Goal: Information Seeking & Learning: Learn about a topic

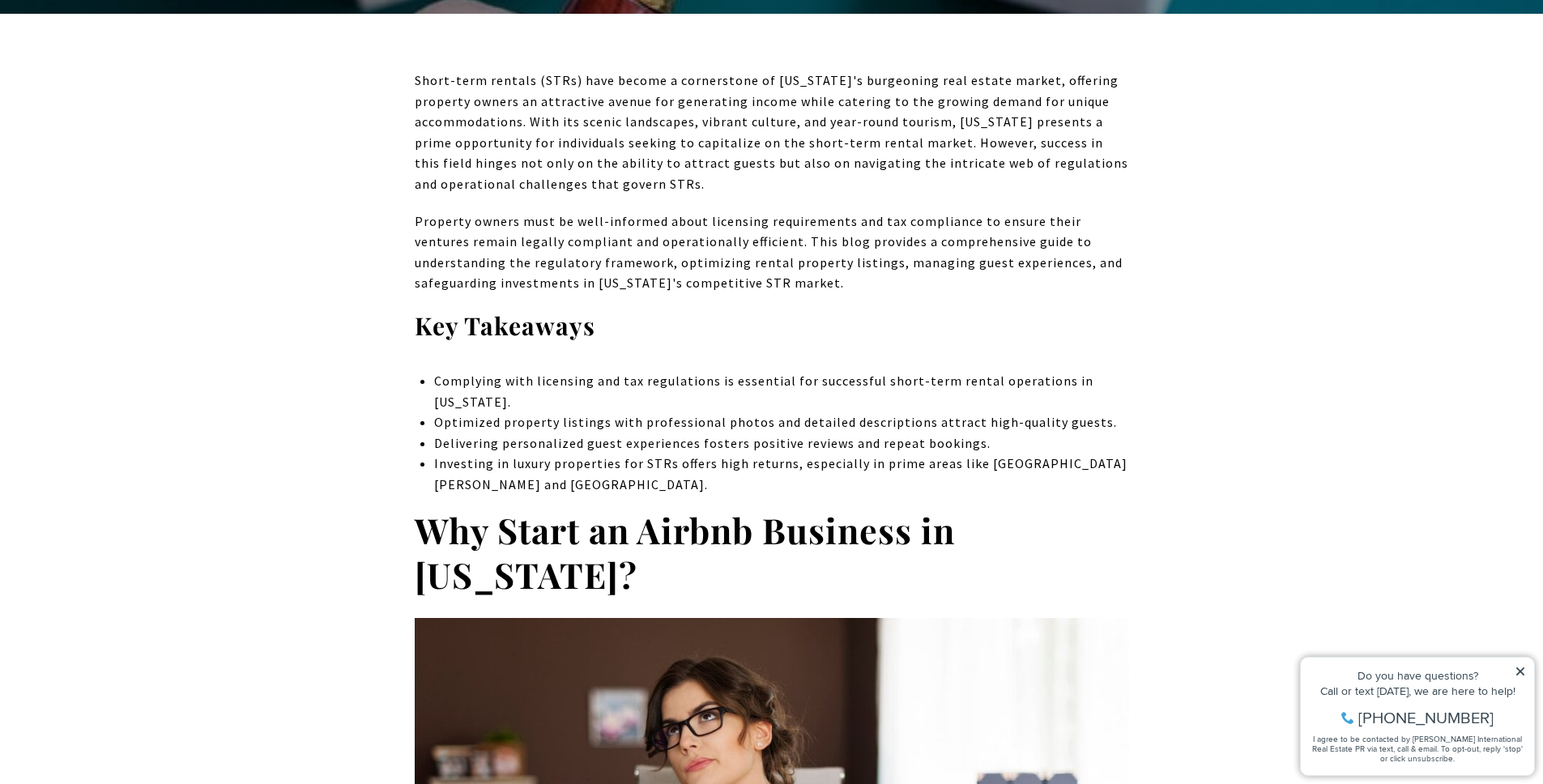
scroll to position [642, 0]
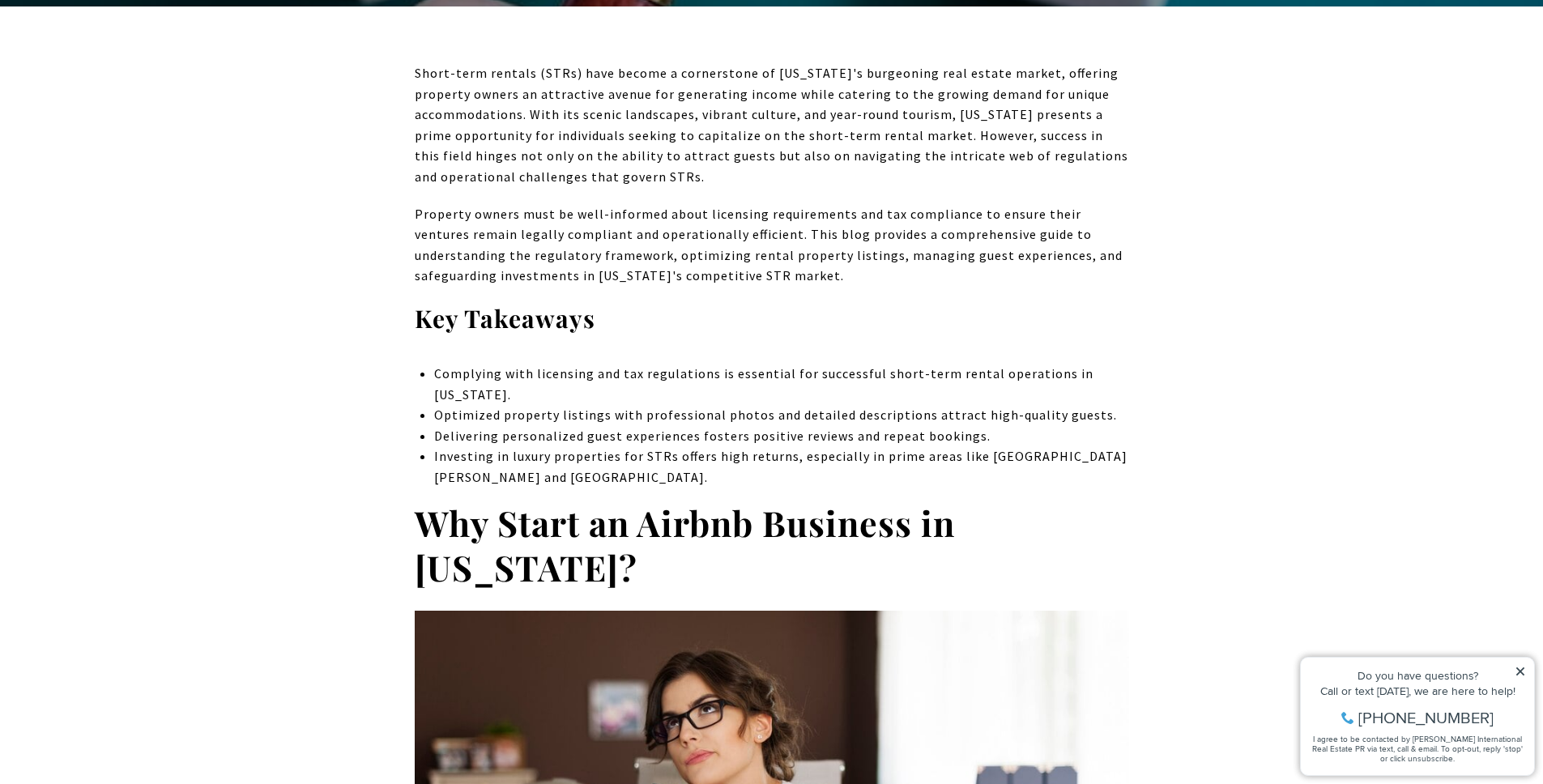
click at [542, 415] on li "Optimized property listings with professional photos and detailed descriptions …" at bounding box center [781, 416] width 694 height 21
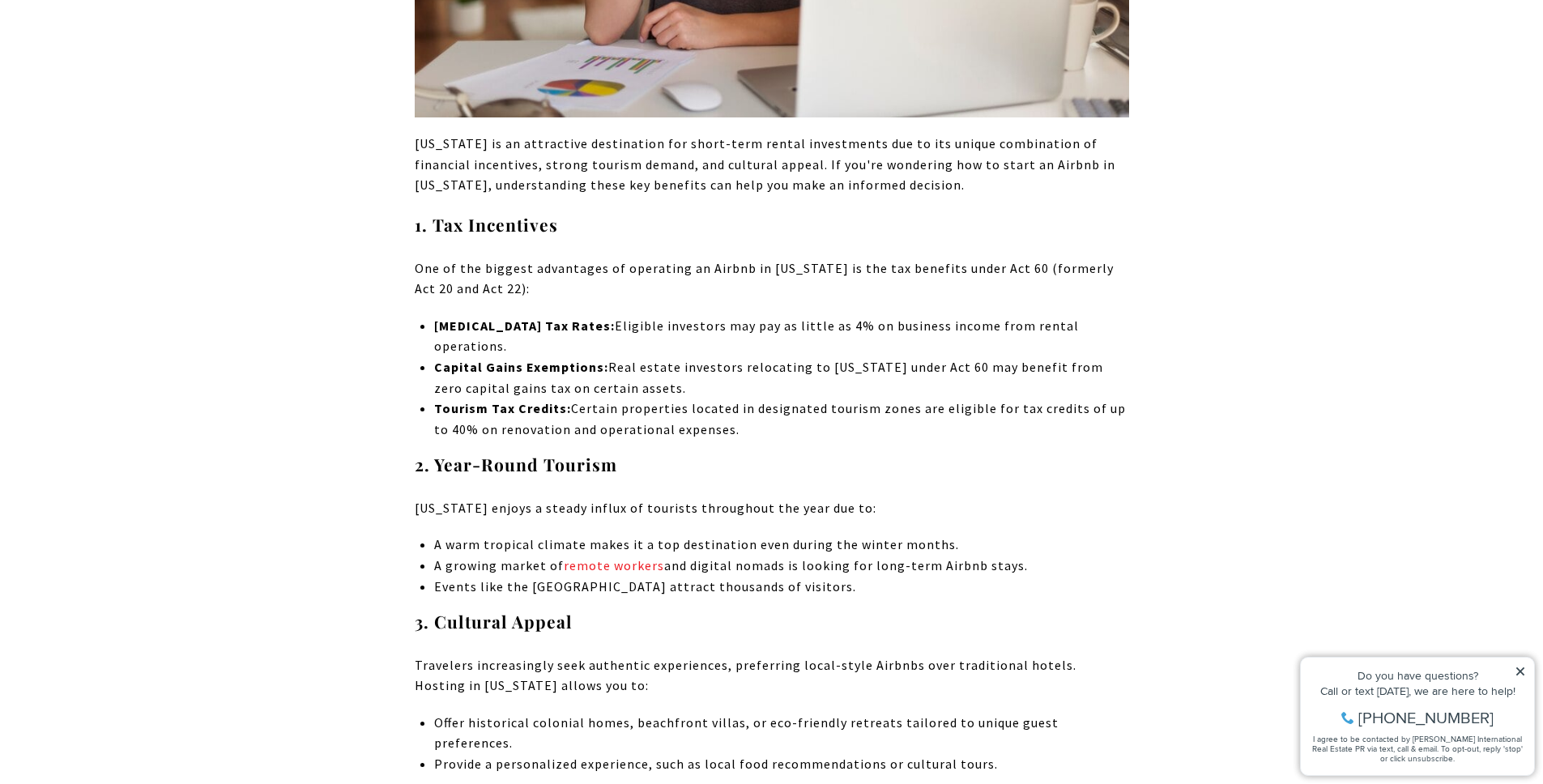
scroll to position [1612, 0]
click at [759, 397] on p "Tourism Tax Credits: Certain properties located in designated tourism zones are…" at bounding box center [781, 418] width 694 height 42
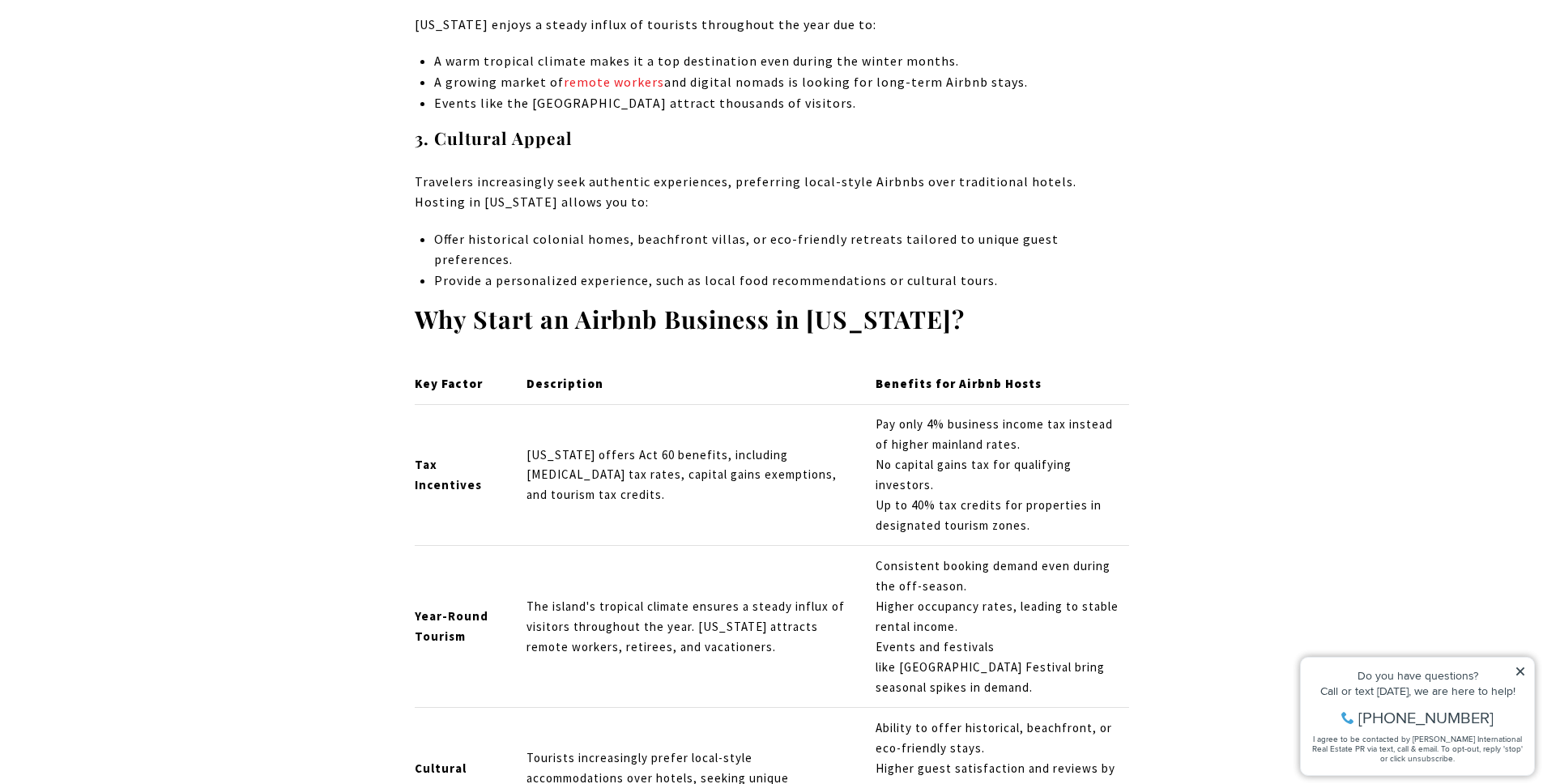
scroll to position [2098, 0]
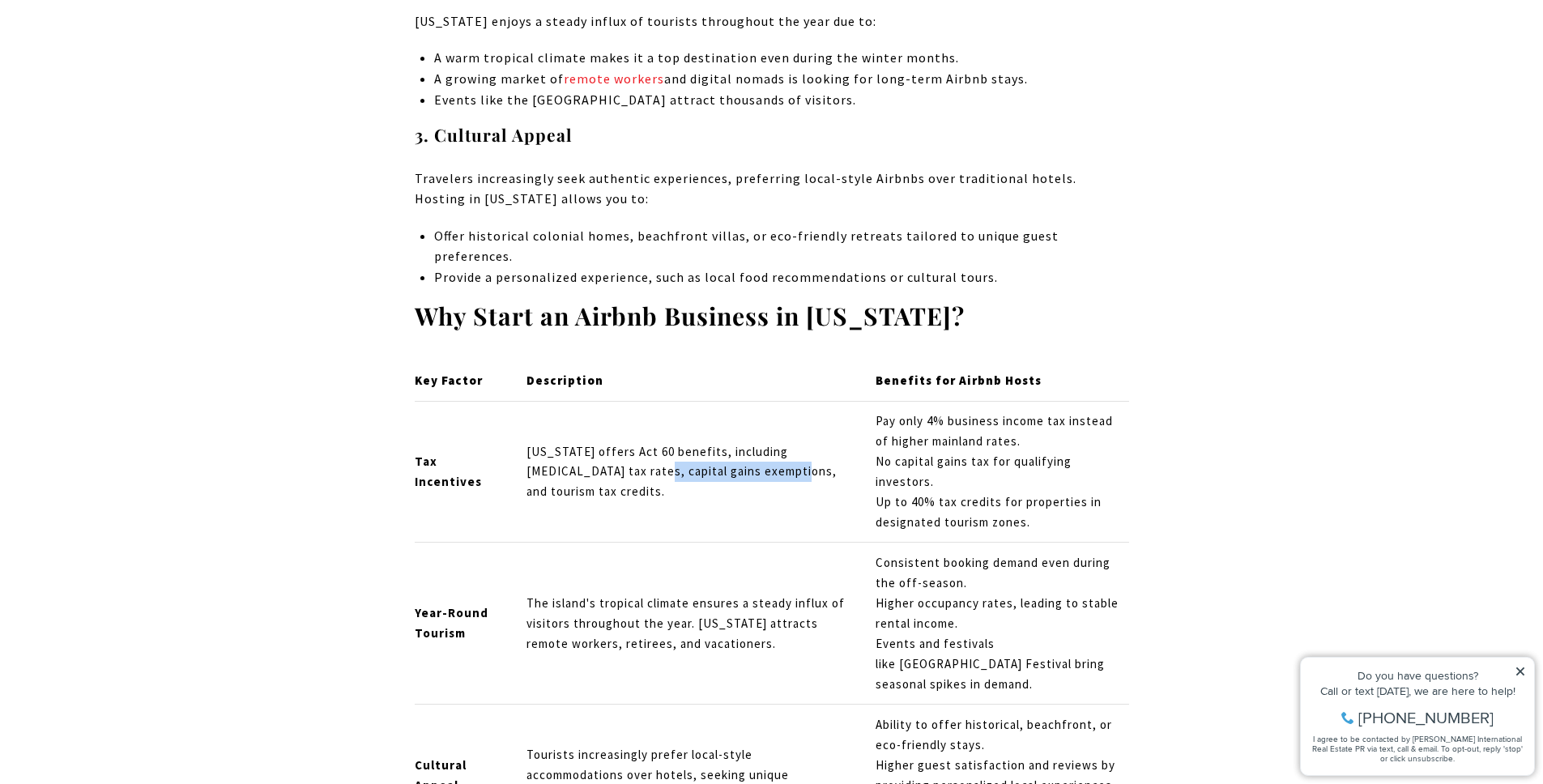
drag, startPoint x: 581, startPoint y: 408, endPoint x: 723, endPoint y: 416, distance: 142.2
click at [723, 416] on td "Puerto Rico offers Act 60 benefits, including low-income tax rates, capital gai…" at bounding box center [686, 472] width 349 height 142
click at [482, 457] on td "Tax Incentives" at bounding box center [464, 472] width 99 height 142
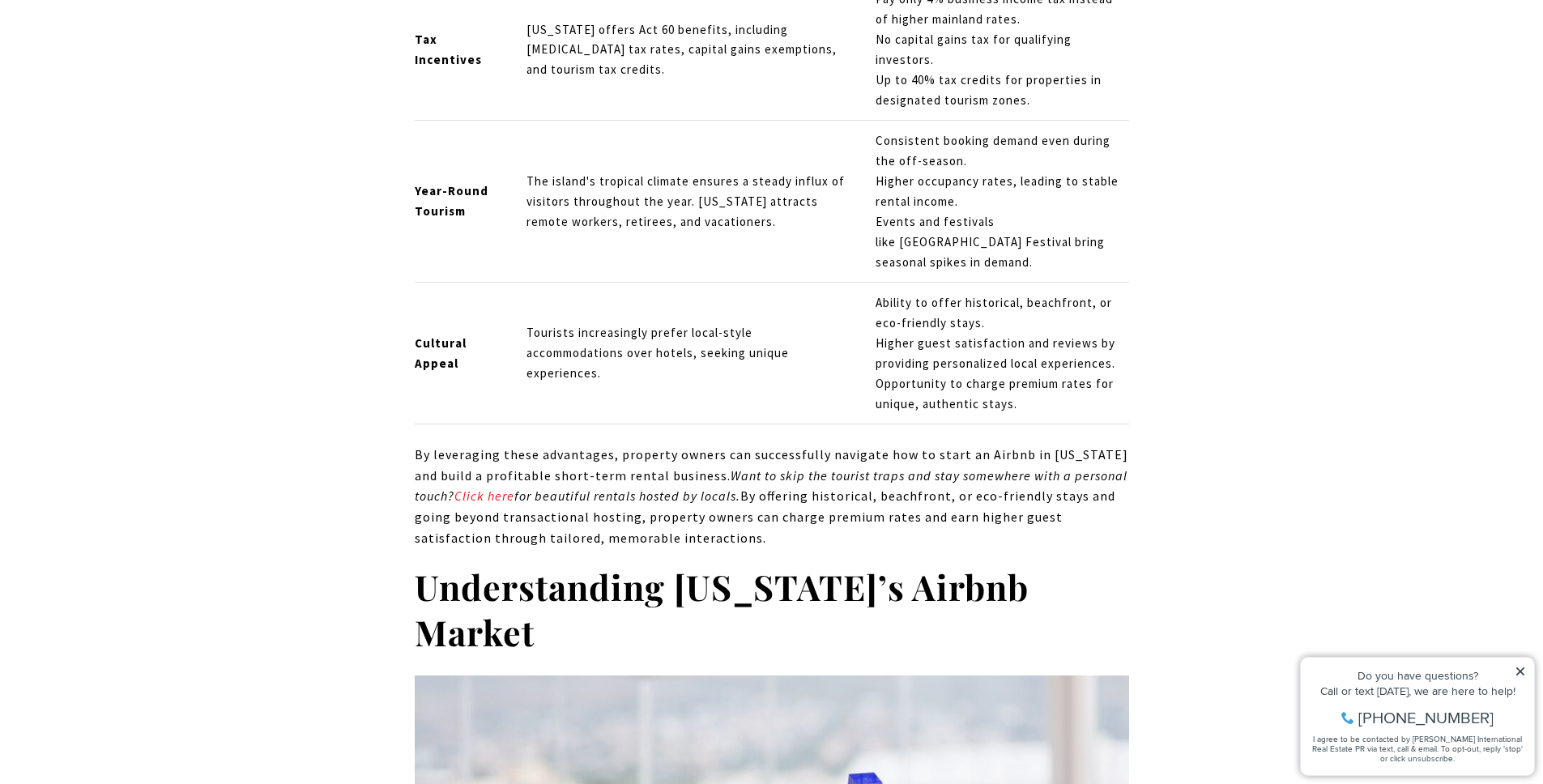
scroll to position [2534, 0]
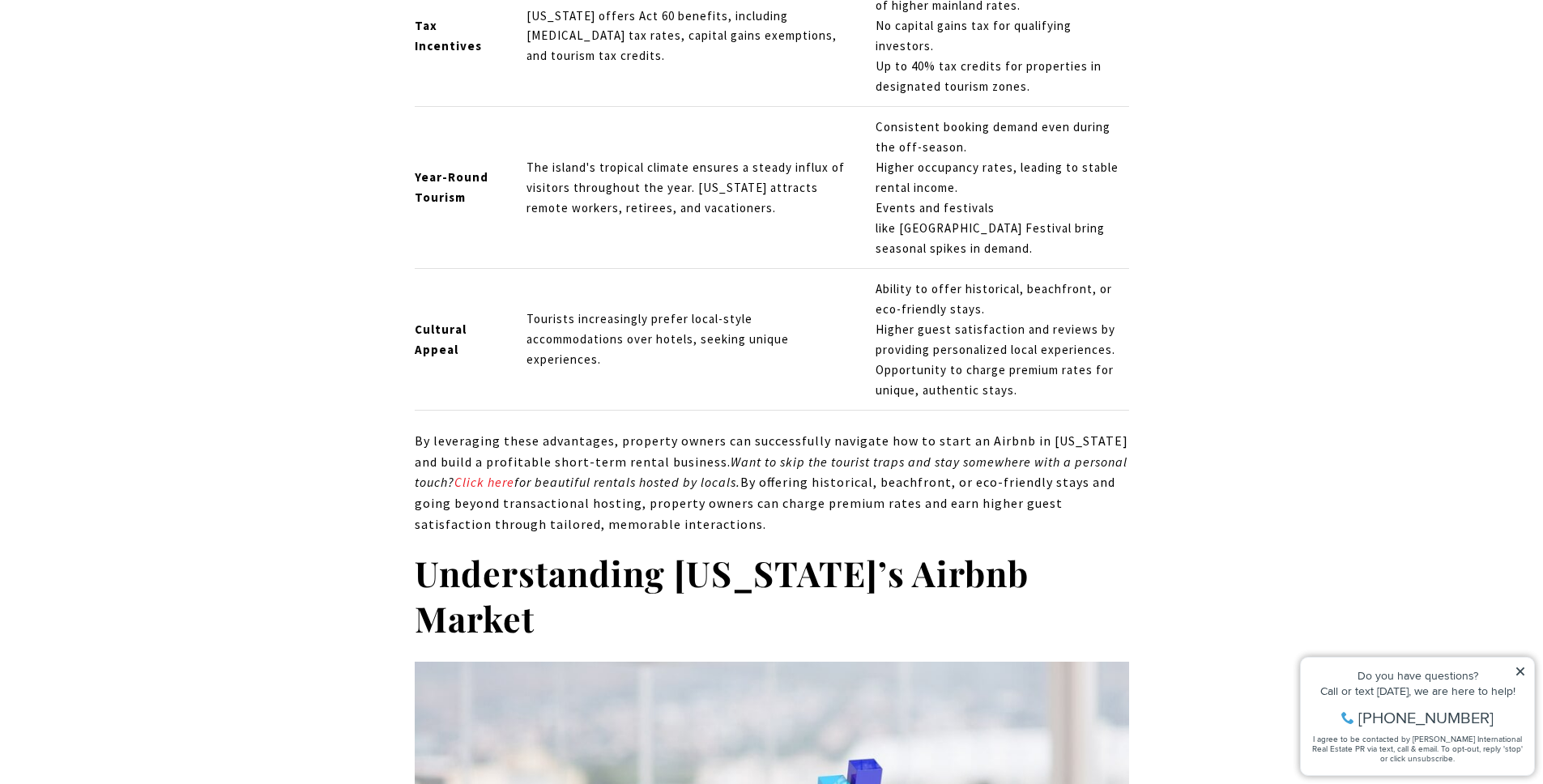
click at [510, 451] on p "By leveraging these advantages, property owners can successfully navigate how t…" at bounding box center [772, 482] width 714 height 103
click at [507, 474] on link "Click here" at bounding box center [484, 481] width 60 height 16
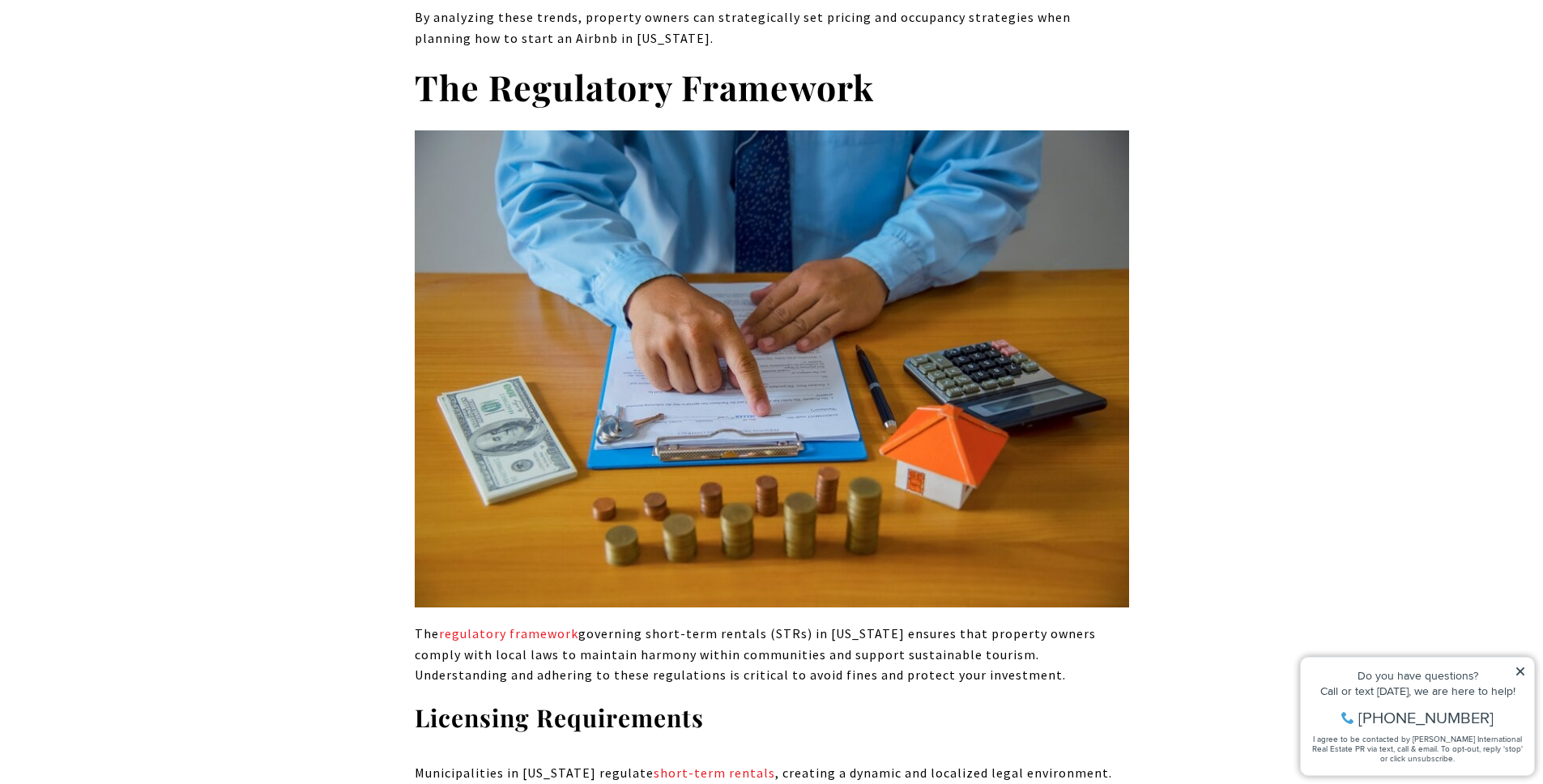
scroll to position [4470, 0]
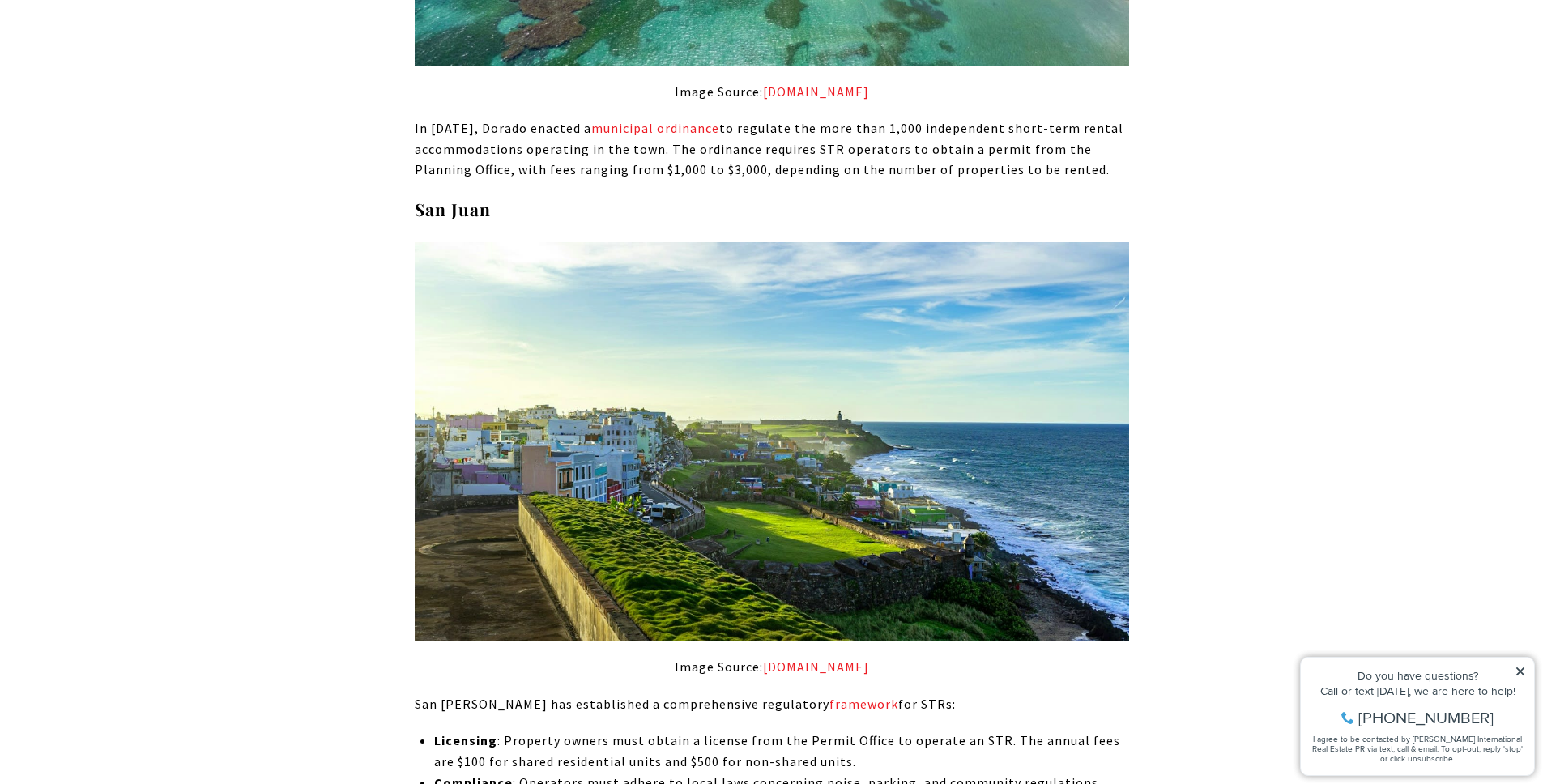
scroll to position [6610, 0]
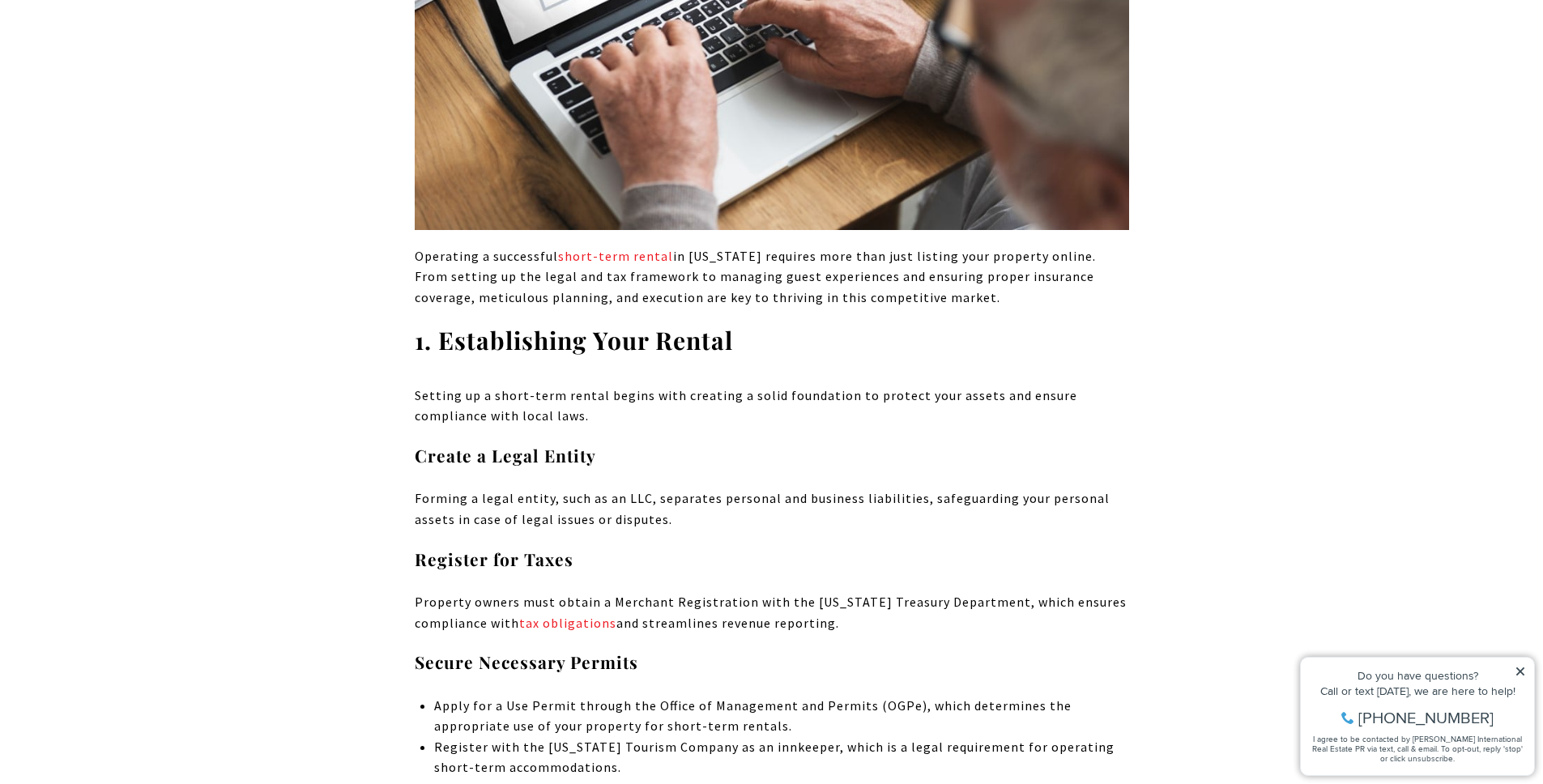
scroll to position [8487, 0]
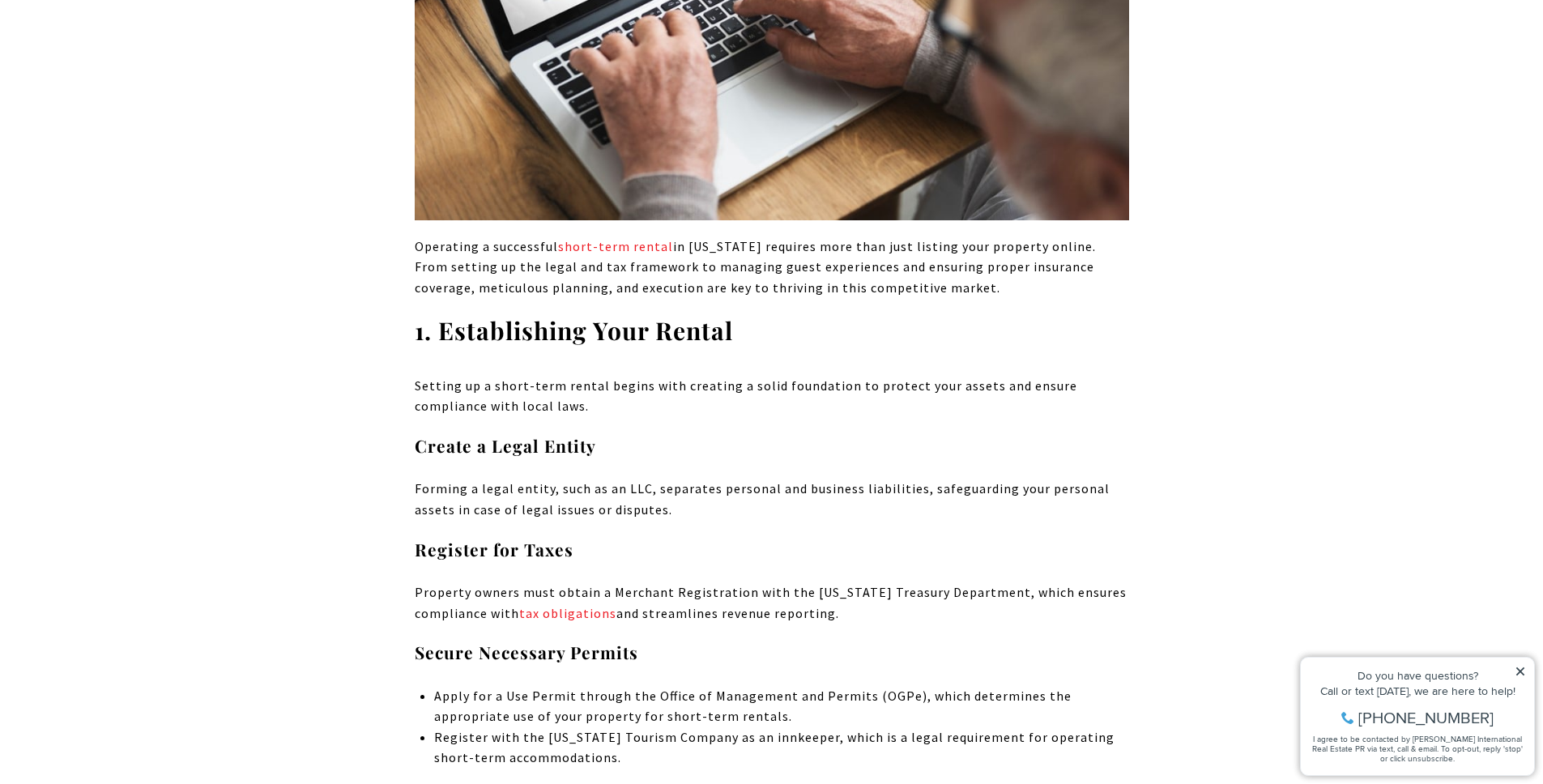
scroll to position [8496, 0]
drag, startPoint x: 651, startPoint y: 553, endPoint x: 908, endPoint y: 551, distance: 257.0
click at [908, 685] on p "Apply for a Use Permit through the Office of Management and Permits (OGPe), whi…" at bounding box center [781, 706] width 694 height 42
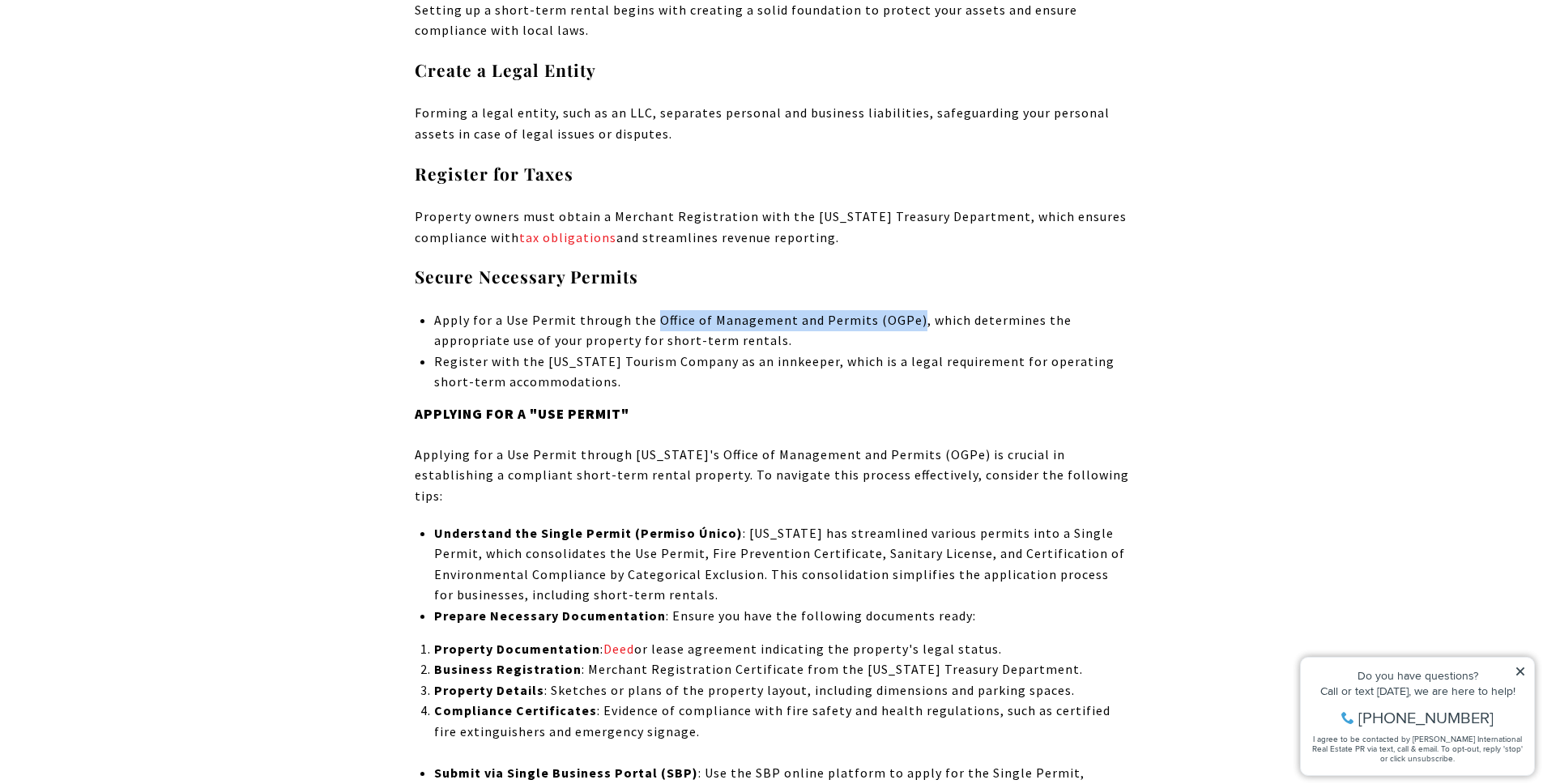
scroll to position [8875, 0]
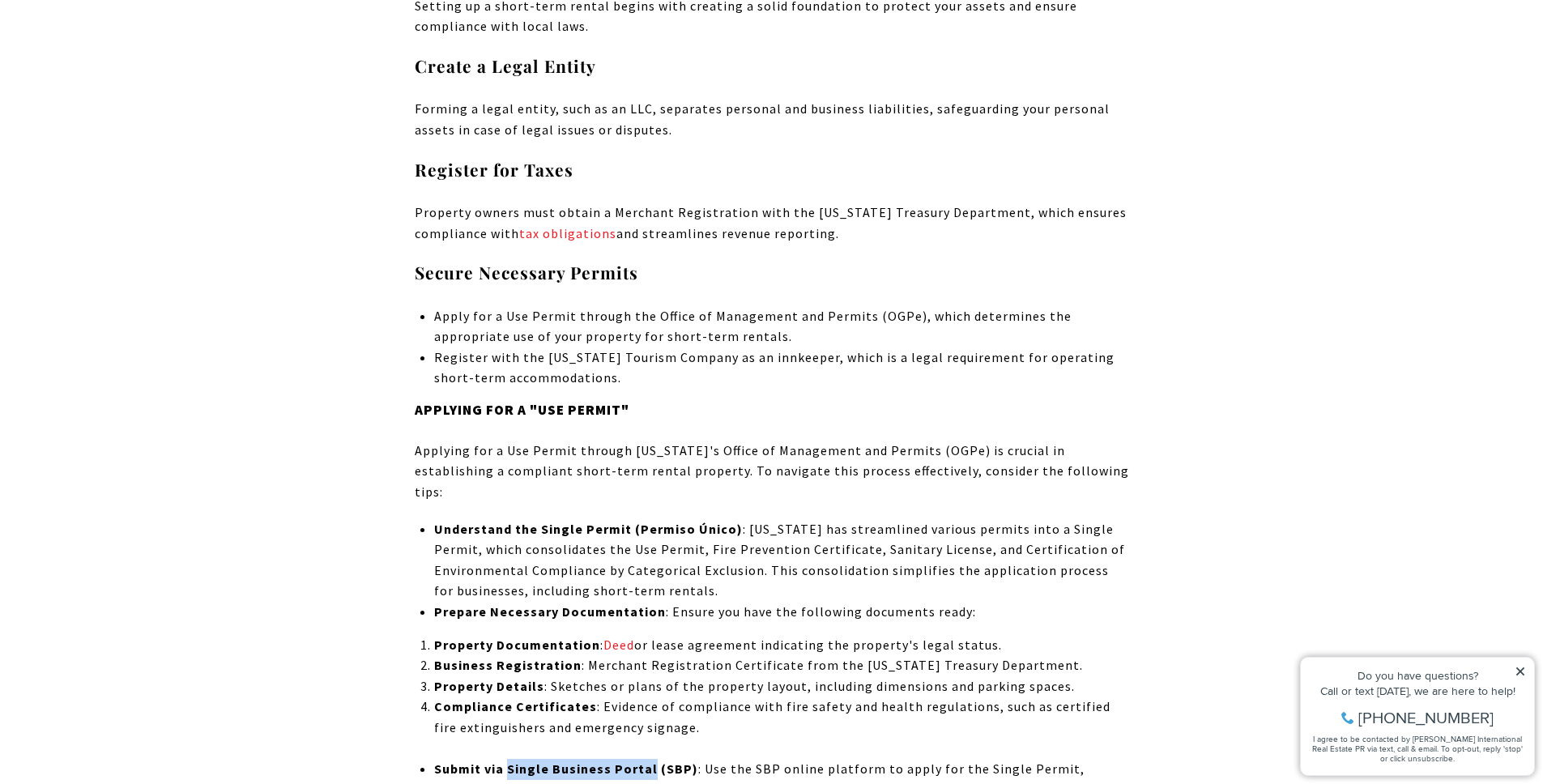
drag, startPoint x: 515, startPoint y: 605, endPoint x: 650, endPoint y: 604, distance: 135.0
click at [650, 761] on strong "Submit via Single Business Portal (SBP)" at bounding box center [566, 769] width 264 height 16
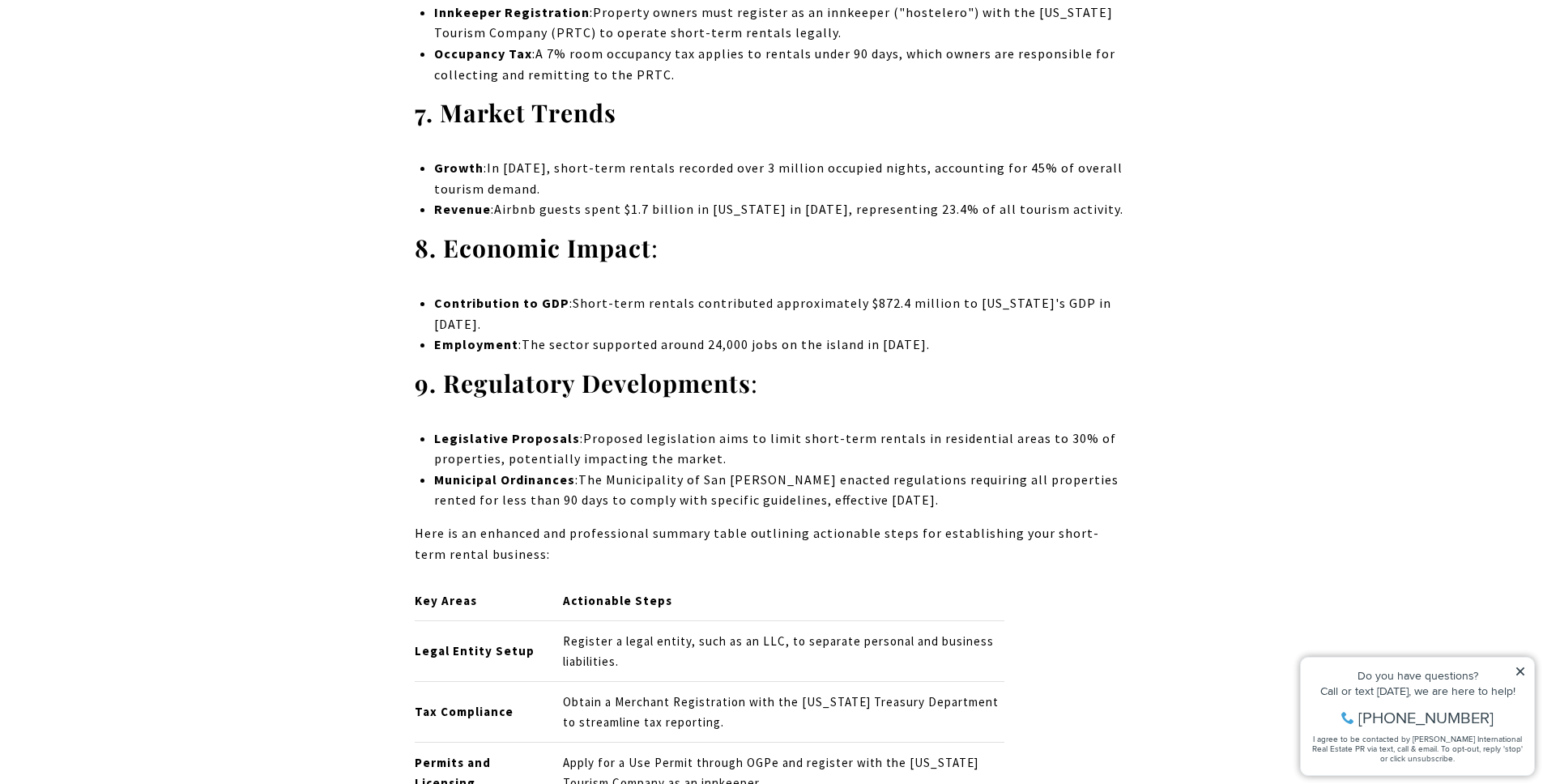
scroll to position [10665, 0]
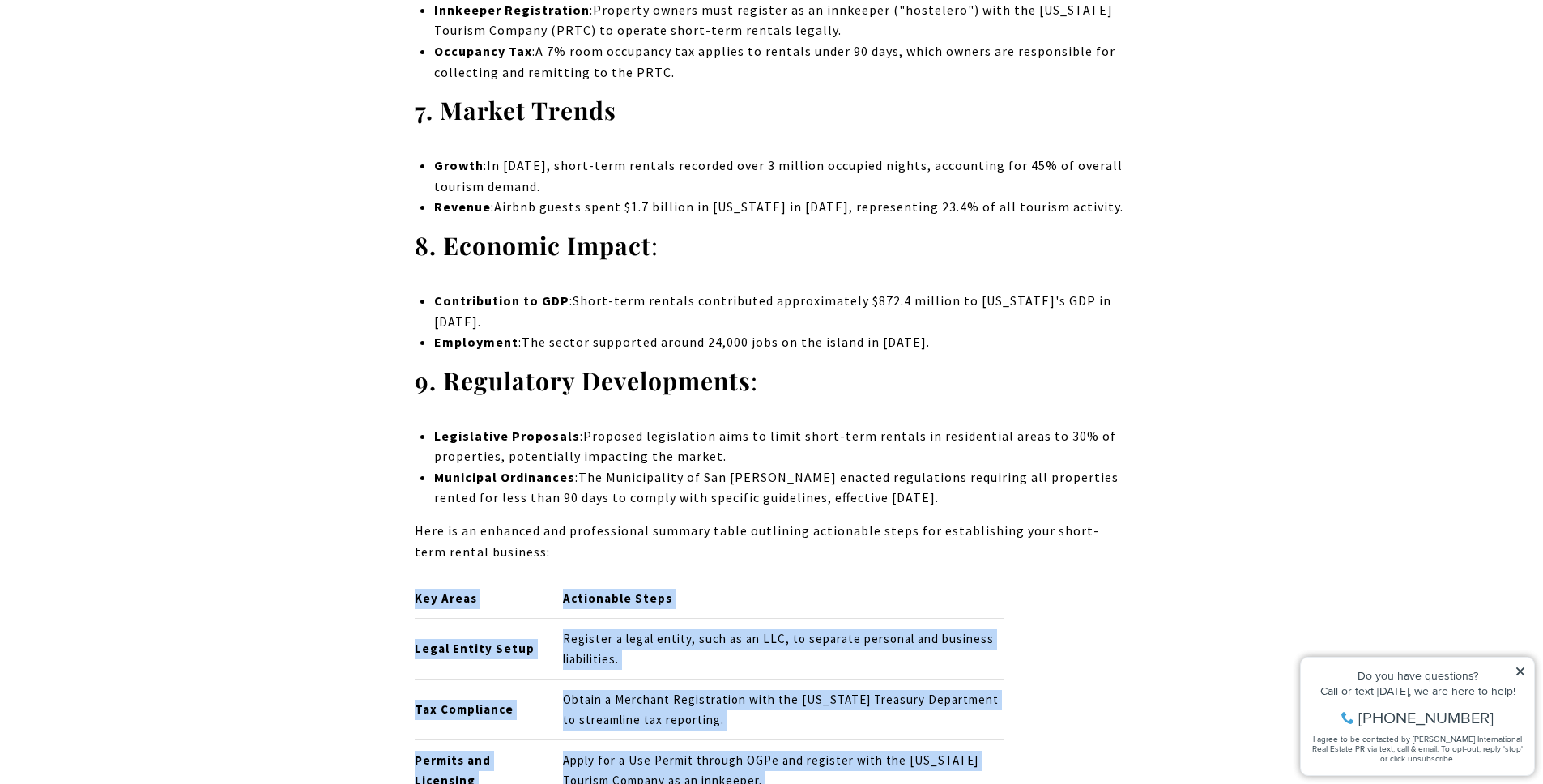
drag, startPoint x: 402, startPoint y: 409, endPoint x: 738, endPoint y: 640, distance: 407.7
copy div "Key Areas Actionable Steps Legal Entity Setup Register a legal entity, such as …"
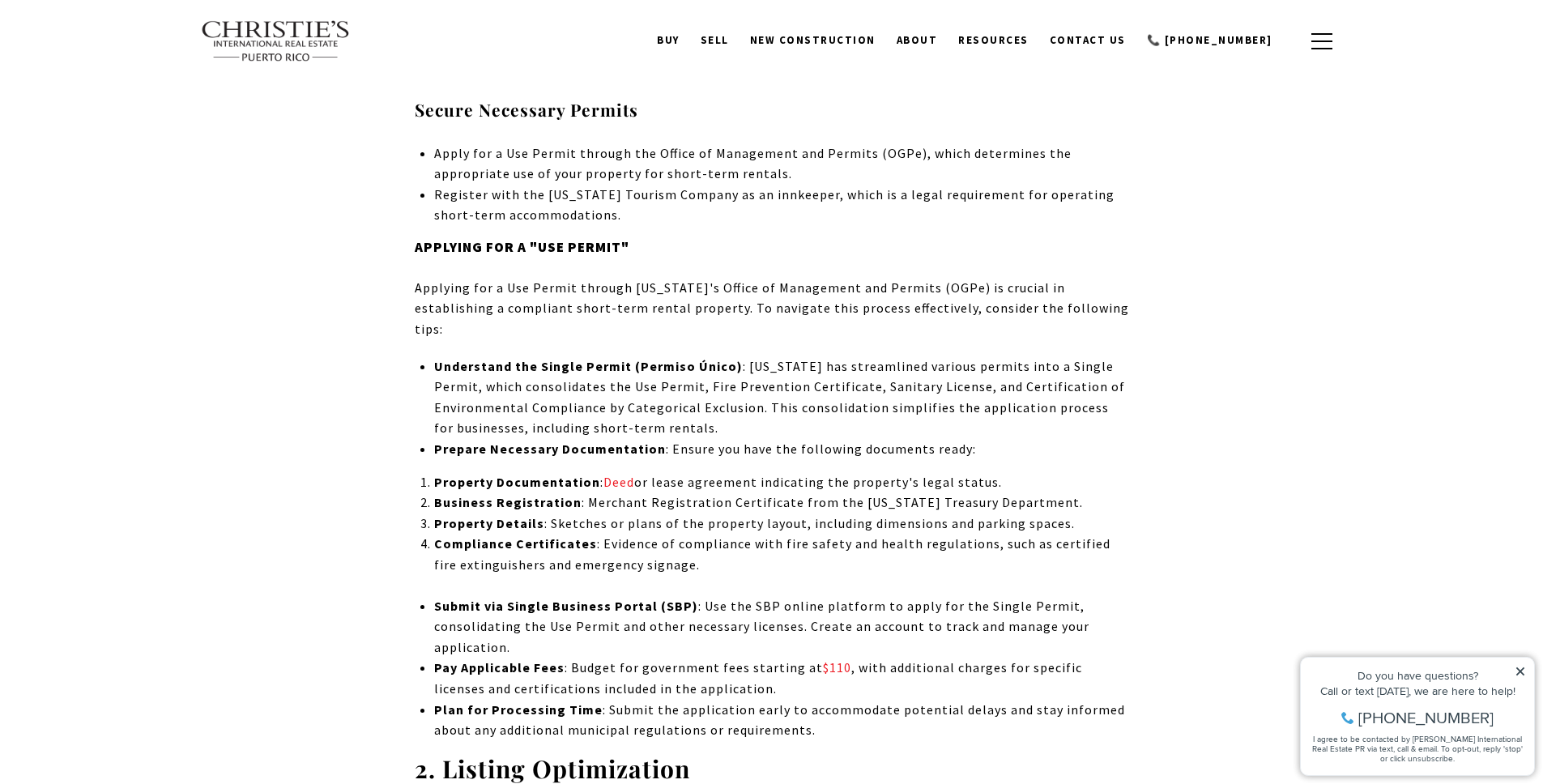
scroll to position [8849, 0]
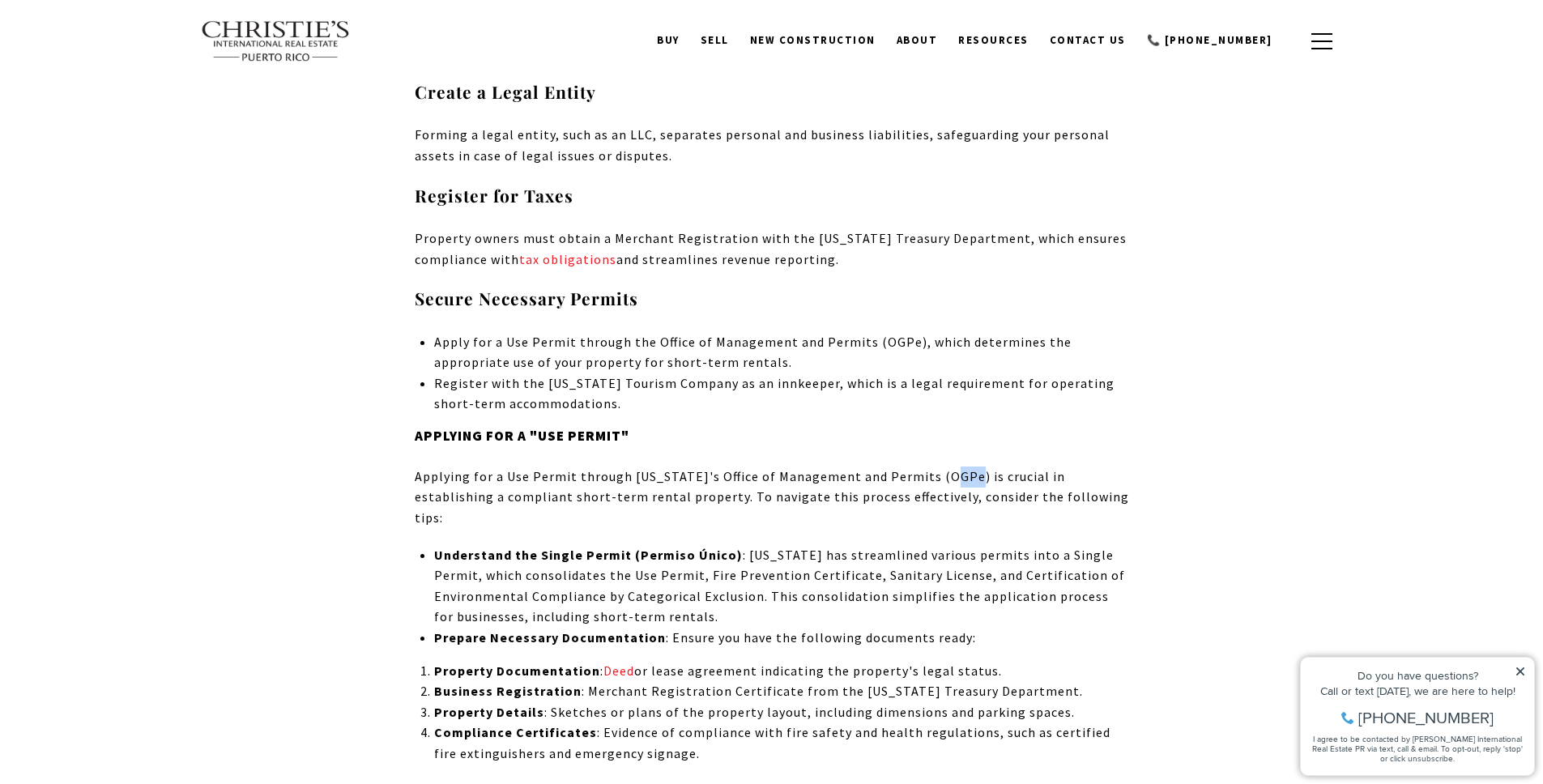
drag, startPoint x: 929, startPoint y: 331, endPoint x: 957, endPoint y: 331, distance: 28.0
click at [957, 467] on p "Applying for a Use Permit through [US_STATE]'s Office of Management and Permits…" at bounding box center [772, 498] width 714 height 63
click at [708, 467] on p "Applying for a Use Permit through [US_STATE]'s Office of Management and Permits…" at bounding box center [772, 498] width 714 height 63
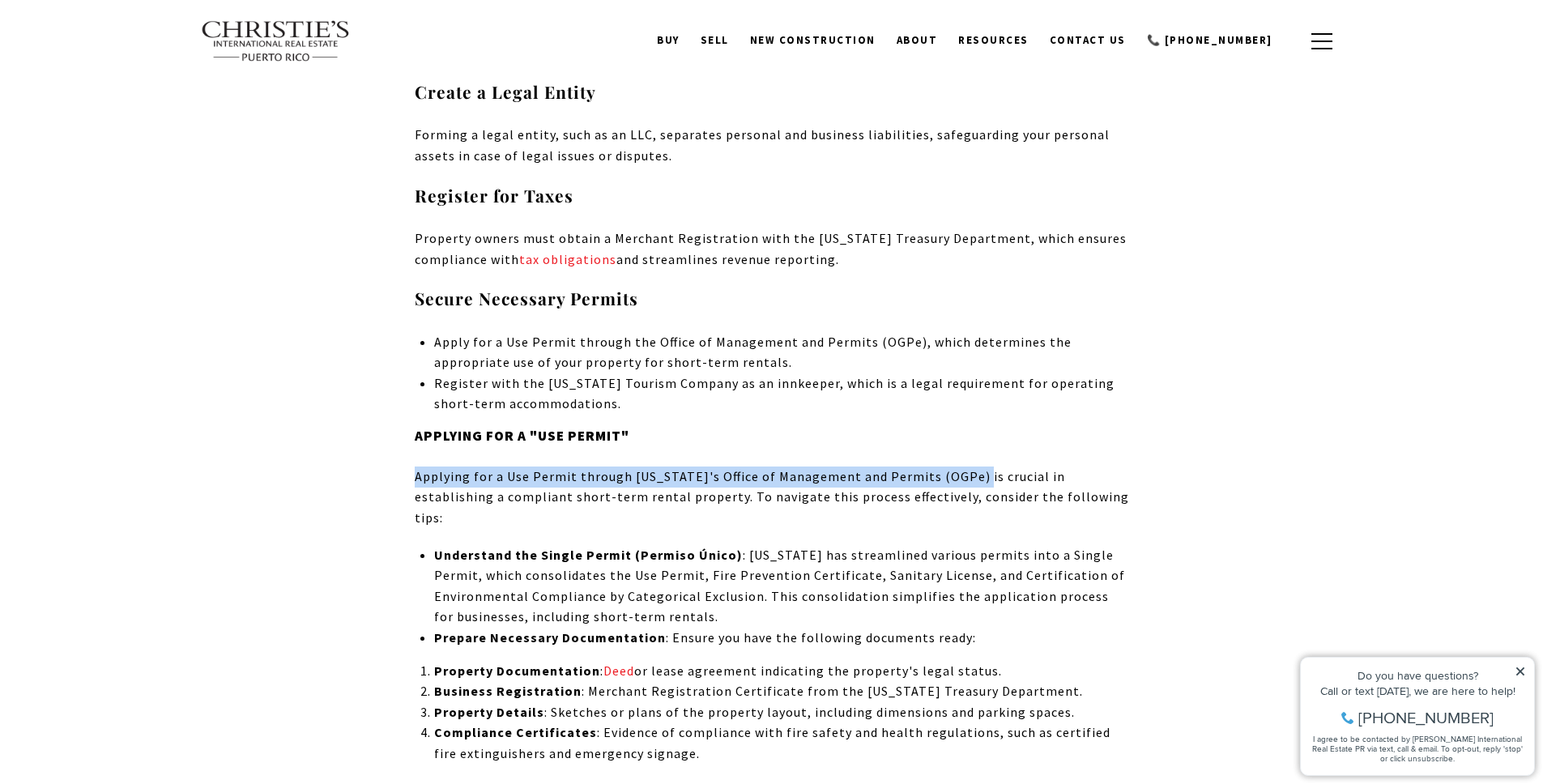
drag, startPoint x: 412, startPoint y: 332, endPoint x: 953, endPoint y: 334, distance: 541.0
copy p "Applying for a Use Permit through Puerto Rico's Office of Management and Permit…"
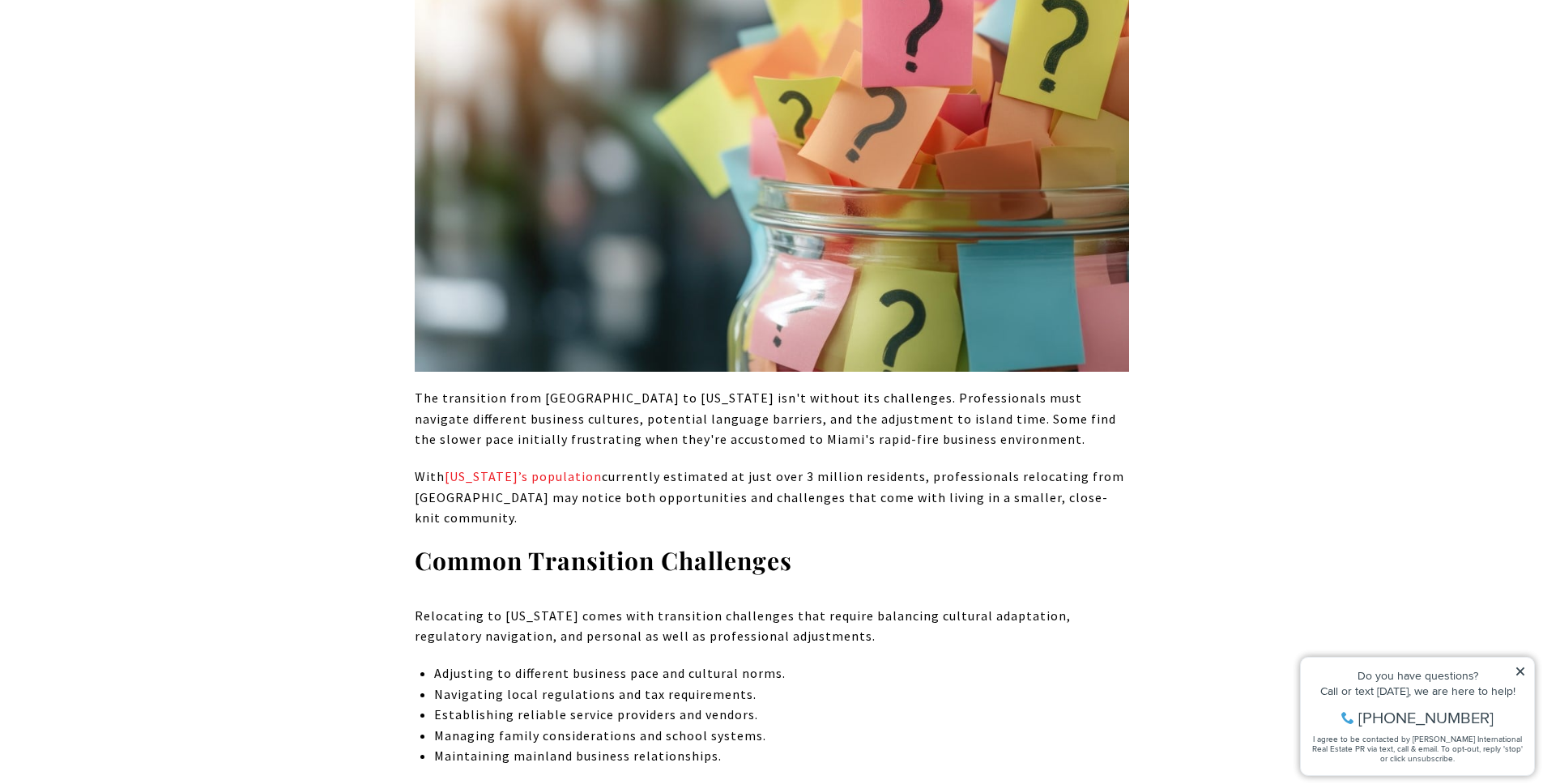
scroll to position [7434, 0]
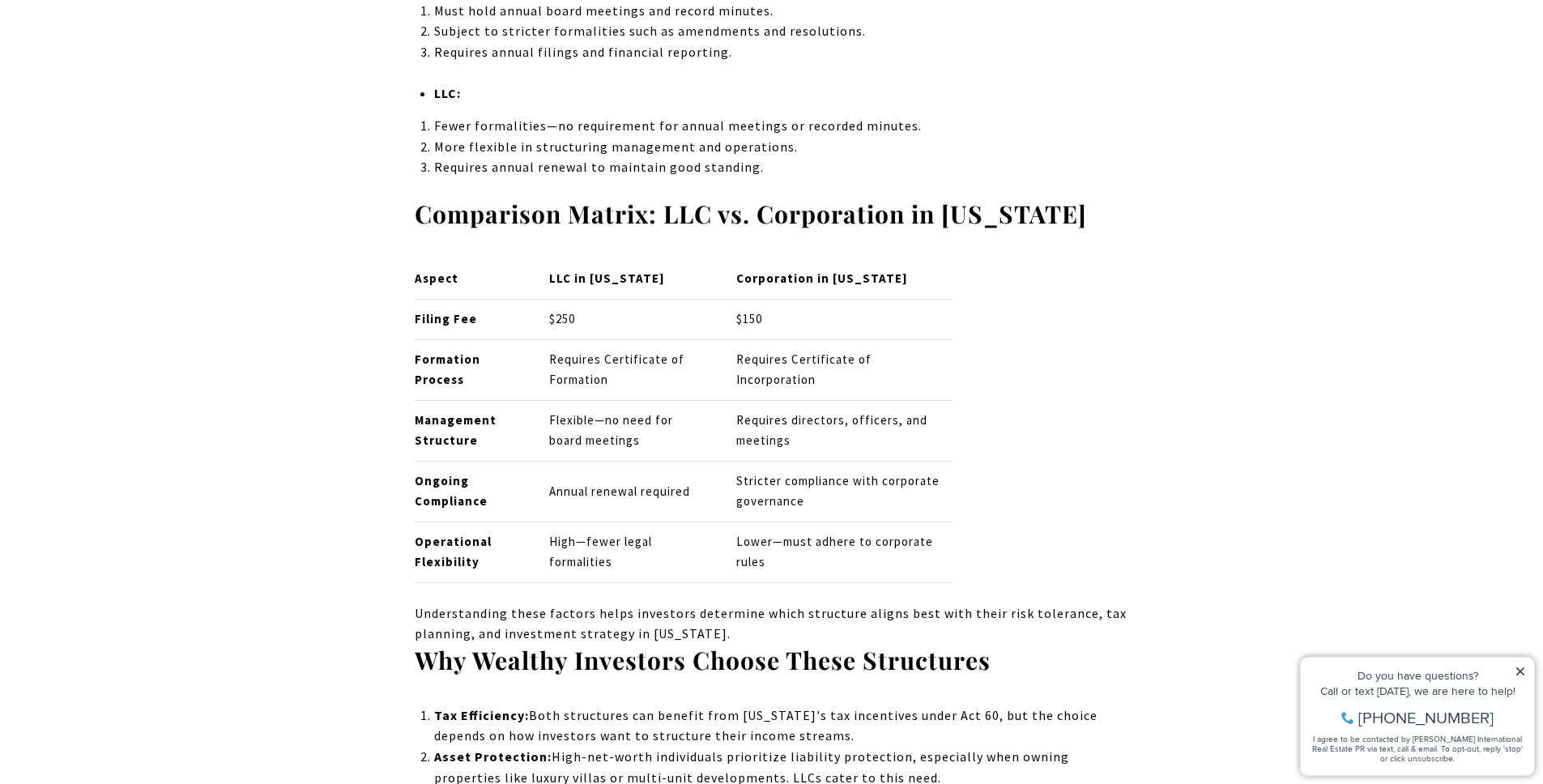
scroll to position [3194, 0]
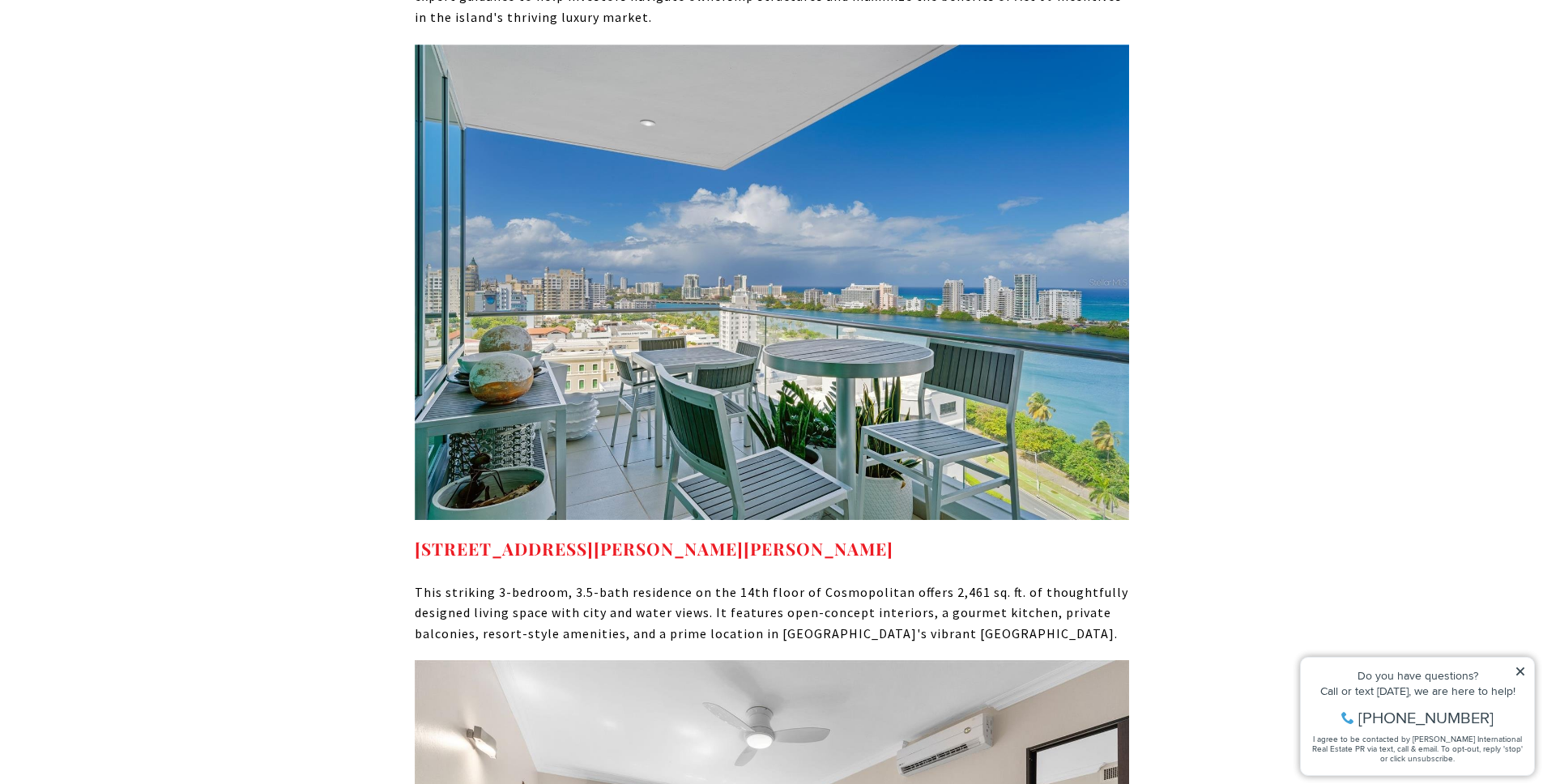
scroll to position [8938, 0]
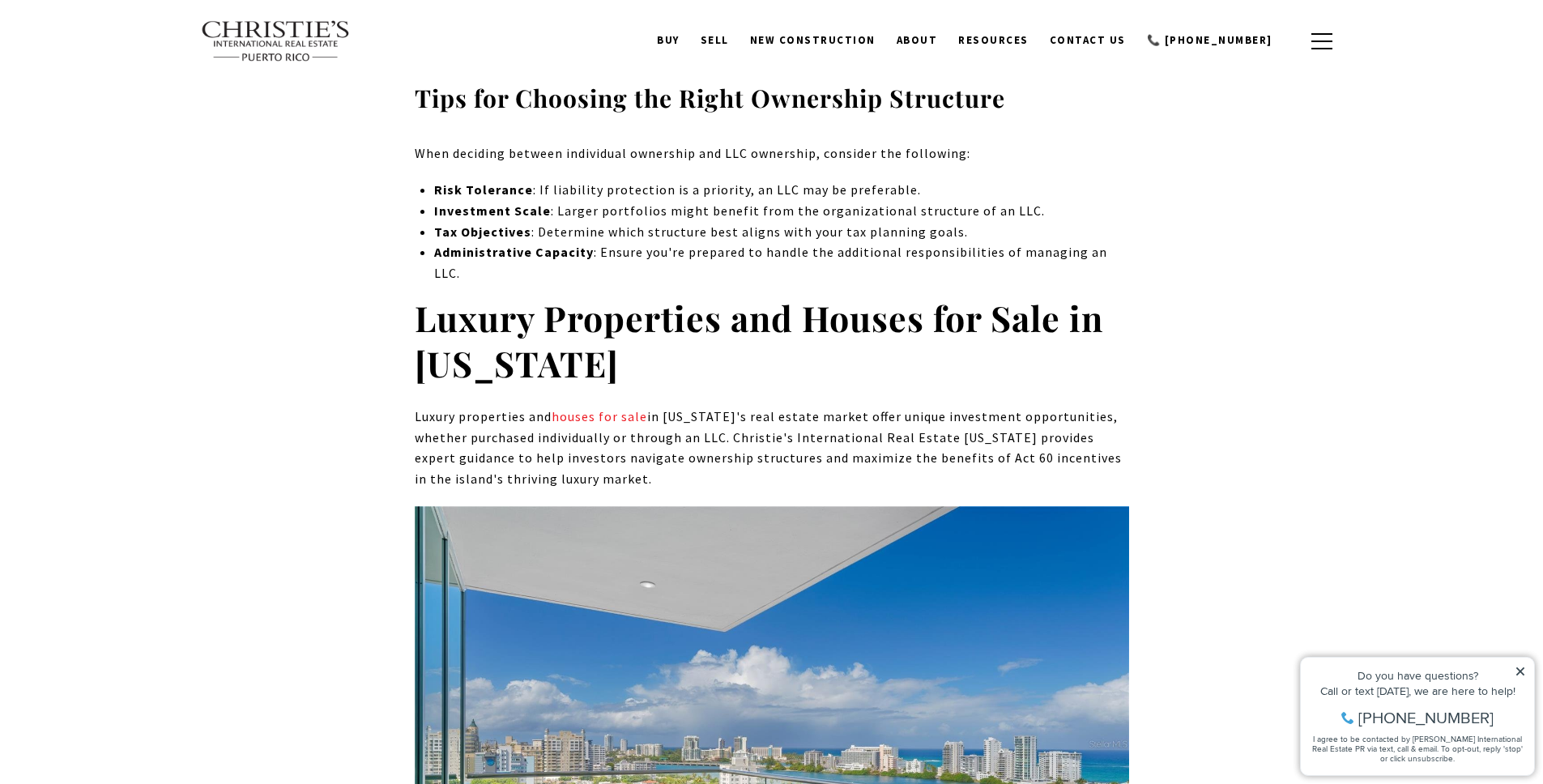
click at [538, 507] on img at bounding box center [772, 744] width 714 height 477
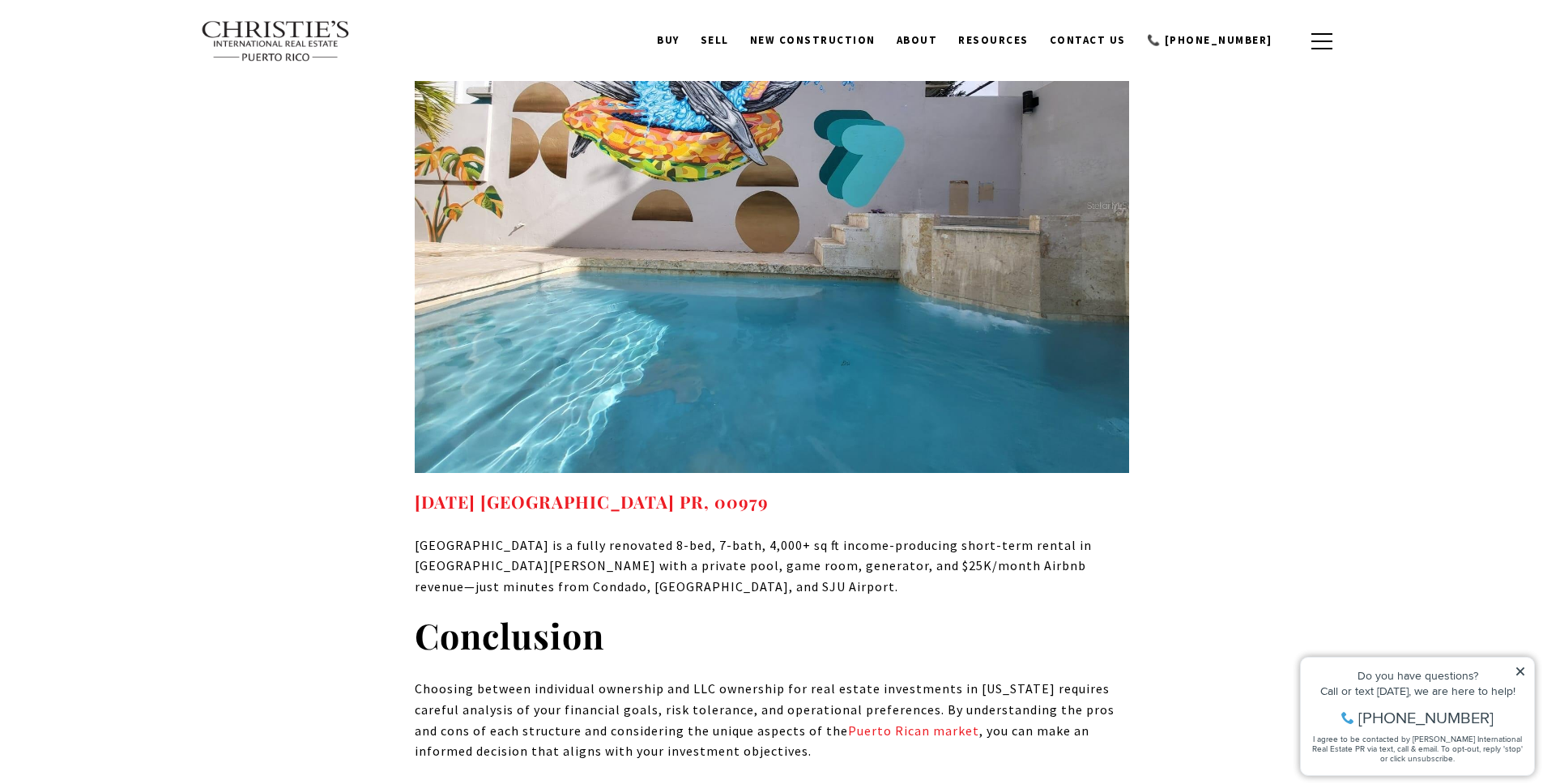
scroll to position [10716, 0]
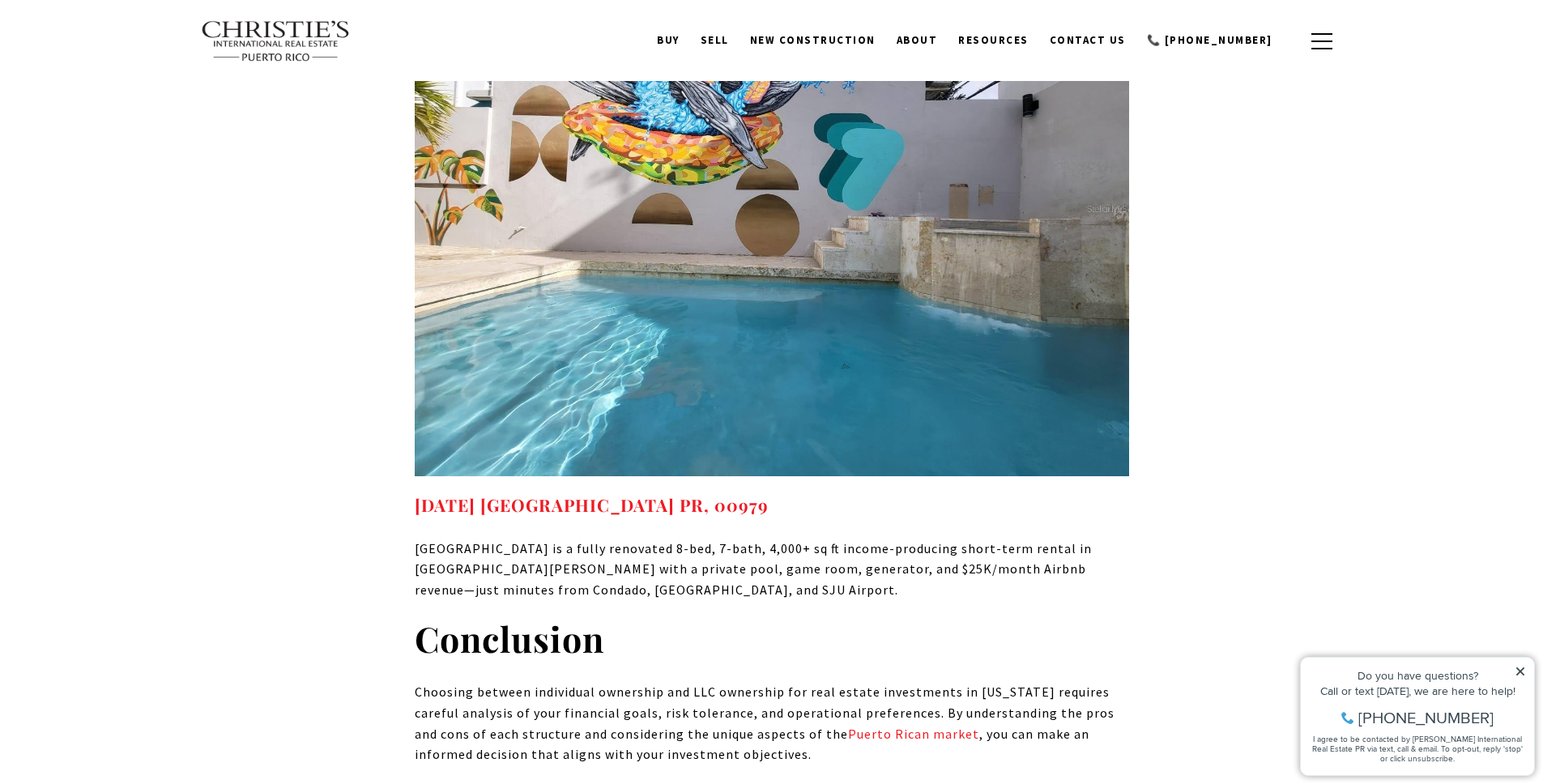
click at [562, 292] on img at bounding box center [772, 209] width 714 height 537
click at [556, 493] on strong "27 MAR MEDITERRANEO CAROLINA PR, 00979" at bounding box center [592, 504] width 354 height 22
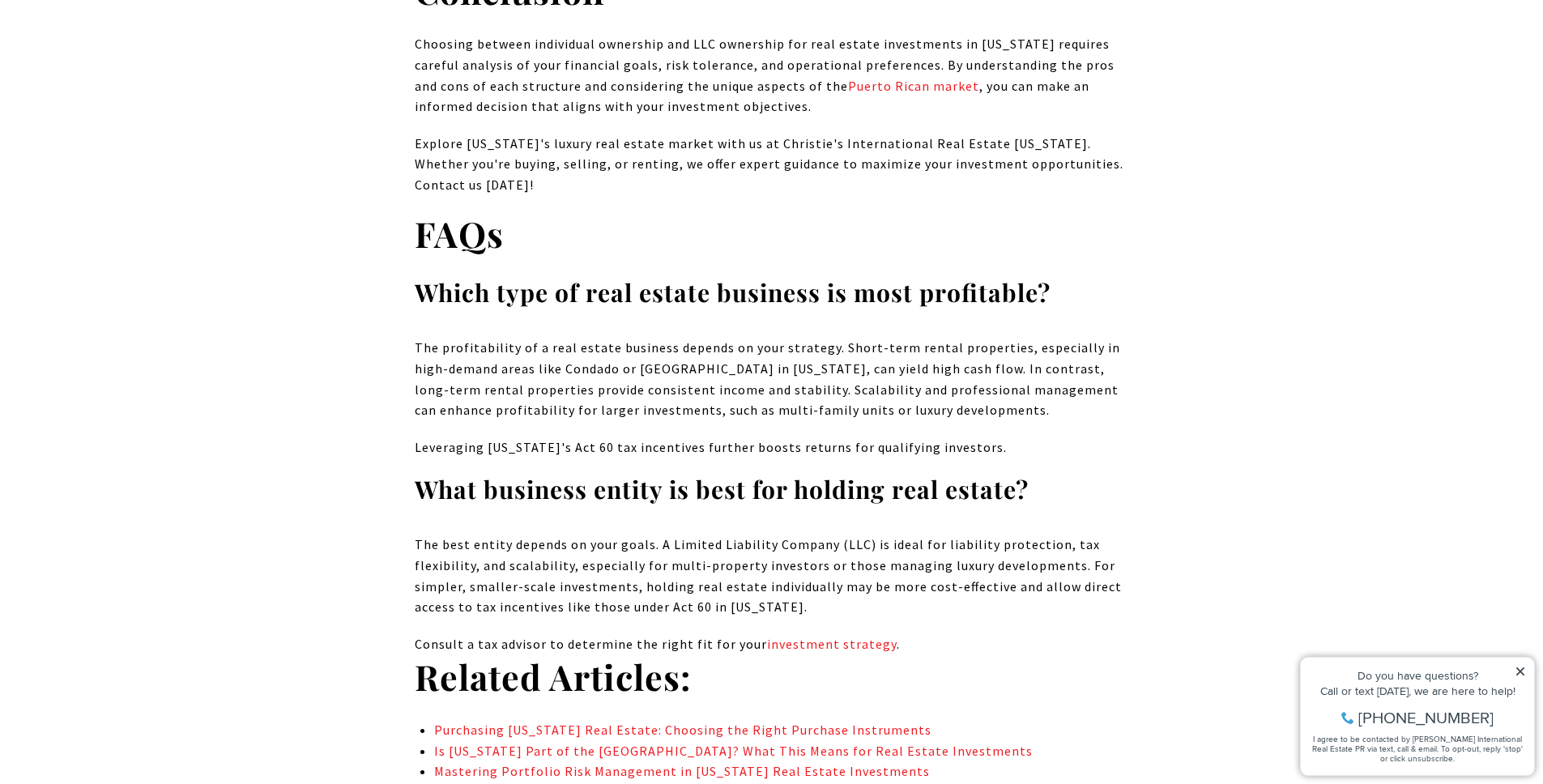
scroll to position [11442, 0]
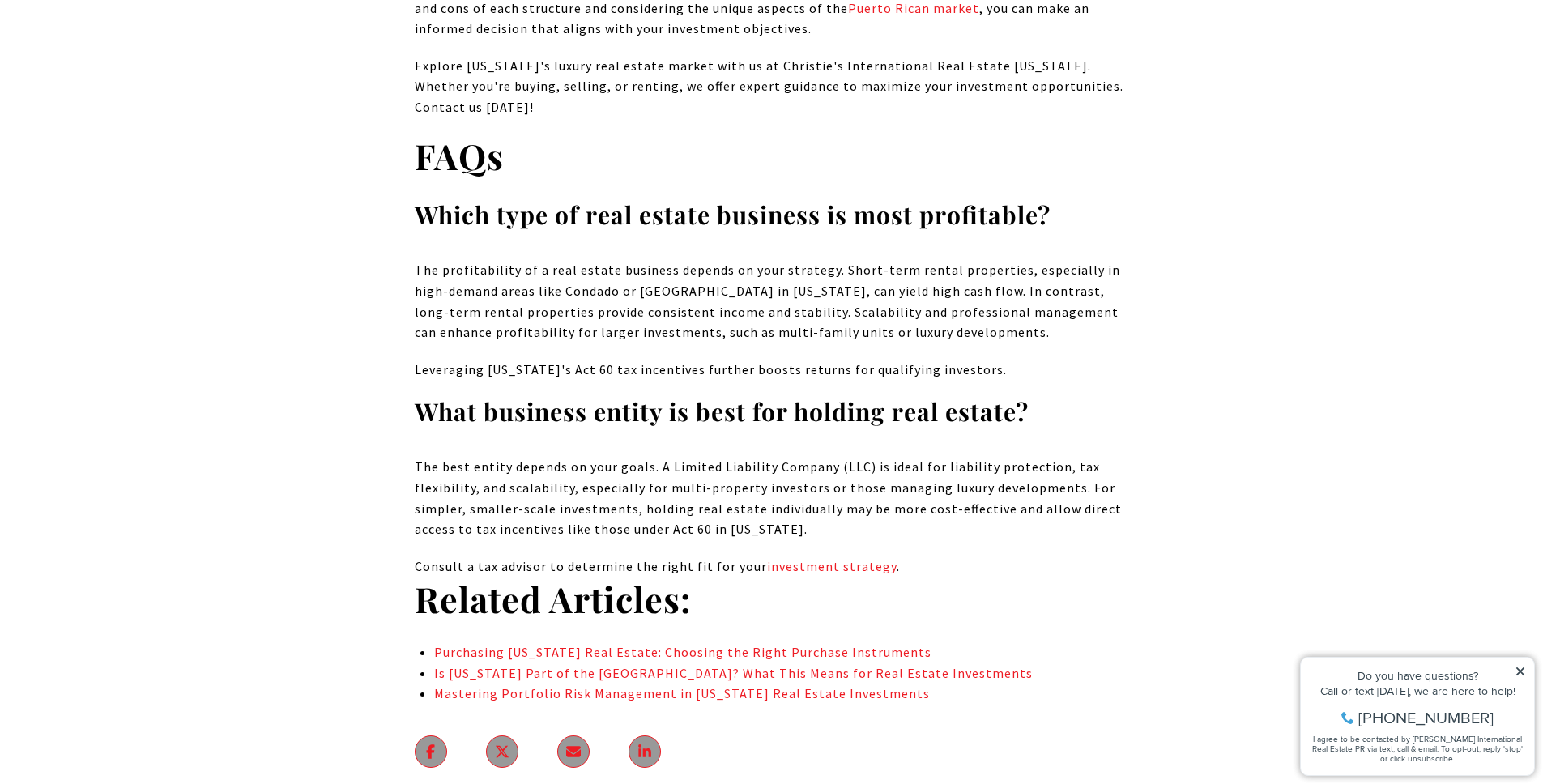
click at [438, 575] on strong "Related Articles:" at bounding box center [553, 598] width 277 height 47
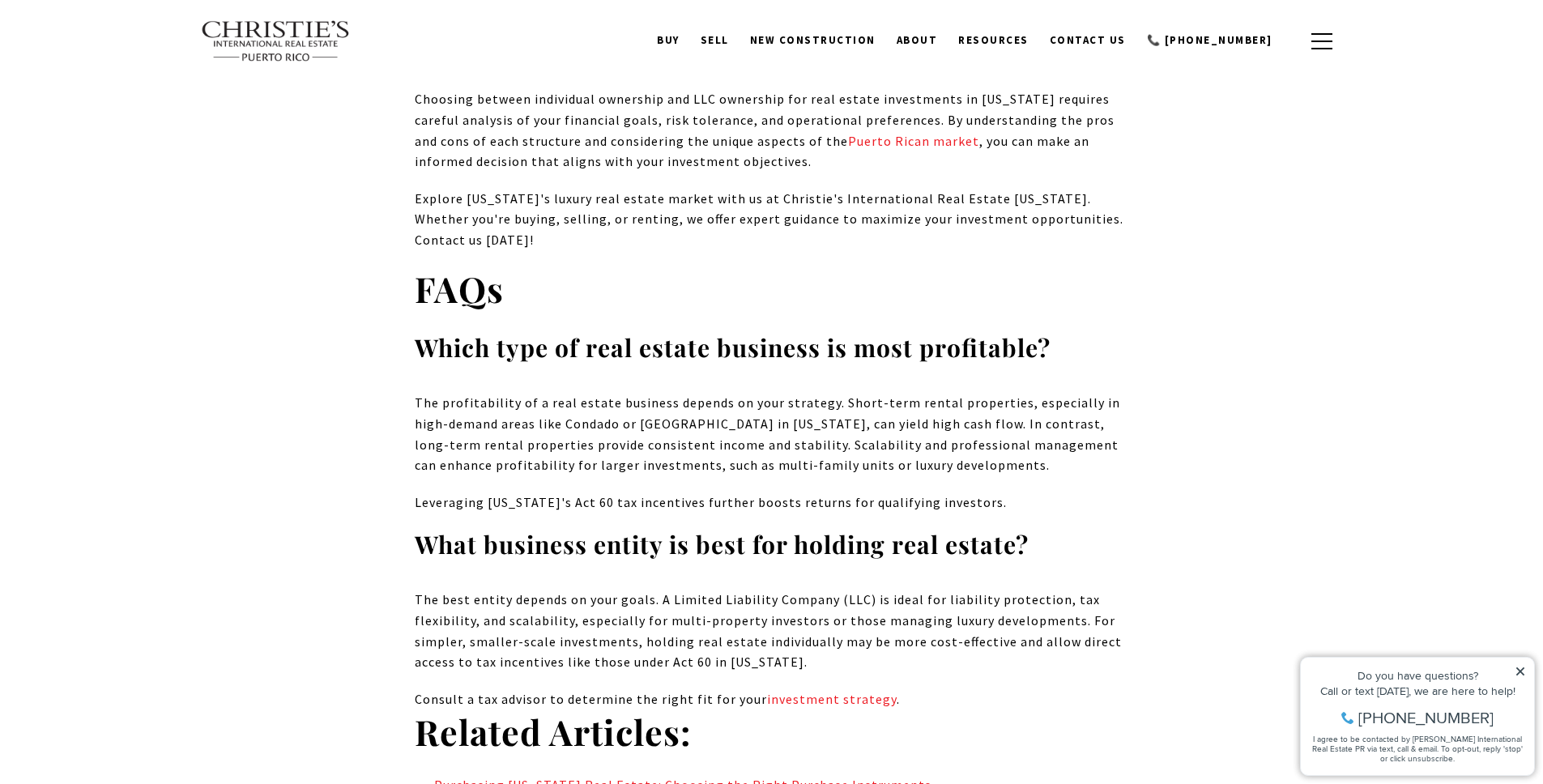
scroll to position [11304, 0]
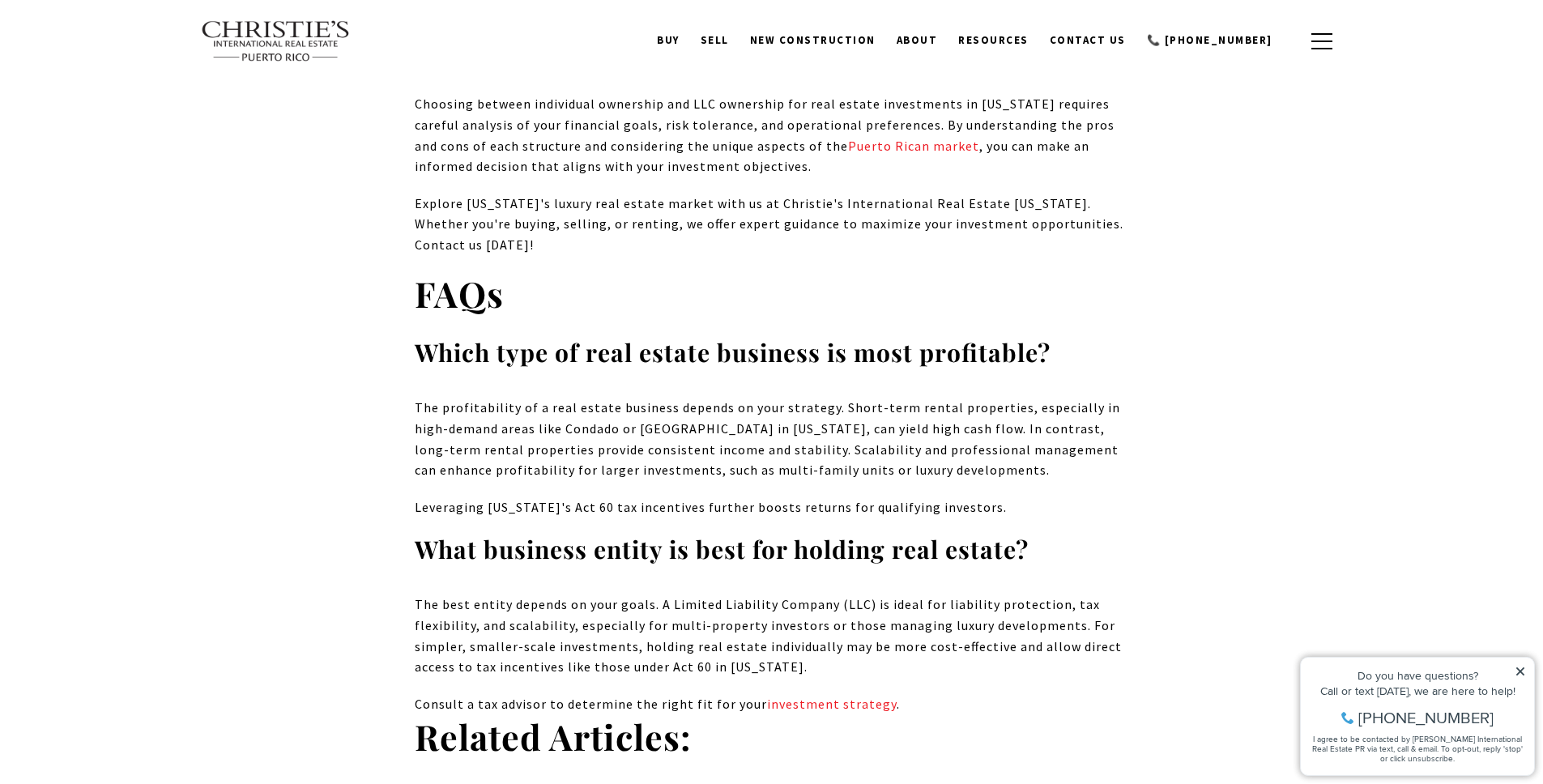
click at [547, 533] on strong "What business entity is best for holding real estate?" at bounding box center [721, 549] width 614 height 33
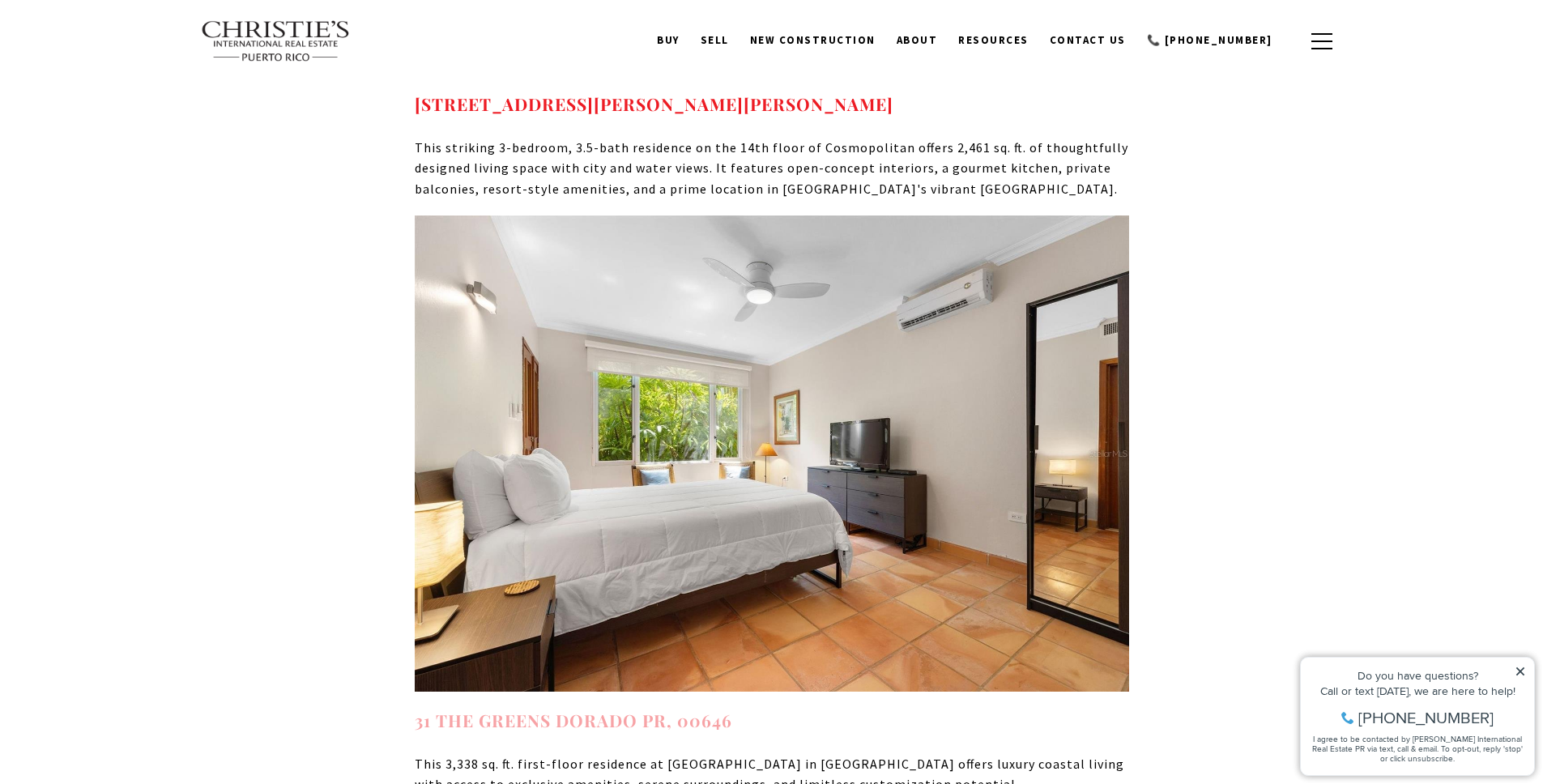
scroll to position [9844, 0]
click at [687, 710] on link "31 THE GREENS DORADO PR, 00646" at bounding box center [573, 720] width 317 height 22
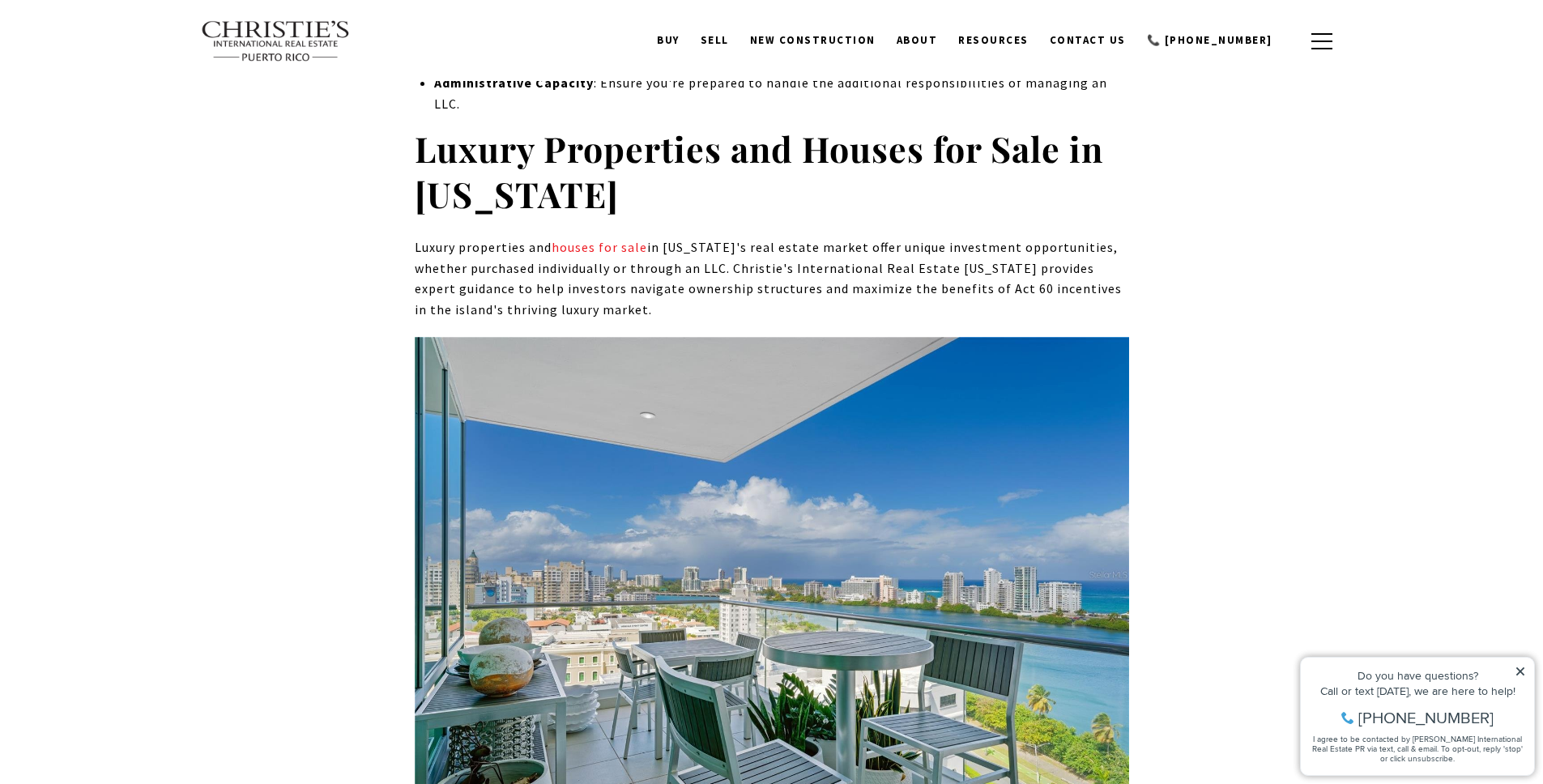
scroll to position [9069, 0]
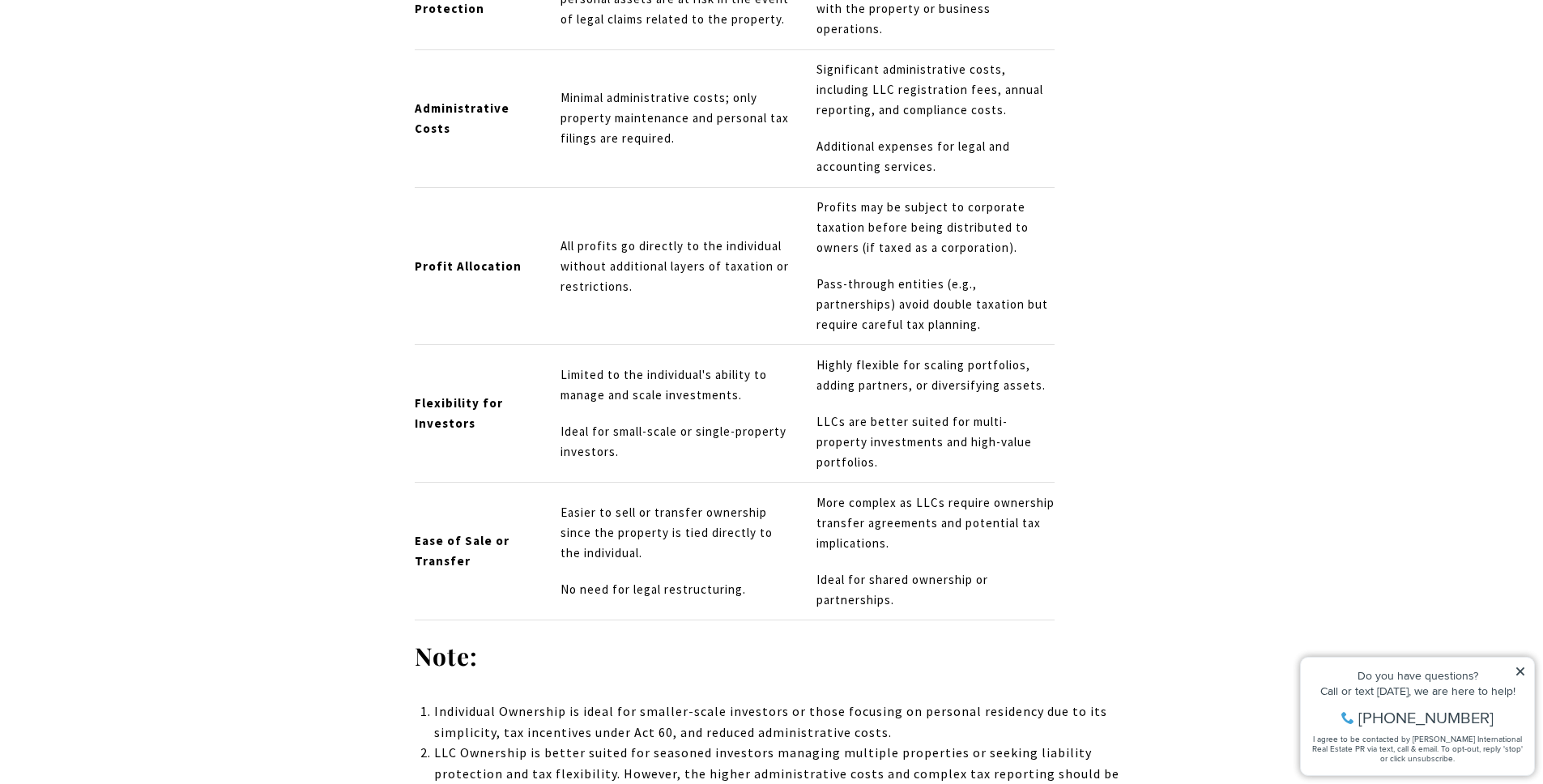
scroll to position [8158, 0]
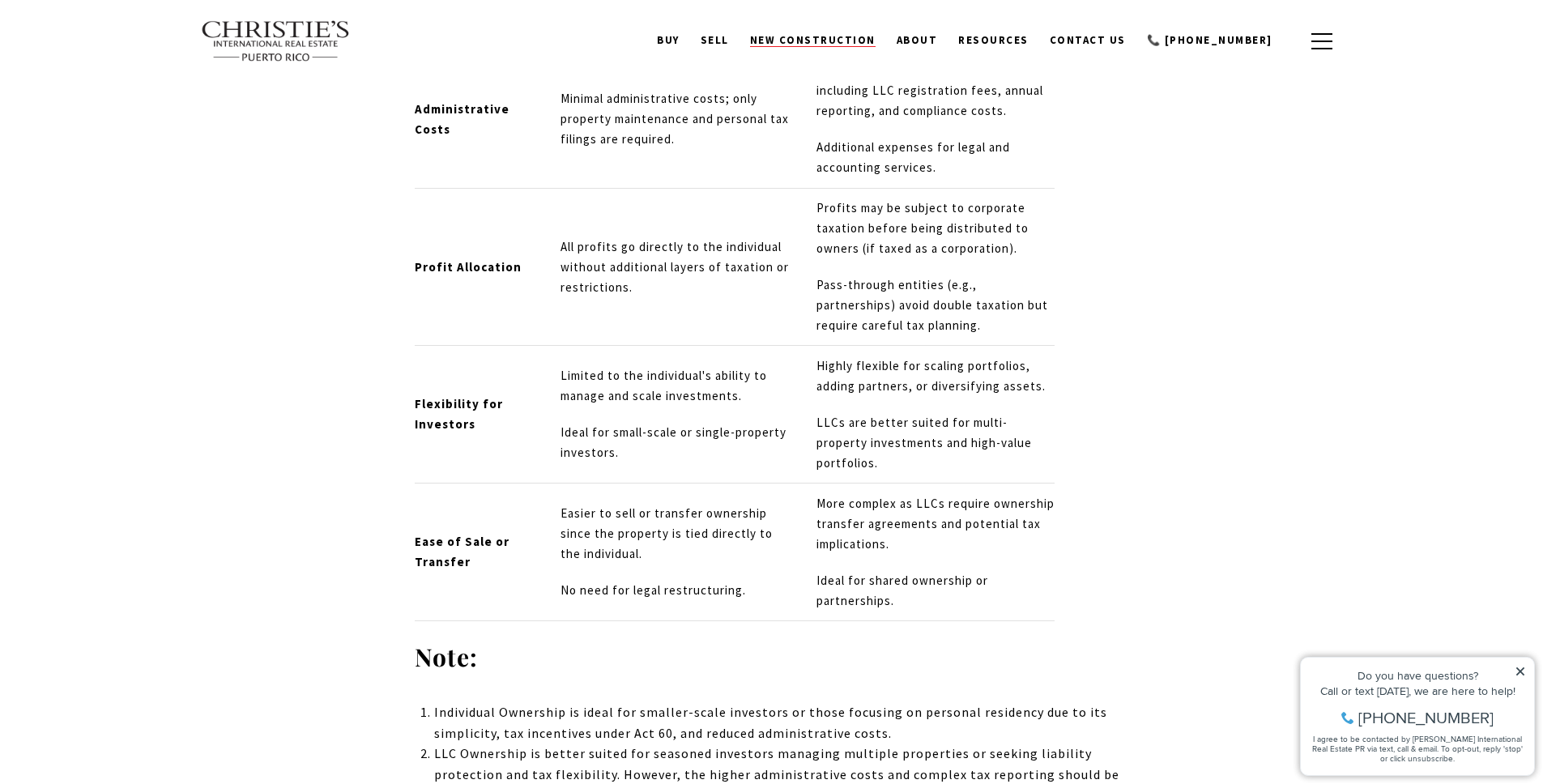
click at [875, 37] on span "New Construction" at bounding box center [813, 40] width 126 height 14
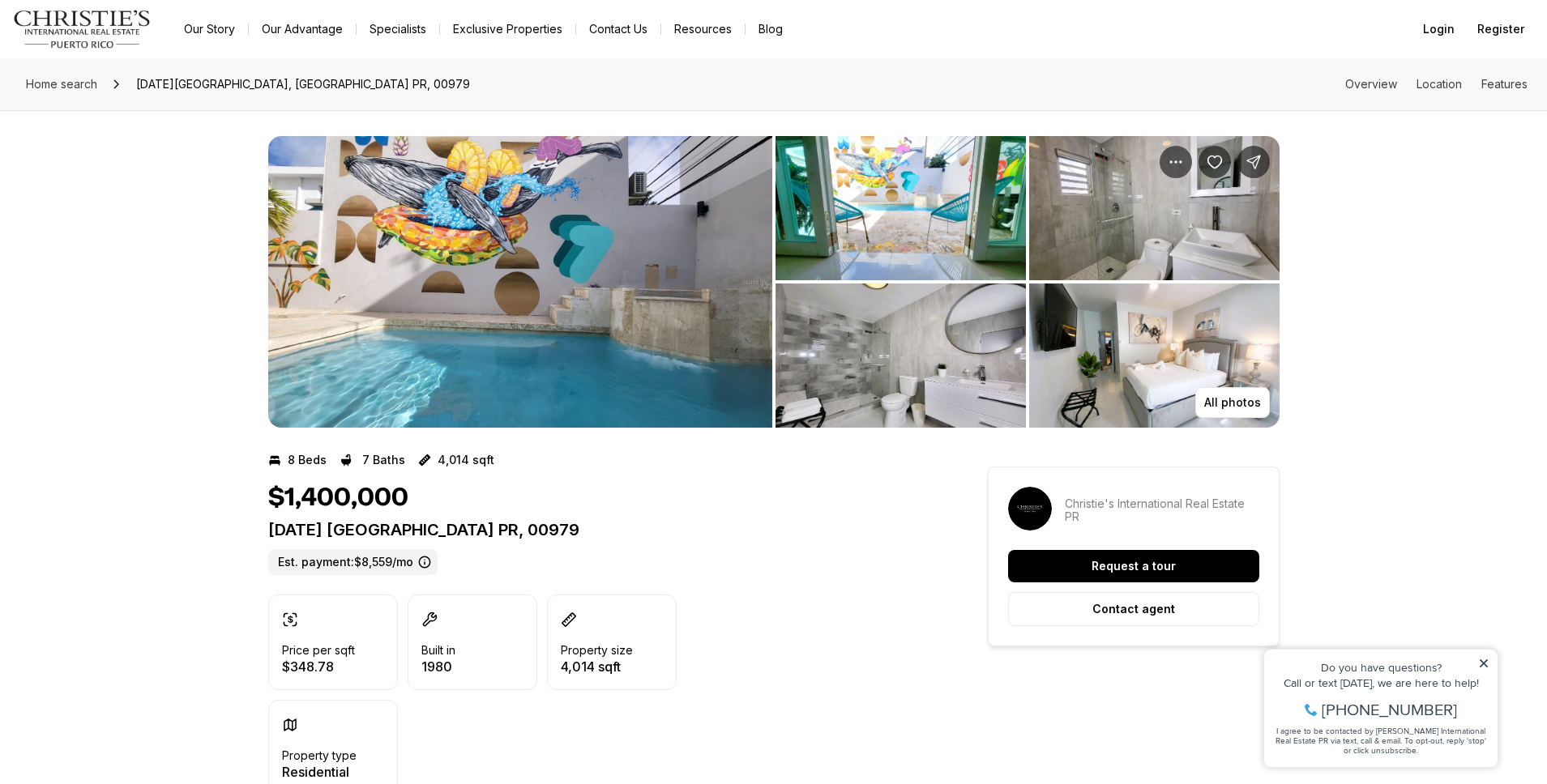
click at [683, 263] on img "View image gallery" at bounding box center [519, 282] width 504 height 292
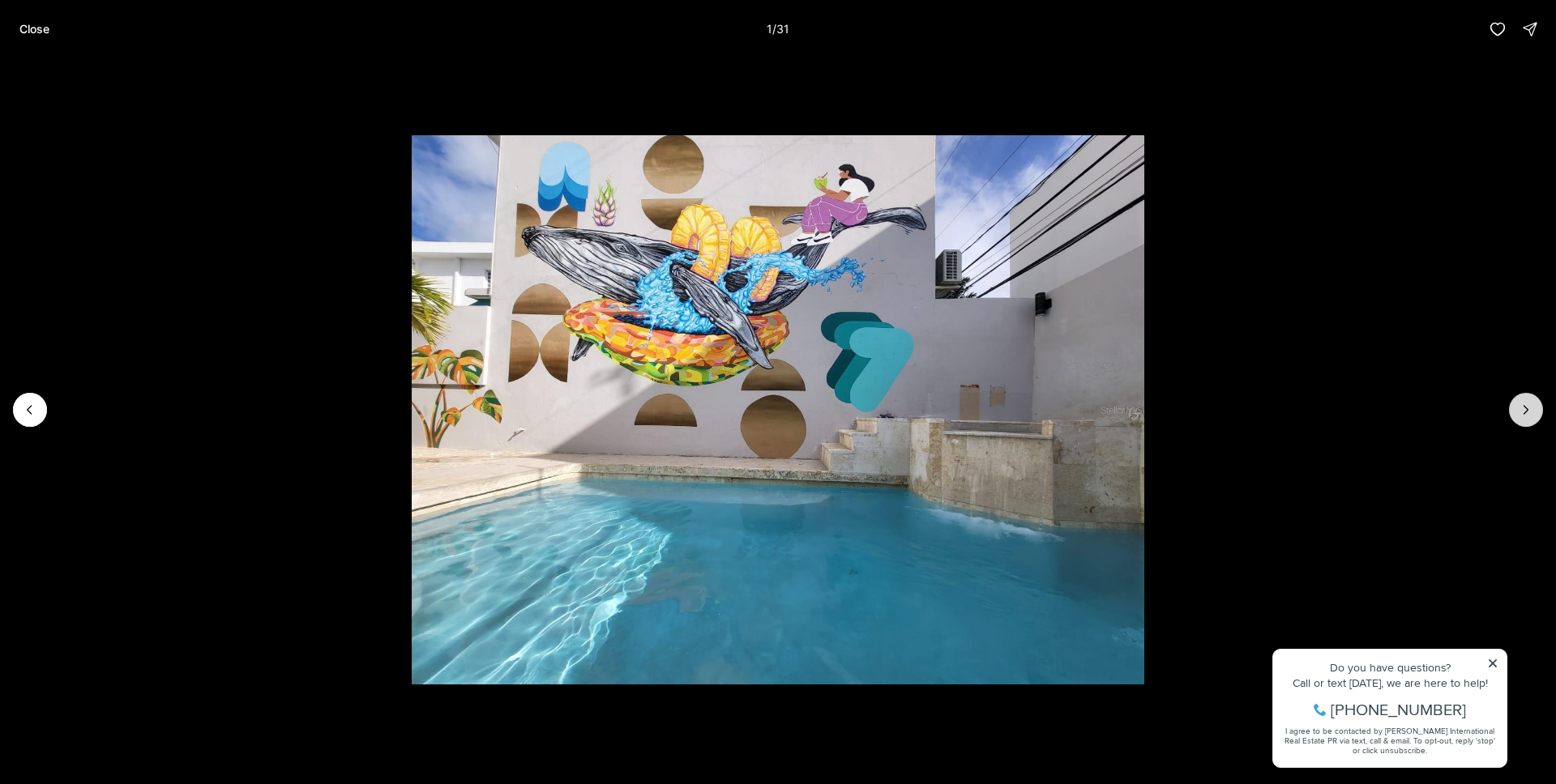
click at [1529, 407] on icon "Next slide" at bounding box center [1526, 410] width 16 height 16
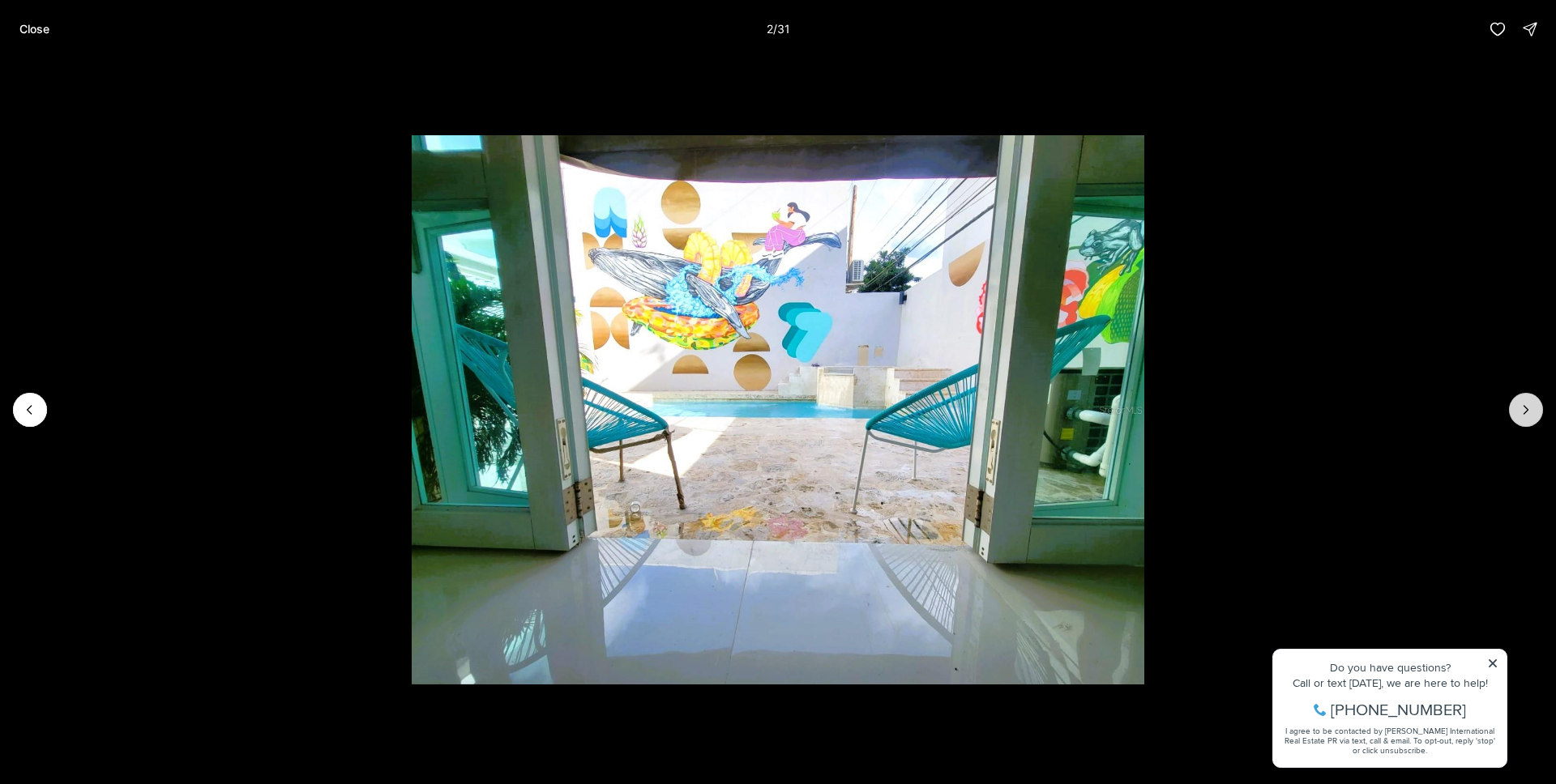
click at [1529, 407] on icon "Next slide" at bounding box center [1526, 410] width 16 height 16
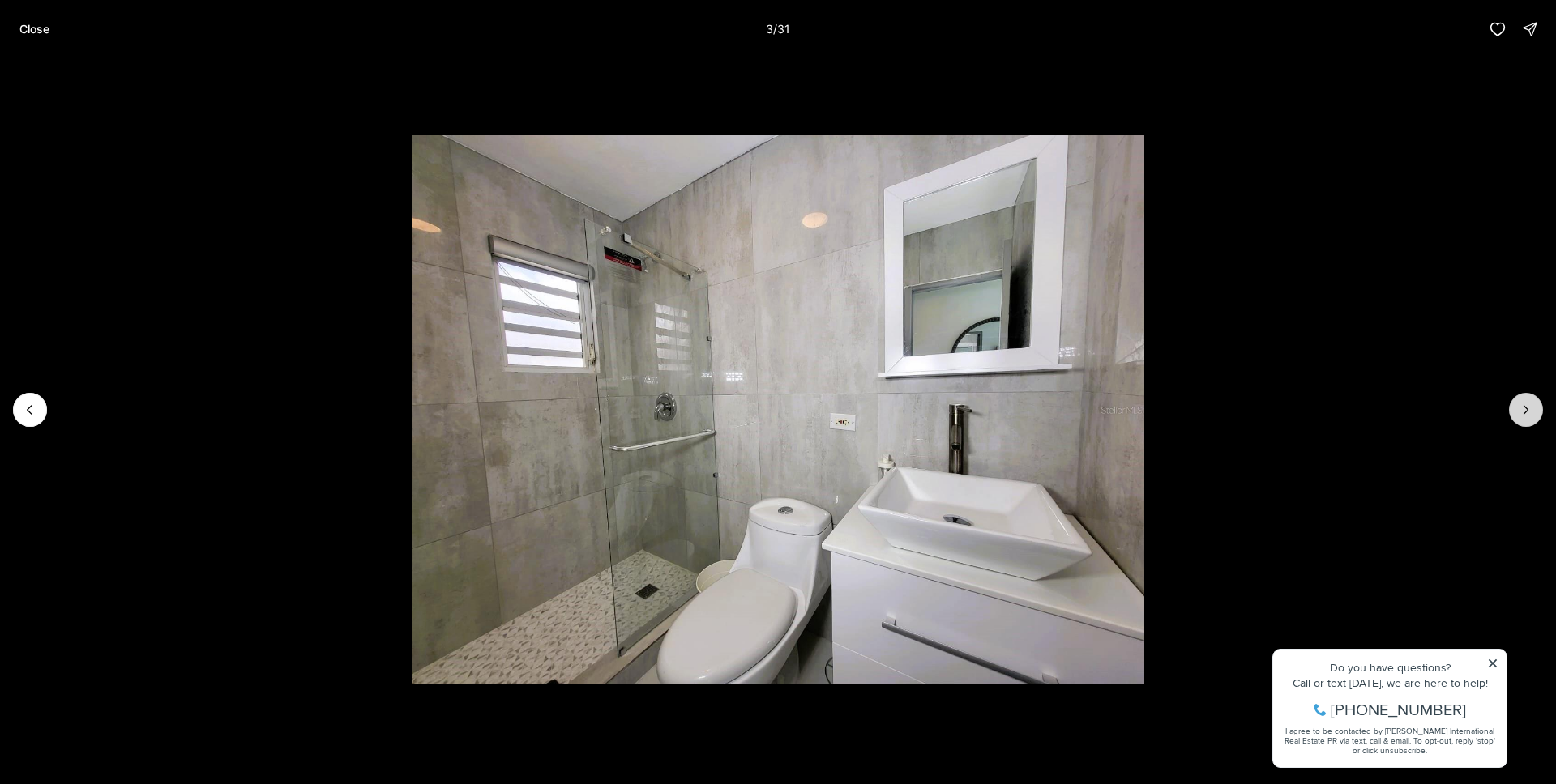
click at [1529, 407] on icon "Next slide" at bounding box center [1526, 410] width 16 height 16
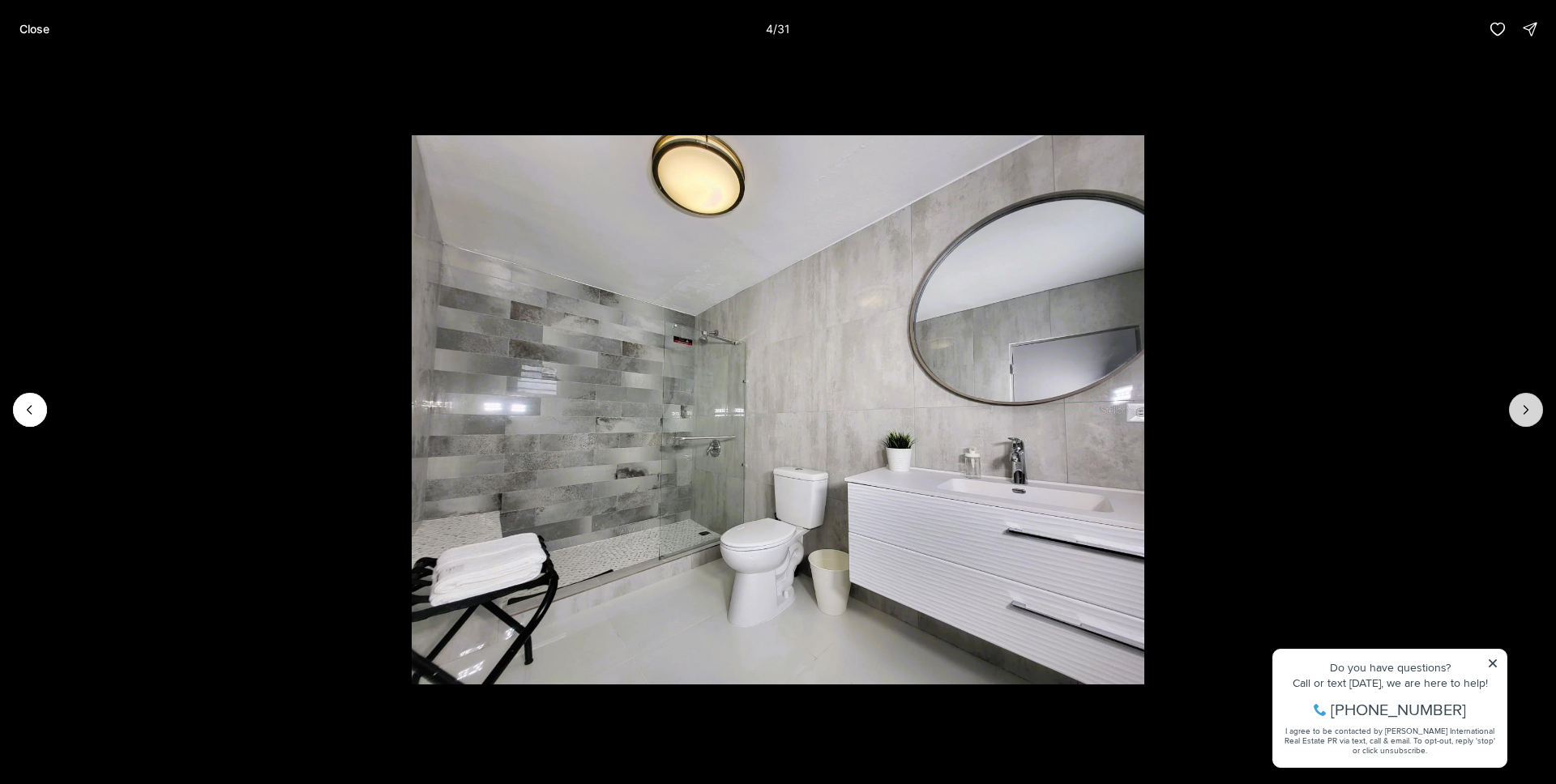
click at [1529, 407] on icon "Next slide" at bounding box center [1526, 410] width 16 height 16
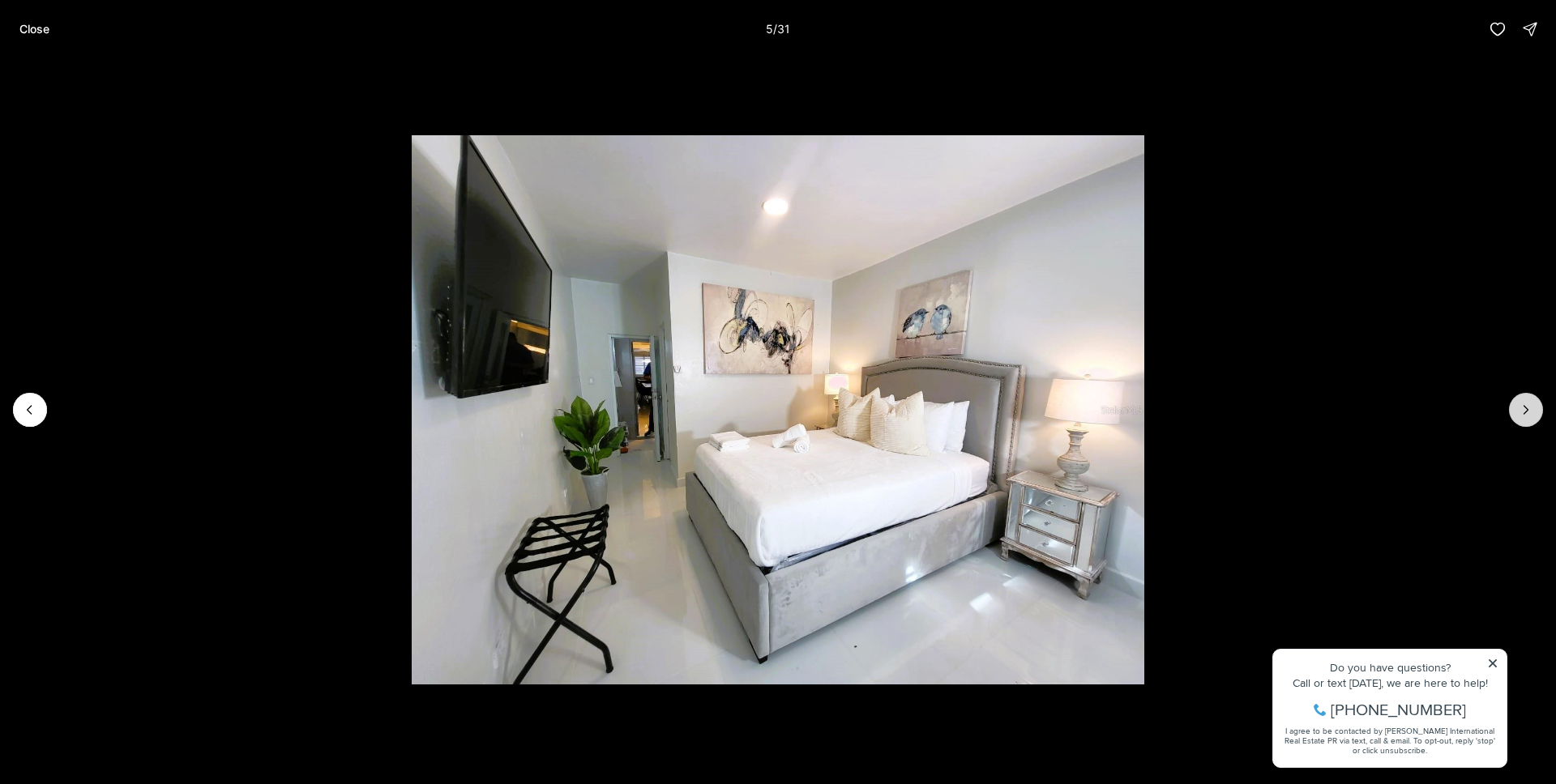
click at [1529, 407] on icon "Next slide" at bounding box center [1526, 410] width 16 height 16
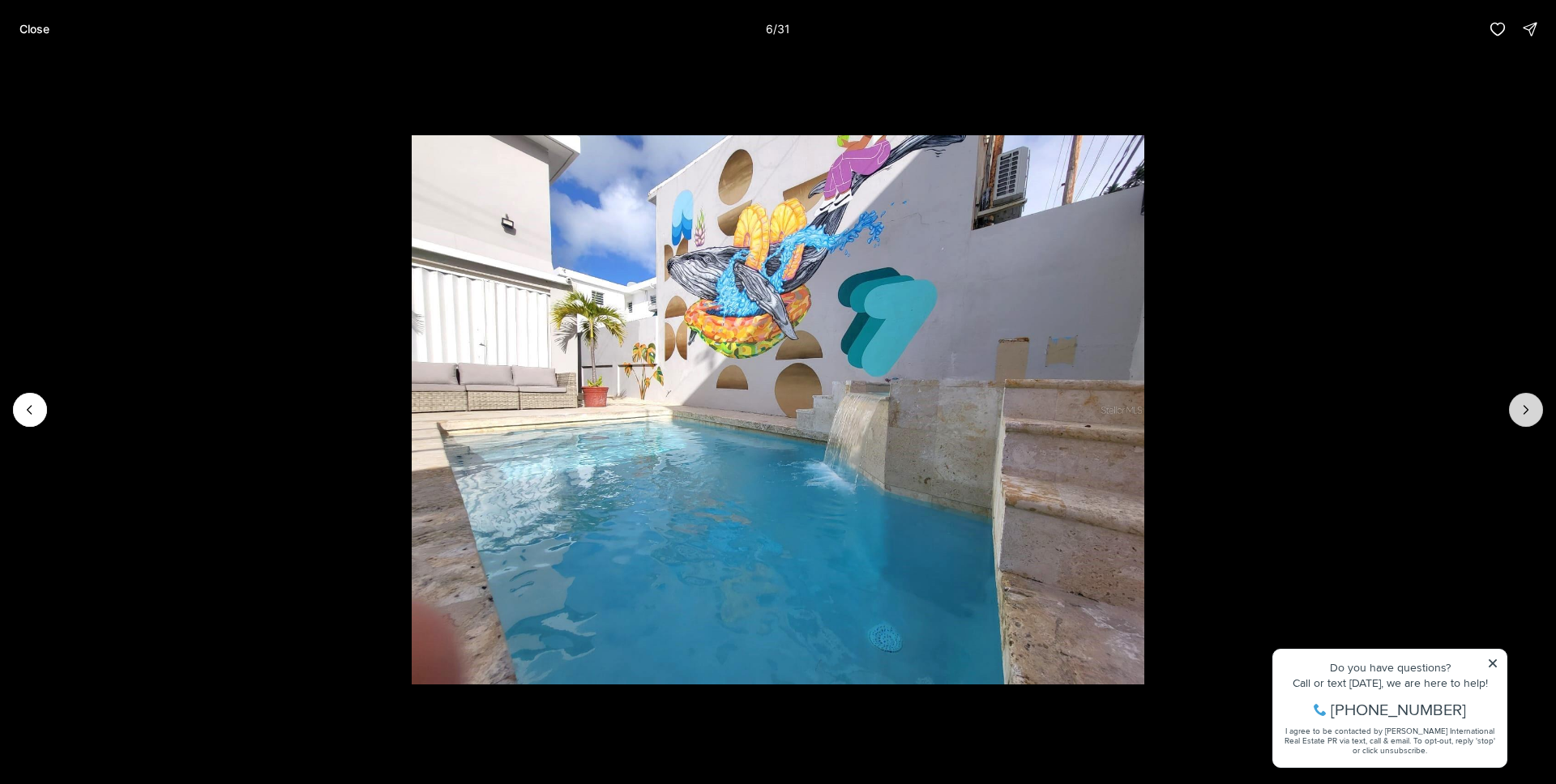
click at [1529, 407] on icon "Next slide" at bounding box center [1526, 410] width 16 height 16
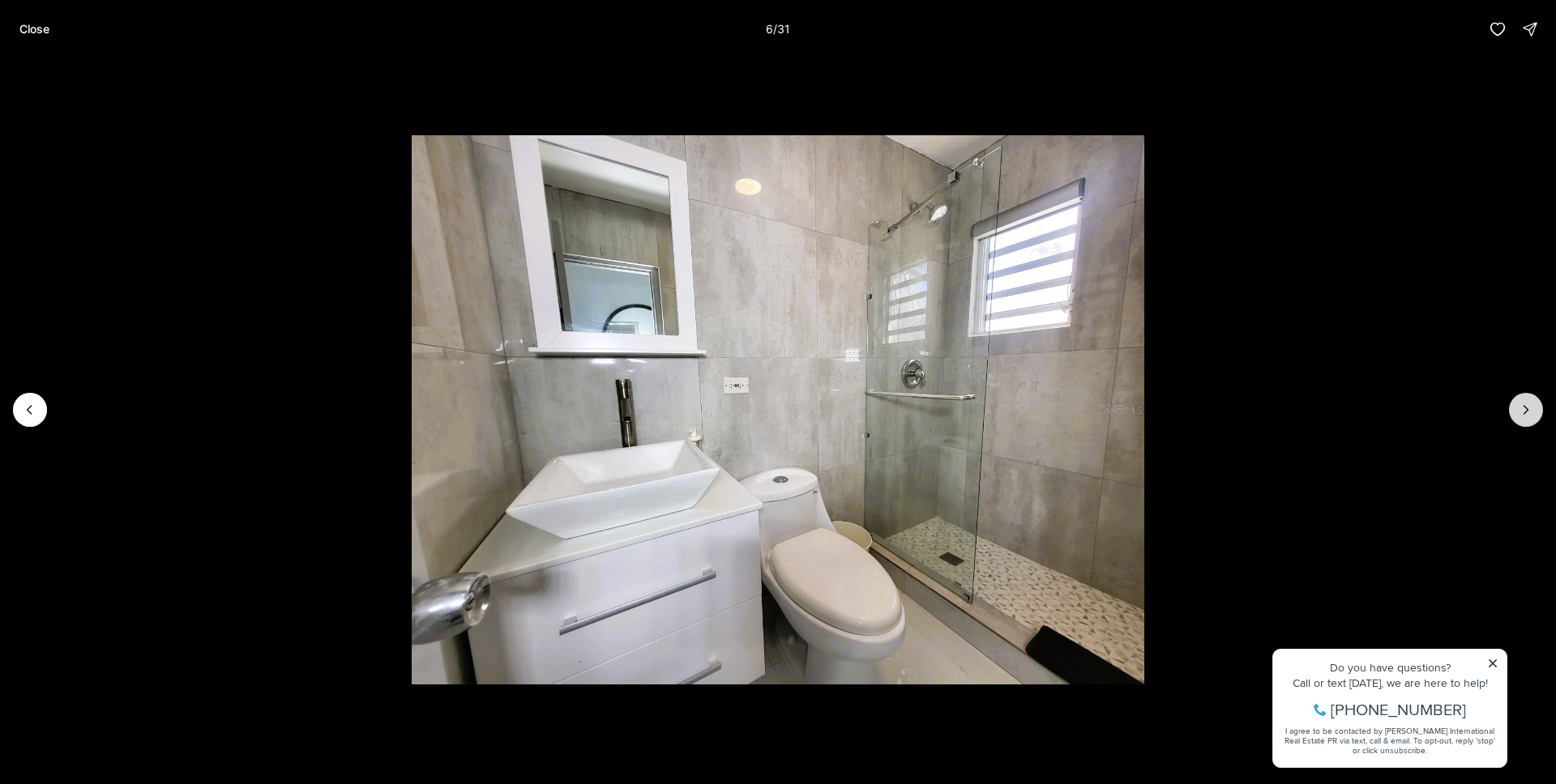
click at [1528, 407] on icon "Next slide" at bounding box center [1526, 410] width 16 height 16
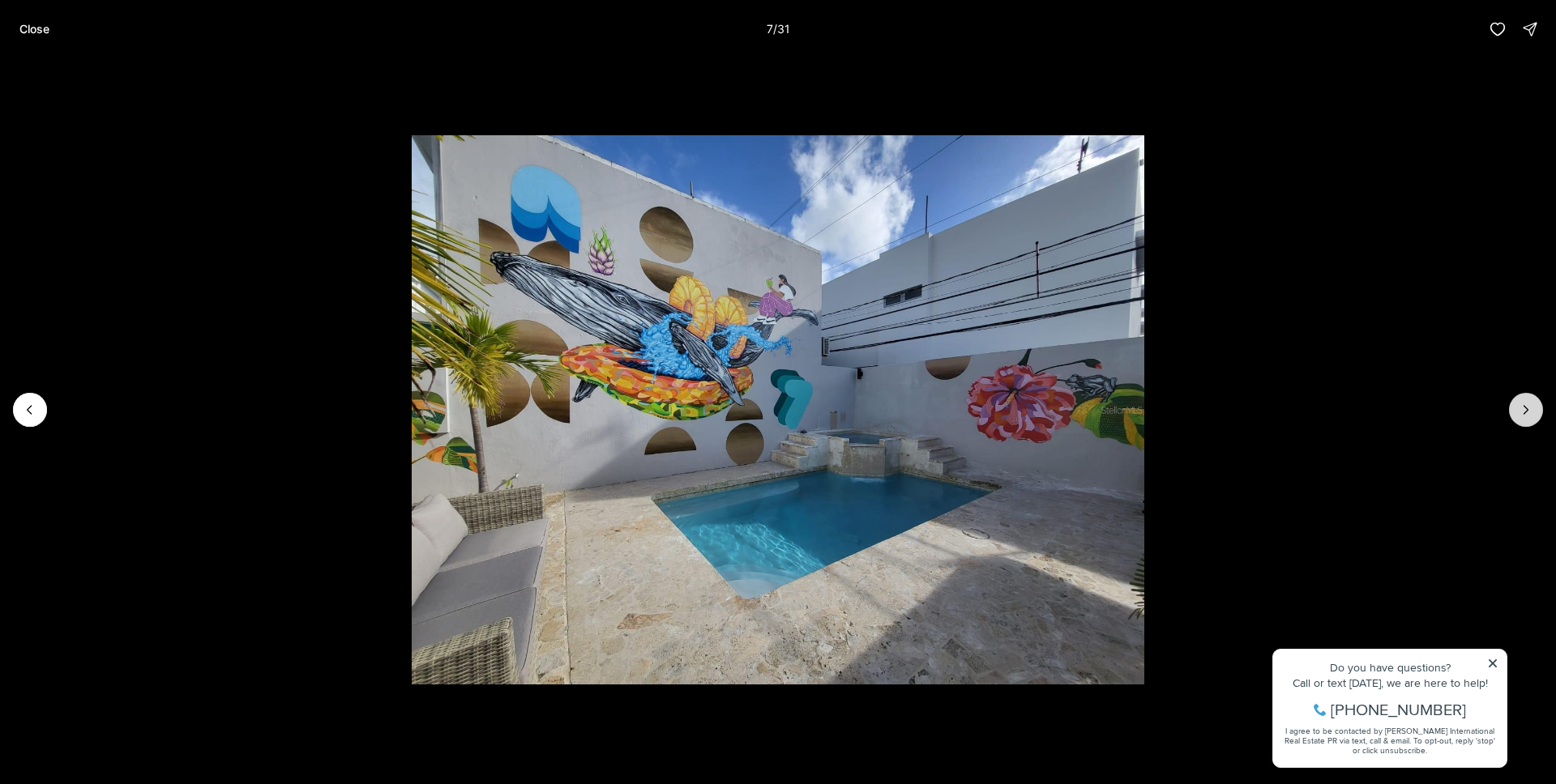
click at [1528, 407] on icon "Next slide" at bounding box center [1526, 410] width 16 height 16
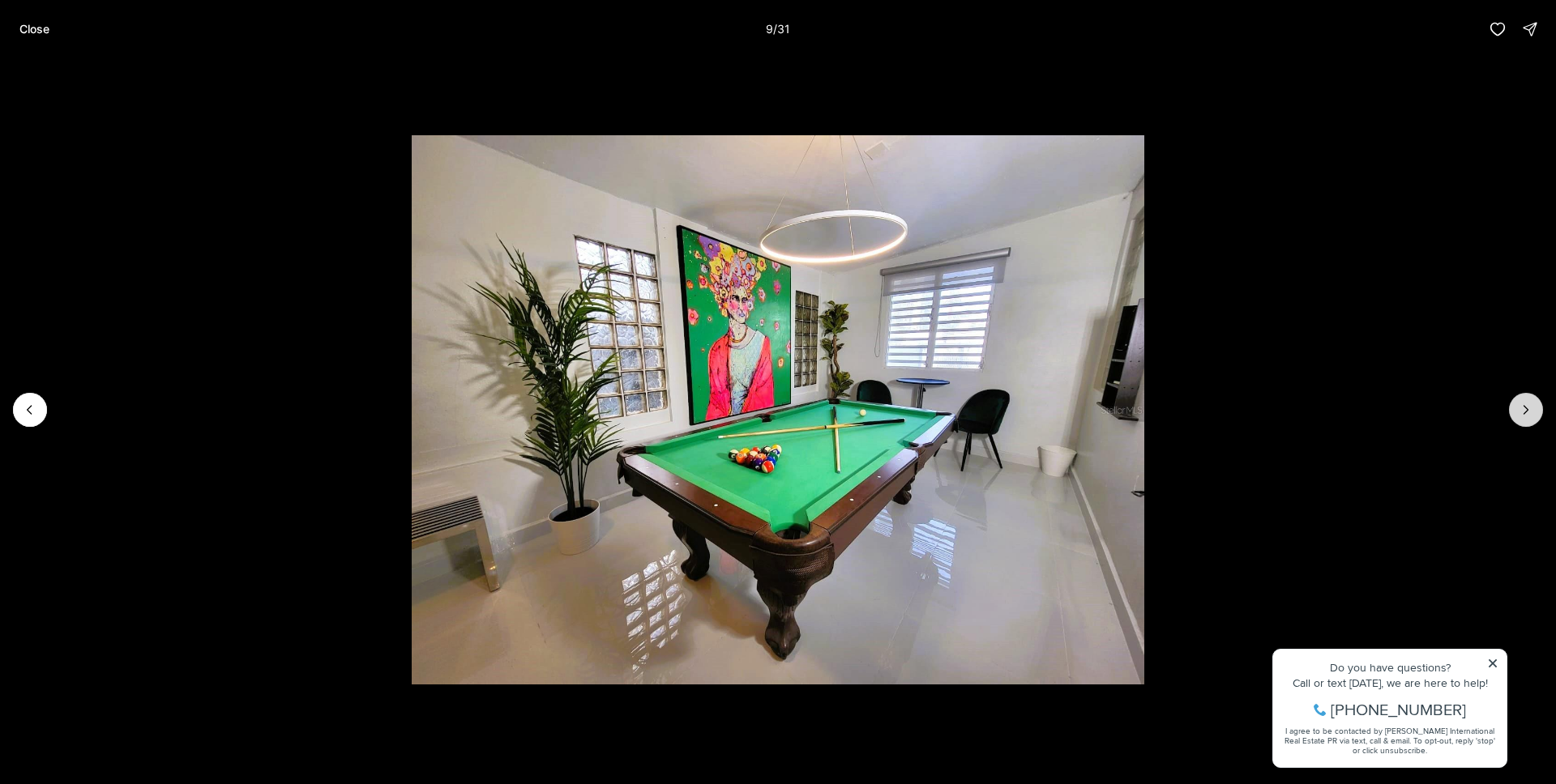
click at [1528, 407] on icon "Next slide" at bounding box center [1526, 410] width 16 height 16
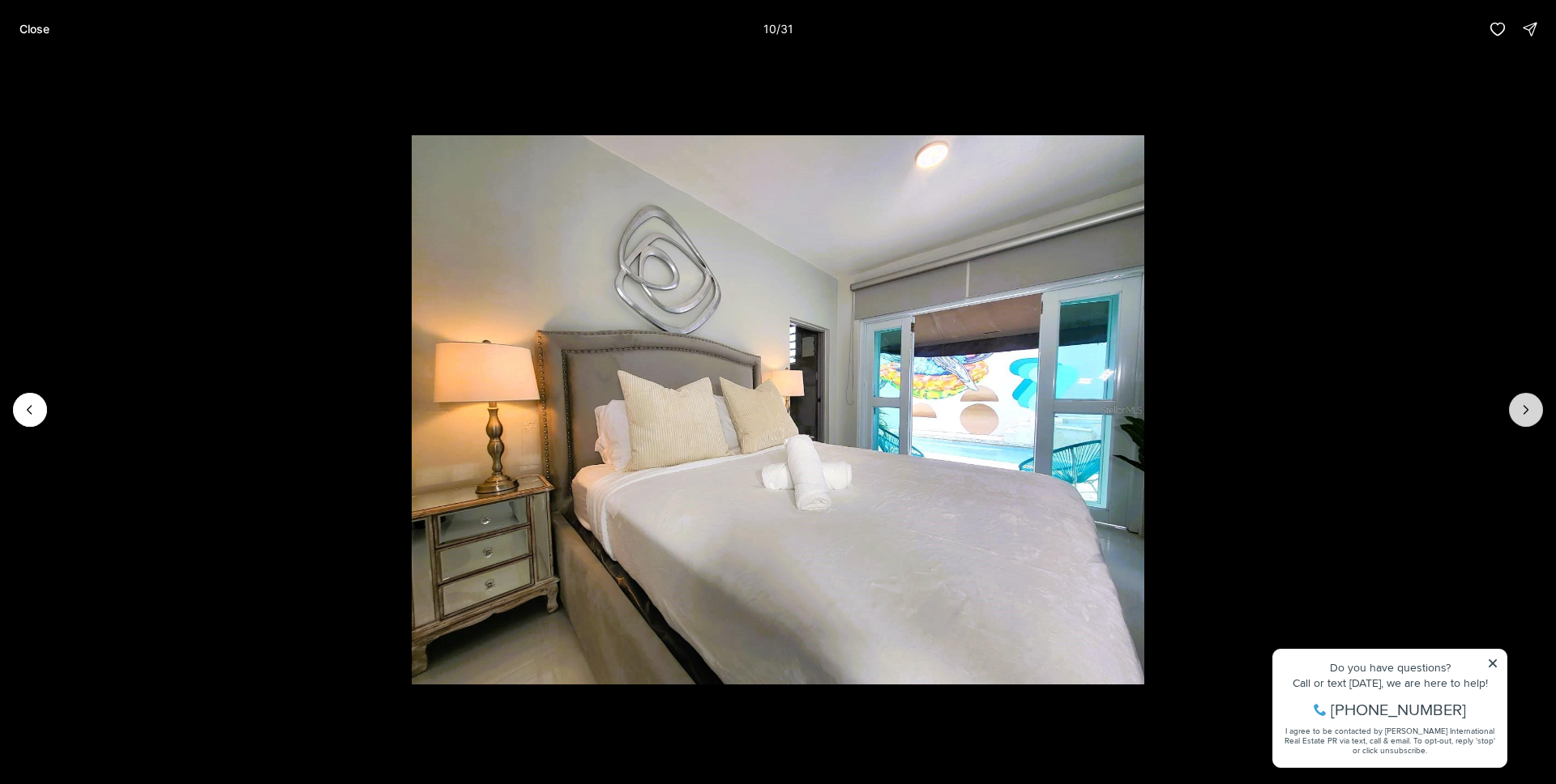
click at [1528, 407] on icon "Next slide" at bounding box center [1526, 410] width 16 height 16
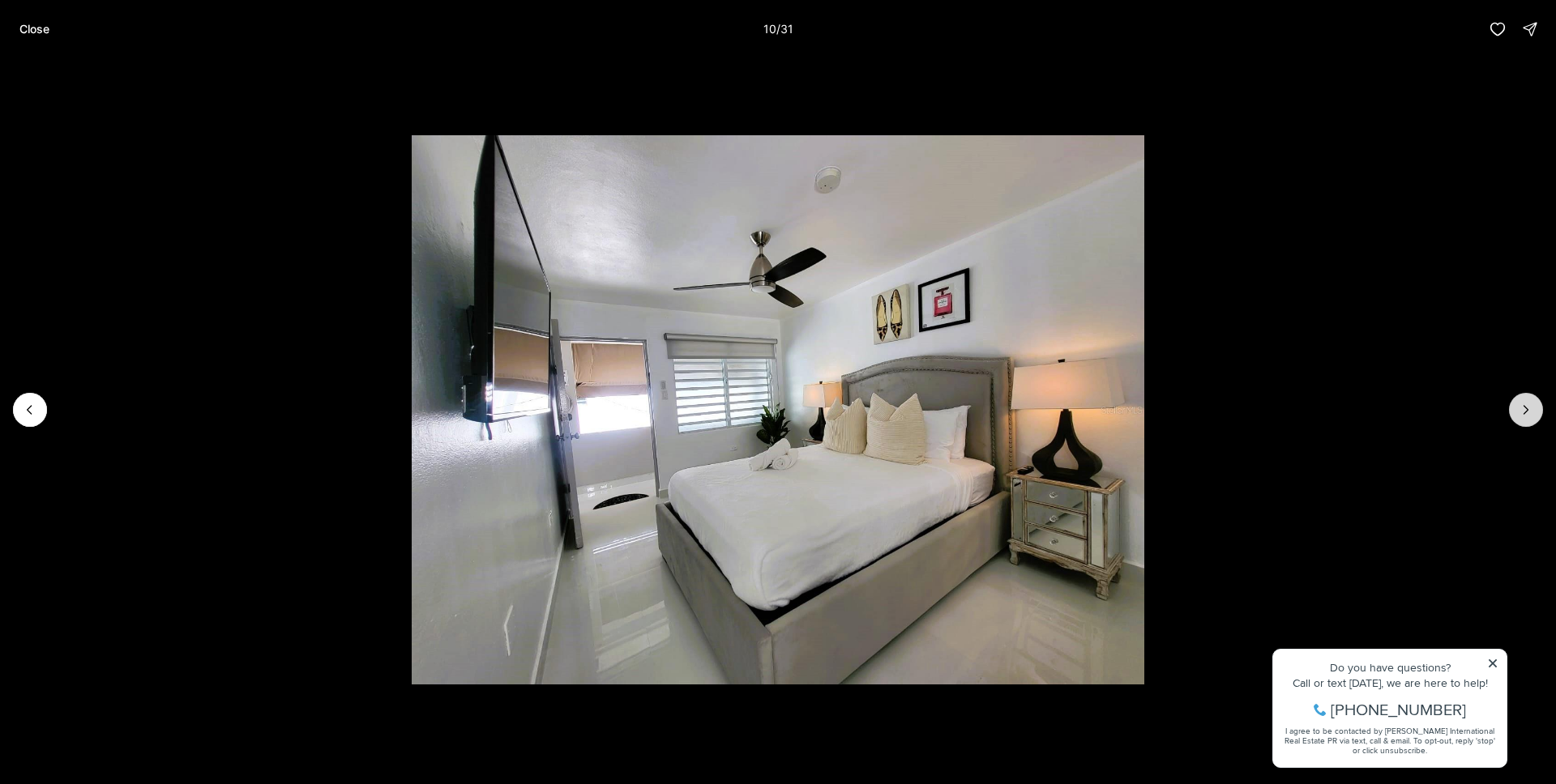
click at [1528, 407] on icon "Next slide" at bounding box center [1526, 410] width 16 height 16
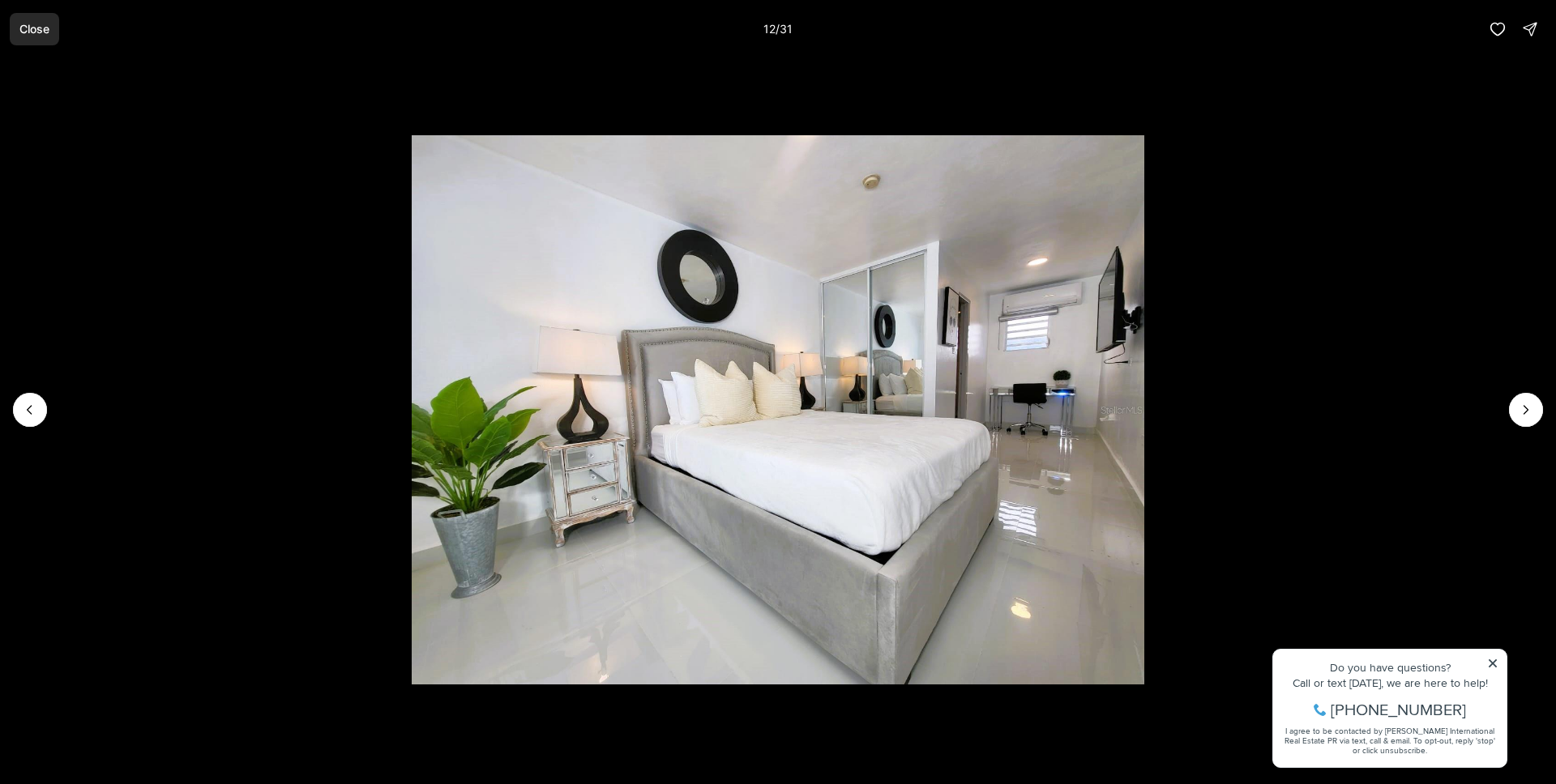
click at [34, 27] on p "Close" at bounding box center [34, 28] width 30 height 13
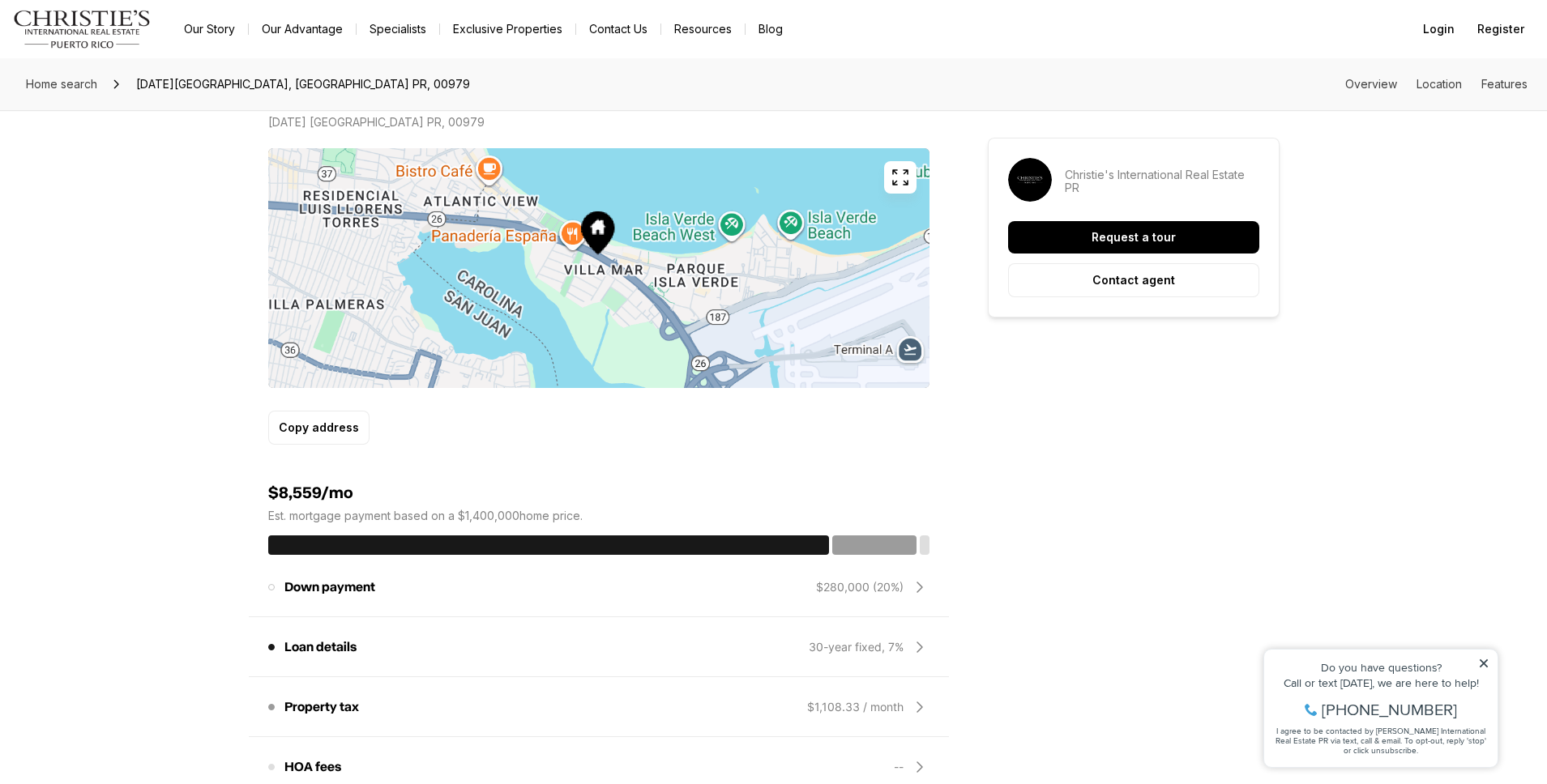
scroll to position [976, 0]
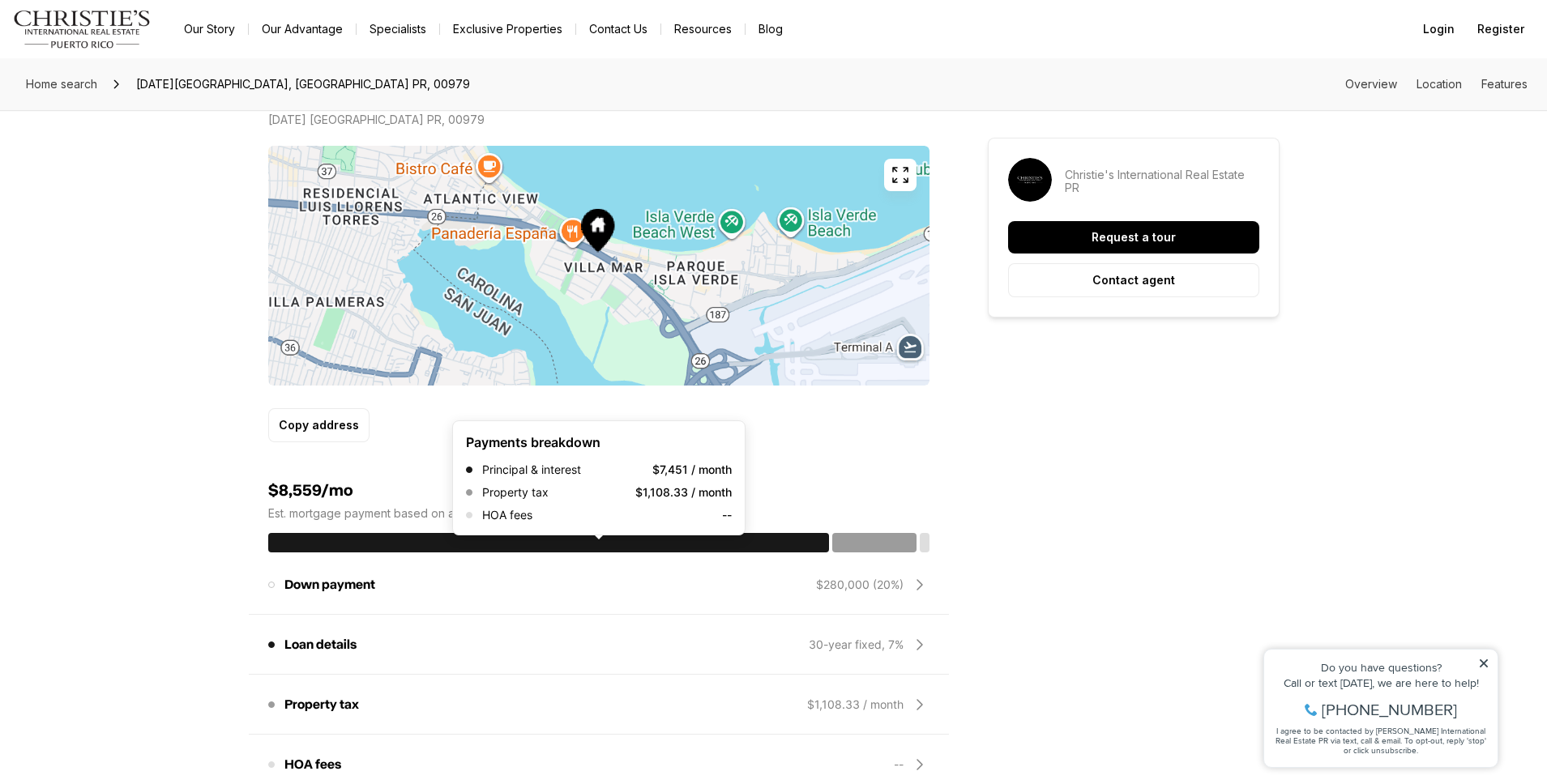
drag, startPoint x: 811, startPoint y: 542, endPoint x: 632, endPoint y: 546, distance: 179.0
click at [657, 545] on div at bounding box center [548, 542] width 562 height 19
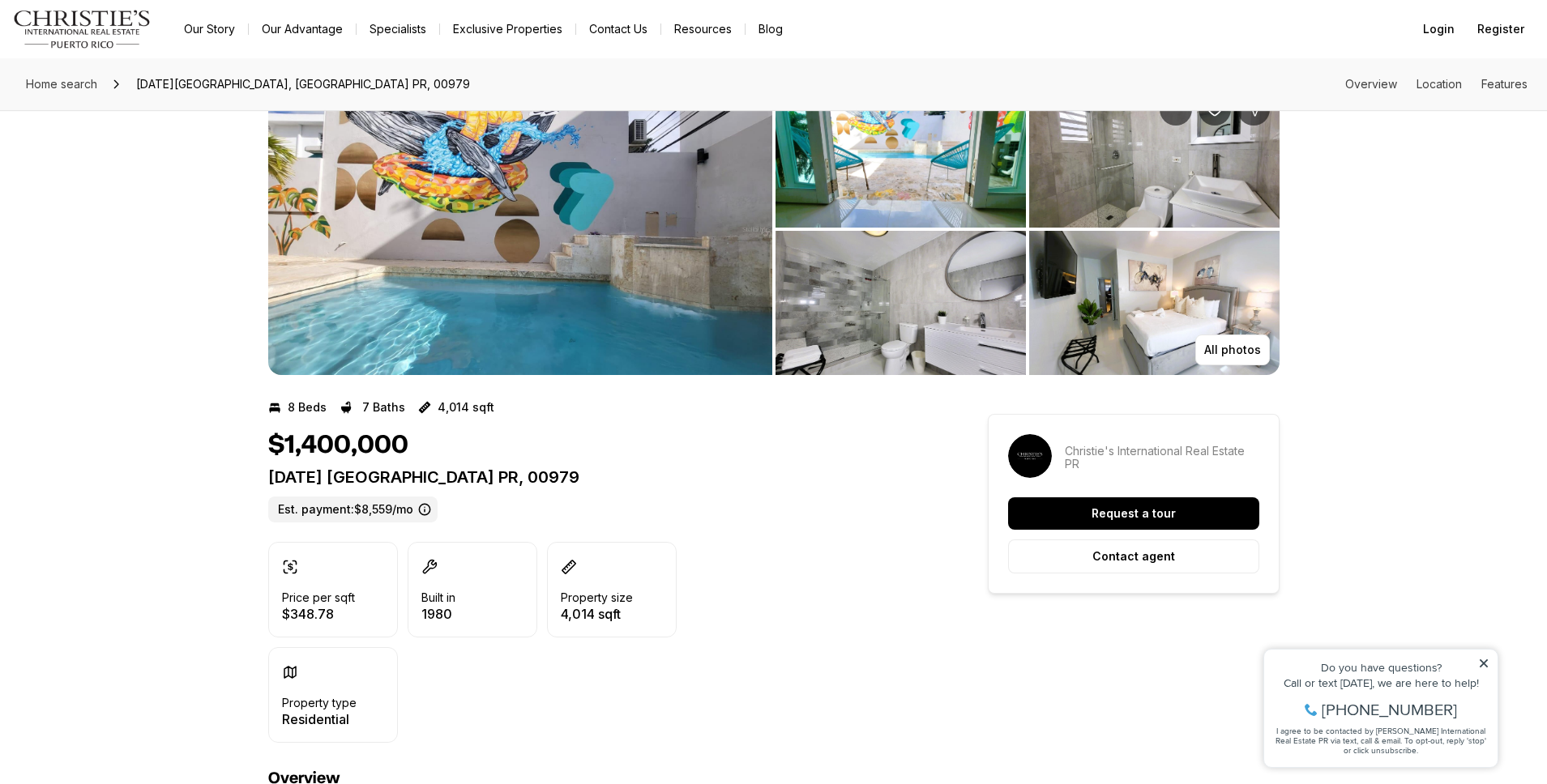
scroll to position [0, 0]
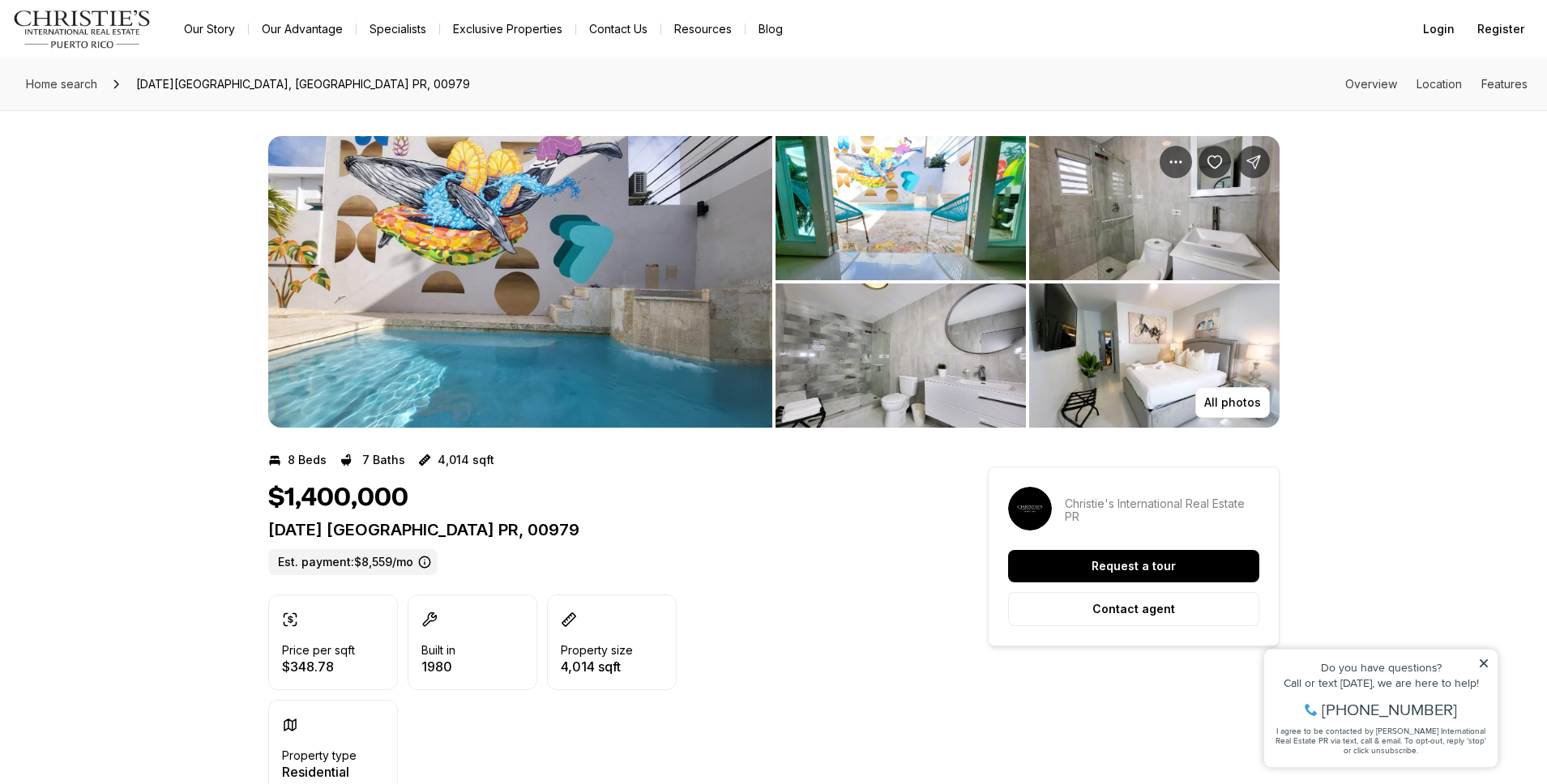
click at [469, 347] on img "View image gallery" at bounding box center [519, 282] width 504 height 292
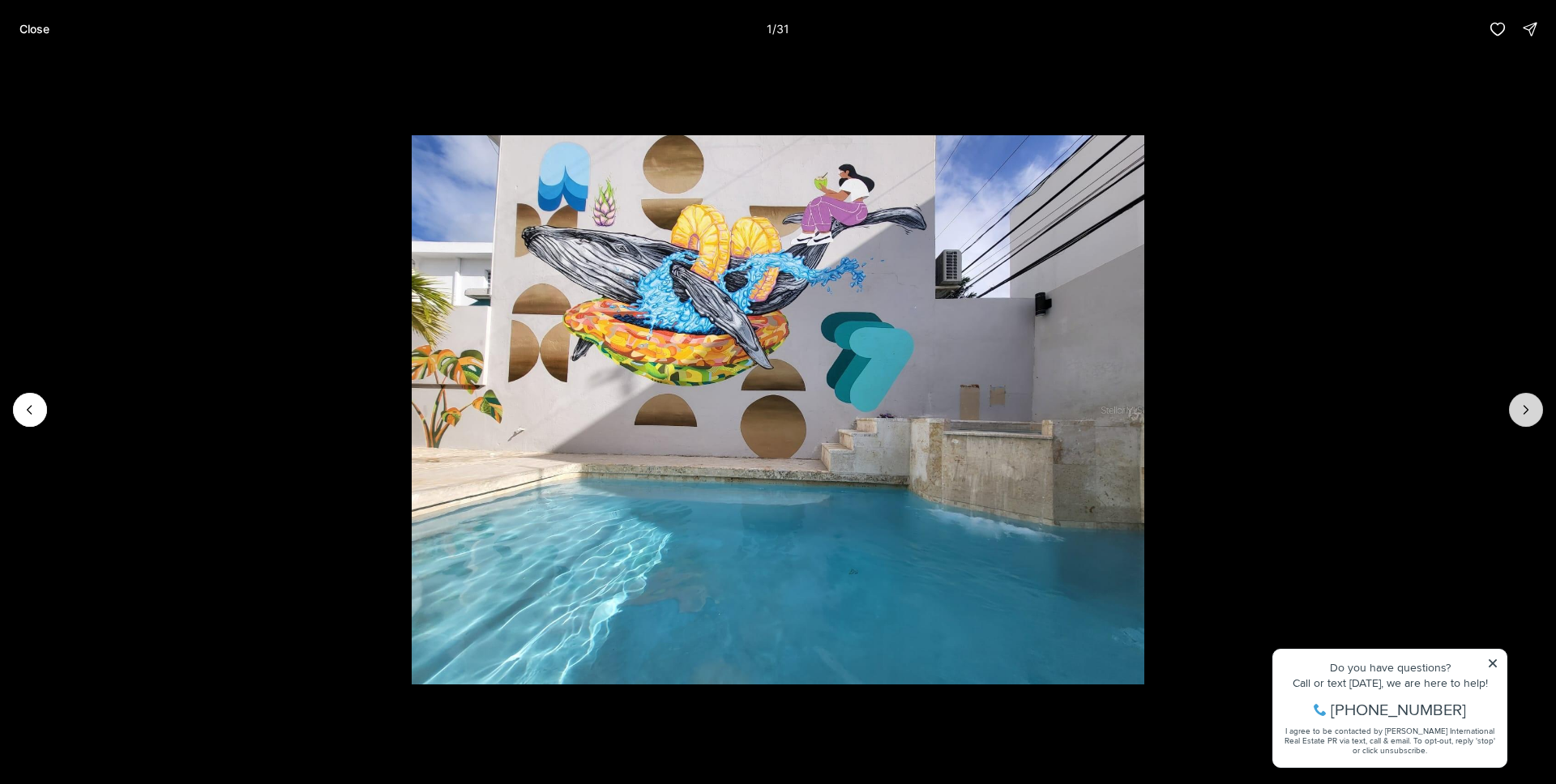
click at [1531, 420] on button "Next slide" at bounding box center [1525, 409] width 34 height 34
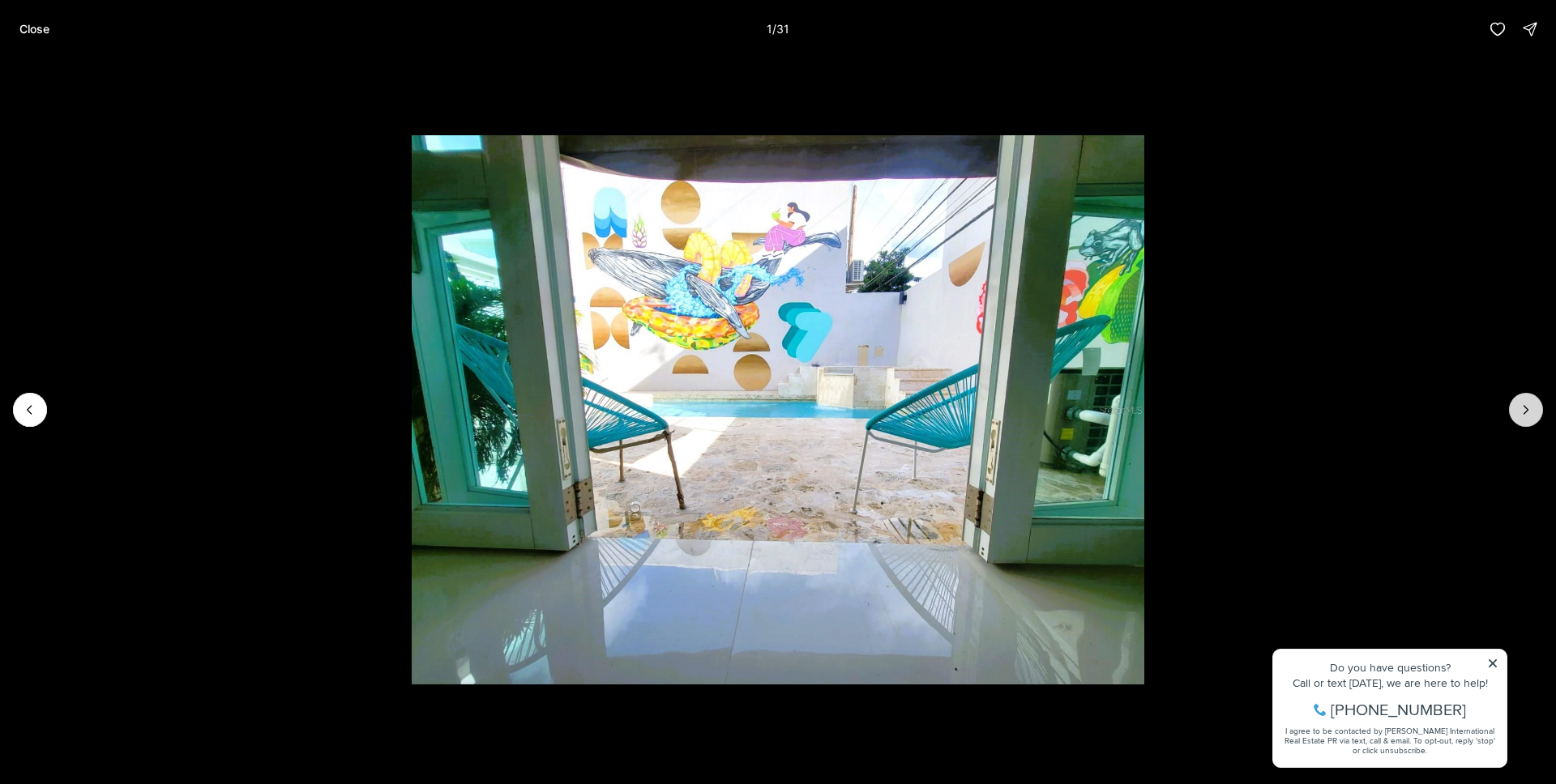
click at [1531, 420] on button "Next slide" at bounding box center [1525, 409] width 34 height 34
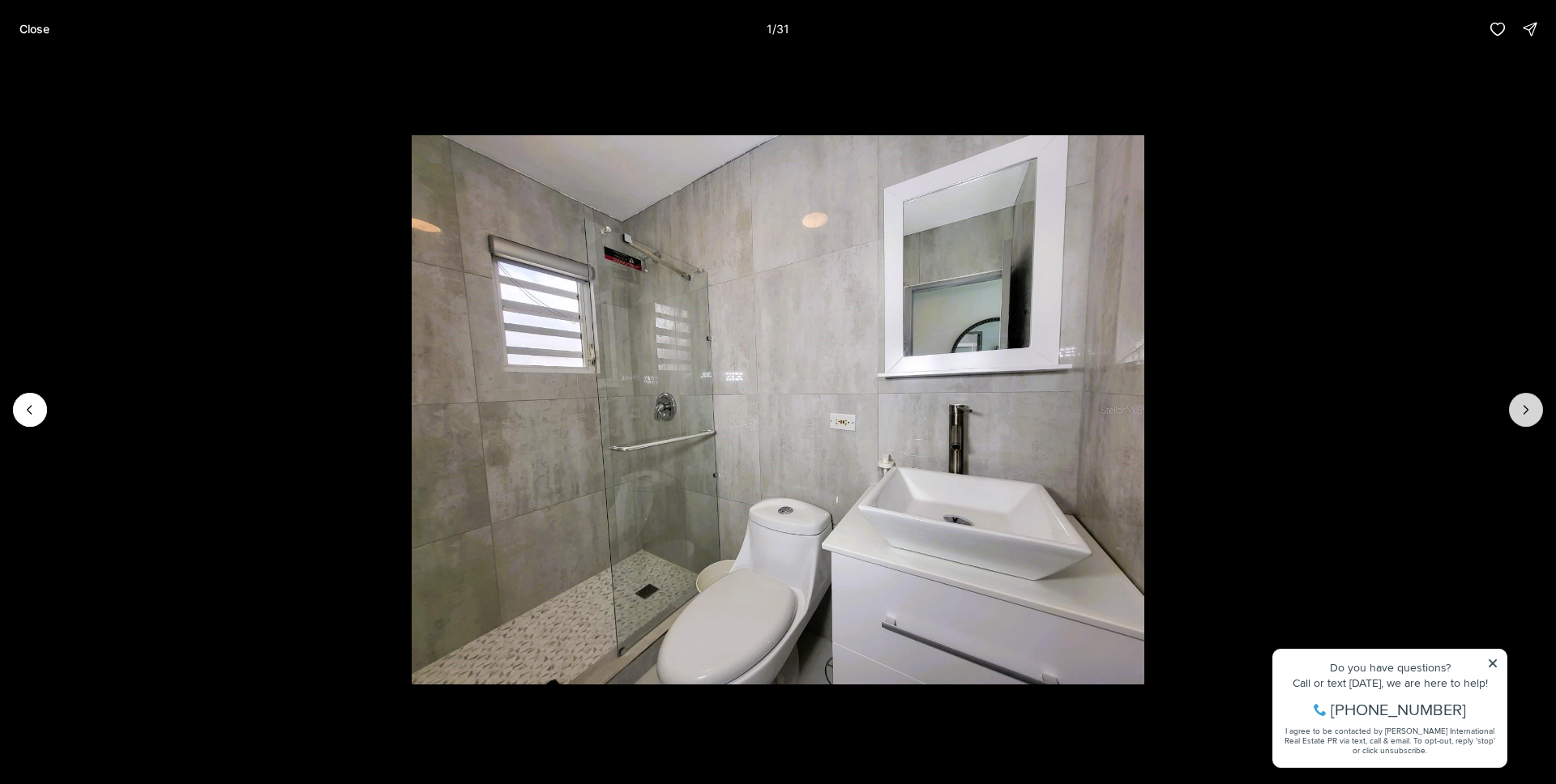
click at [1531, 420] on button "Next slide" at bounding box center [1525, 409] width 34 height 34
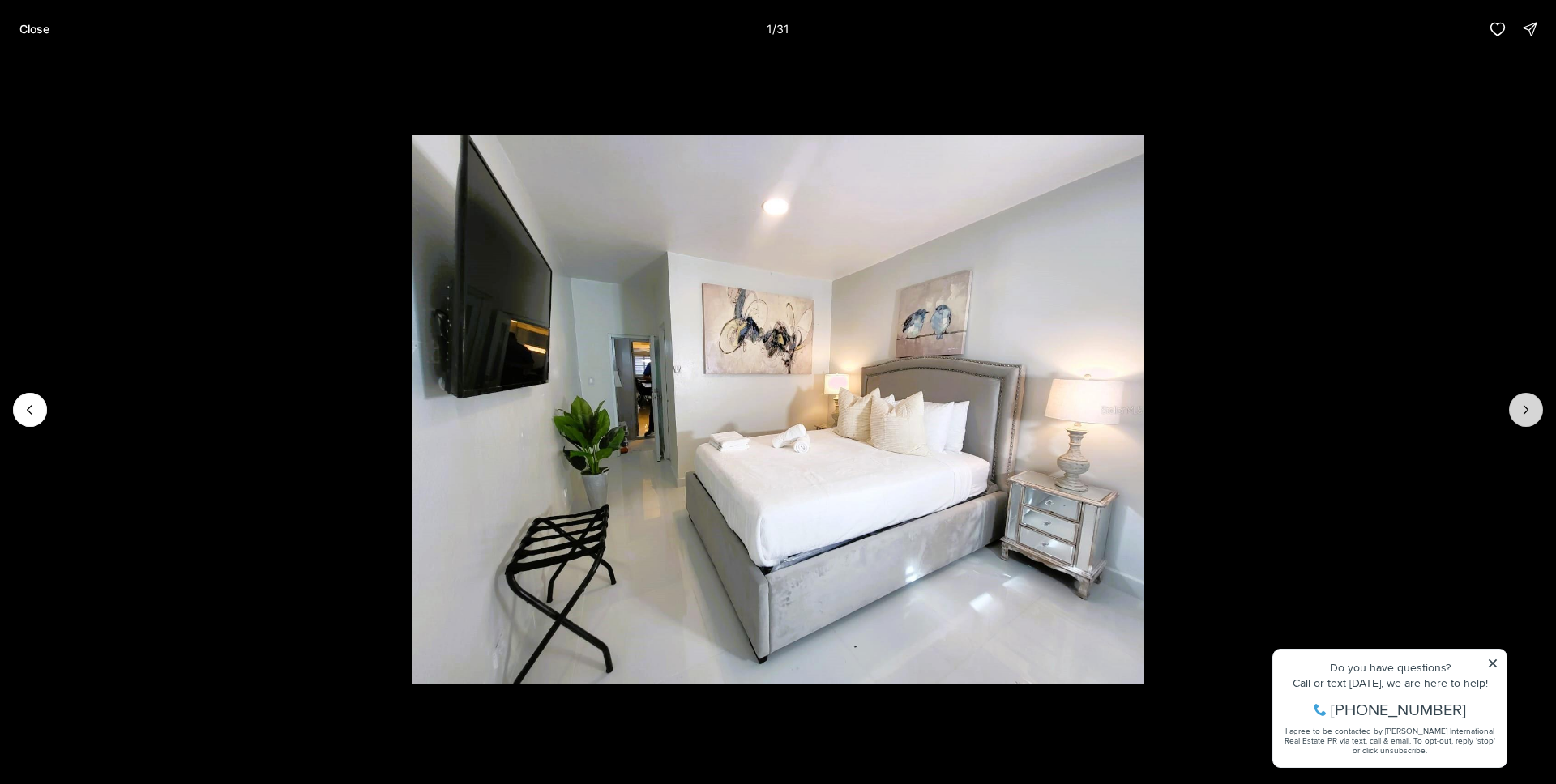
click at [1531, 420] on button "Next slide" at bounding box center [1525, 409] width 34 height 34
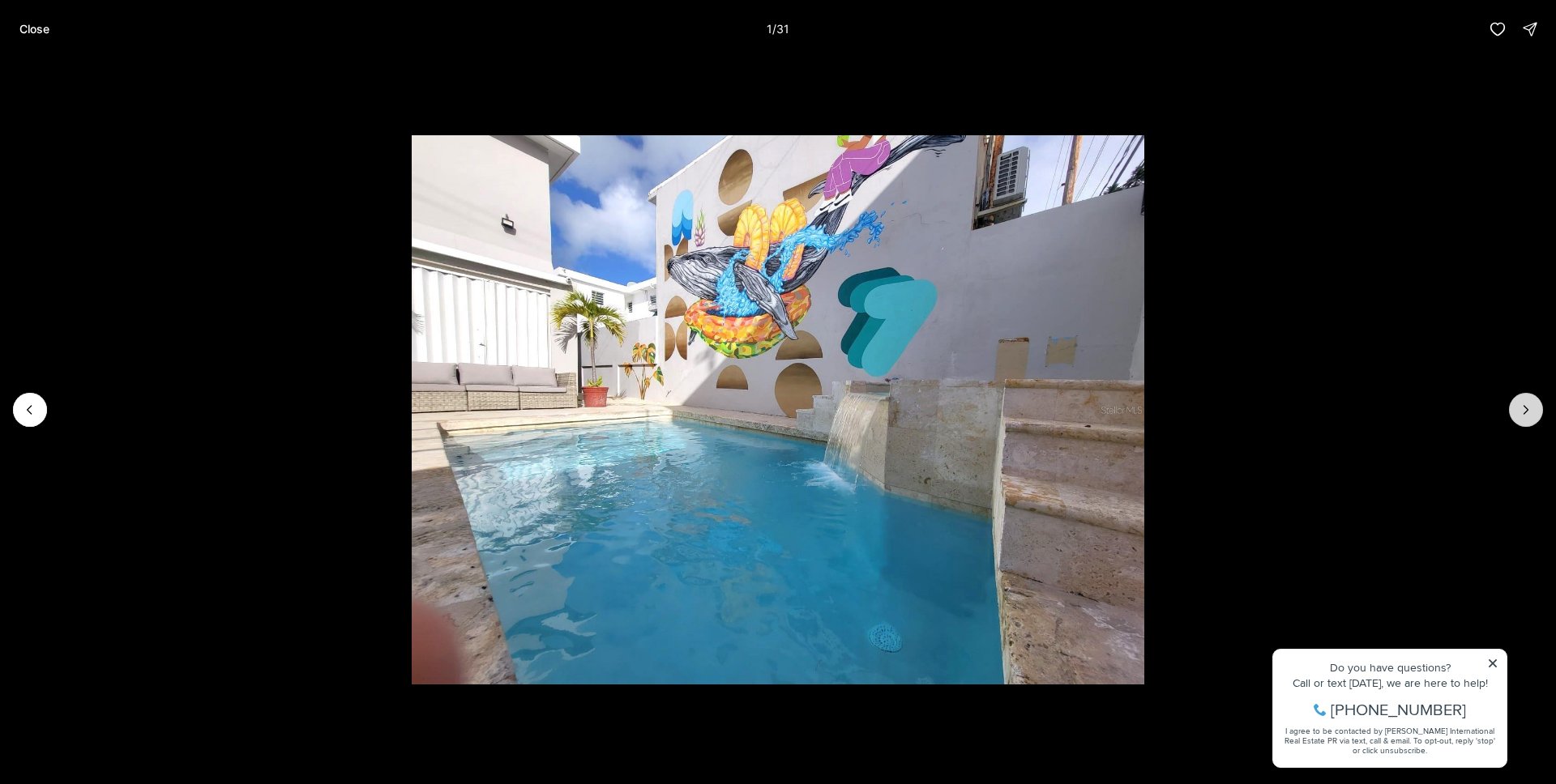
click at [1531, 420] on button "Next slide" at bounding box center [1525, 409] width 34 height 34
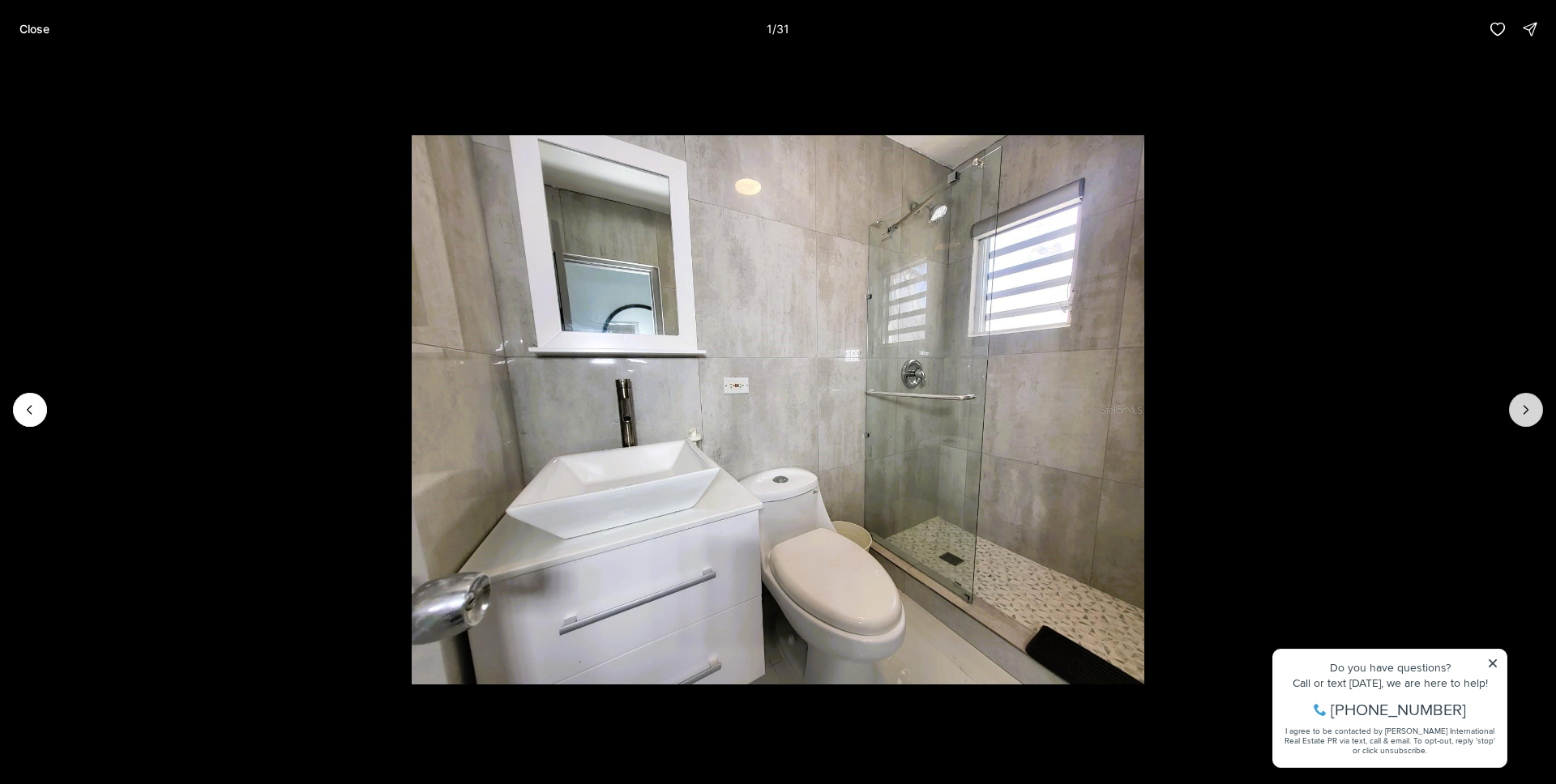
click at [1531, 420] on button "Next slide" at bounding box center [1525, 409] width 34 height 34
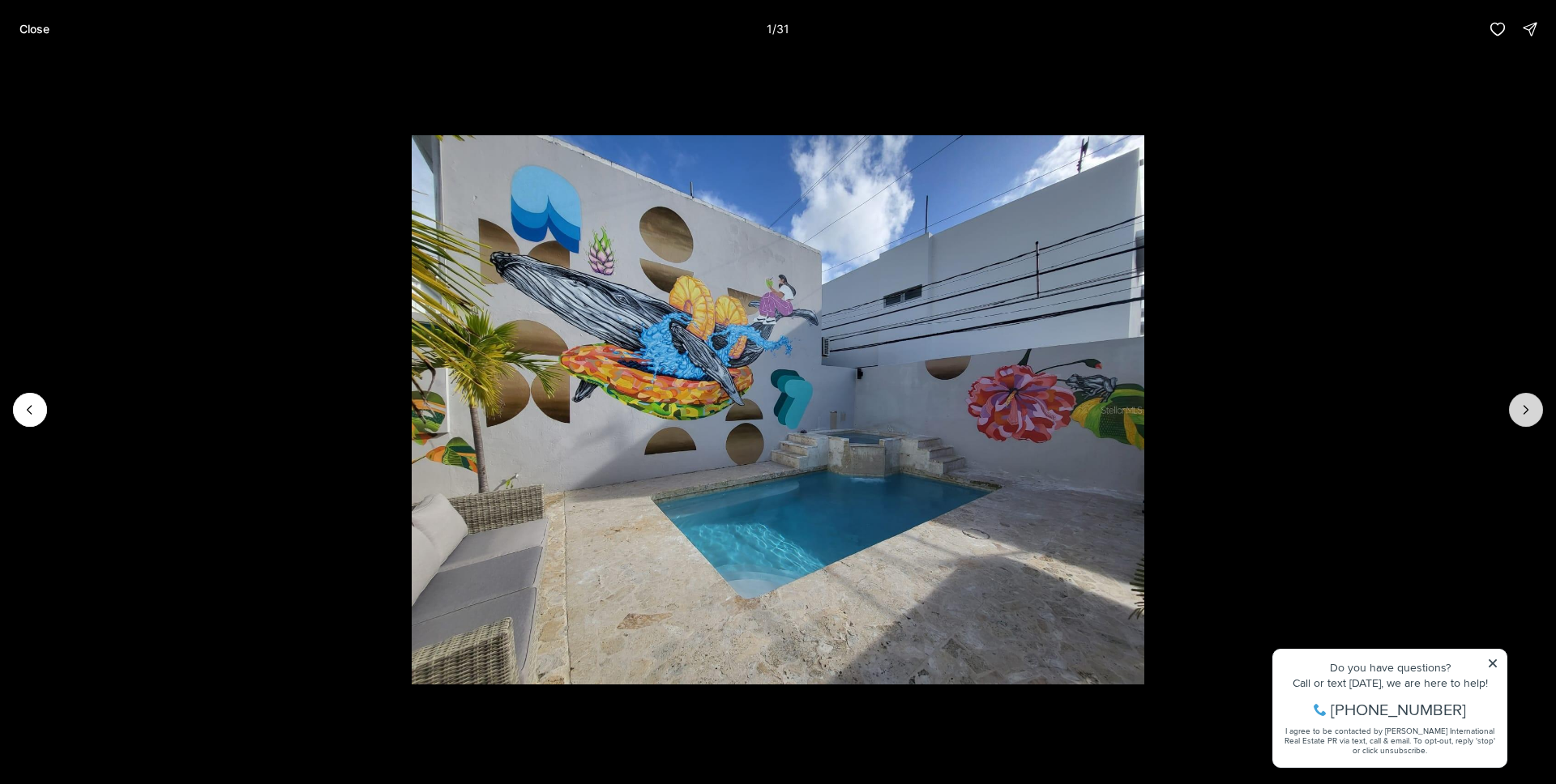
click at [1531, 420] on button "Next slide" at bounding box center [1525, 409] width 34 height 34
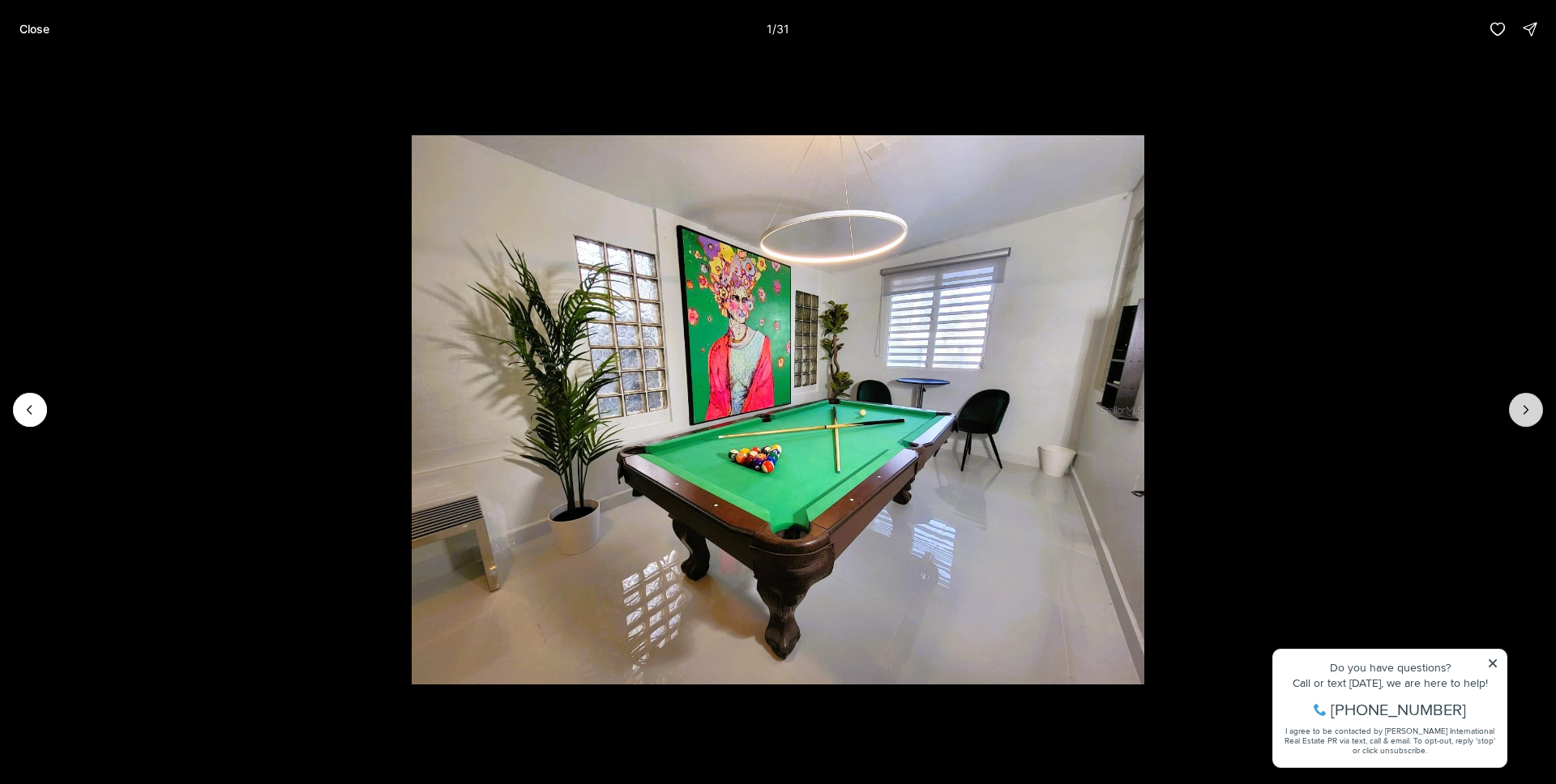
click at [1531, 420] on button "Next slide" at bounding box center [1525, 409] width 34 height 34
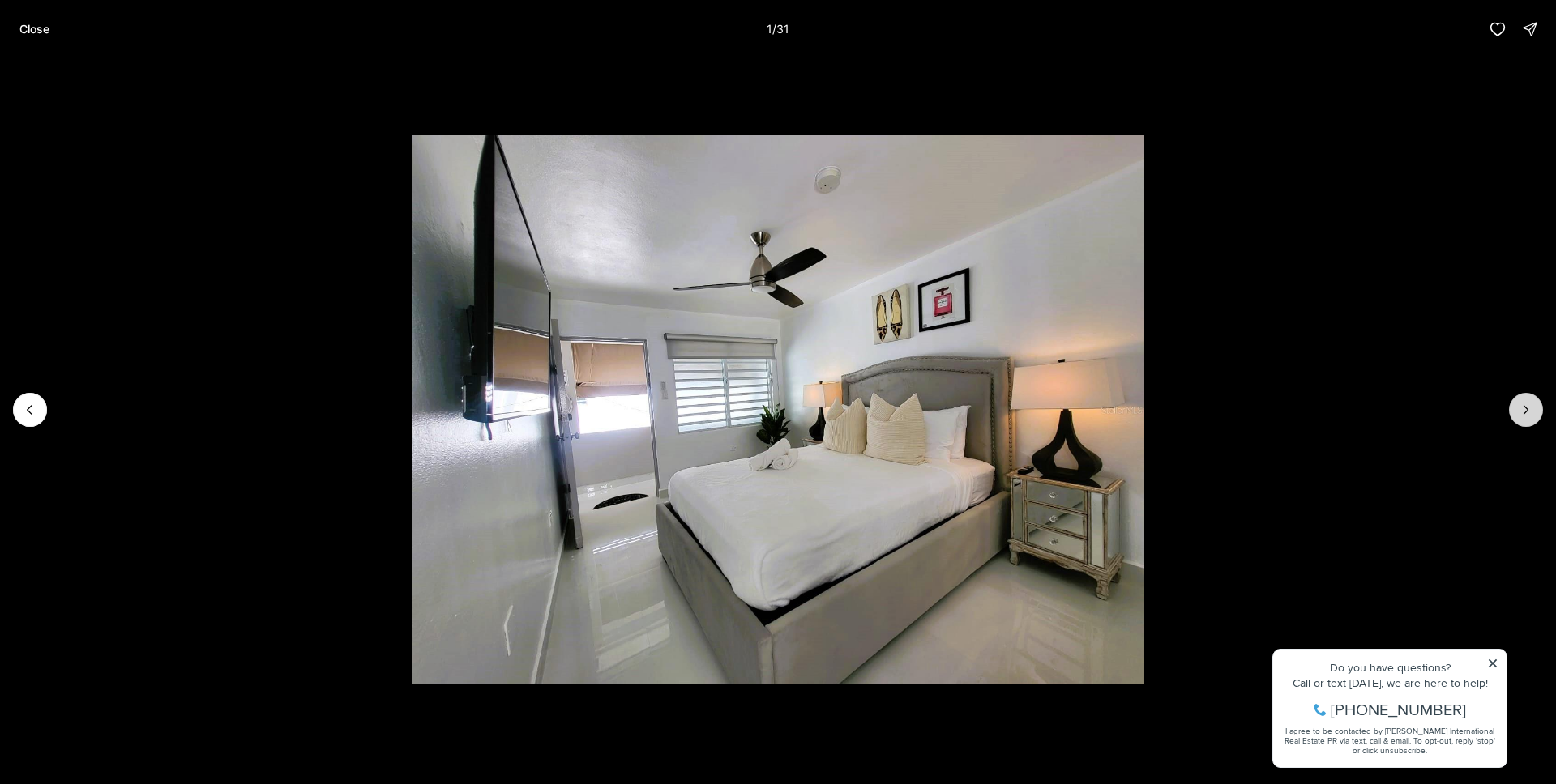
click at [1531, 420] on button "Next slide" at bounding box center [1525, 409] width 34 height 34
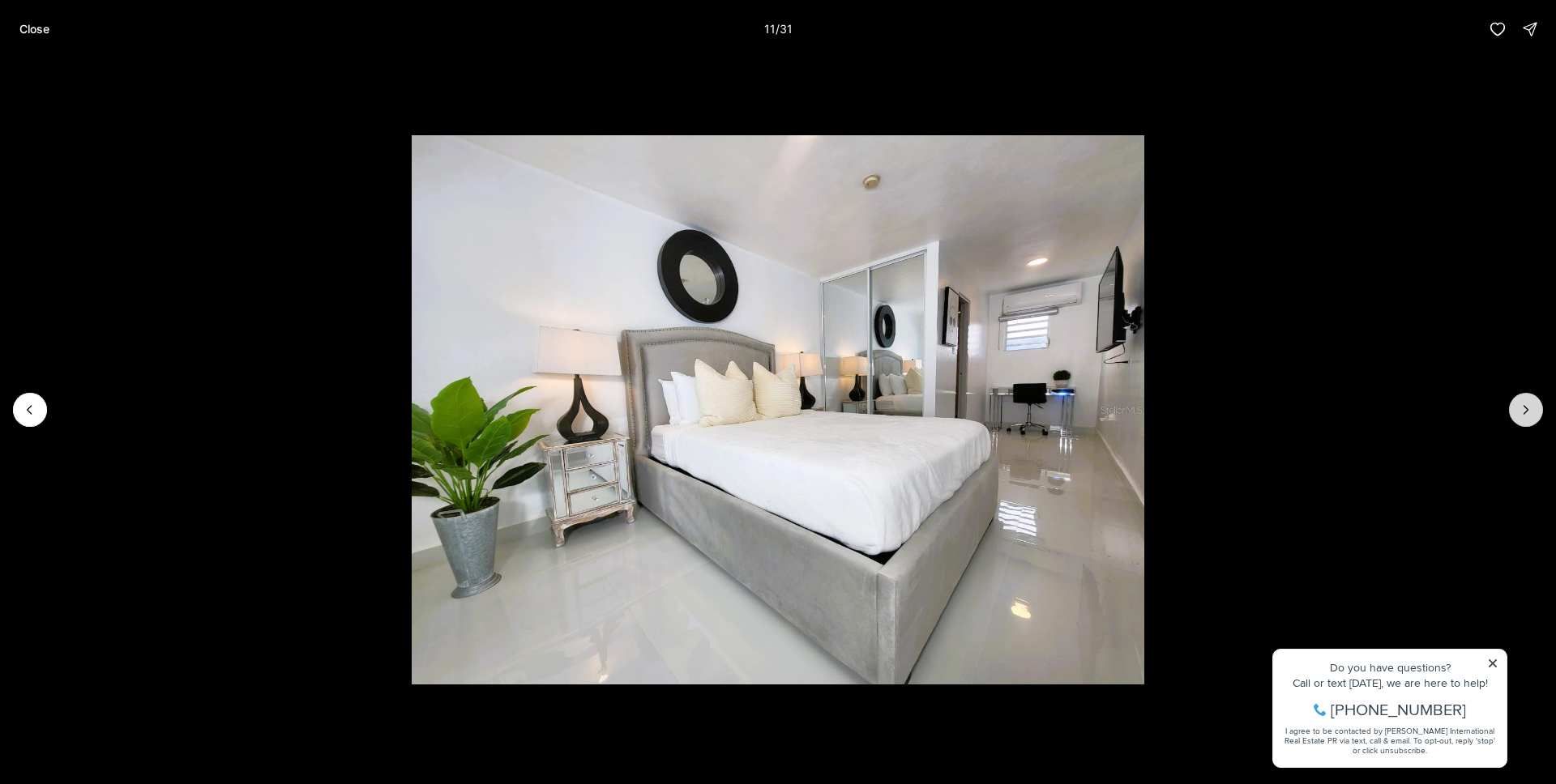
click at [1531, 420] on button "Next slide" at bounding box center [1525, 409] width 34 height 34
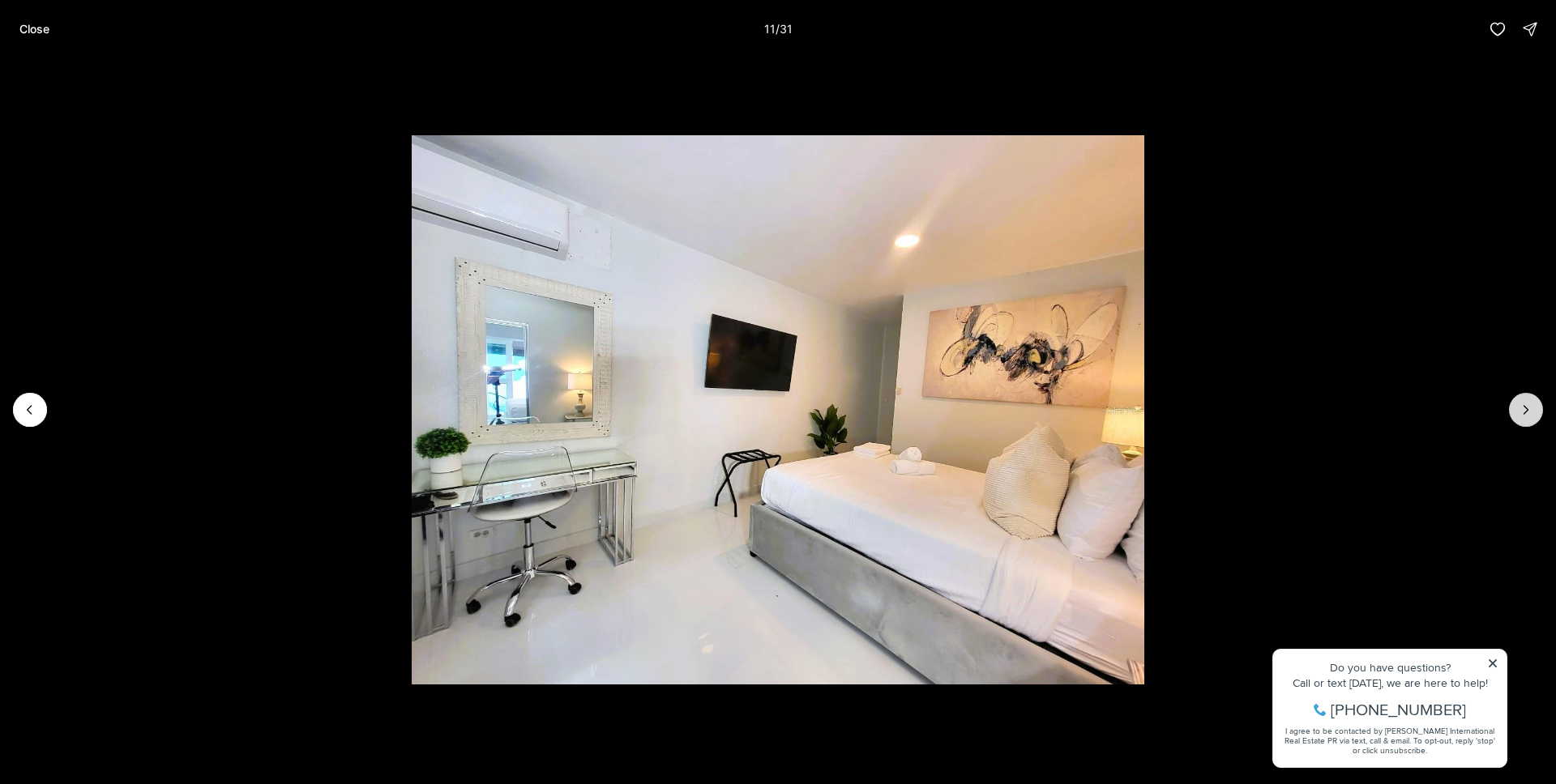
click at [1531, 420] on button "Next slide" at bounding box center [1525, 409] width 34 height 34
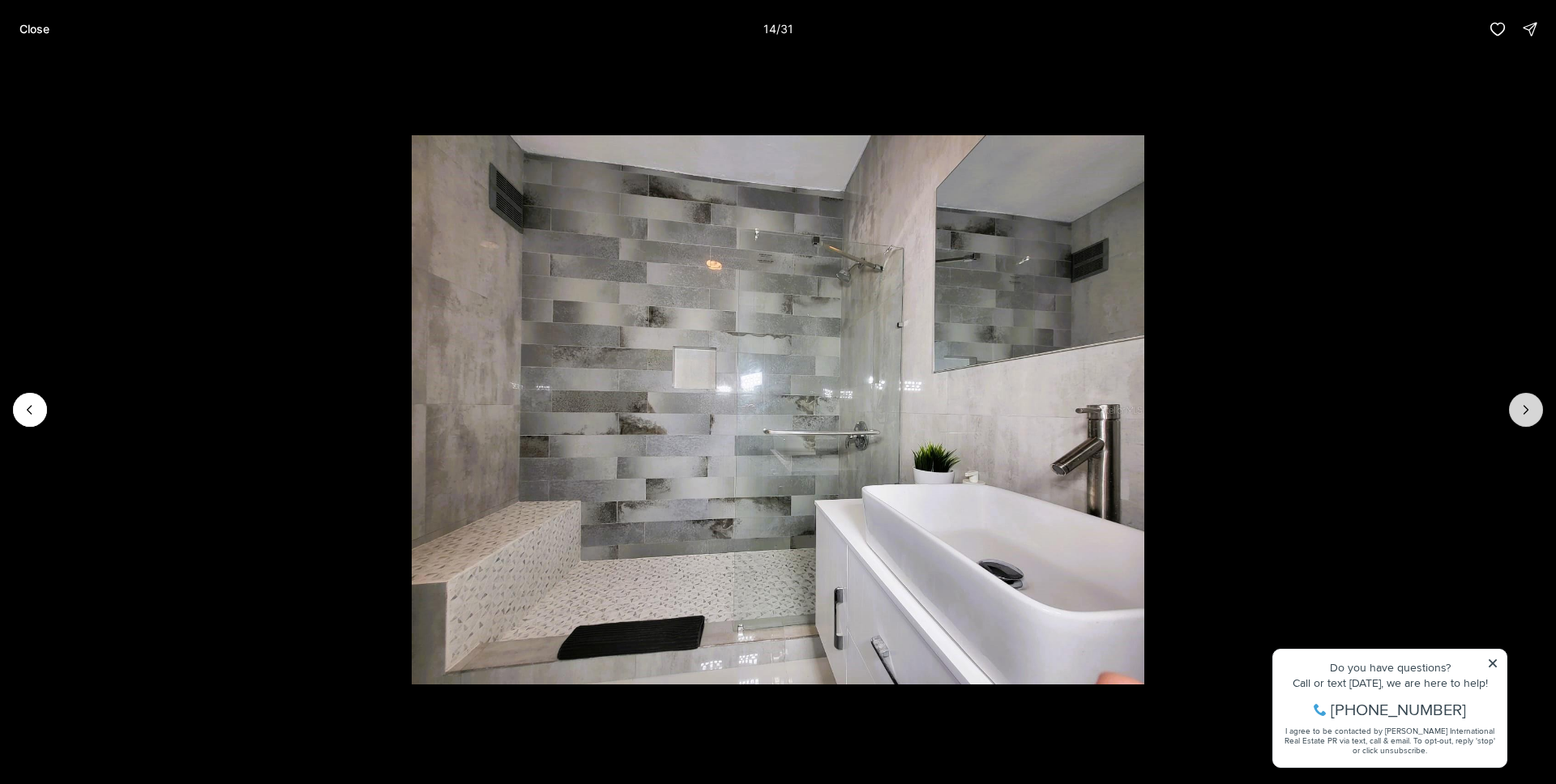
click at [1531, 420] on button "Next slide" at bounding box center [1525, 409] width 34 height 34
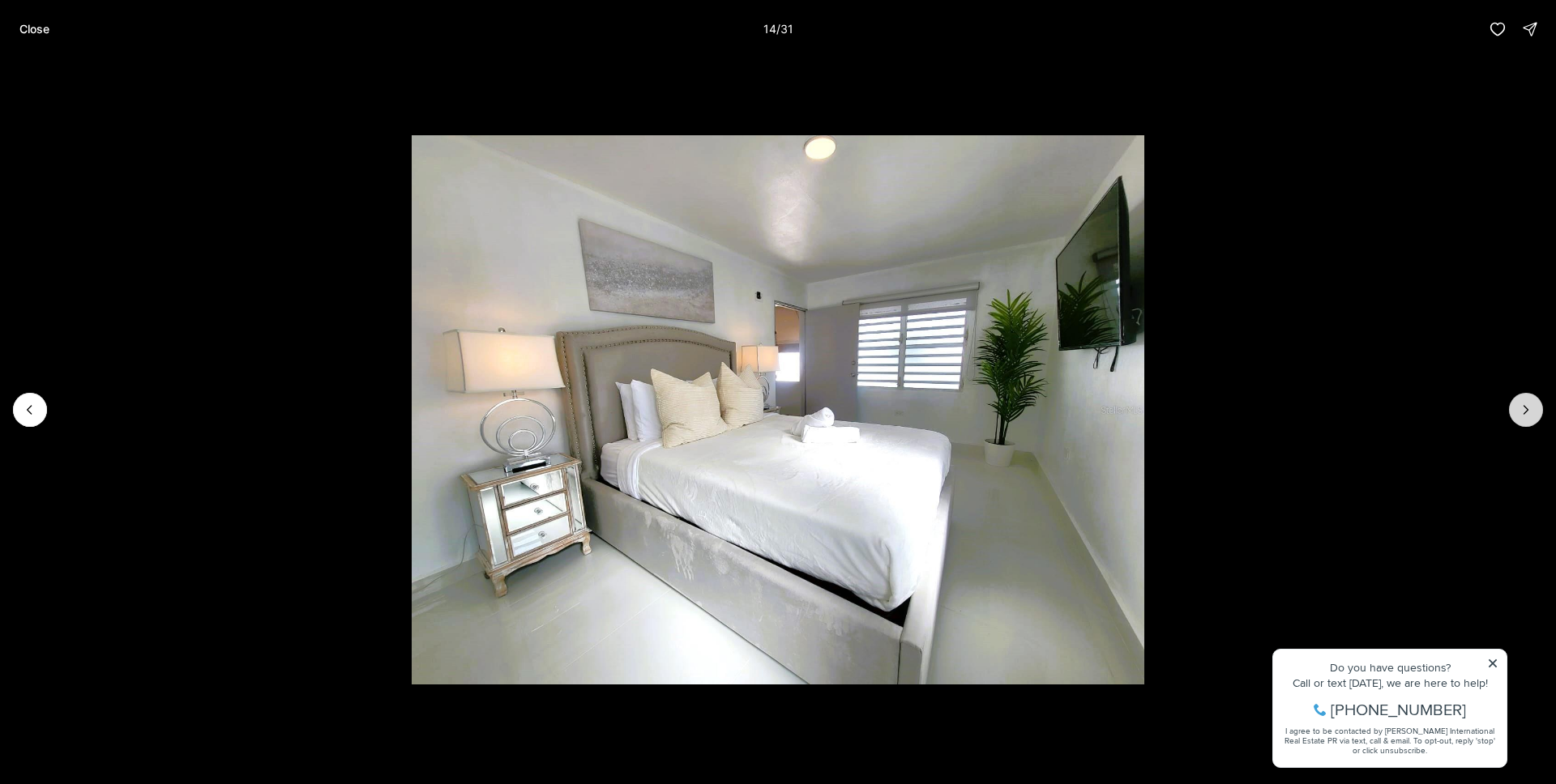
click at [1531, 420] on button "Next slide" at bounding box center [1525, 409] width 34 height 34
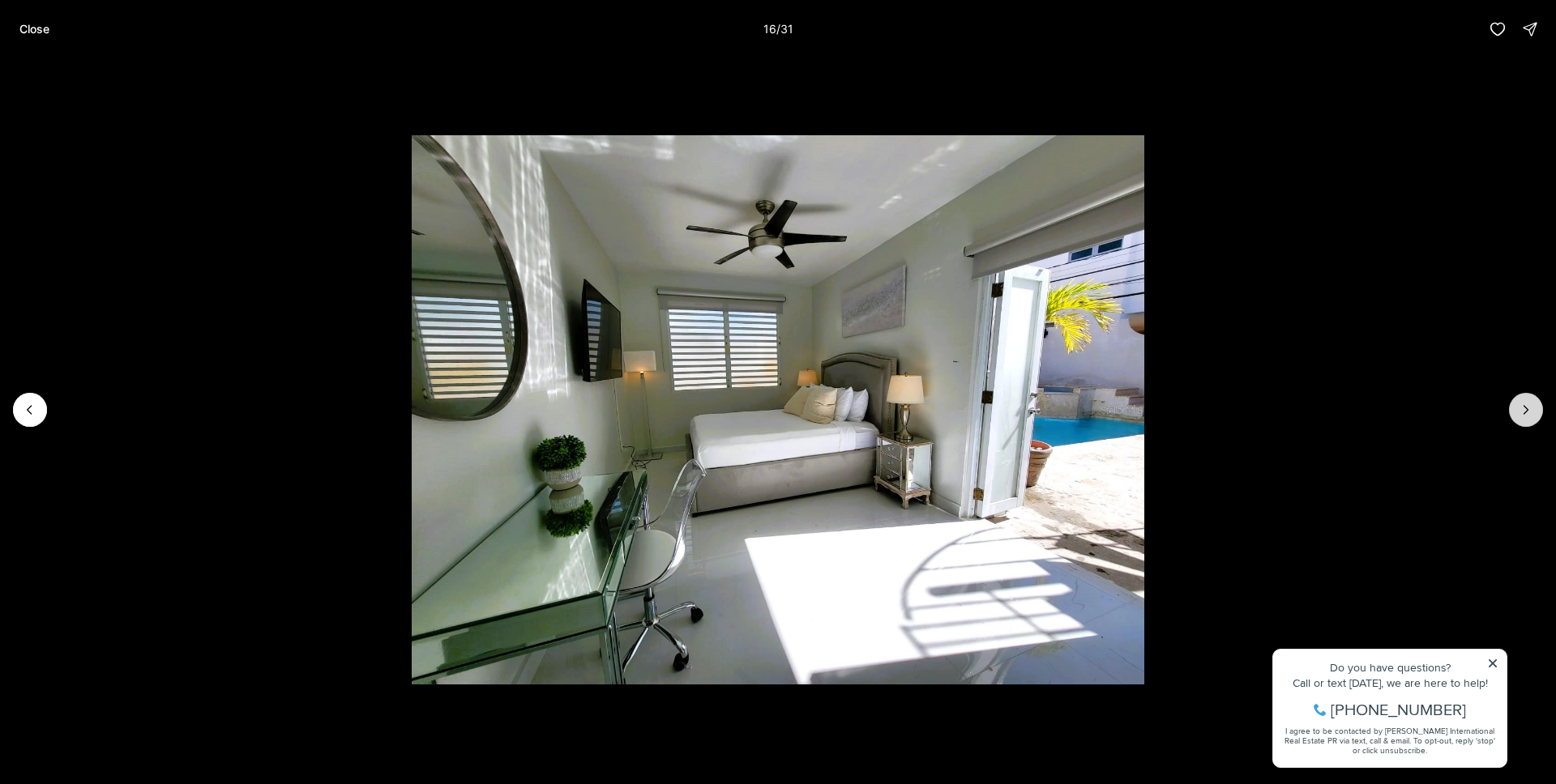
click at [1531, 420] on button "Next slide" at bounding box center [1525, 409] width 34 height 34
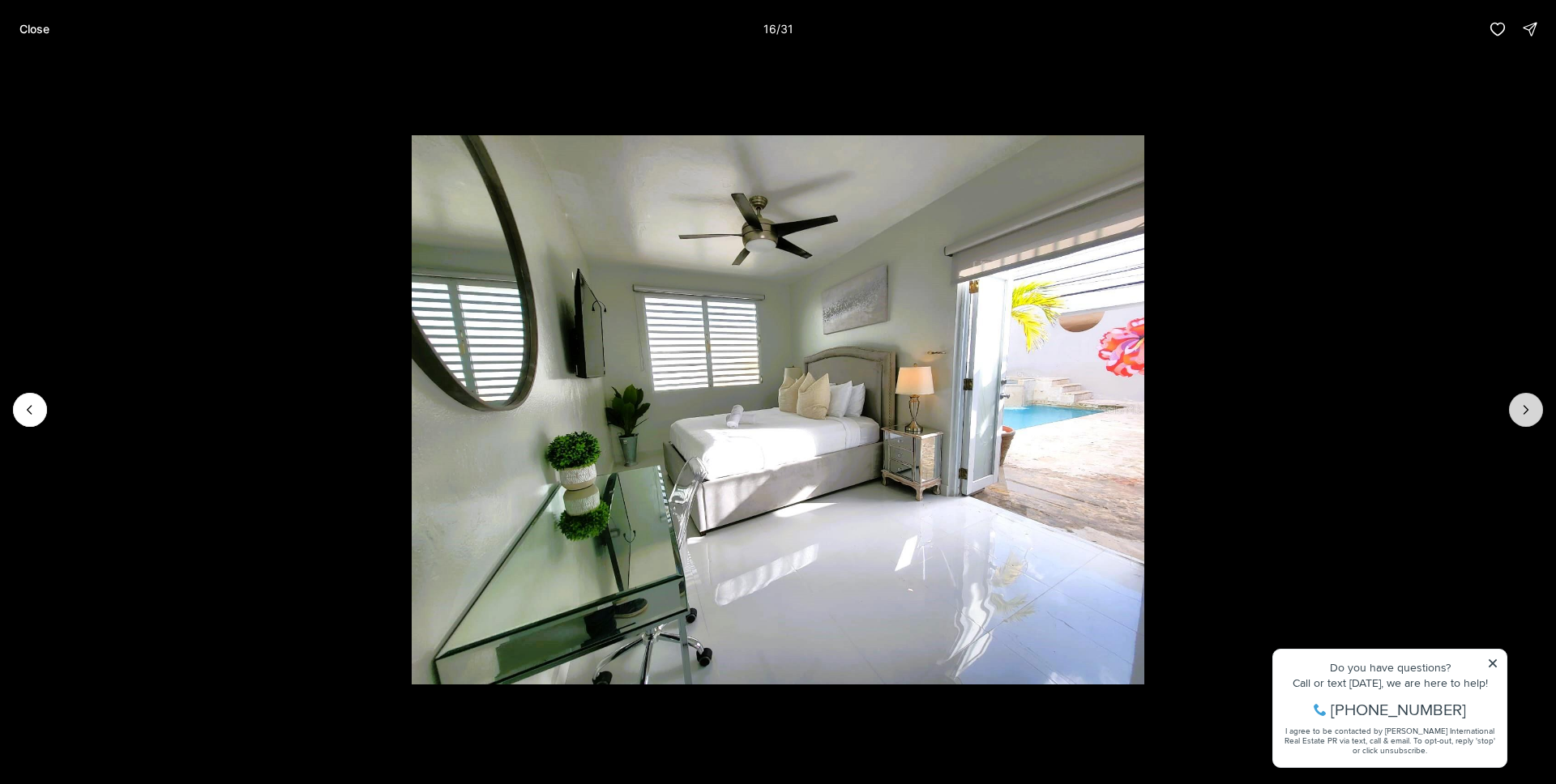
click at [1531, 420] on button "Next slide" at bounding box center [1525, 409] width 34 height 34
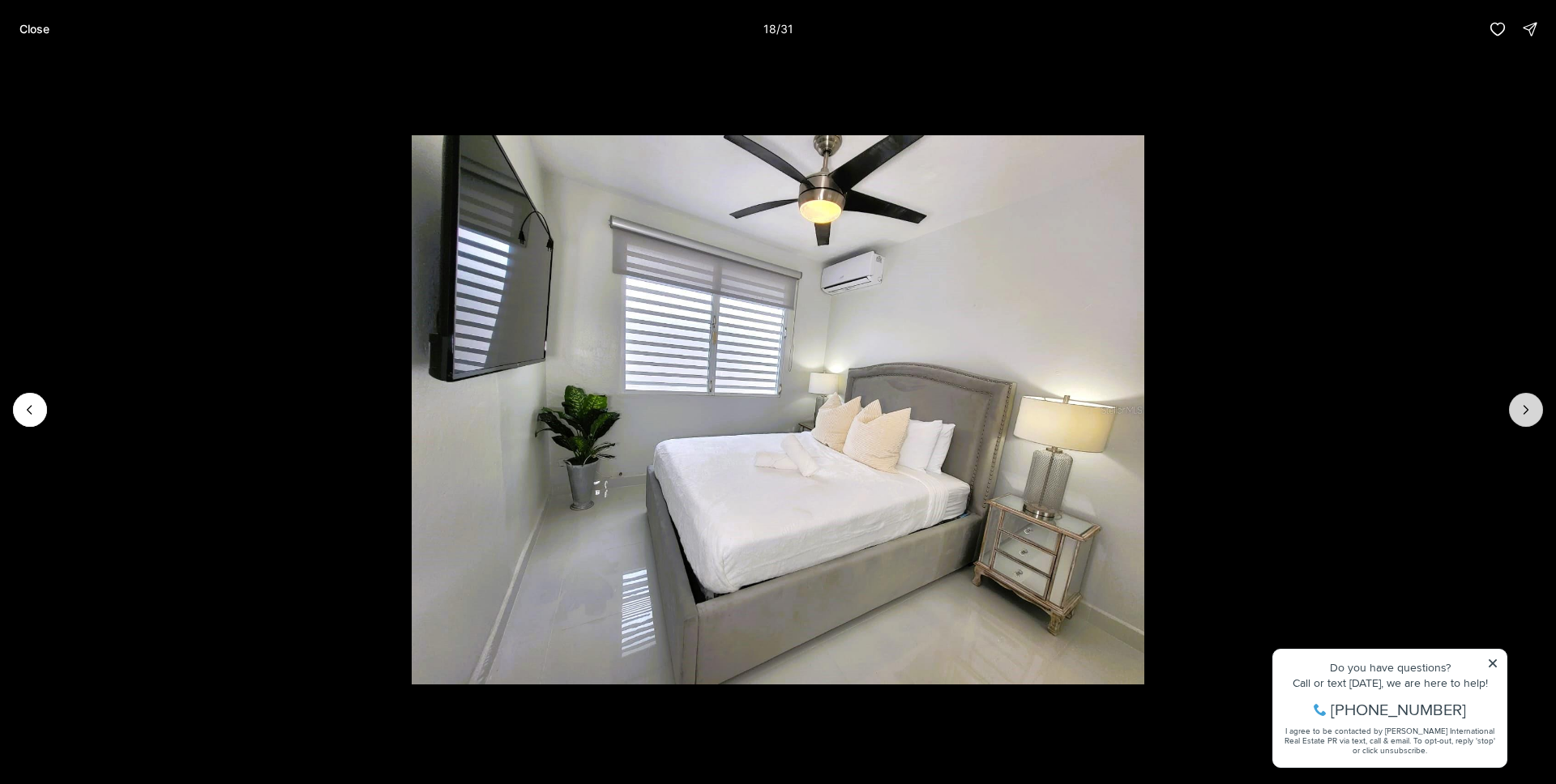
click at [1531, 420] on button "Next slide" at bounding box center [1525, 409] width 34 height 34
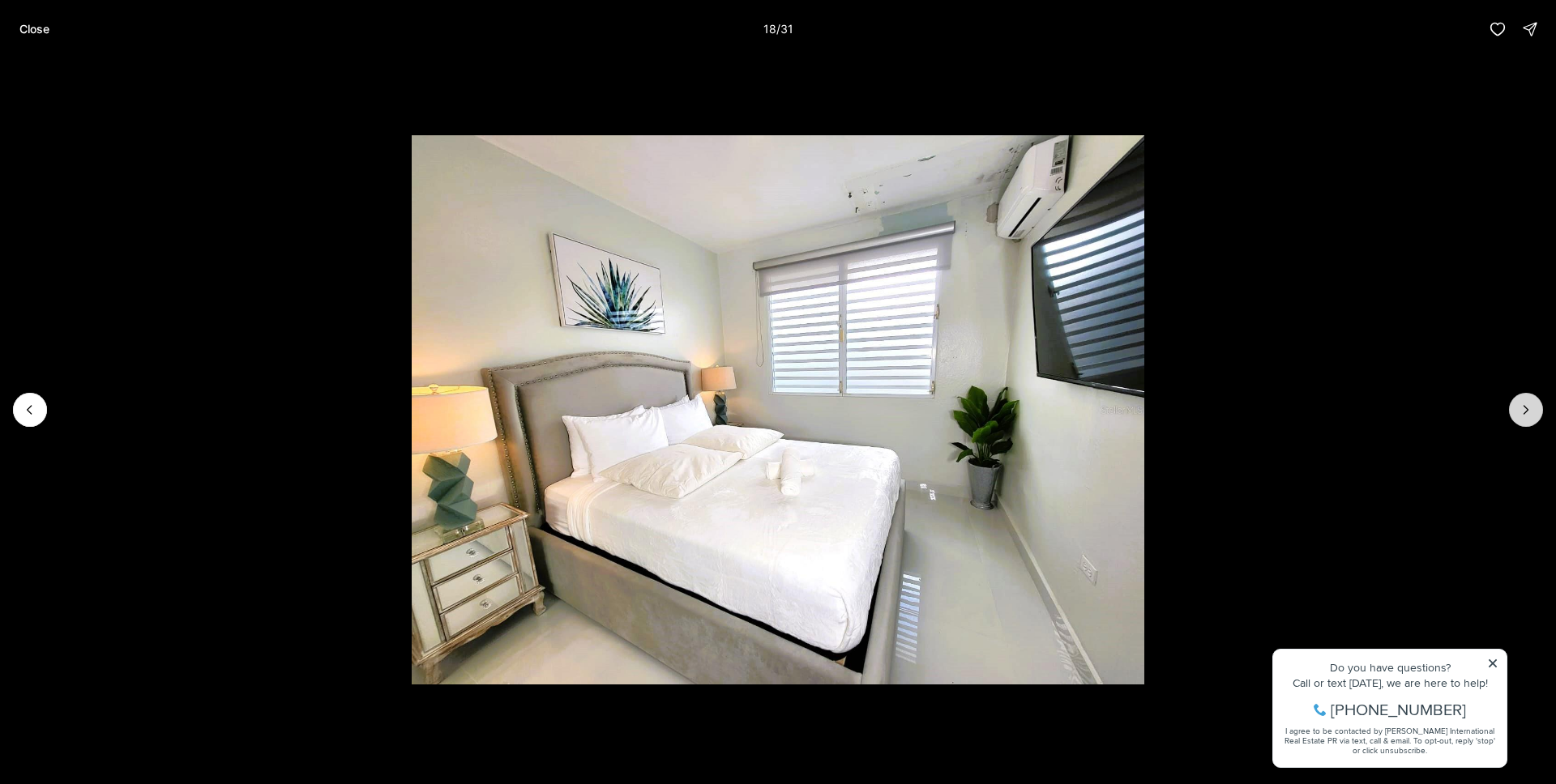
click at [1531, 420] on button "Next slide" at bounding box center [1525, 409] width 34 height 34
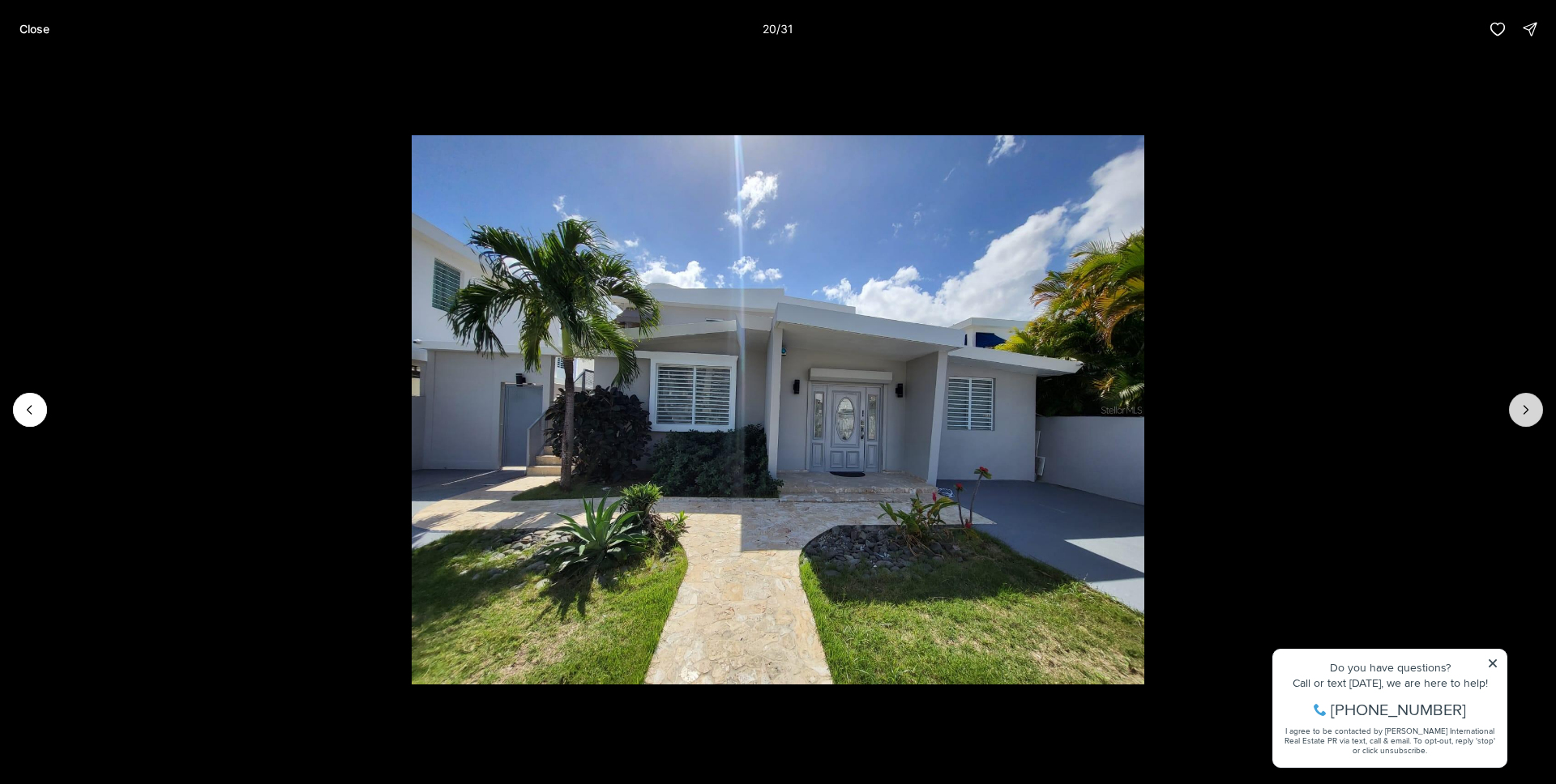
click at [1531, 420] on button "Next slide" at bounding box center [1525, 409] width 34 height 34
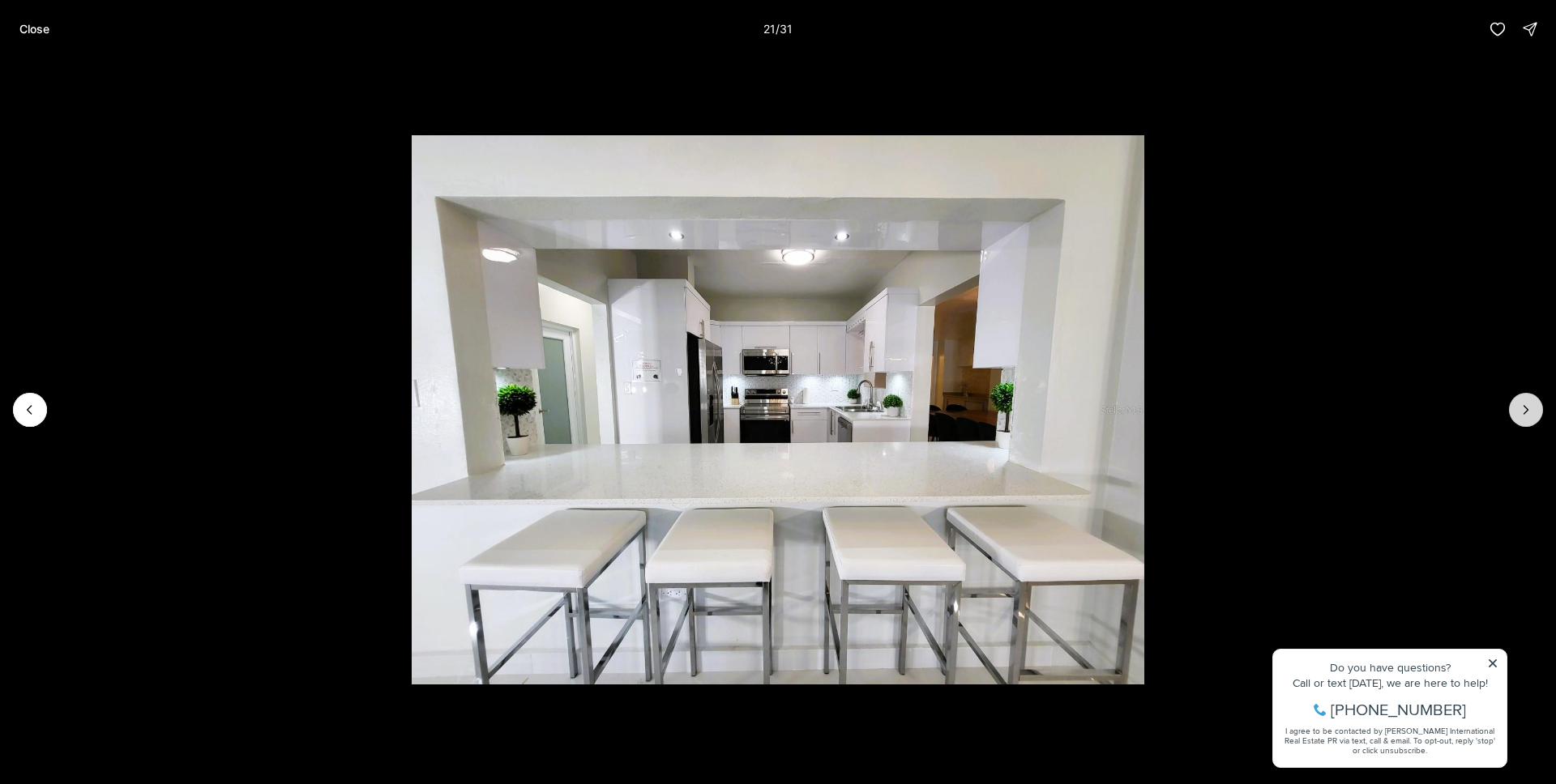
click at [1531, 420] on button "Next slide" at bounding box center [1525, 409] width 34 height 34
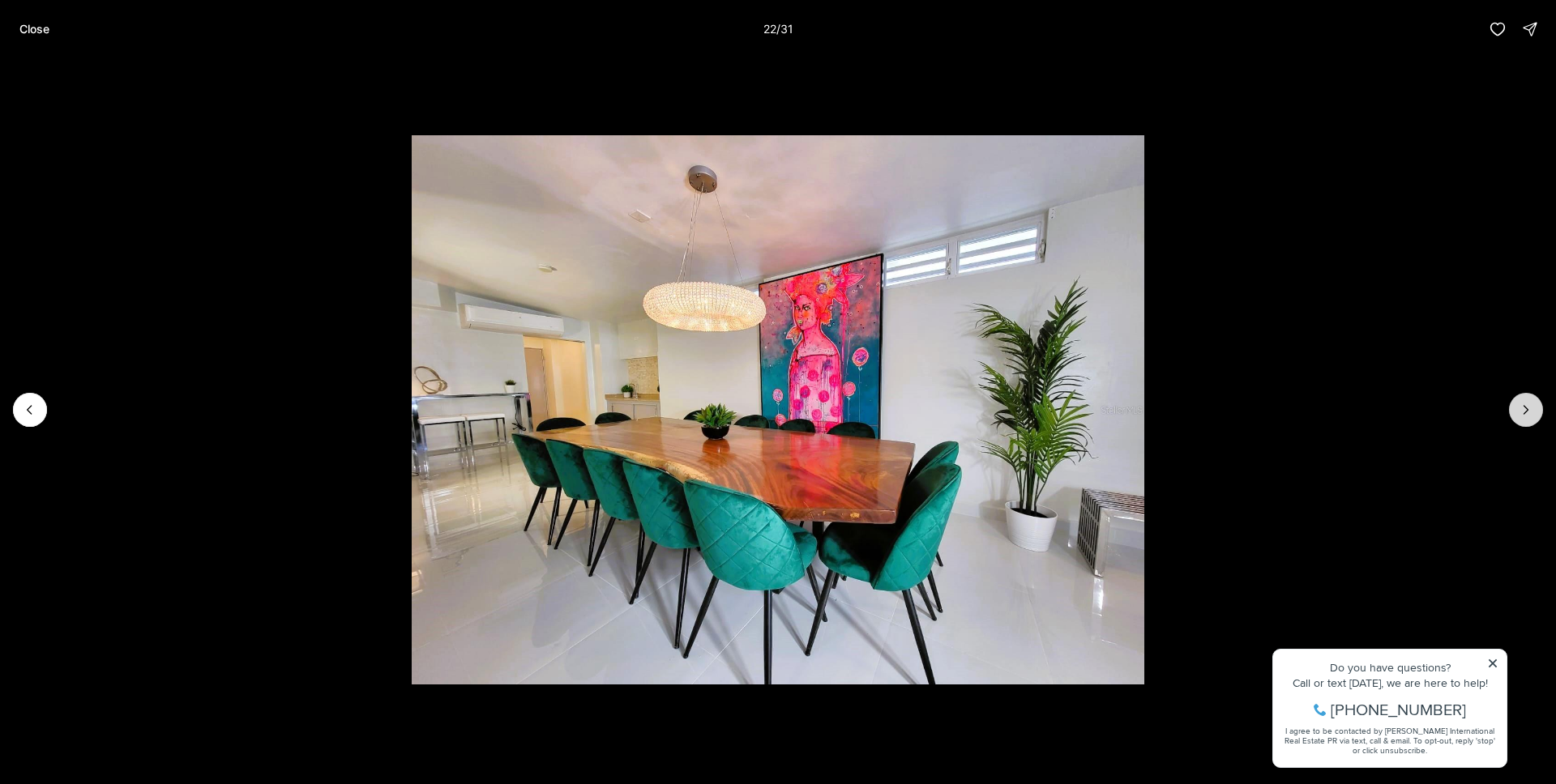
click at [1531, 420] on button "Next slide" at bounding box center [1525, 409] width 34 height 34
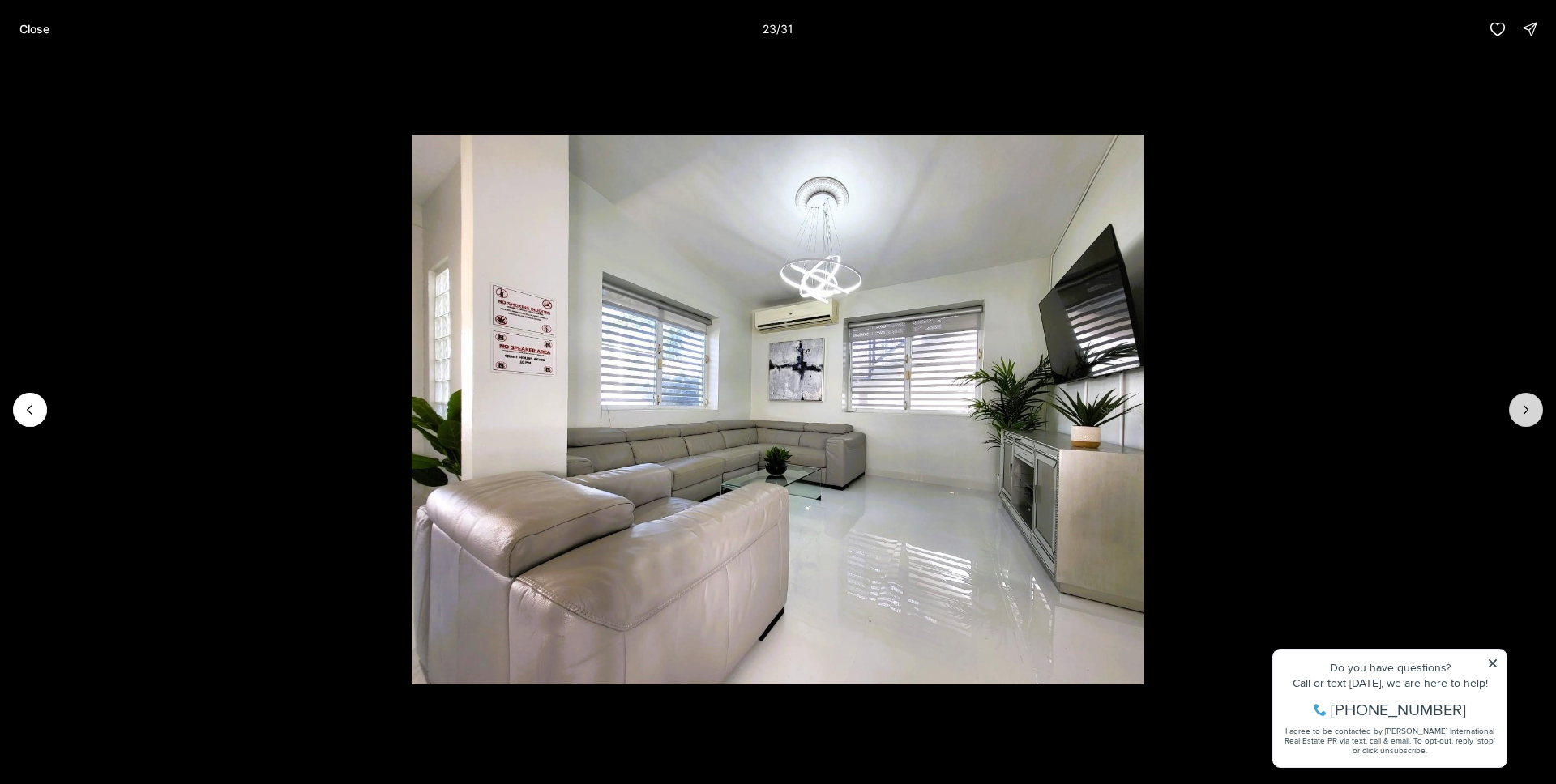
click at [1531, 420] on button "Next slide" at bounding box center [1525, 409] width 34 height 34
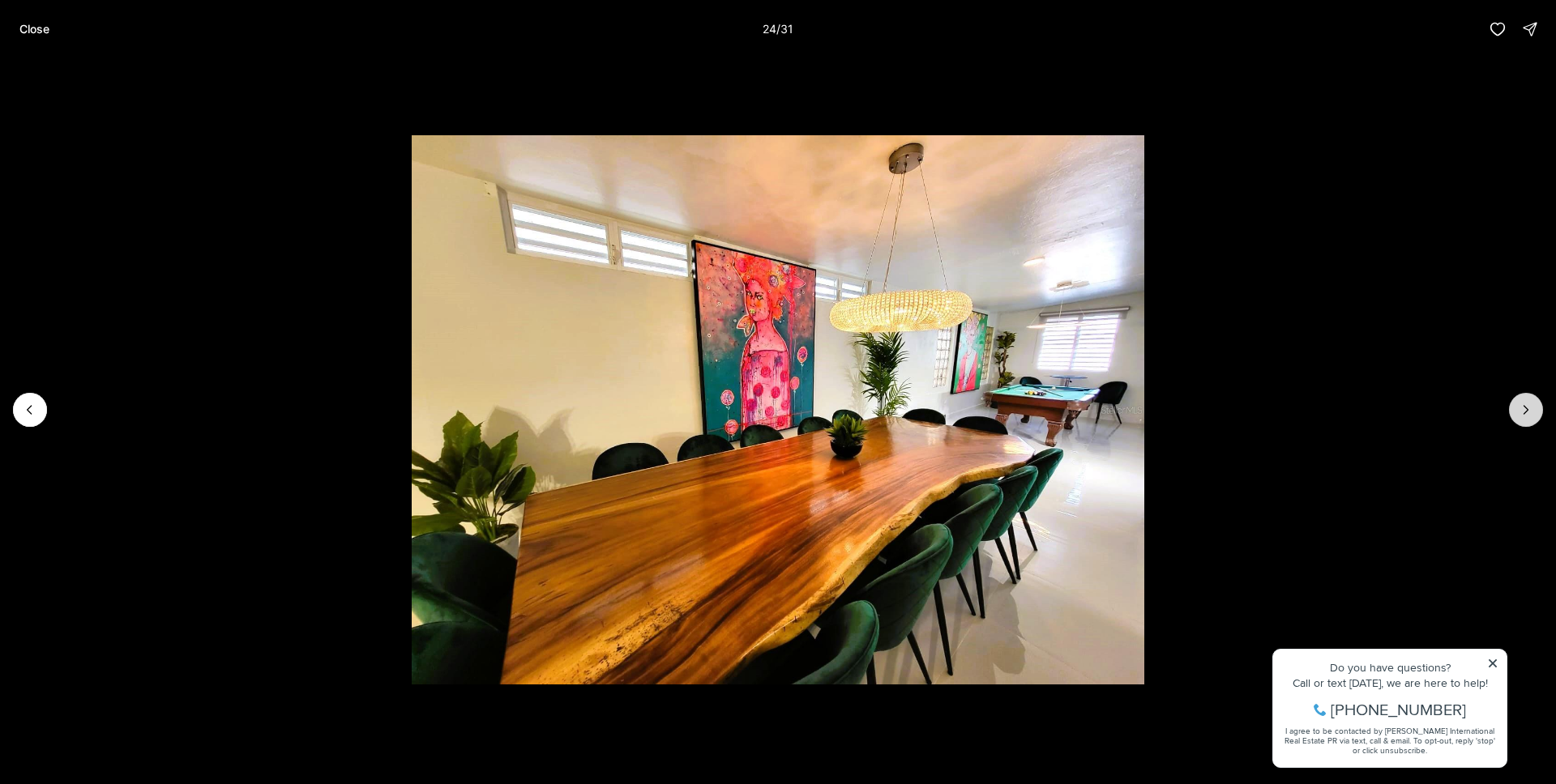
click at [1531, 420] on button "Next slide" at bounding box center [1525, 409] width 34 height 34
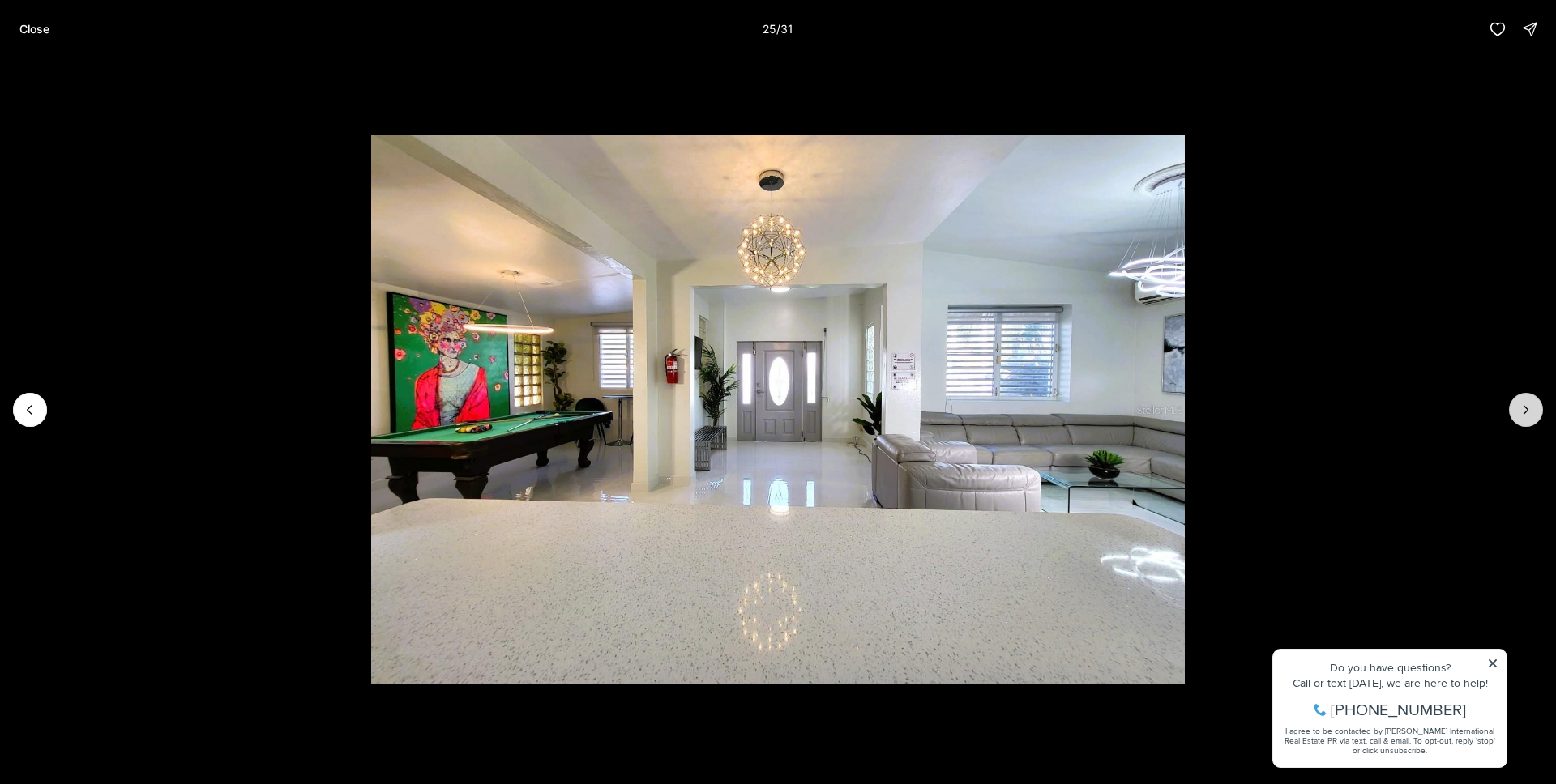
click at [1531, 420] on button "Next slide" at bounding box center [1525, 409] width 34 height 34
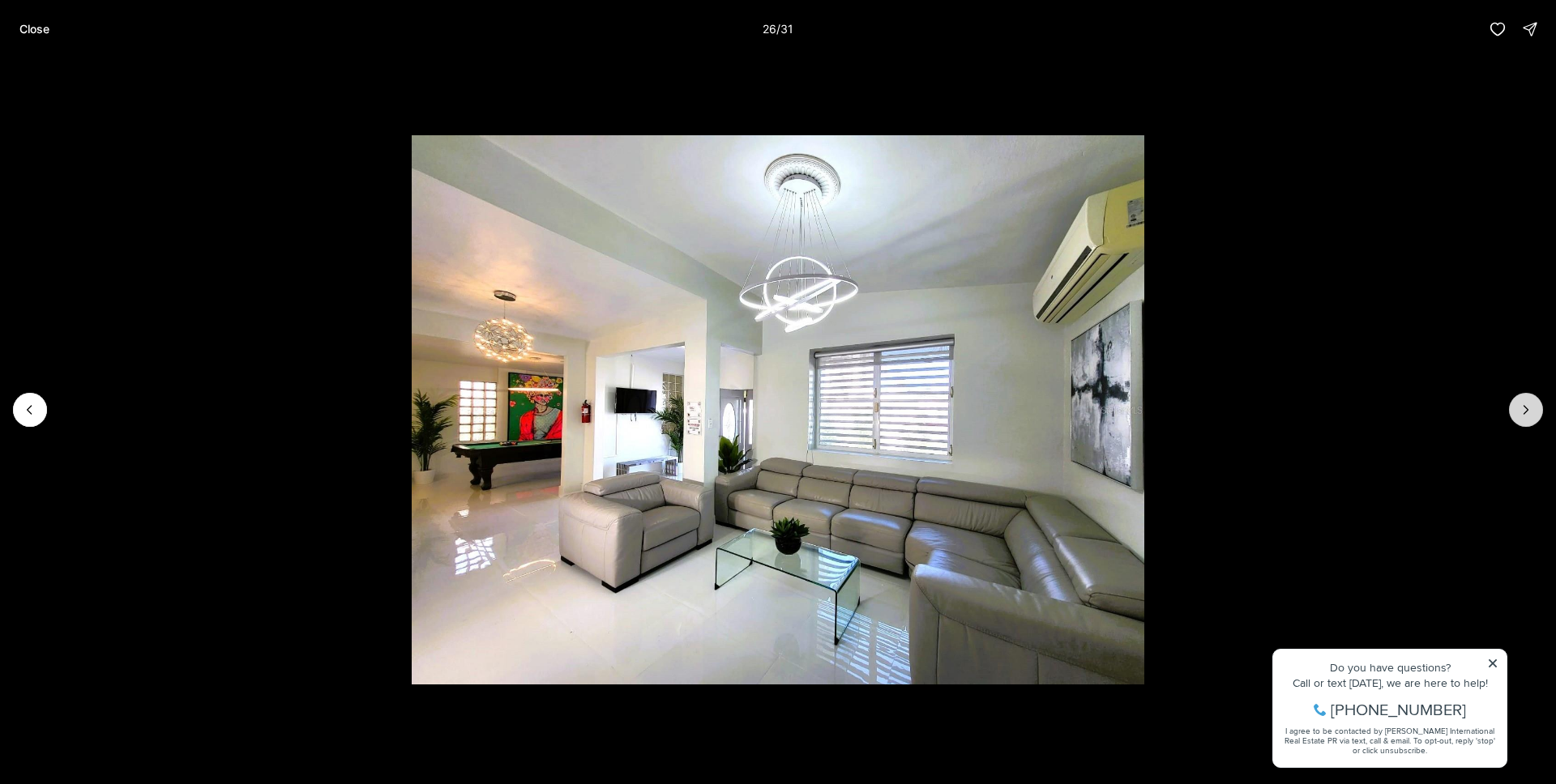
click at [1531, 420] on button "Next slide" at bounding box center [1525, 409] width 34 height 34
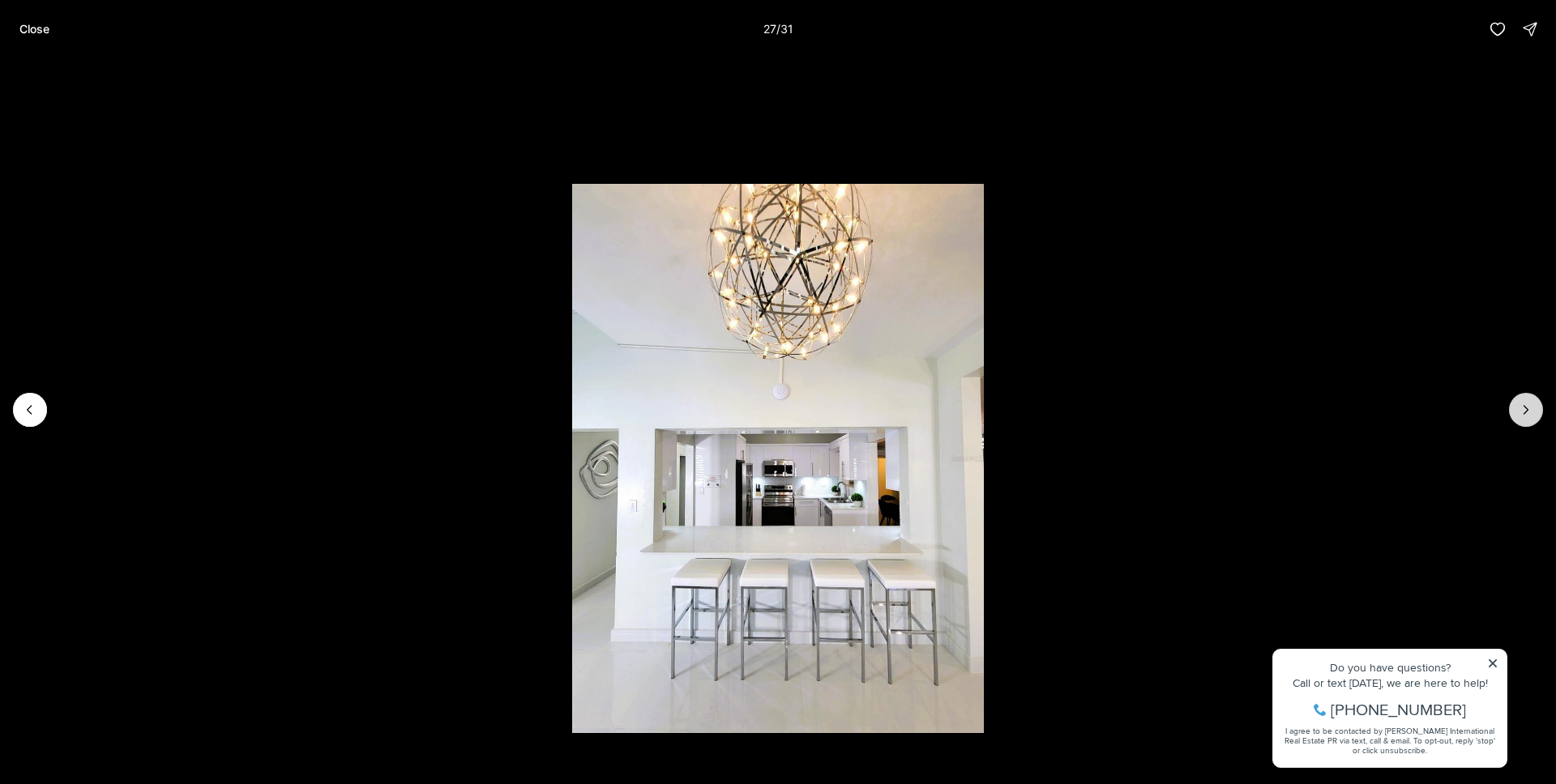
click at [1531, 420] on button "Next slide" at bounding box center [1525, 409] width 34 height 34
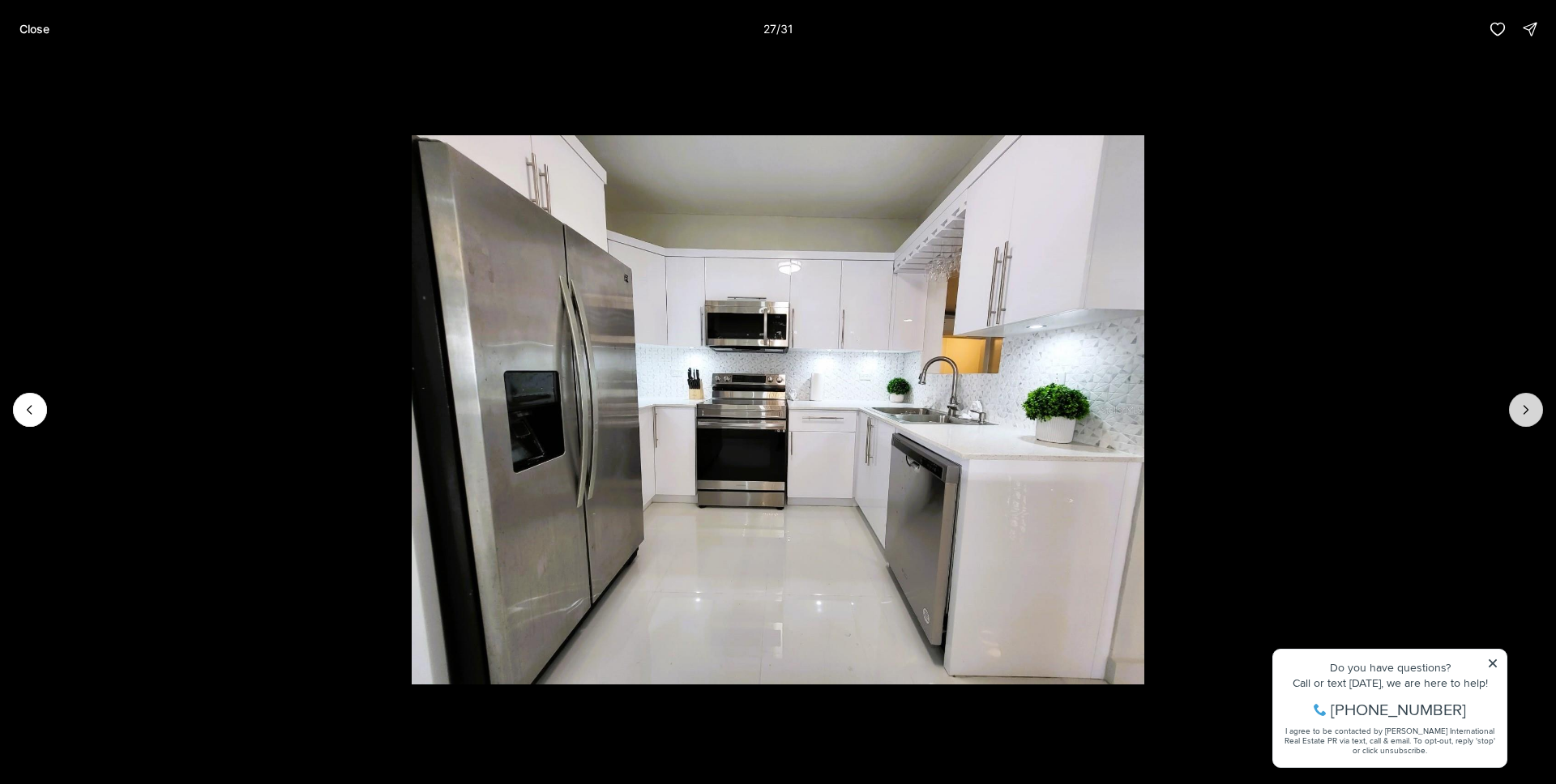
click at [1531, 420] on button "Next slide" at bounding box center [1525, 409] width 34 height 34
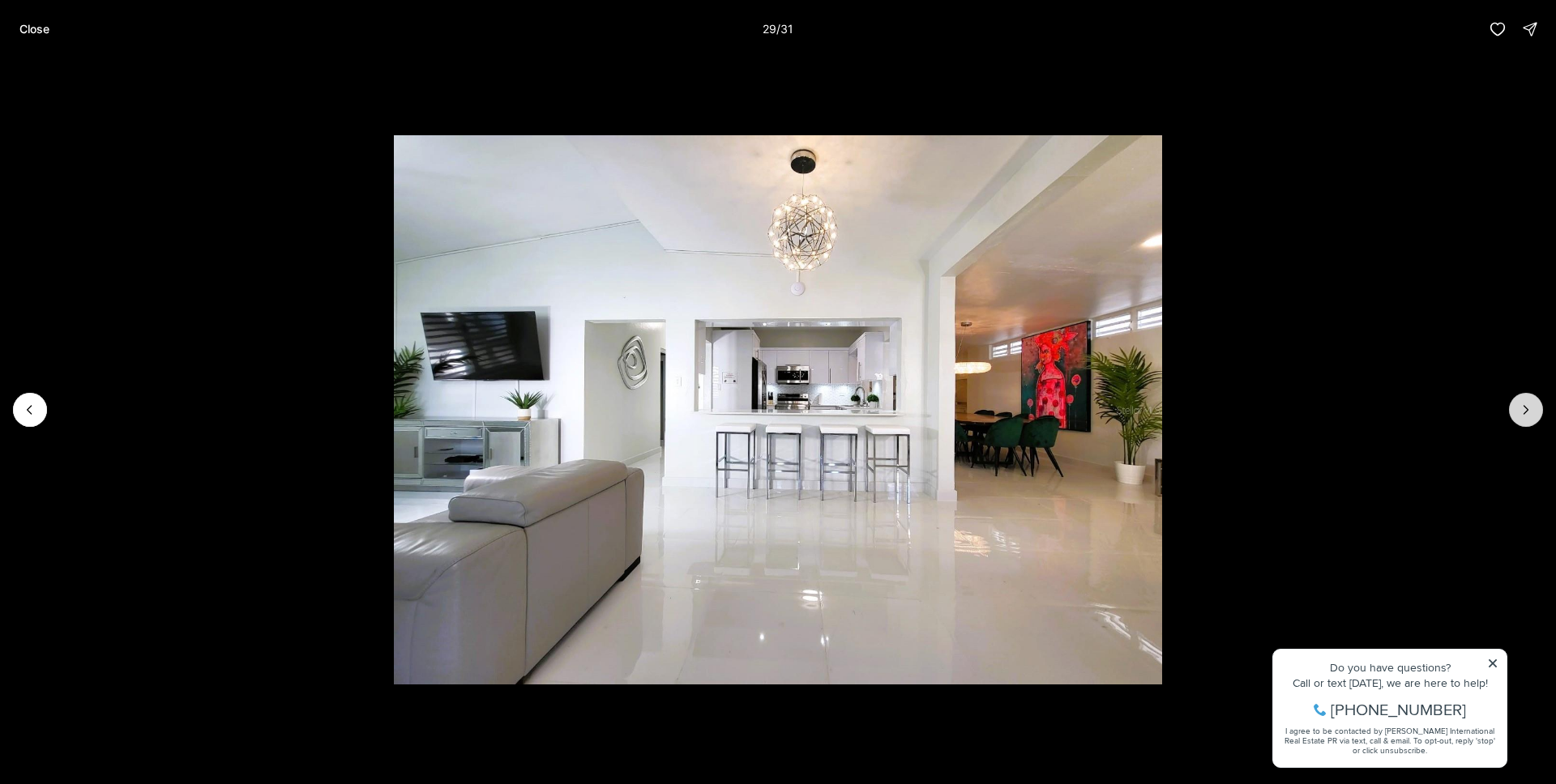
click at [1531, 420] on button "Next slide" at bounding box center [1525, 409] width 34 height 34
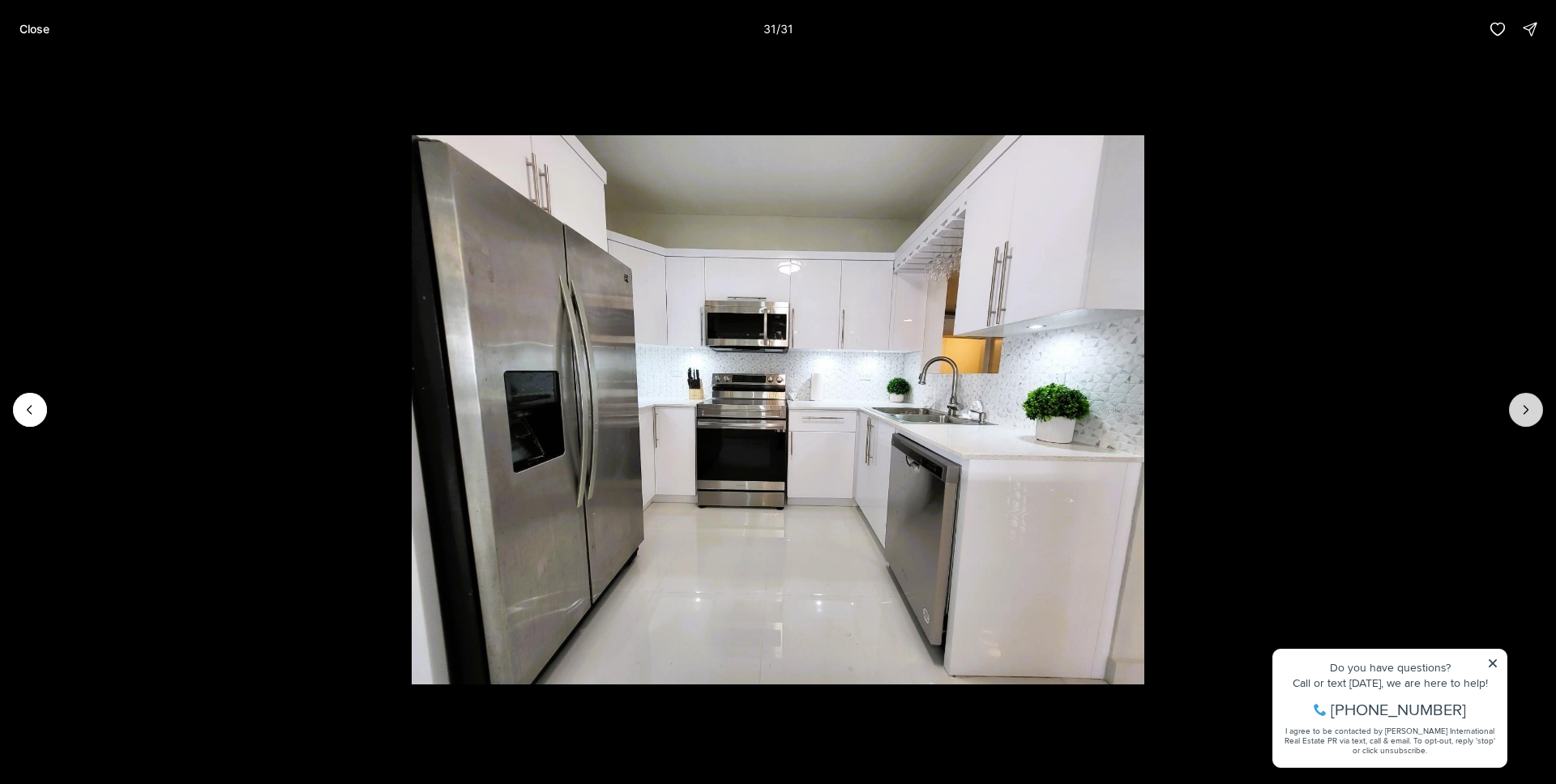
click at [1531, 420] on div at bounding box center [1525, 409] width 34 height 34
click at [1529, 420] on div at bounding box center [1525, 409] width 34 height 34
click at [49, 37] on button "Close" at bounding box center [34, 29] width 49 height 33
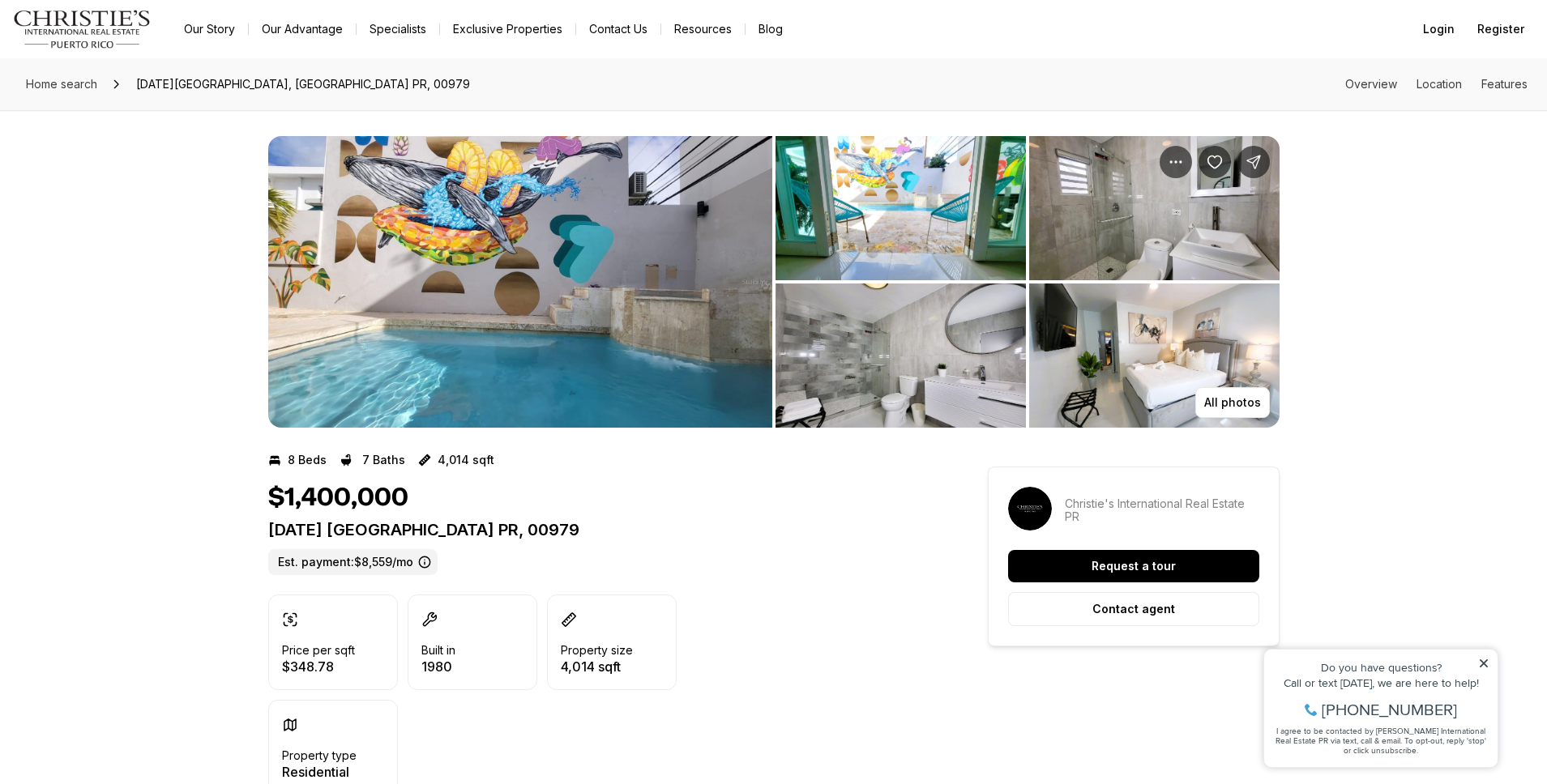
click at [442, 535] on p "27 MAR MEDITERRANEO CAROLINA PR, 00979" at bounding box center [598, 530] width 661 height 19
copy p "27 MAR MEDITERRANEO CAROLINA PR, 00979"
click at [442, 306] on img "View image gallery" at bounding box center [519, 282] width 504 height 292
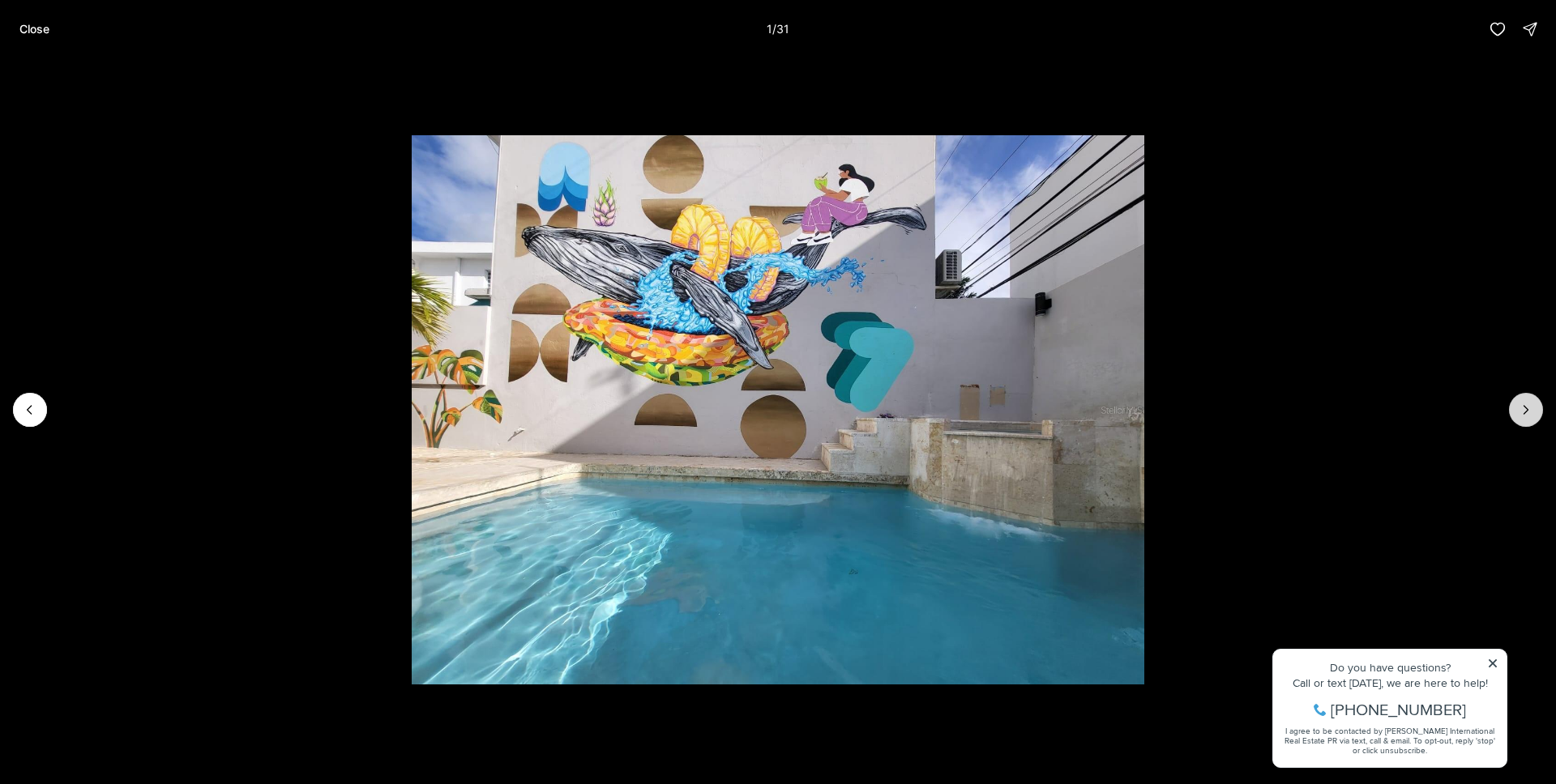
click at [1521, 404] on icon "Next slide" at bounding box center [1526, 410] width 16 height 16
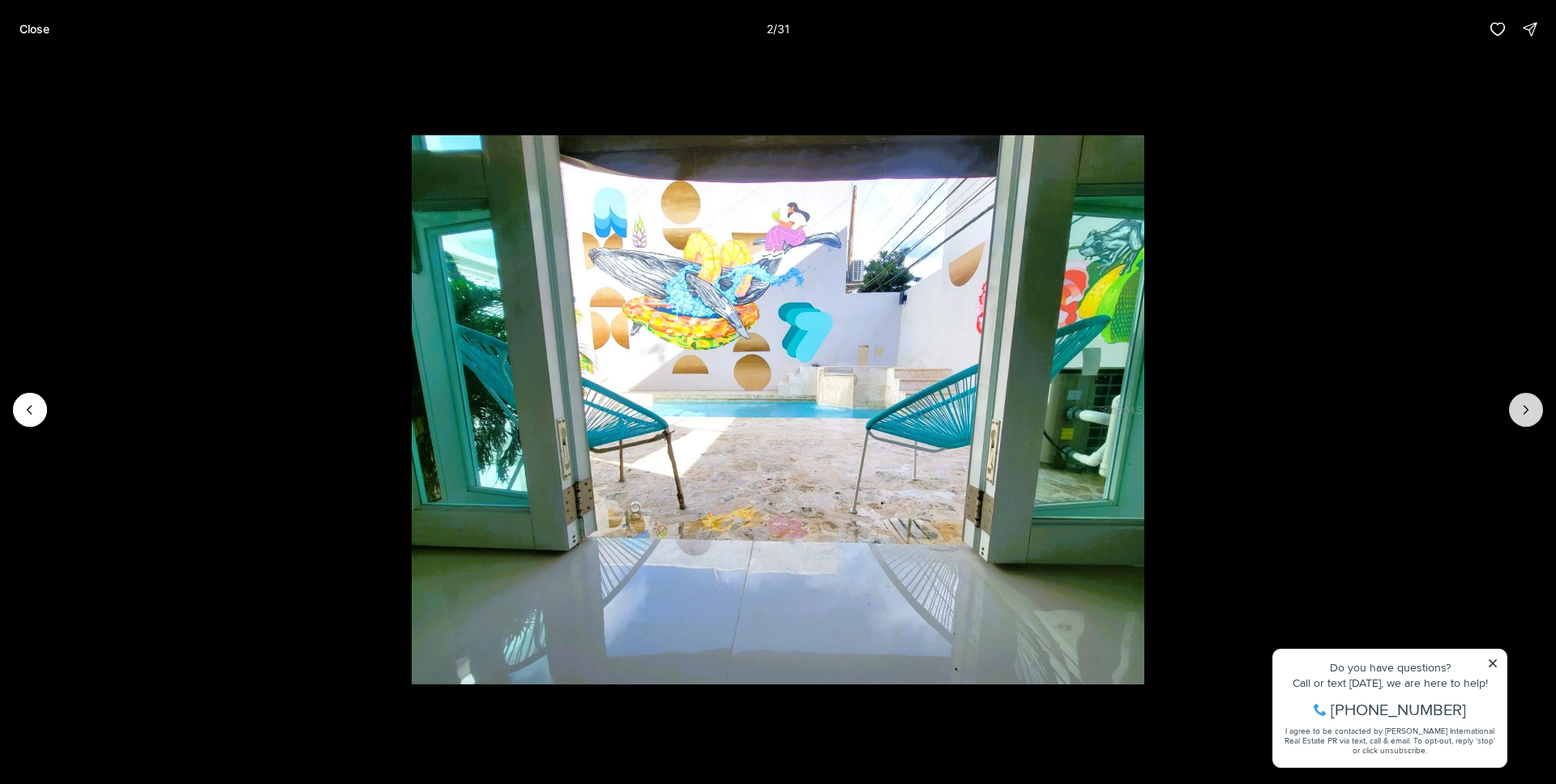
click at [1521, 404] on icon "Next slide" at bounding box center [1526, 410] width 16 height 16
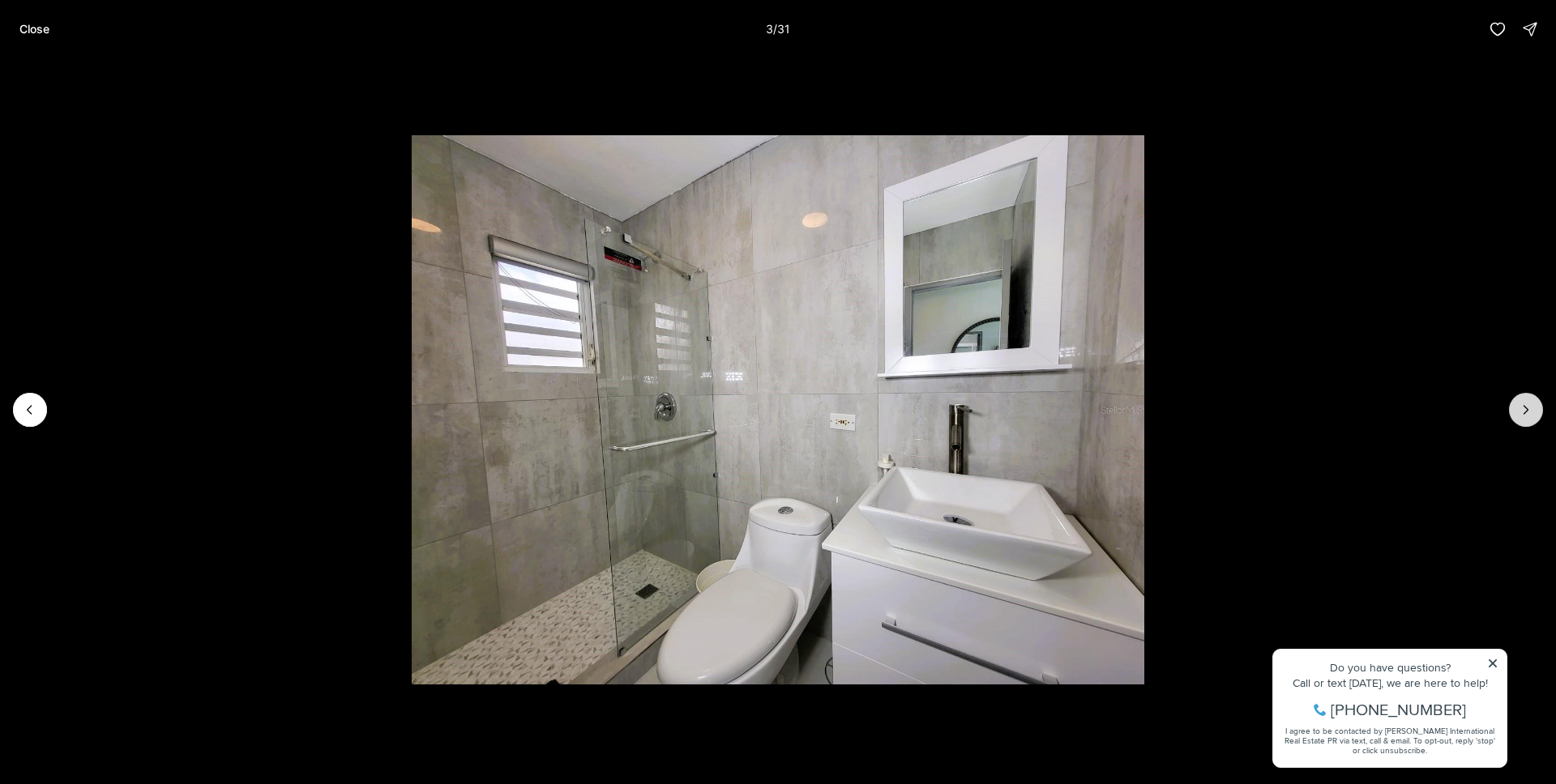
click at [1521, 404] on icon "Next slide" at bounding box center [1526, 410] width 16 height 16
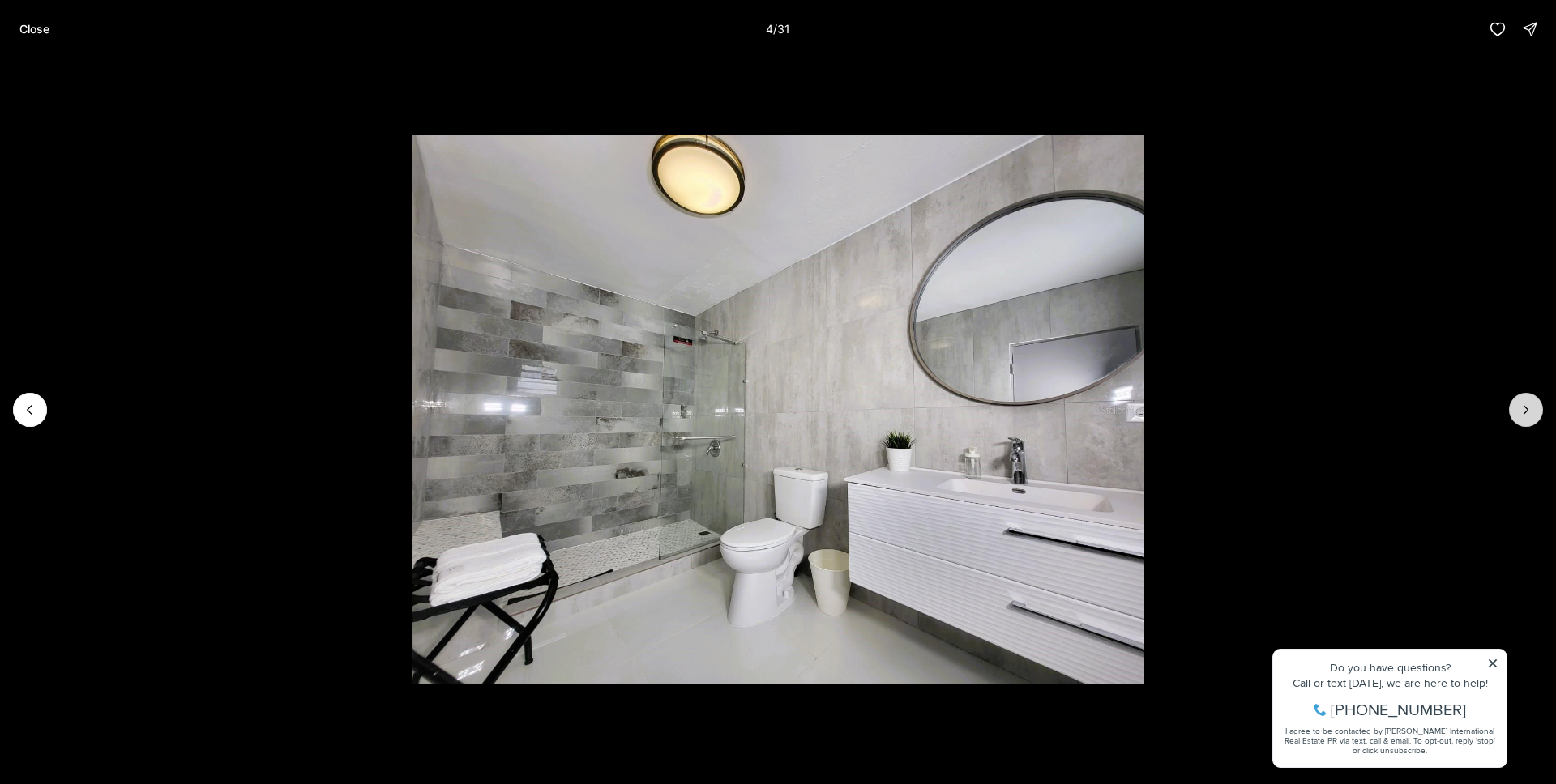
click at [1521, 404] on icon "Next slide" at bounding box center [1526, 410] width 16 height 16
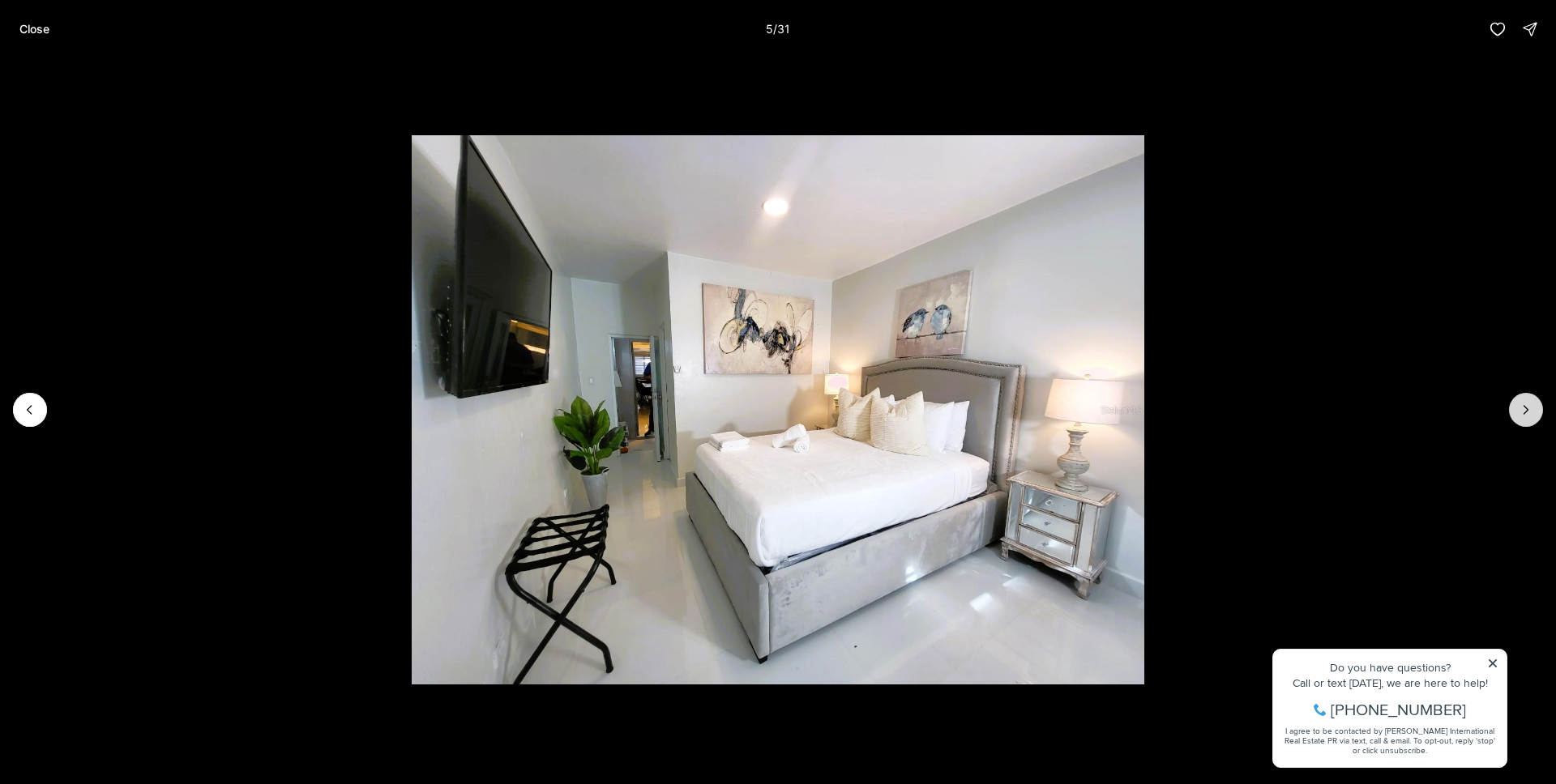
click at [1521, 404] on icon "Next slide" at bounding box center [1526, 410] width 16 height 16
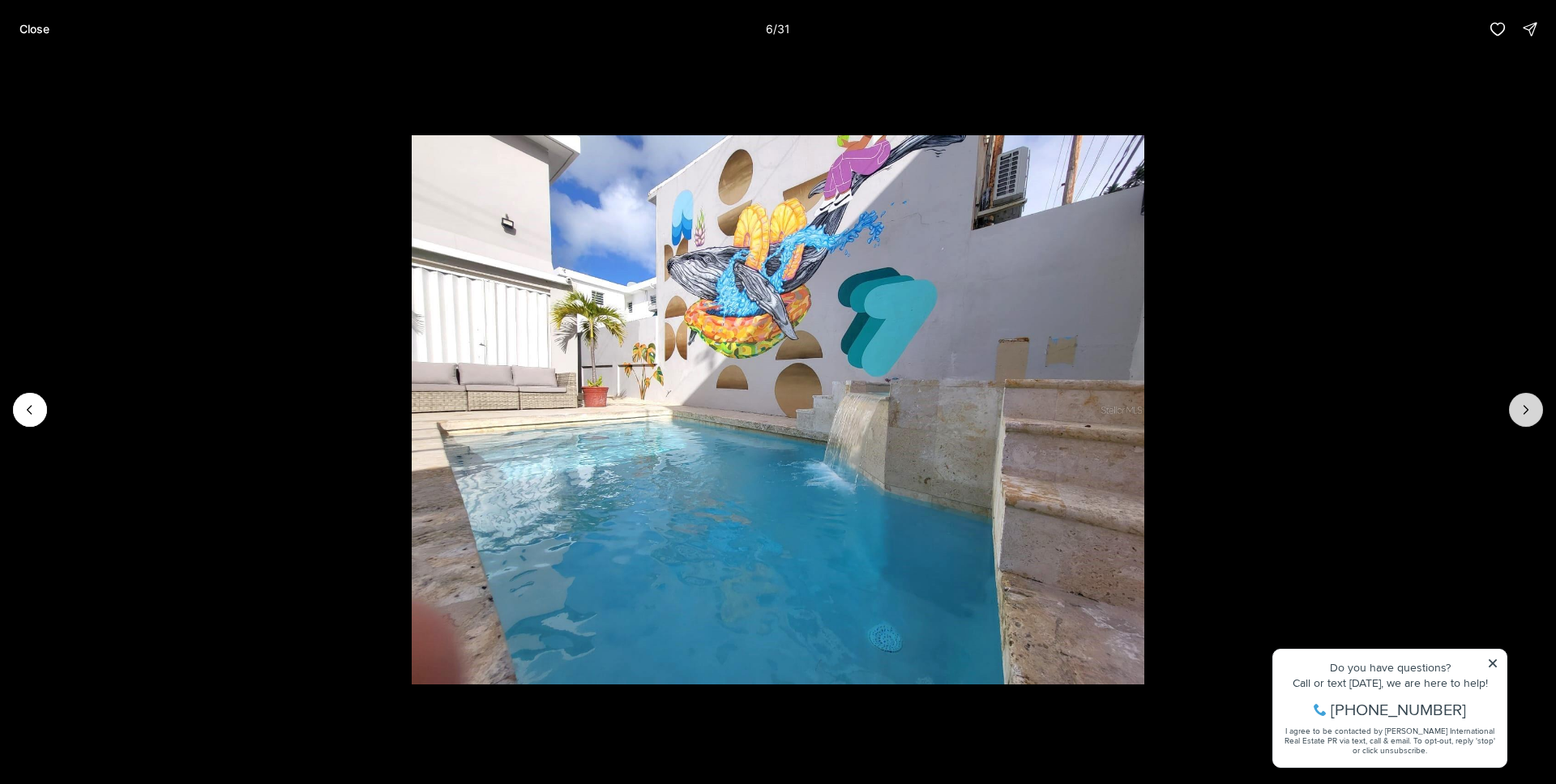
click at [1521, 404] on icon "Next slide" at bounding box center [1526, 410] width 16 height 16
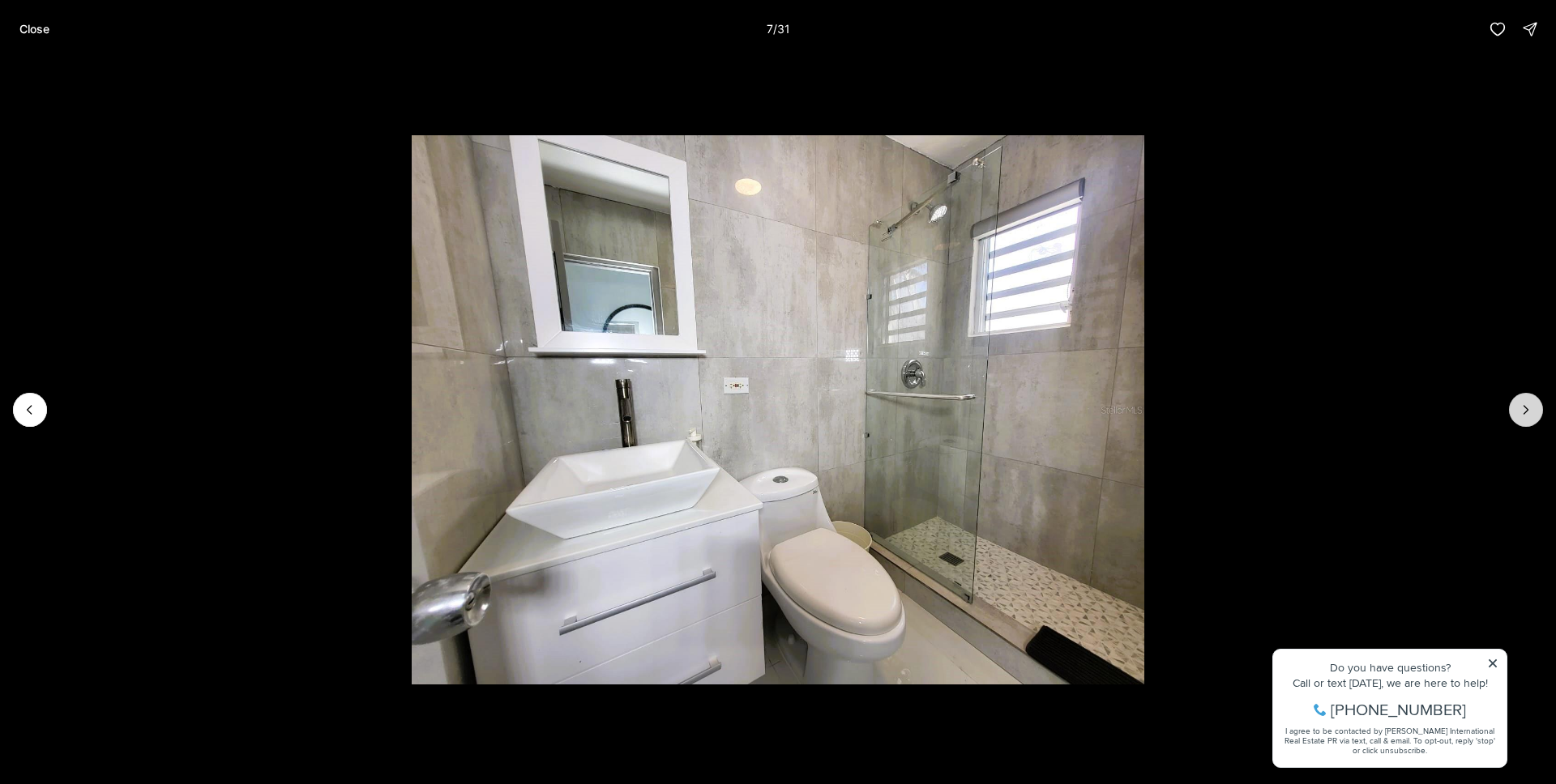
click at [1521, 404] on icon "Next slide" at bounding box center [1526, 410] width 16 height 16
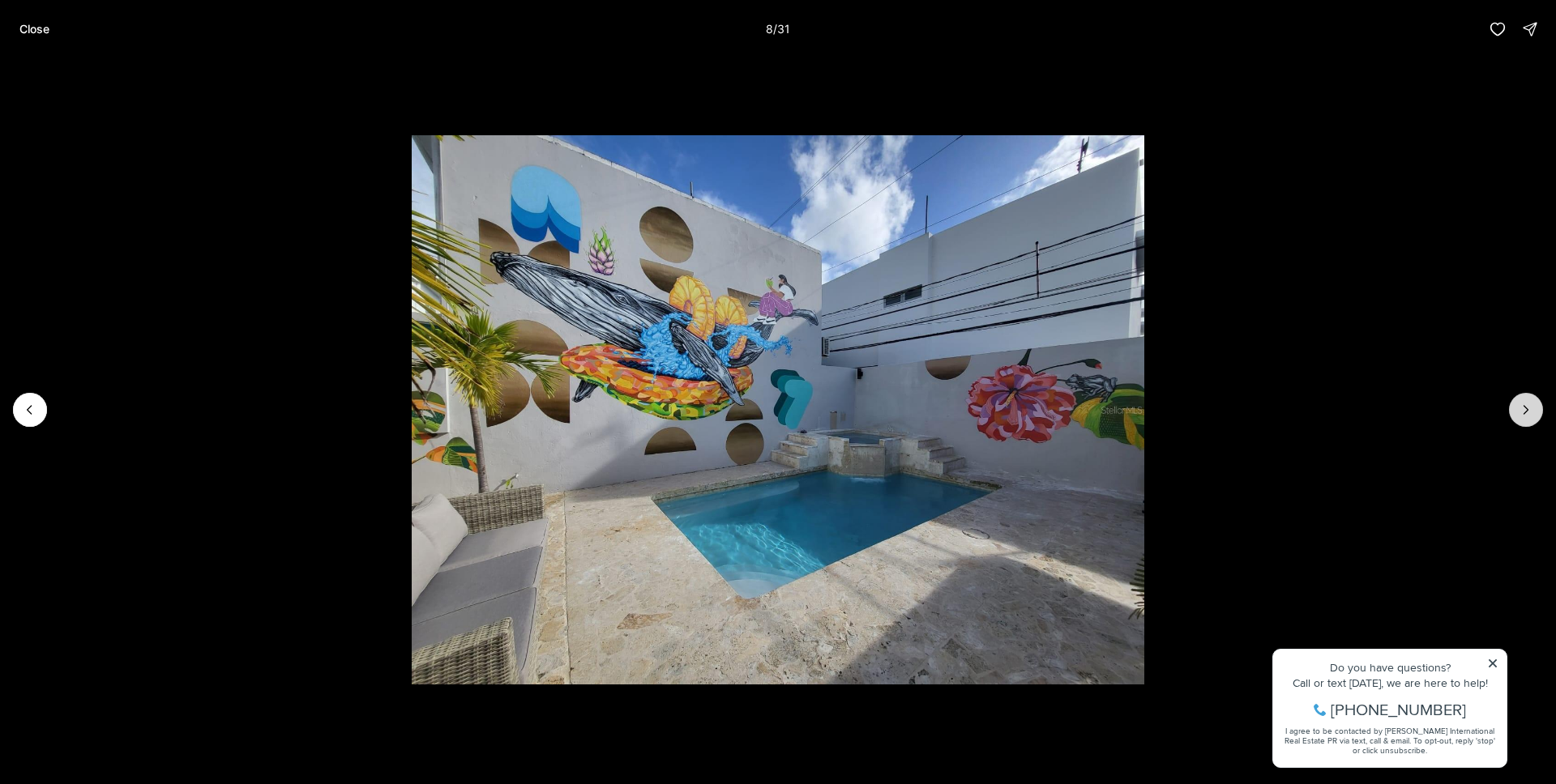
click at [1521, 404] on icon "Next slide" at bounding box center [1526, 410] width 16 height 16
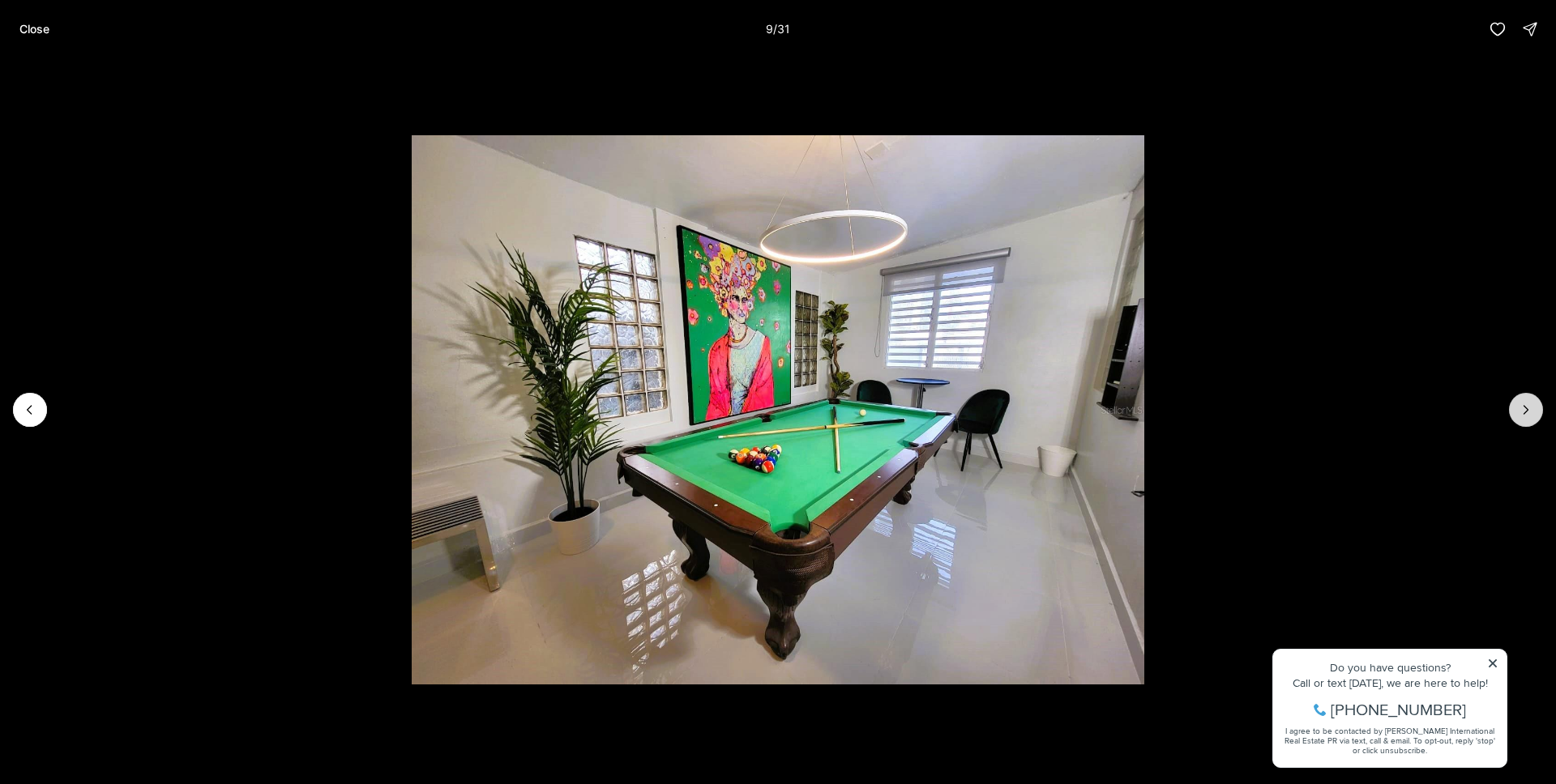
click at [1521, 404] on icon "Next slide" at bounding box center [1526, 410] width 16 height 16
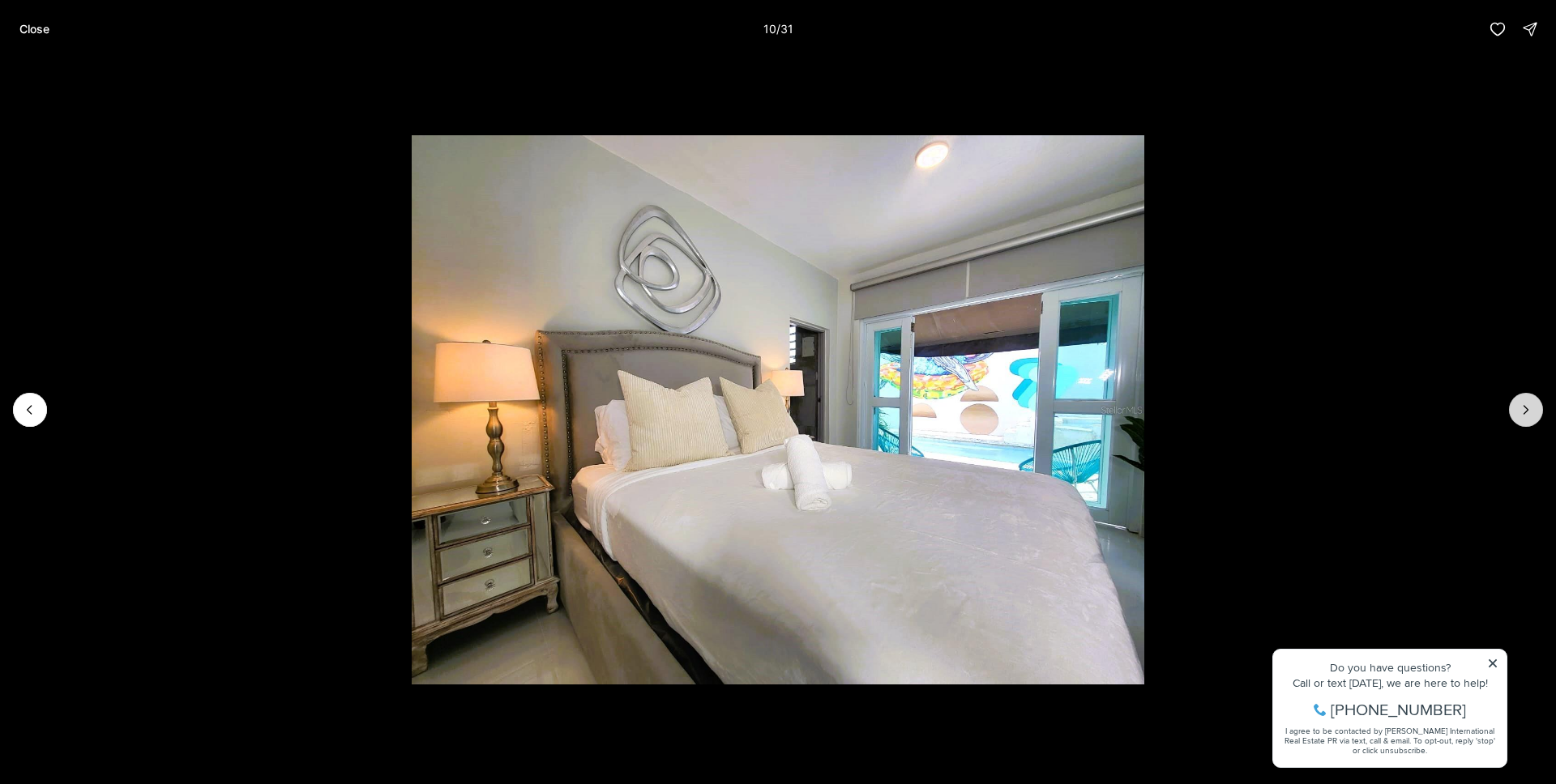
click at [1521, 404] on icon "Next slide" at bounding box center [1526, 410] width 16 height 16
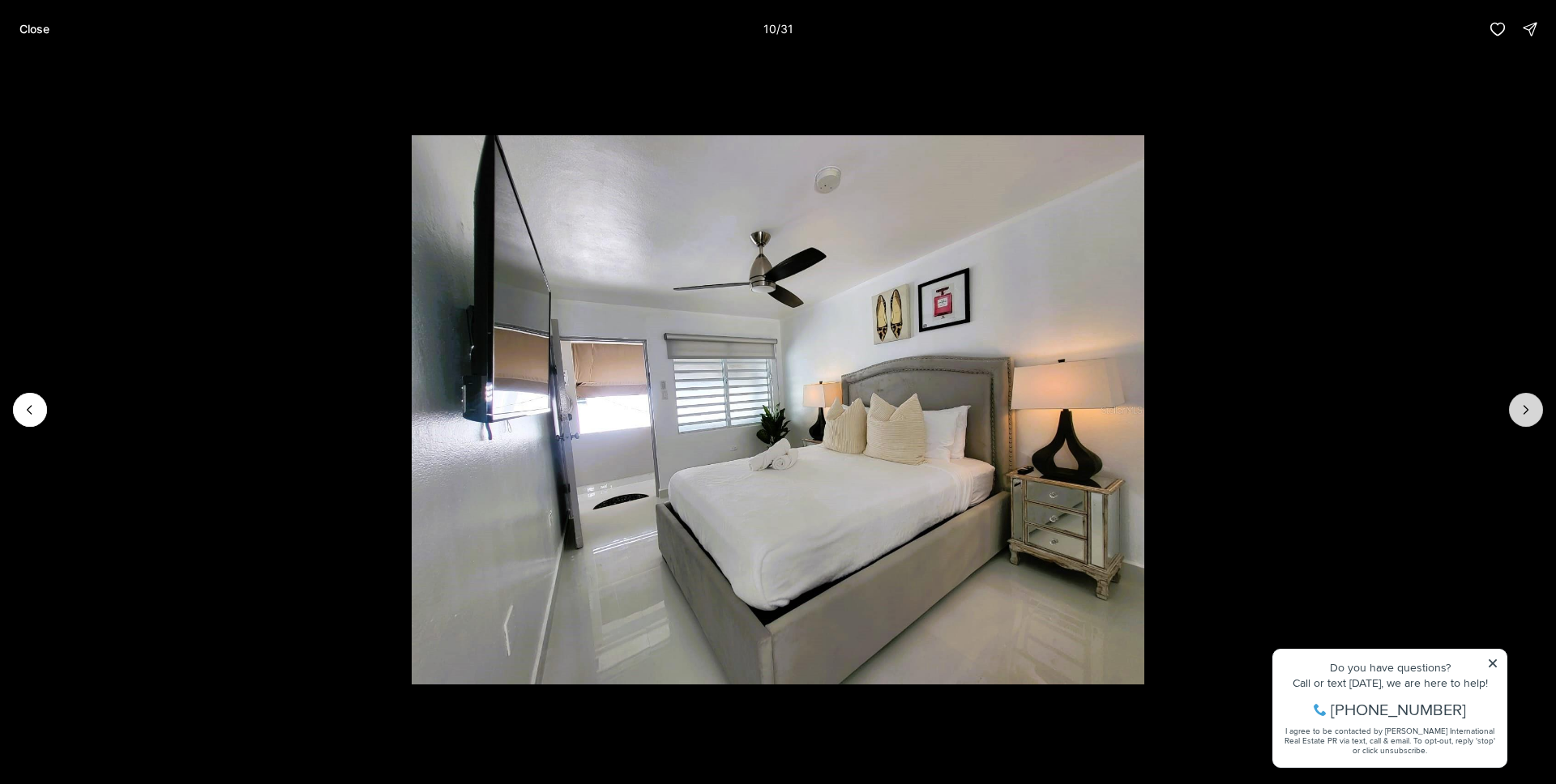
click at [1521, 404] on icon "Next slide" at bounding box center [1526, 410] width 16 height 16
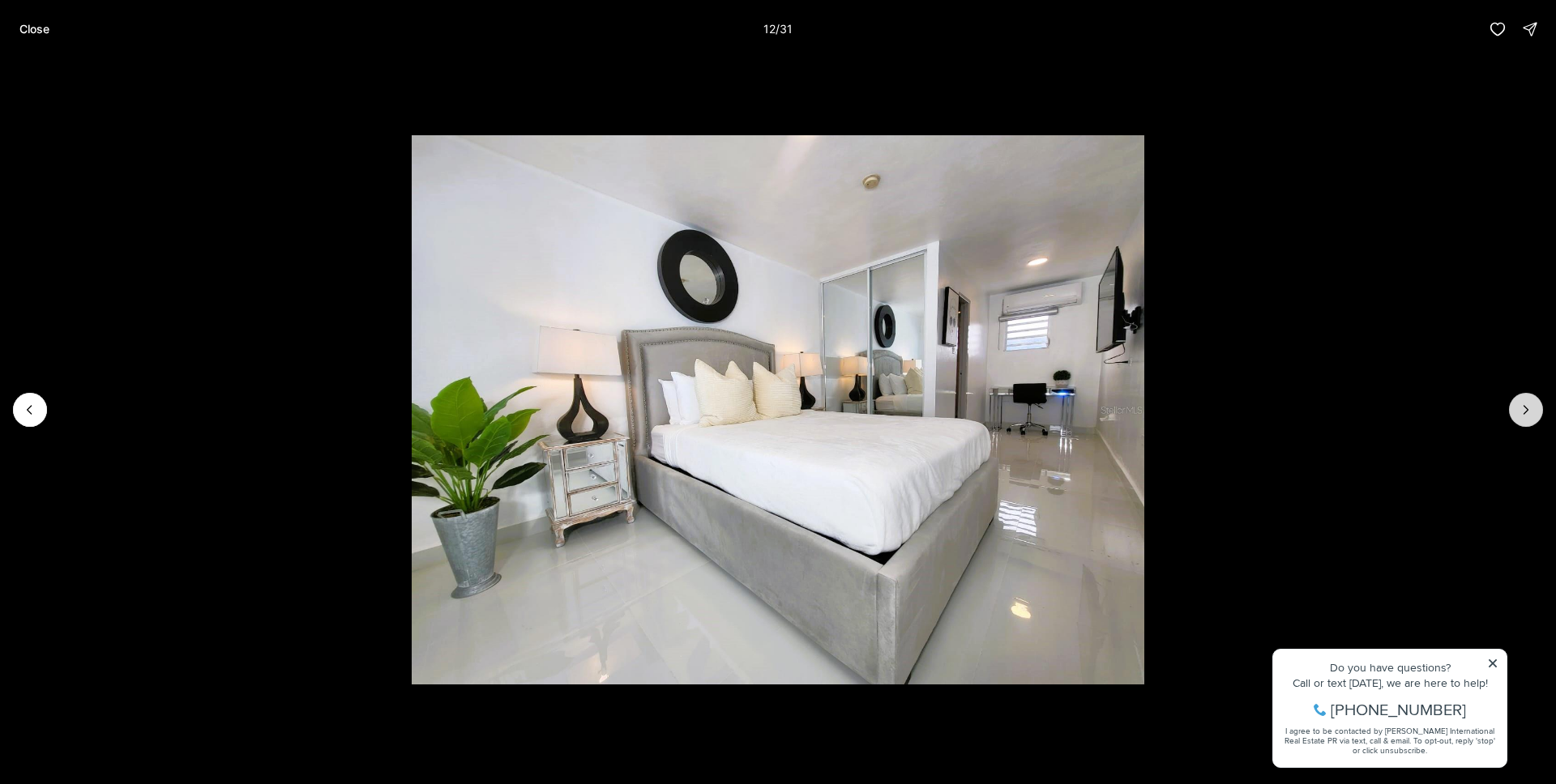
click at [1521, 404] on icon "Next slide" at bounding box center [1526, 410] width 16 height 16
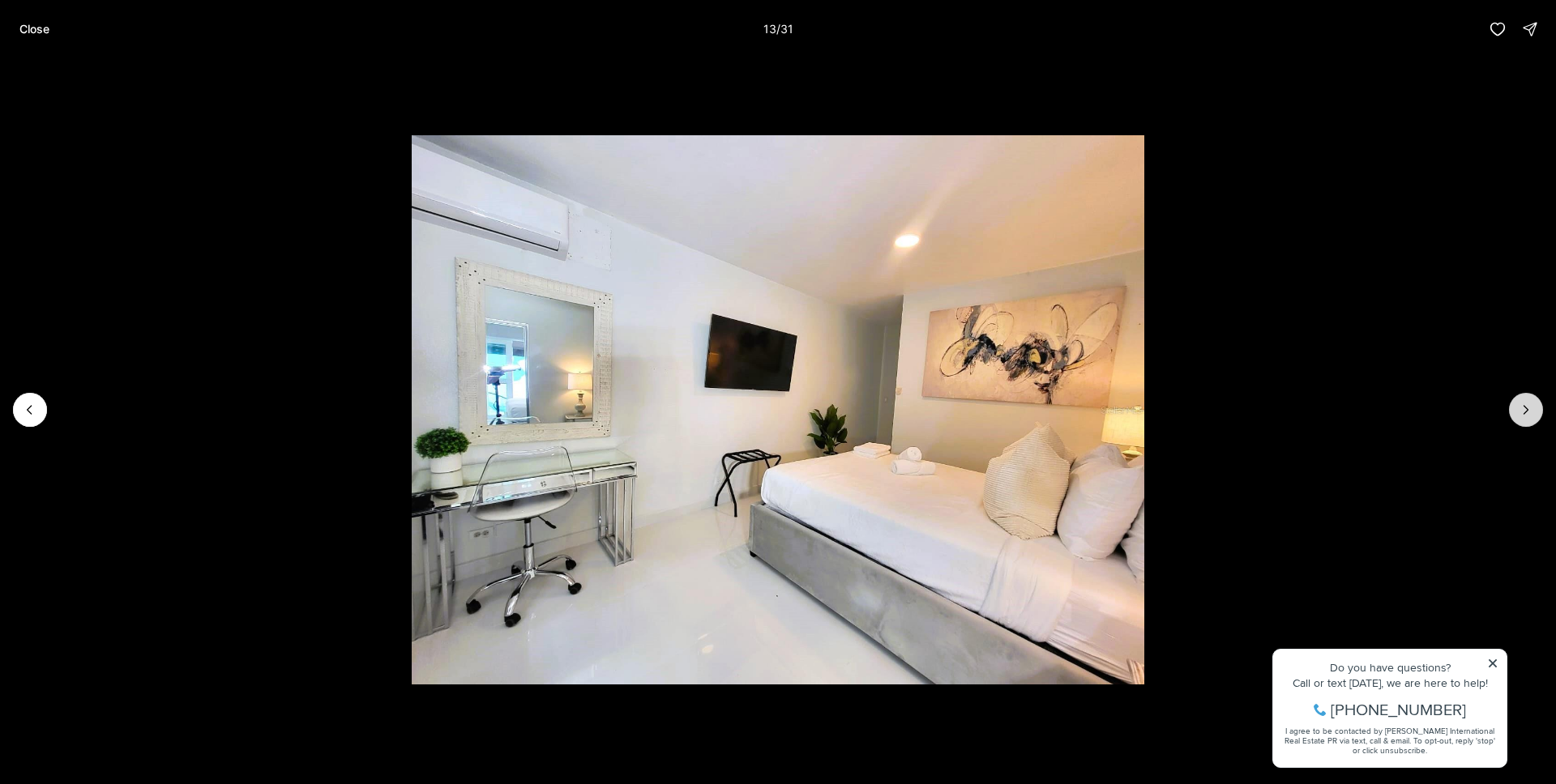
click at [1521, 404] on icon "Next slide" at bounding box center [1526, 410] width 16 height 16
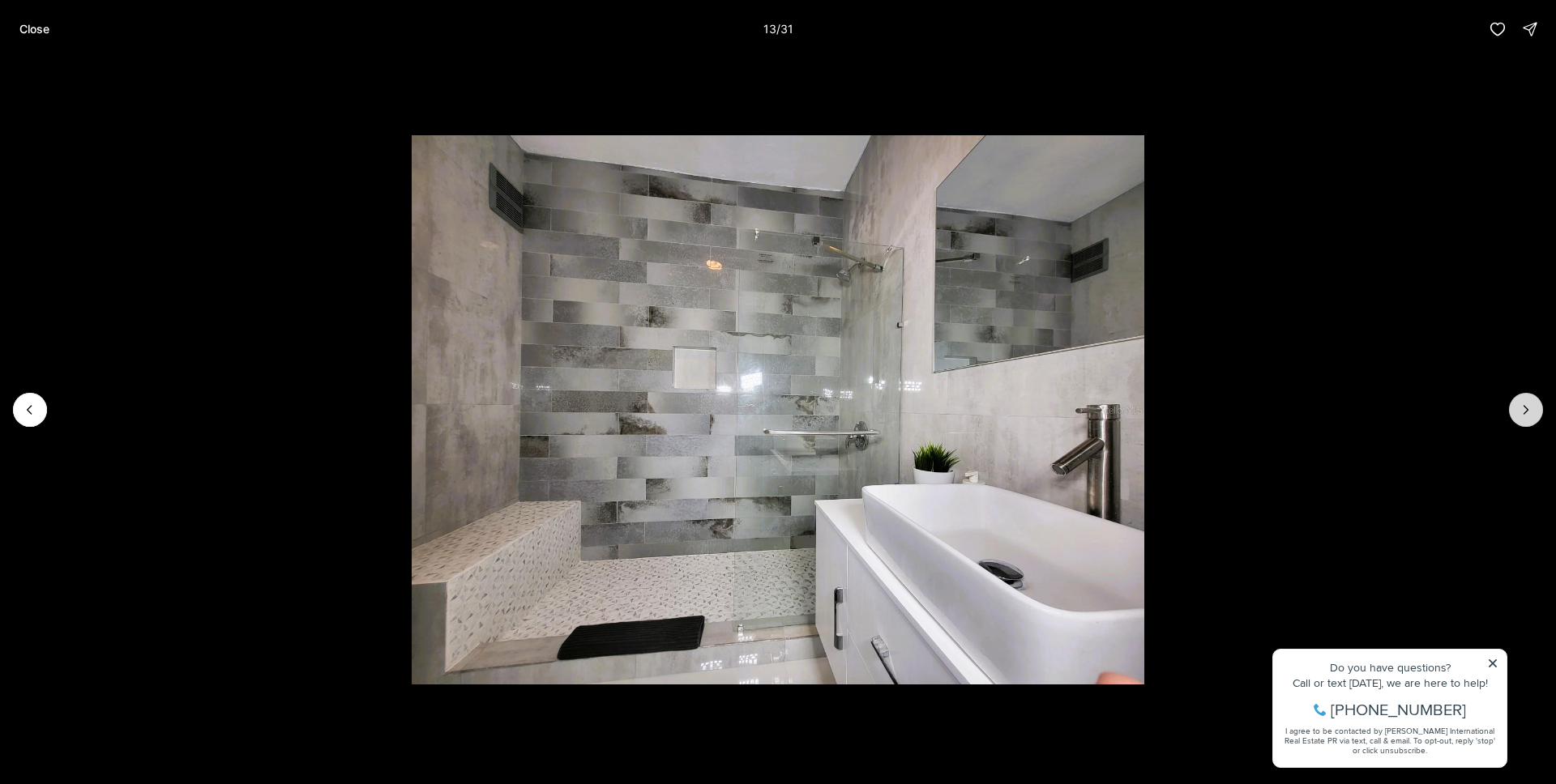
click at [1521, 404] on icon "Next slide" at bounding box center [1526, 410] width 16 height 16
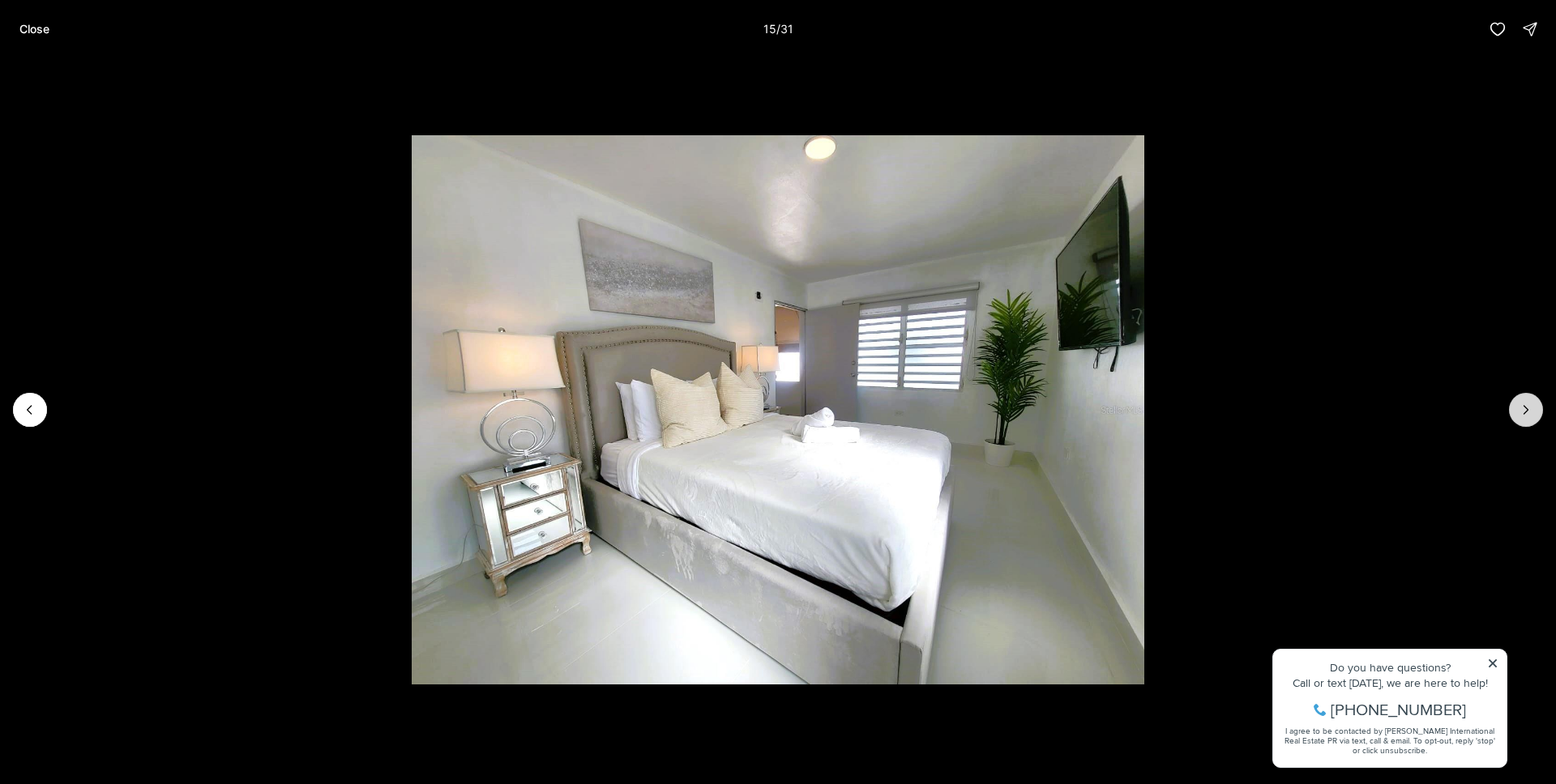
click at [1521, 404] on icon "Next slide" at bounding box center [1526, 410] width 16 height 16
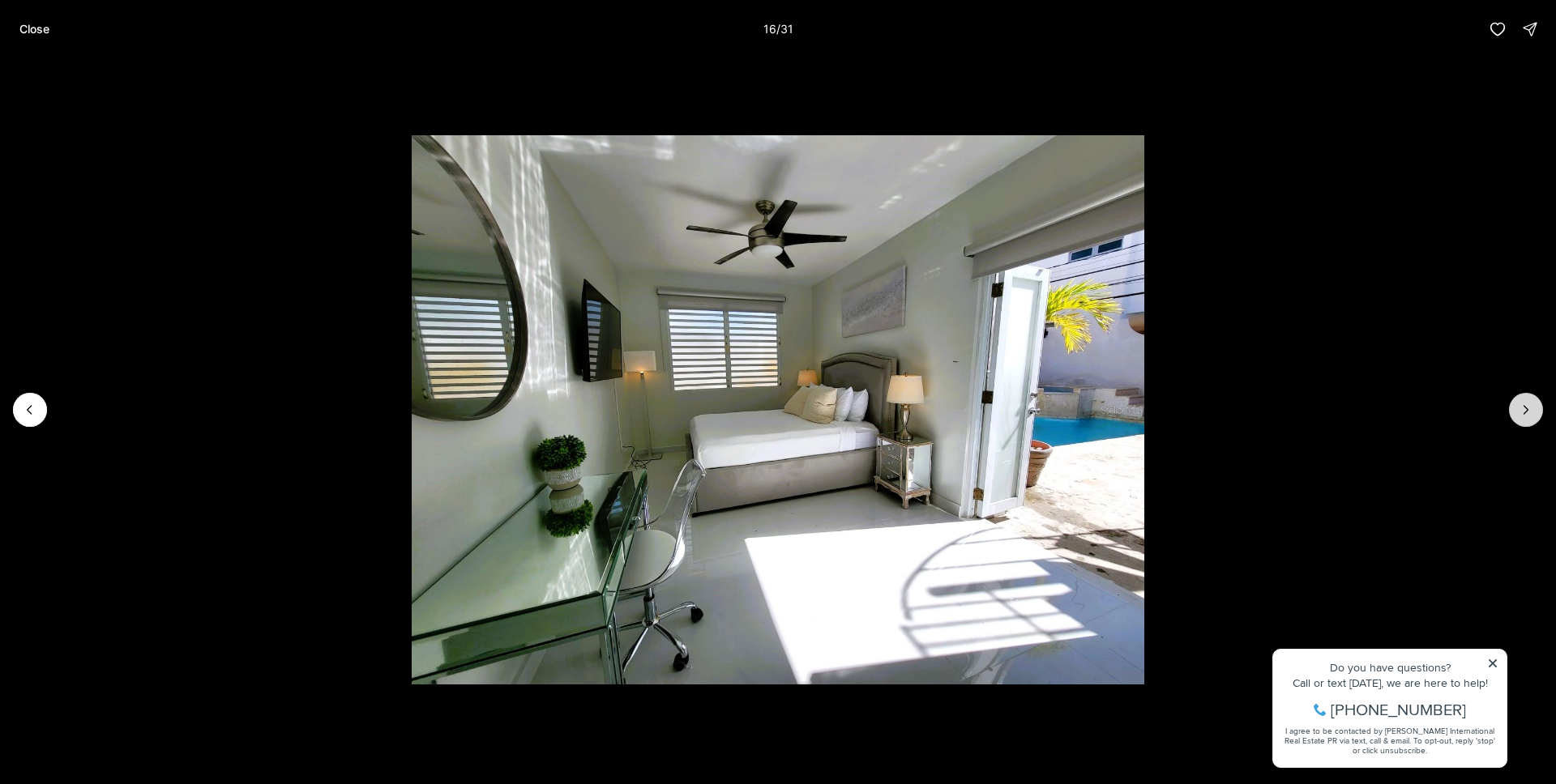
click at [1521, 404] on icon "Next slide" at bounding box center [1526, 410] width 16 height 16
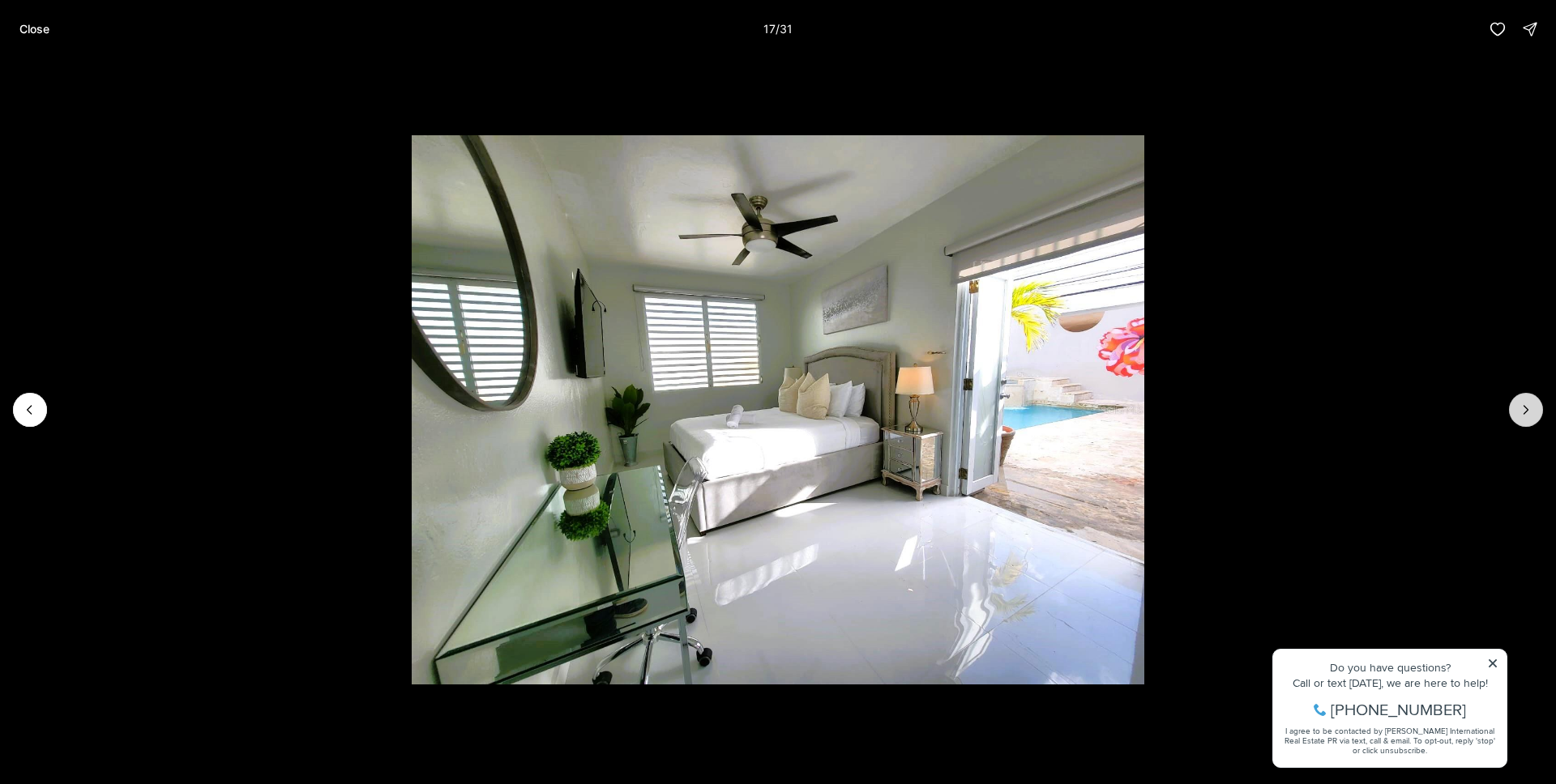
click at [1521, 404] on icon "Next slide" at bounding box center [1526, 410] width 16 height 16
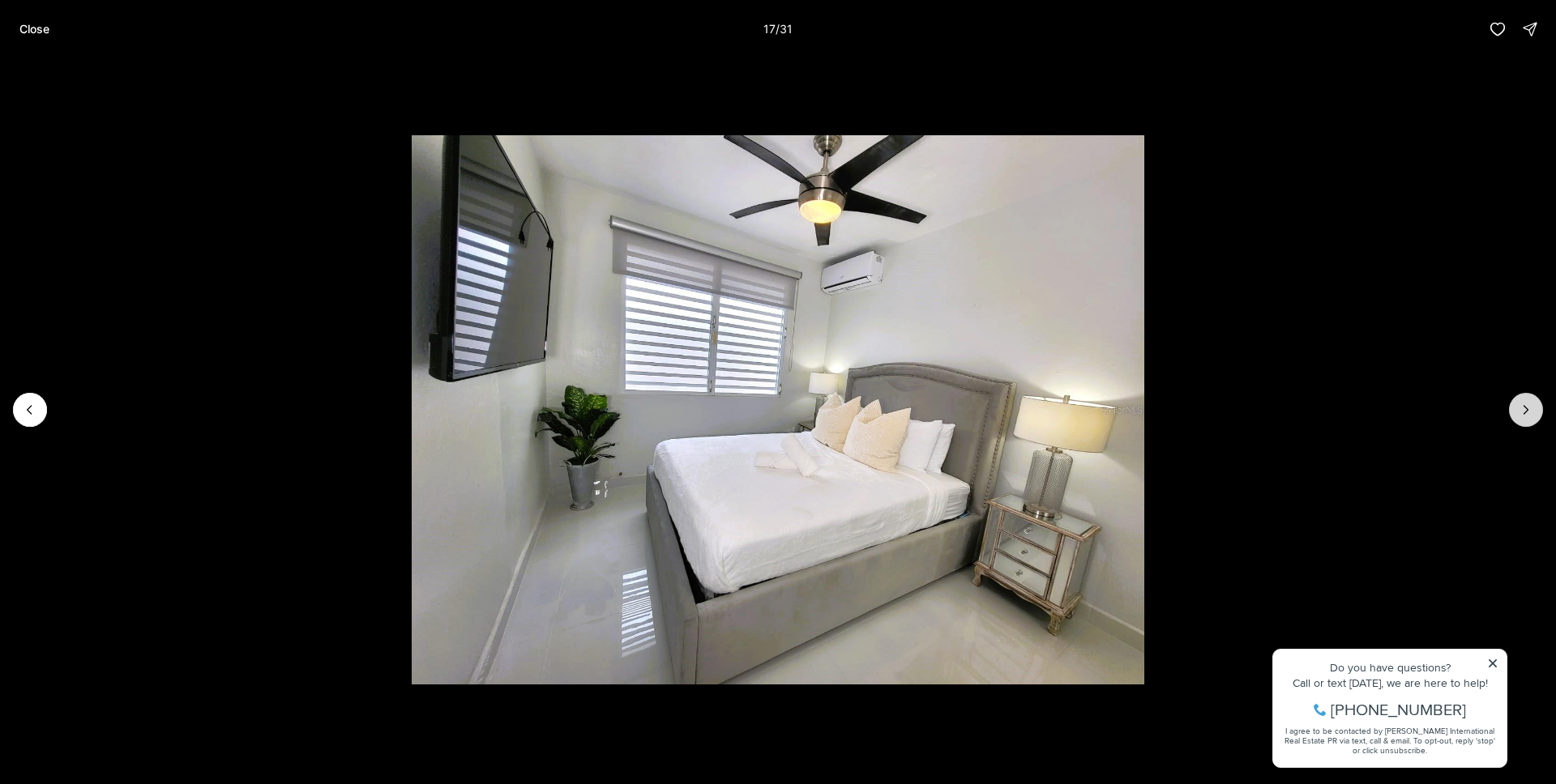
click at [1521, 404] on icon "Next slide" at bounding box center [1526, 410] width 16 height 16
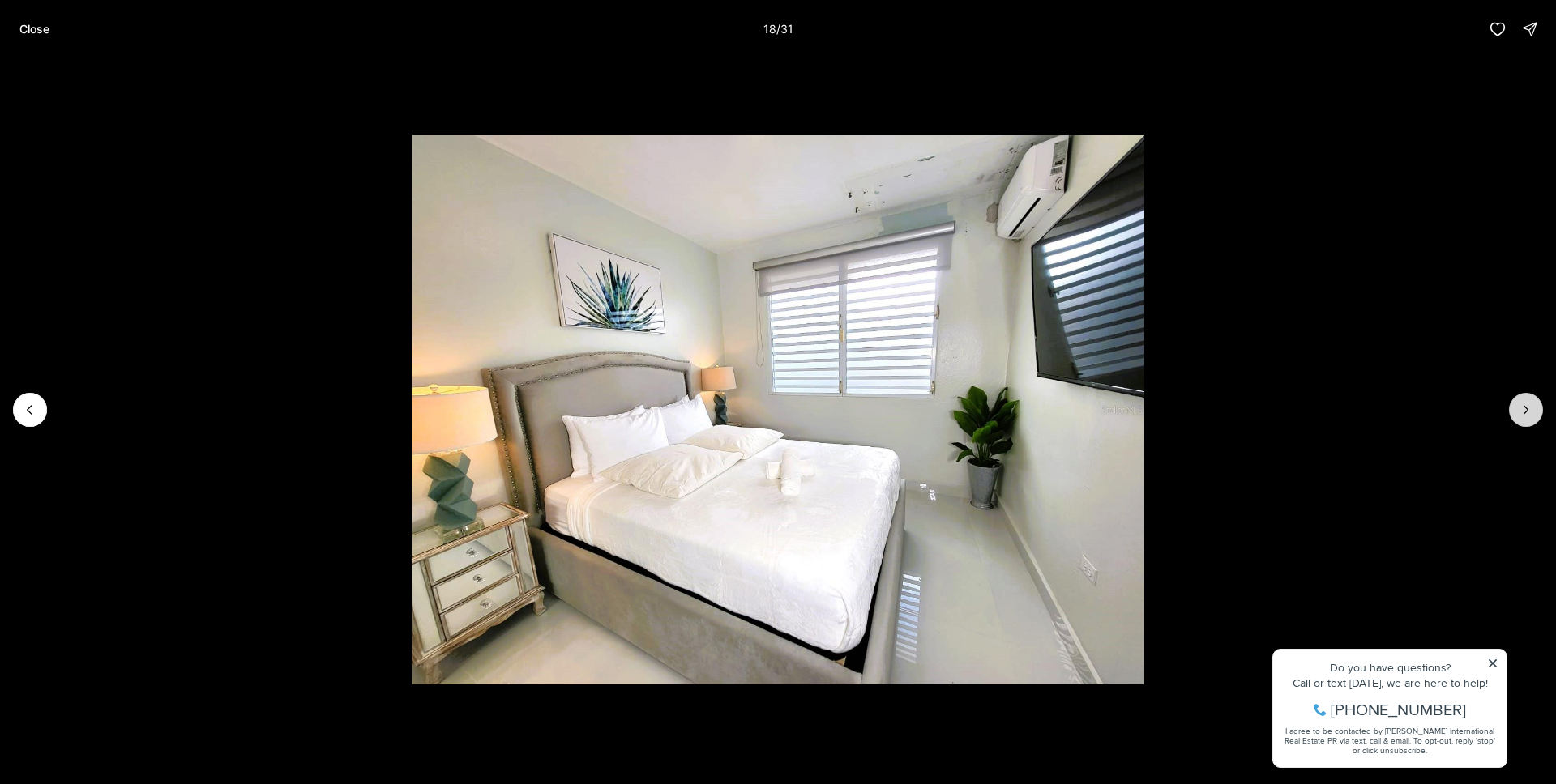
click at [1521, 404] on icon "Next slide" at bounding box center [1526, 410] width 16 height 16
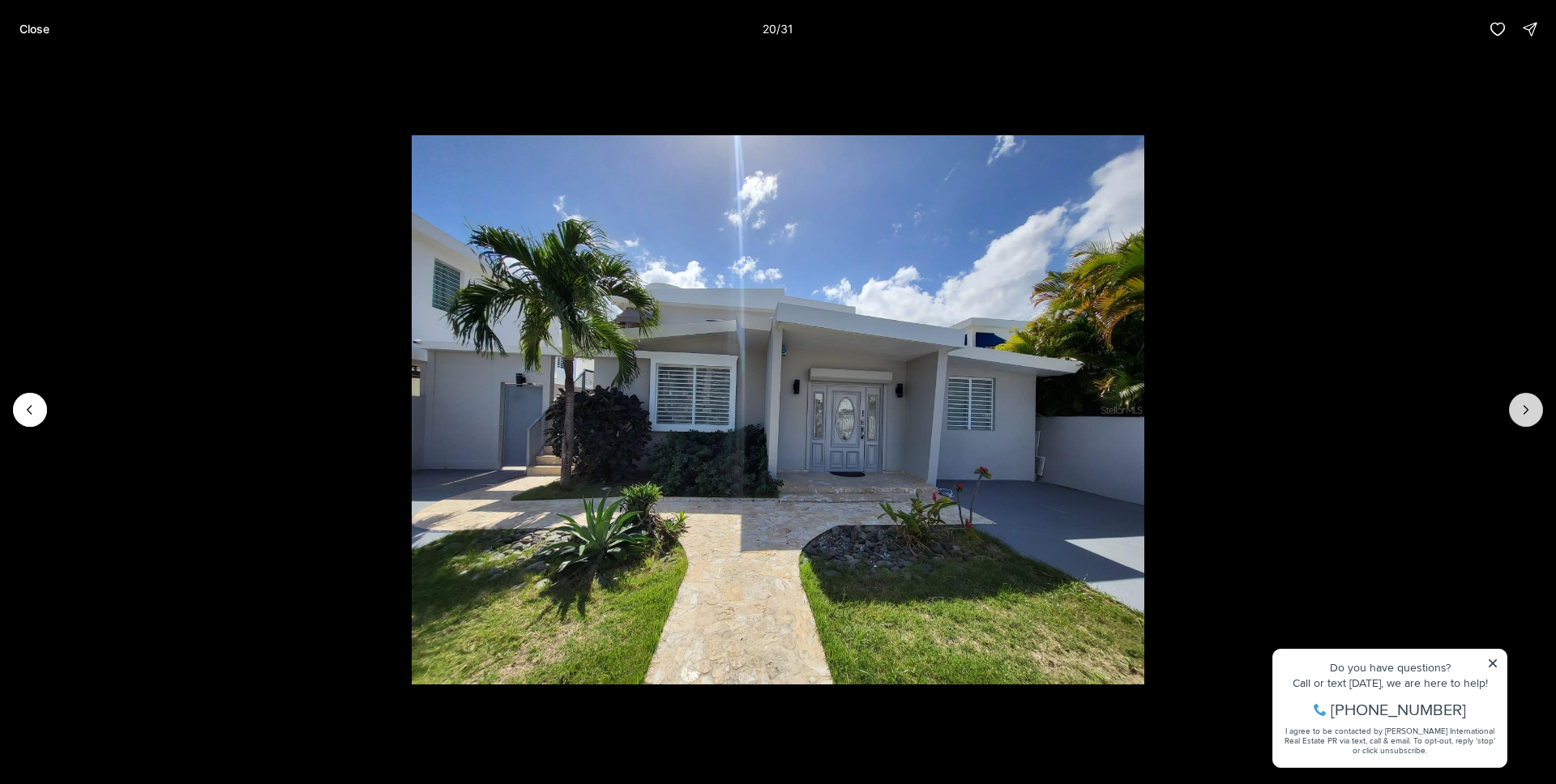
click at [1521, 404] on icon "Next slide" at bounding box center [1526, 410] width 16 height 16
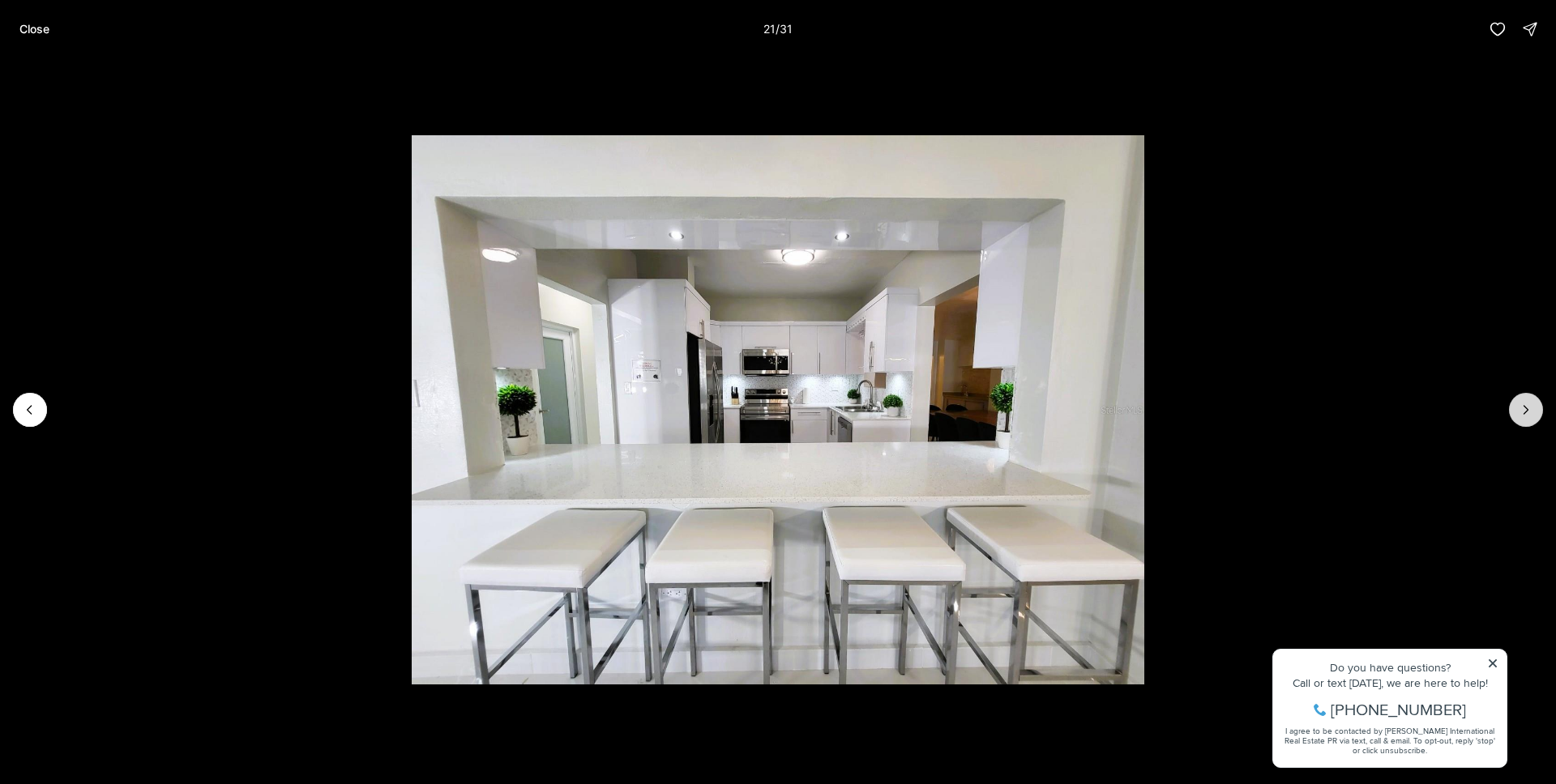
click at [1521, 404] on icon "Next slide" at bounding box center [1526, 410] width 16 height 16
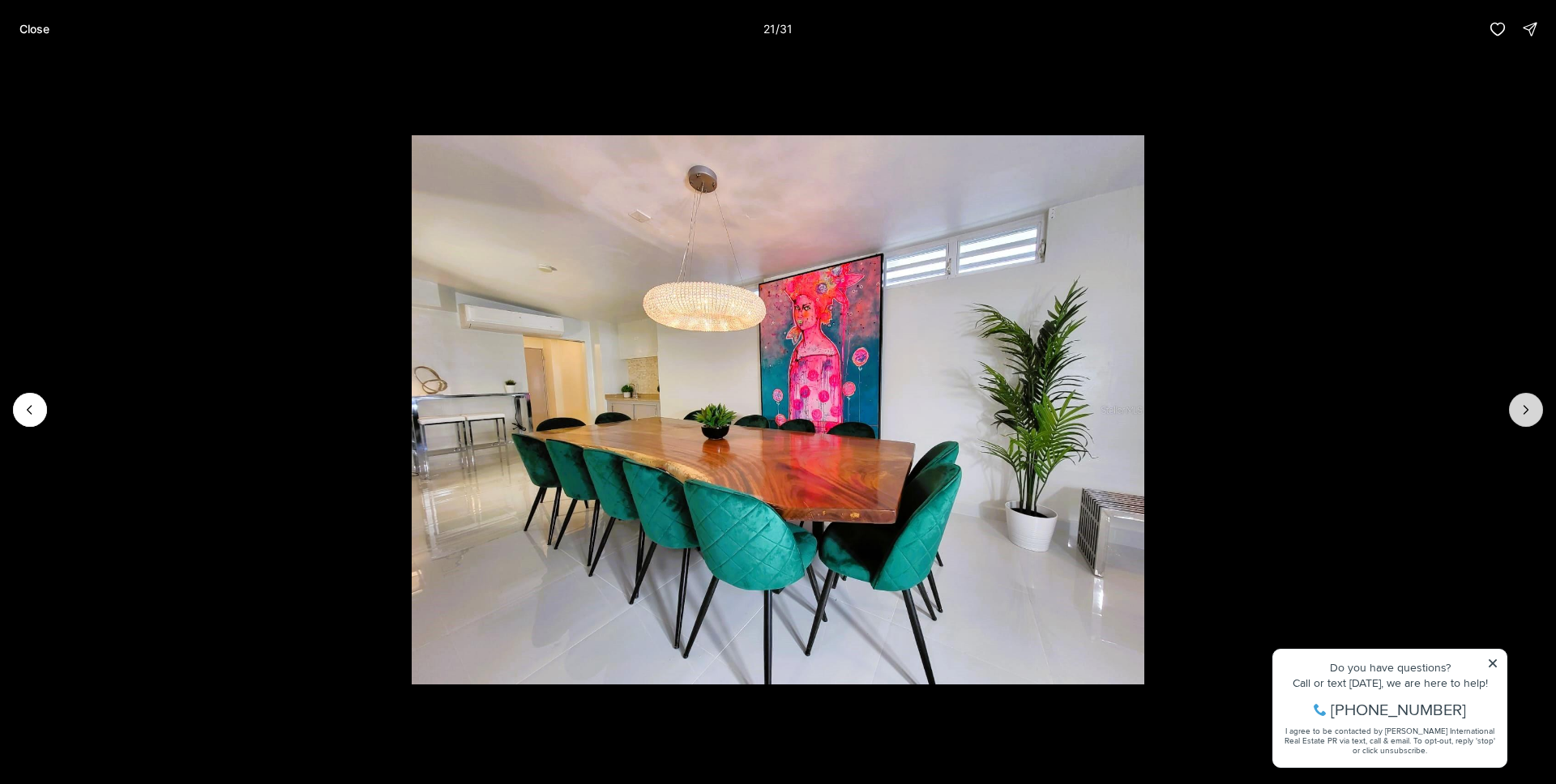
click at [1521, 404] on icon "Next slide" at bounding box center [1526, 410] width 16 height 16
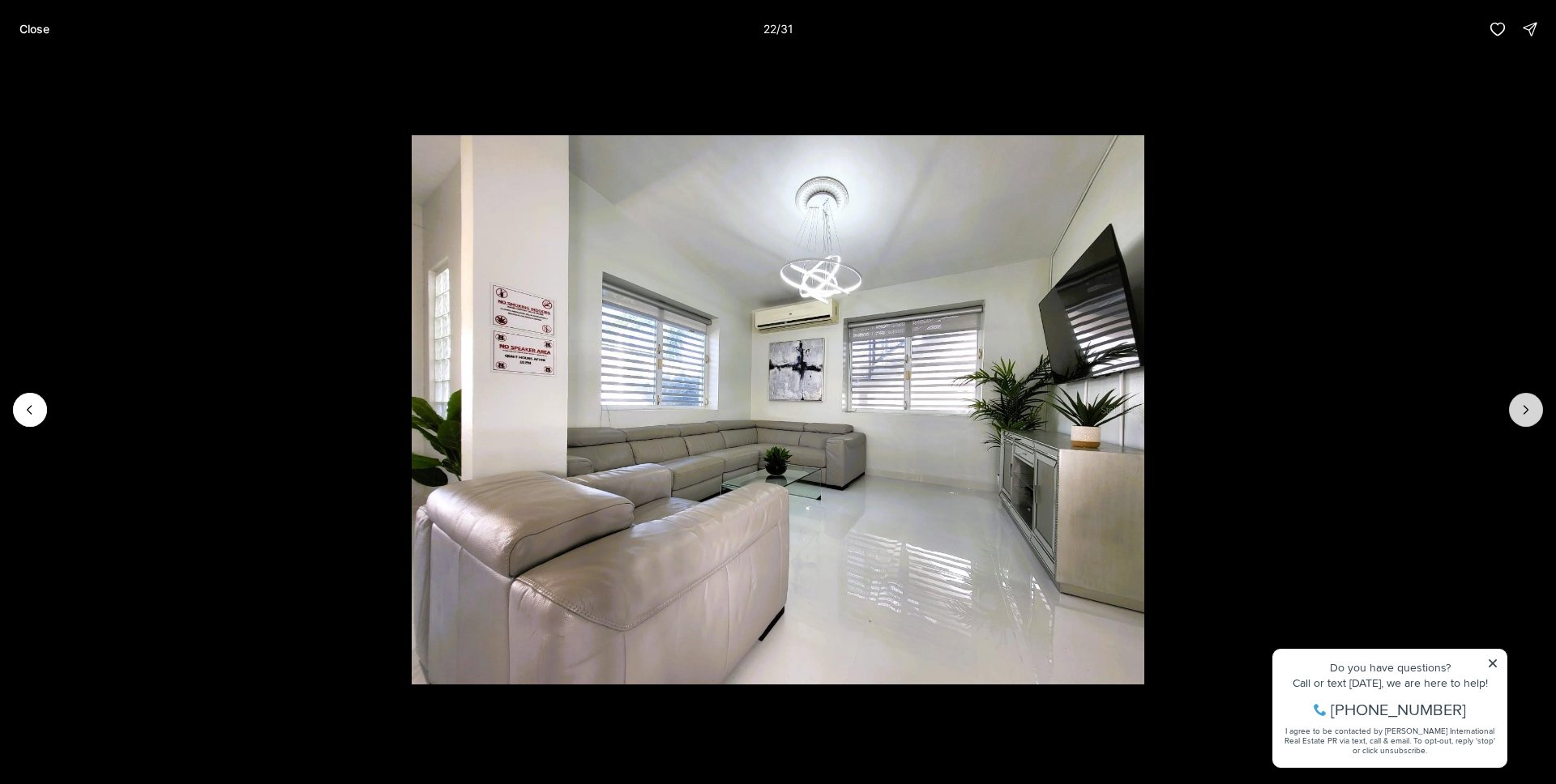
click at [1521, 404] on icon "Next slide" at bounding box center [1526, 410] width 16 height 16
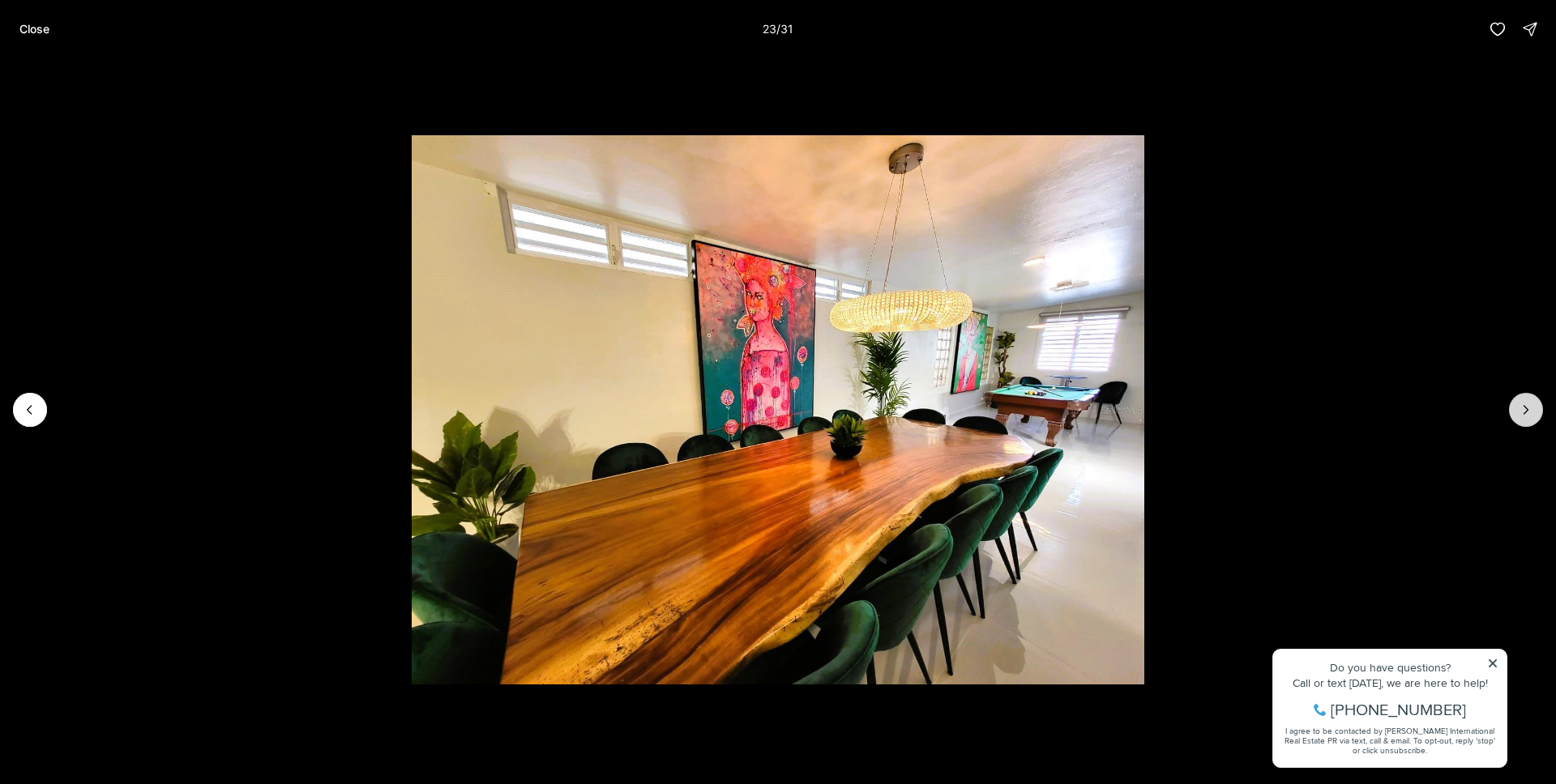
click at [1521, 404] on icon "Next slide" at bounding box center [1526, 410] width 16 height 16
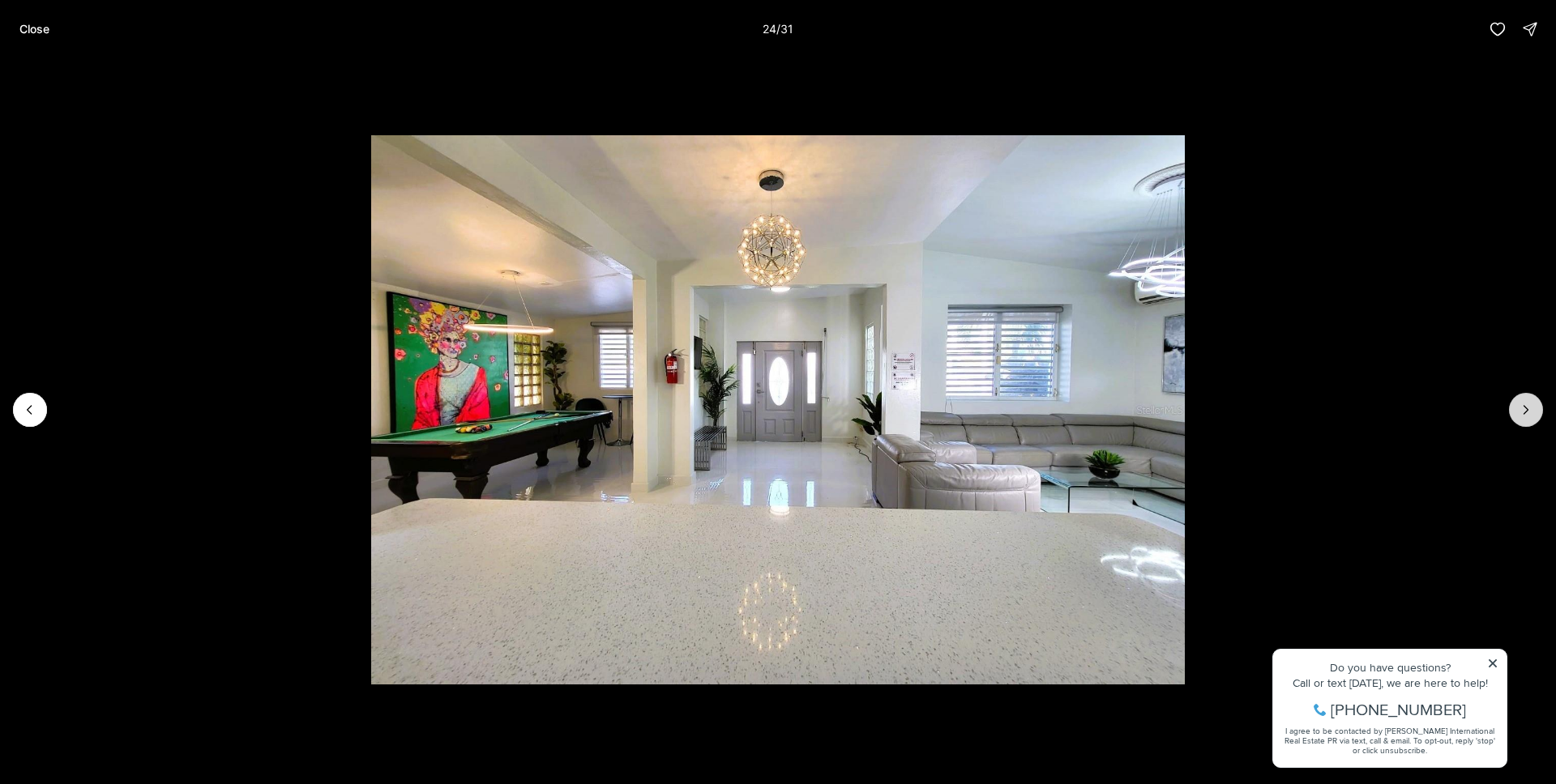
click at [1521, 404] on icon "Next slide" at bounding box center [1526, 410] width 16 height 16
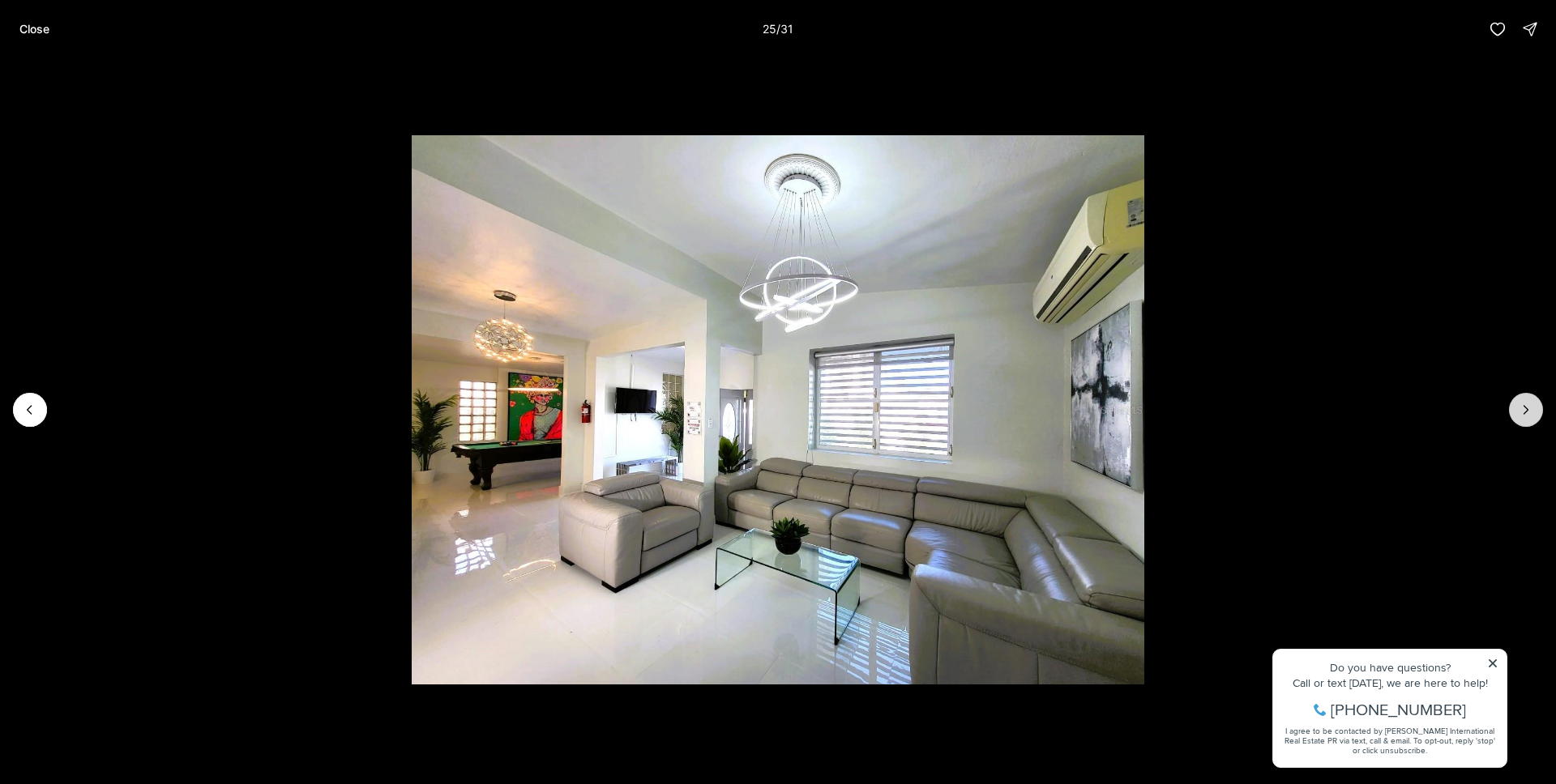
click at [1521, 404] on icon "Next slide" at bounding box center [1526, 410] width 16 height 16
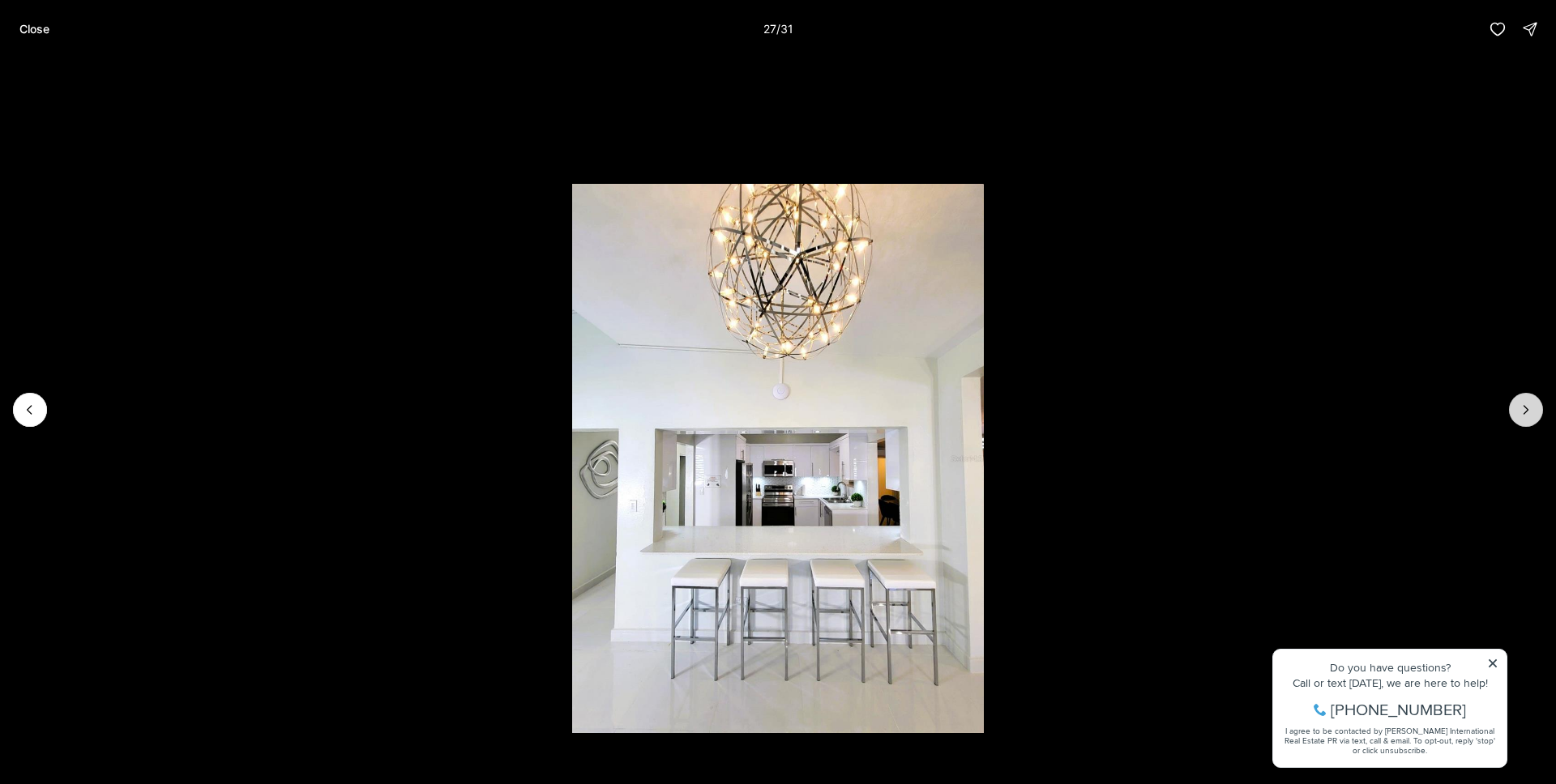
click at [1521, 404] on icon "Next slide" at bounding box center [1526, 410] width 16 height 16
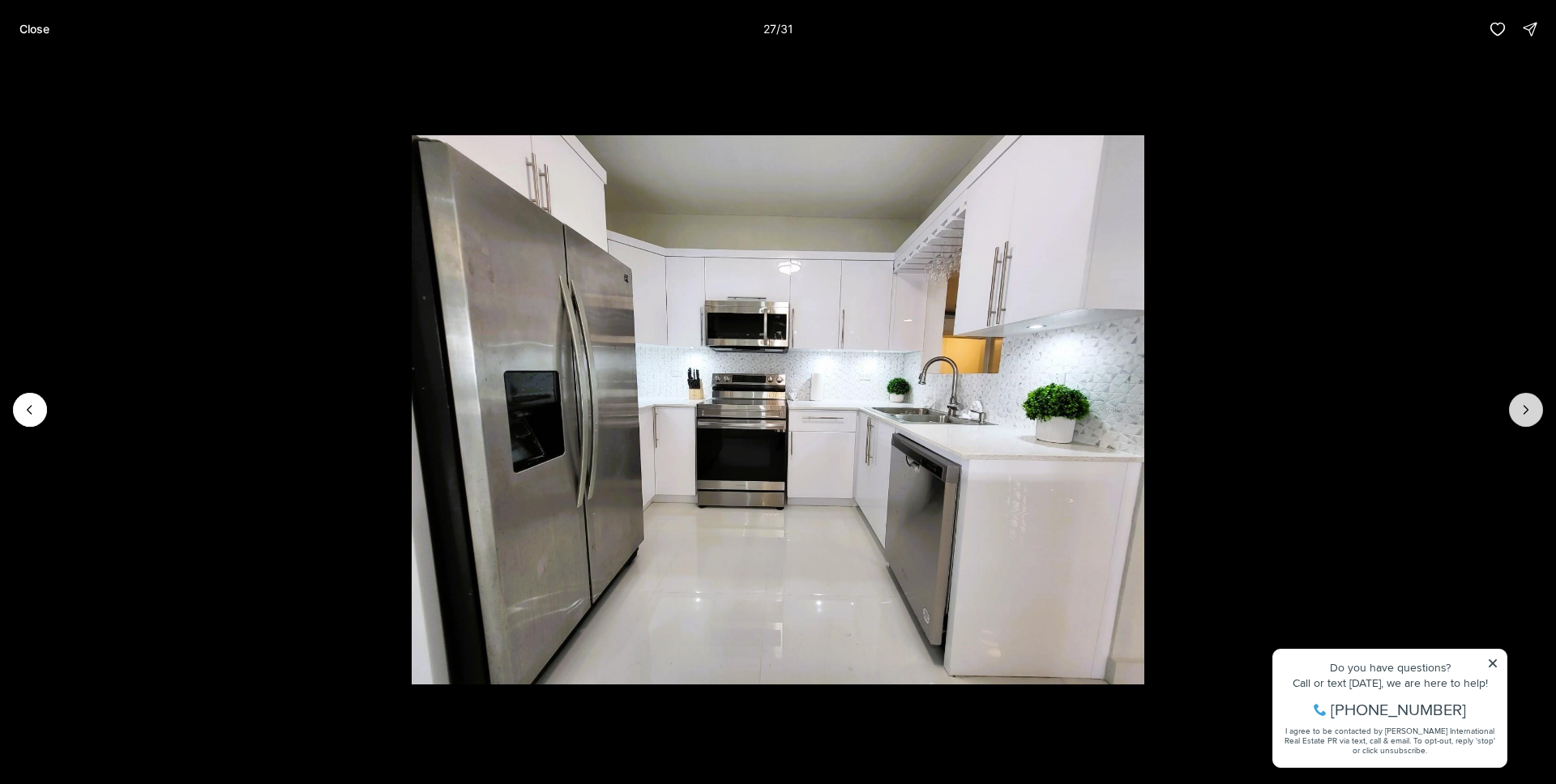
click at [1521, 404] on icon "Next slide" at bounding box center [1526, 410] width 16 height 16
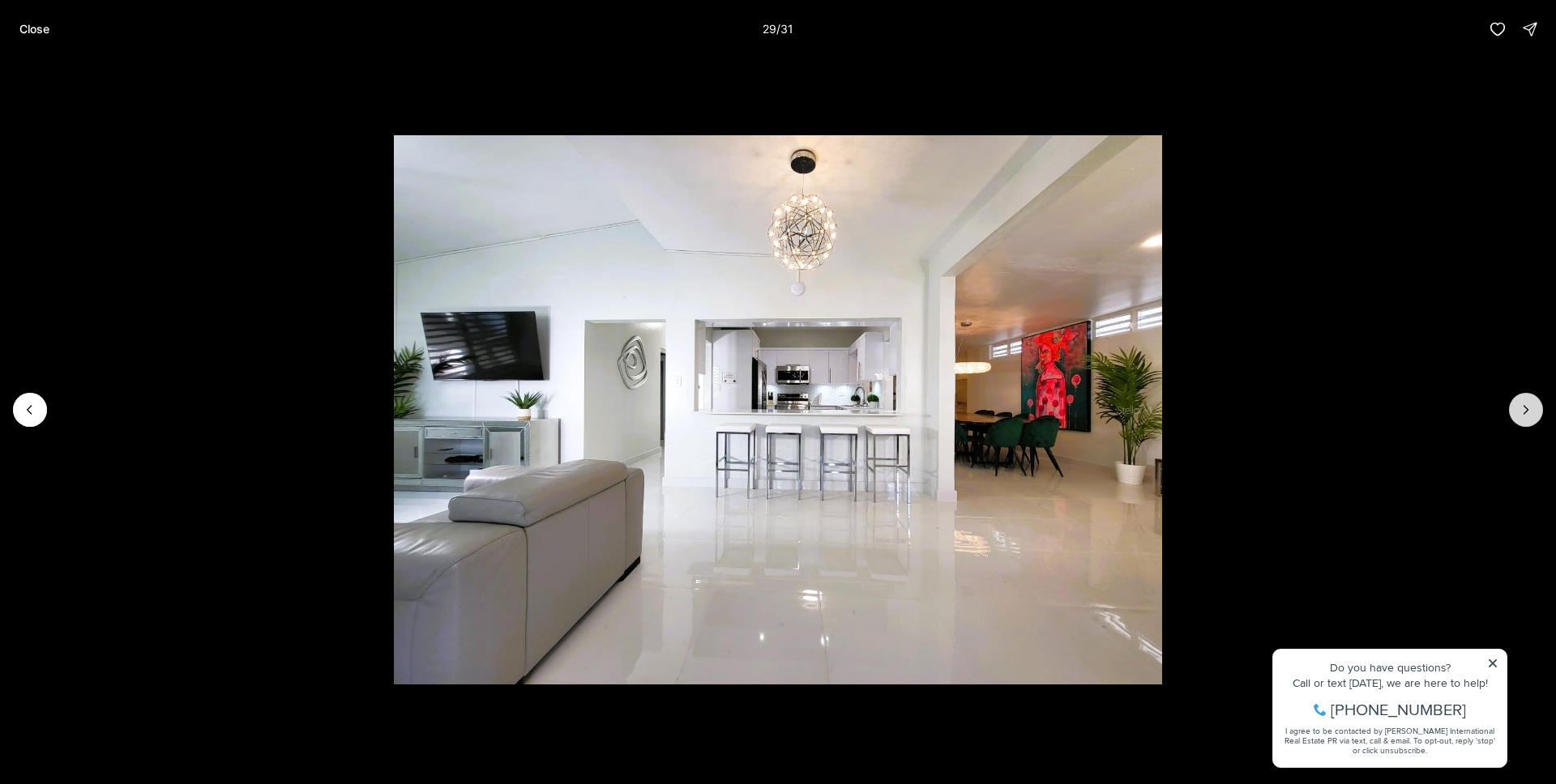
click at [1521, 404] on icon "Next slide" at bounding box center [1526, 410] width 16 height 16
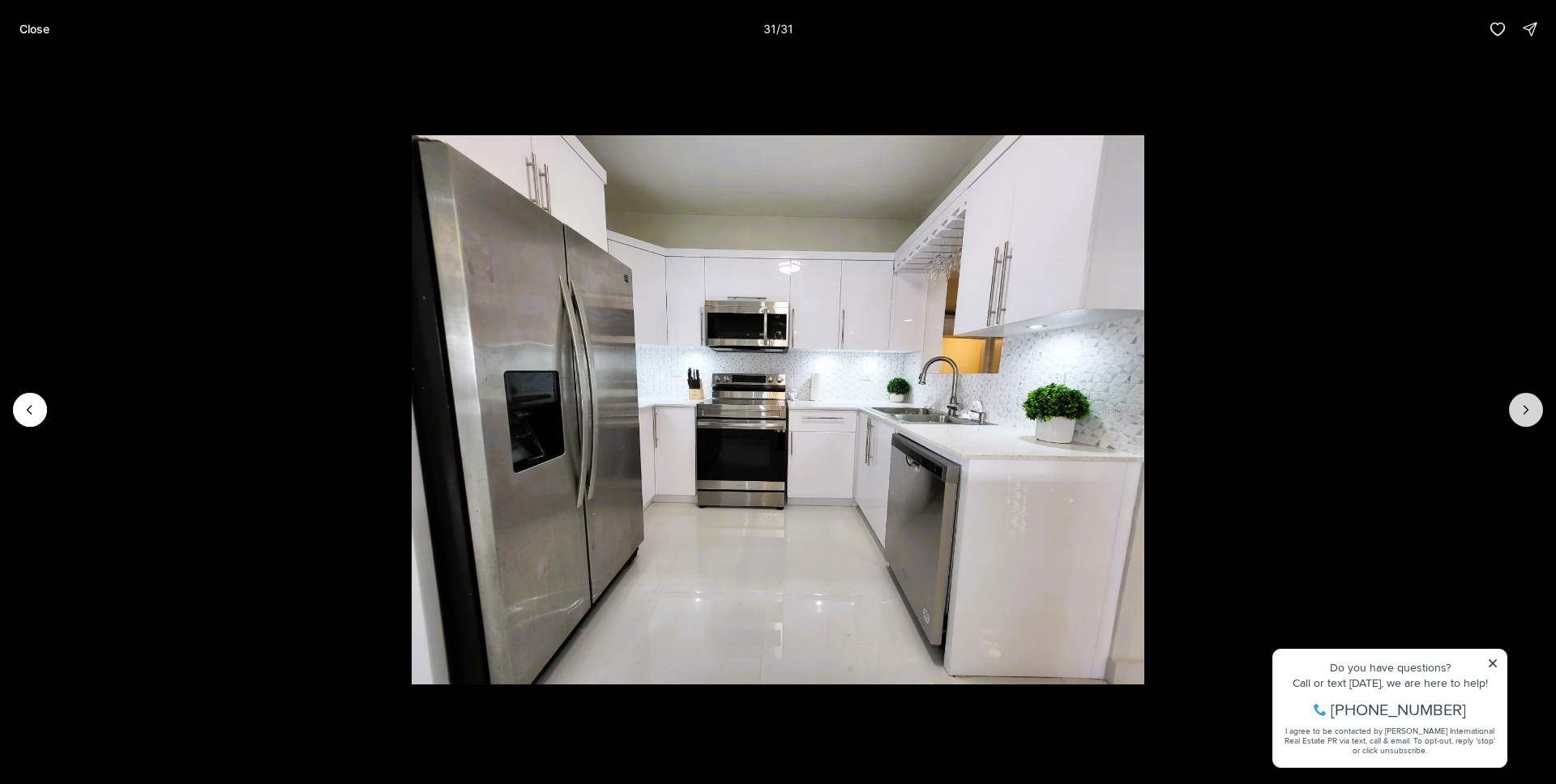
click at [1521, 404] on div at bounding box center [1525, 409] width 34 height 34
click at [34, 16] on button "Close" at bounding box center [34, 29] width 49 height 33
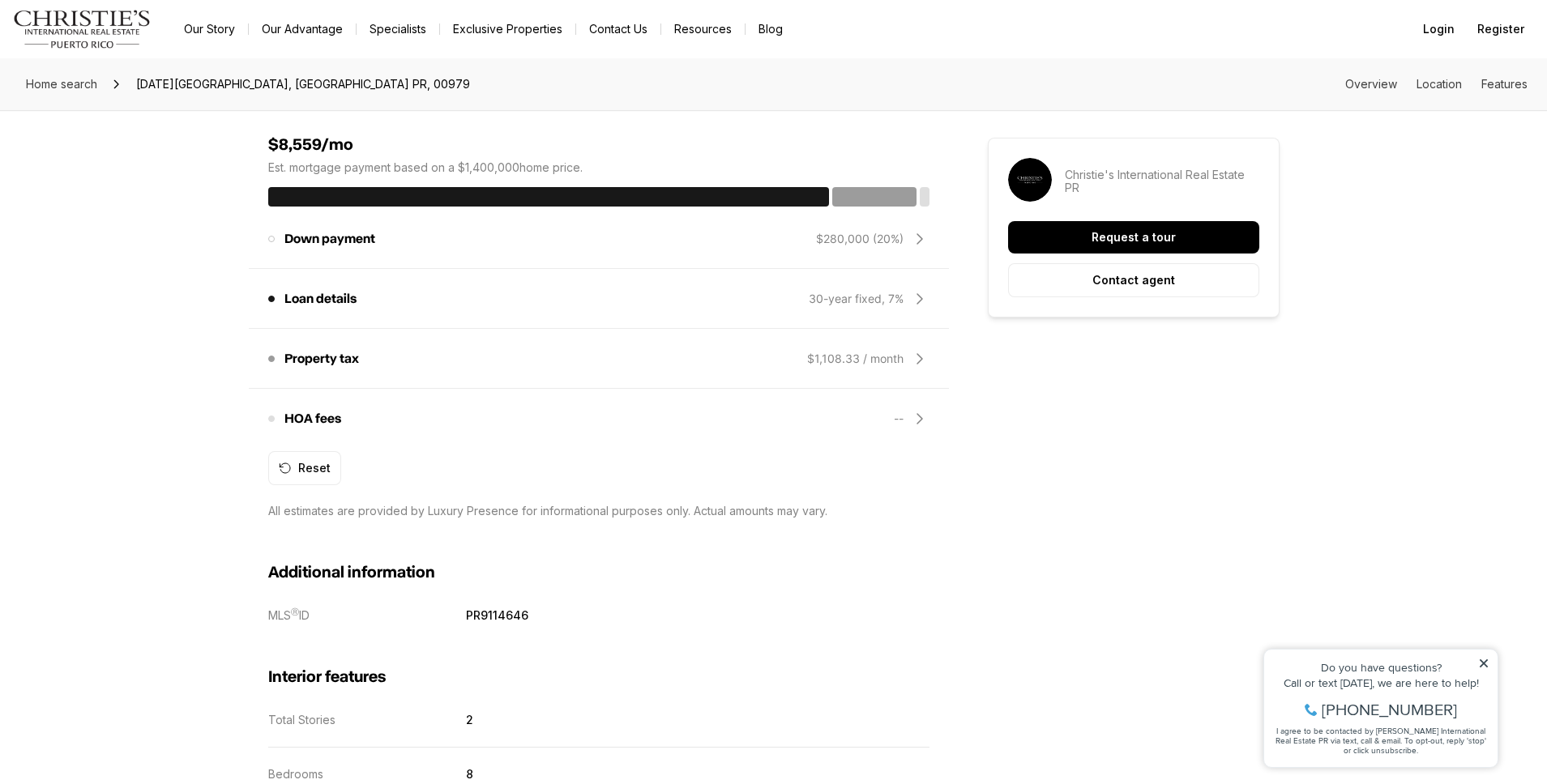
scroll to position [1321, 0]
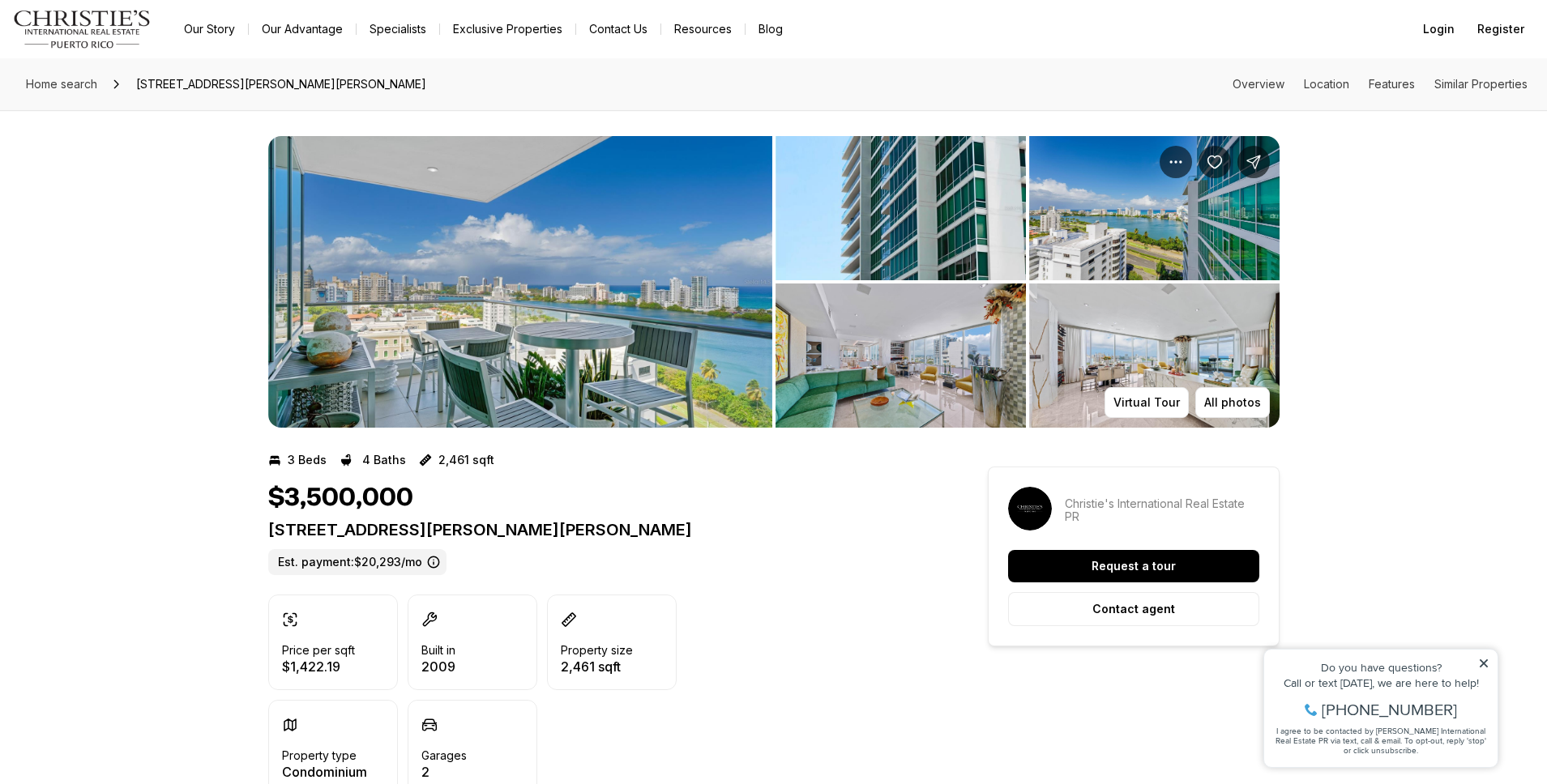
click at [606, 341] on img "View image gallery" at bounding box center [519, 282] width 504 height 292
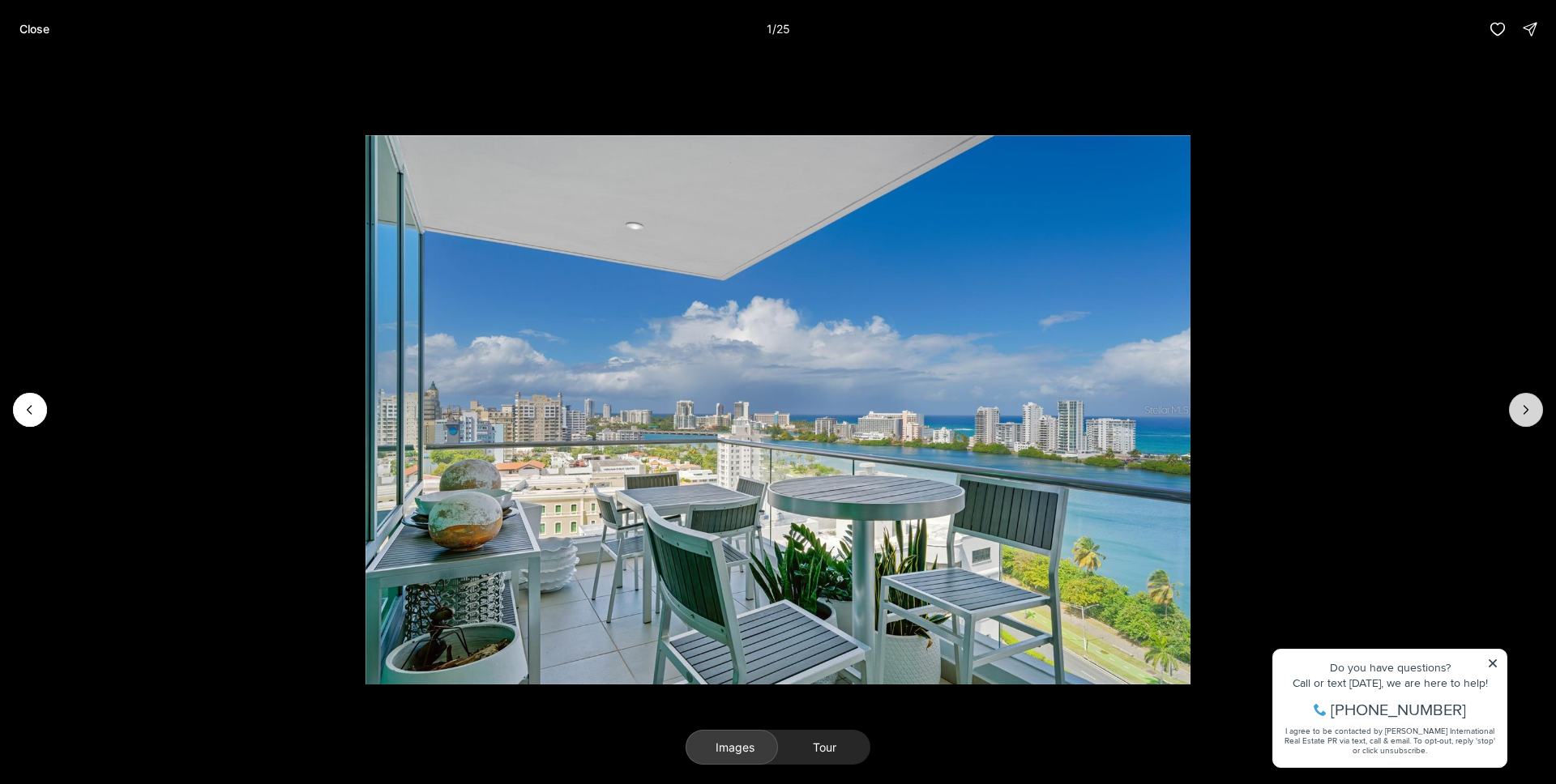
click at [1516, 407] on button "Next slide" at bounding box center [1525, 409] width 34 height 34
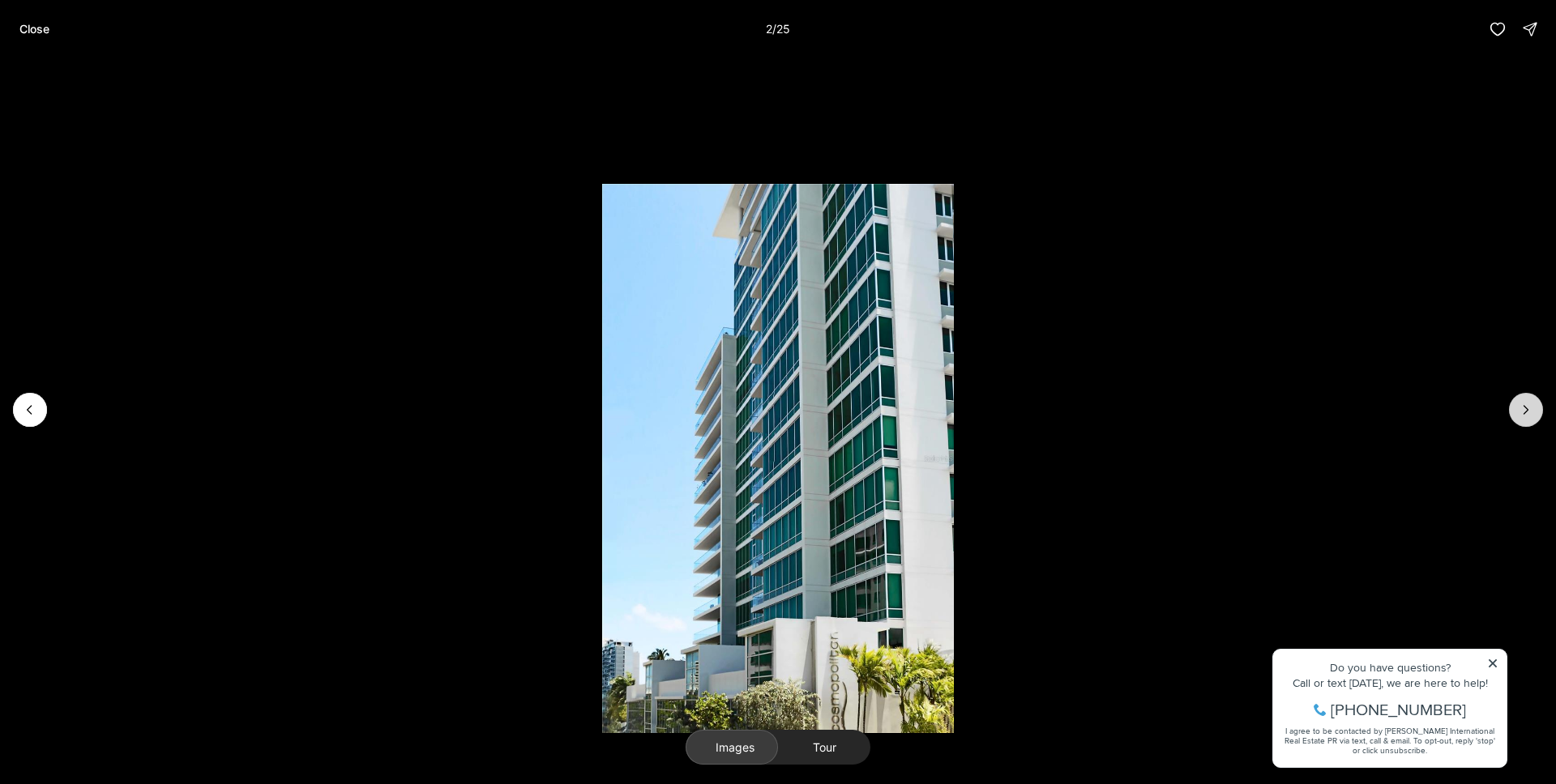
click at [1516, 407] on button "Next slide" at bounding box center [1525, 409] width 34 height 34
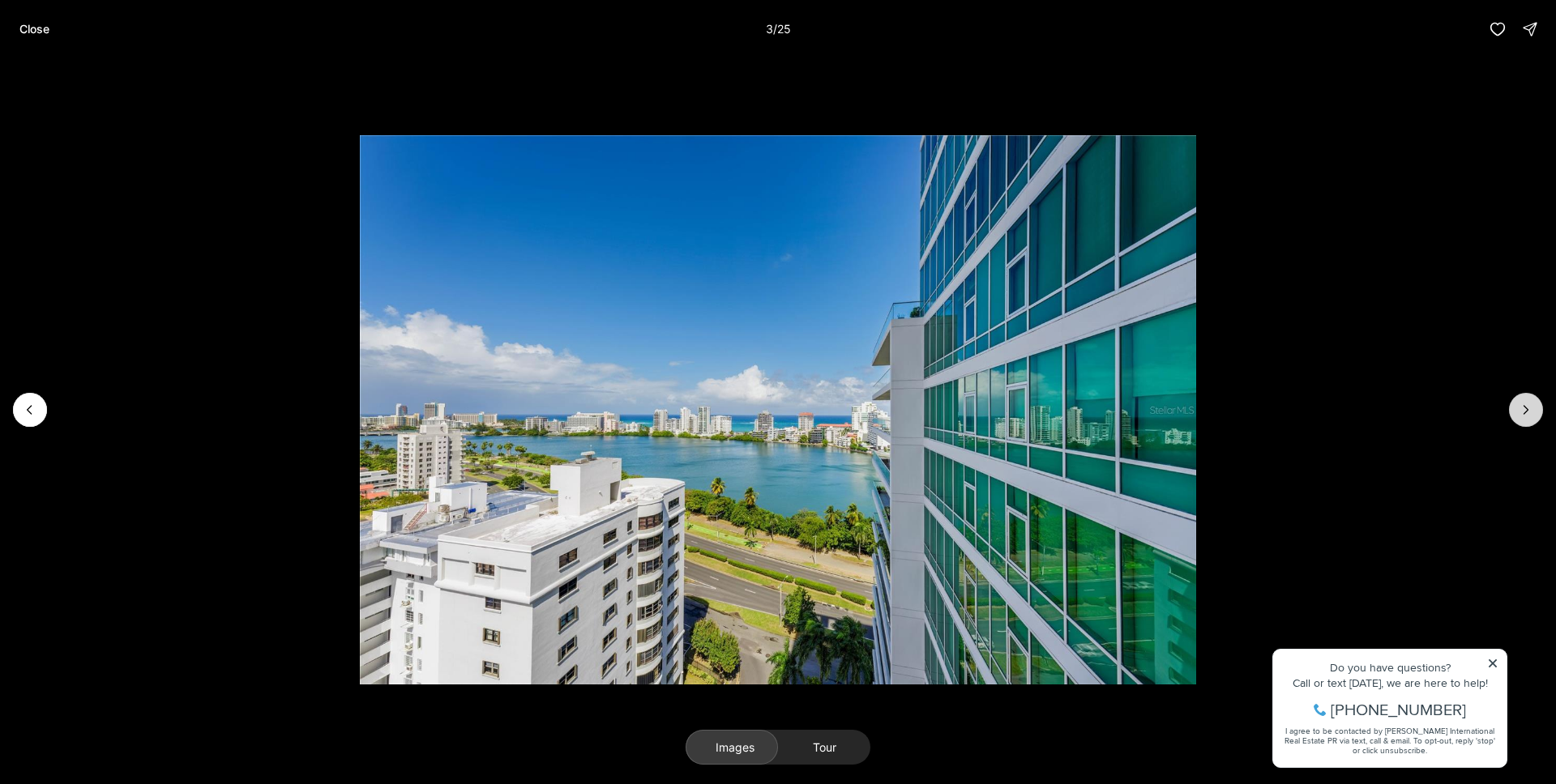
click at [1516, 407] on button "Next slide" at bounding box center [1525, 409] width 34 height 34
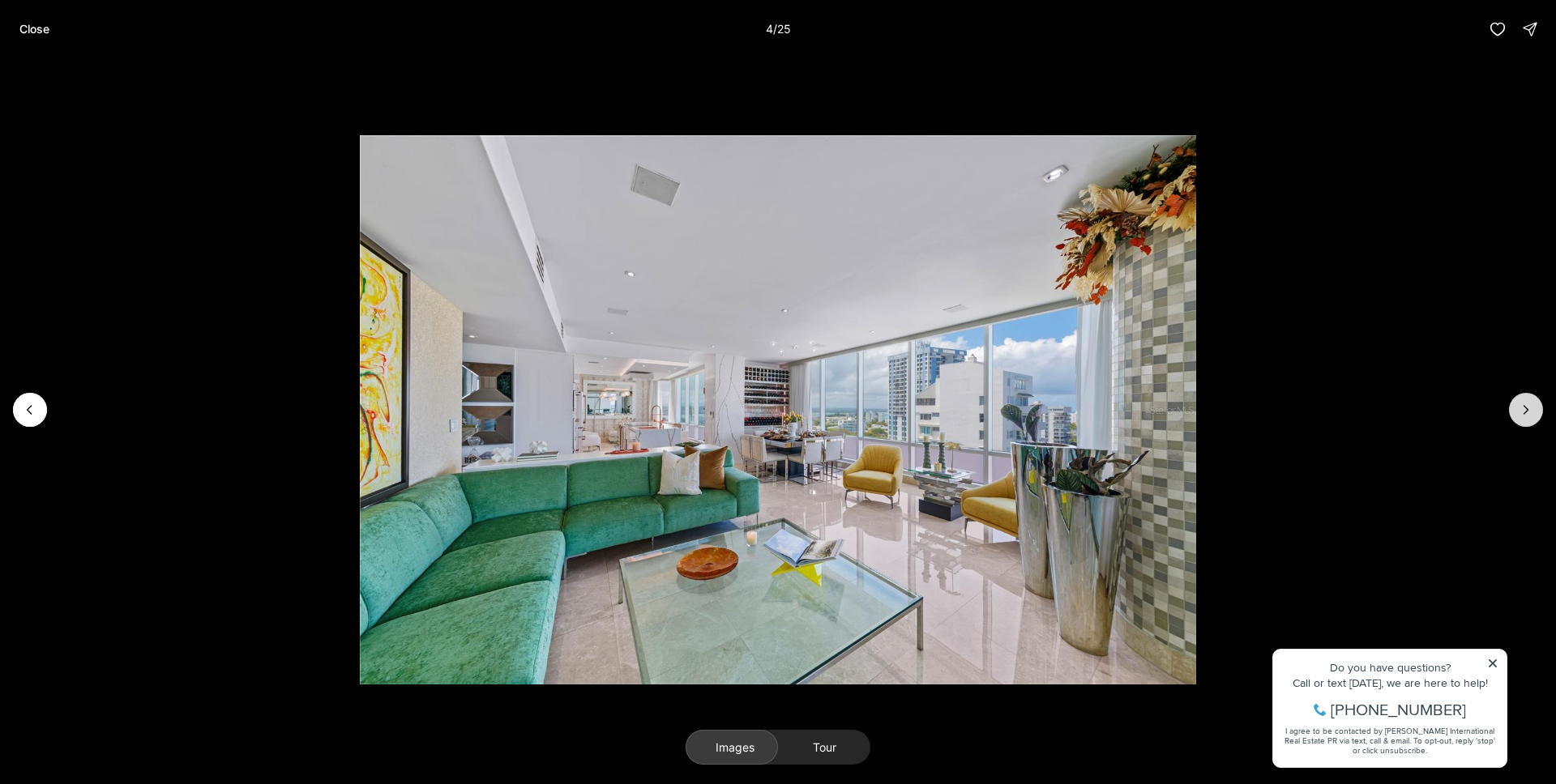
click at [1516, 407] on button "Next slide" at bounding box center [1525, 409] width 34 height 34
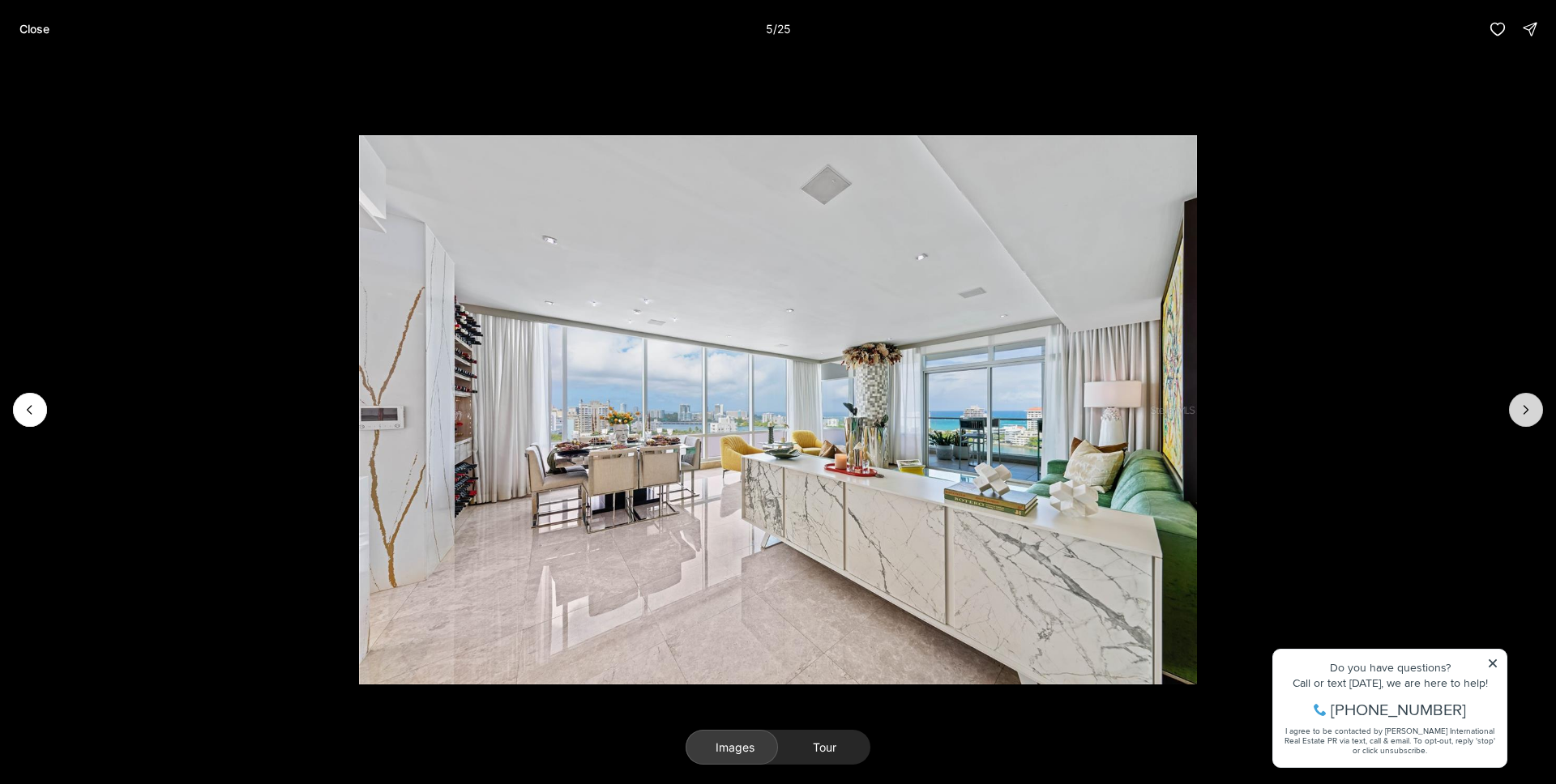
click at [1516, 407] on button "Next slide" at bounding box center [1525, 409] width 34 height 34
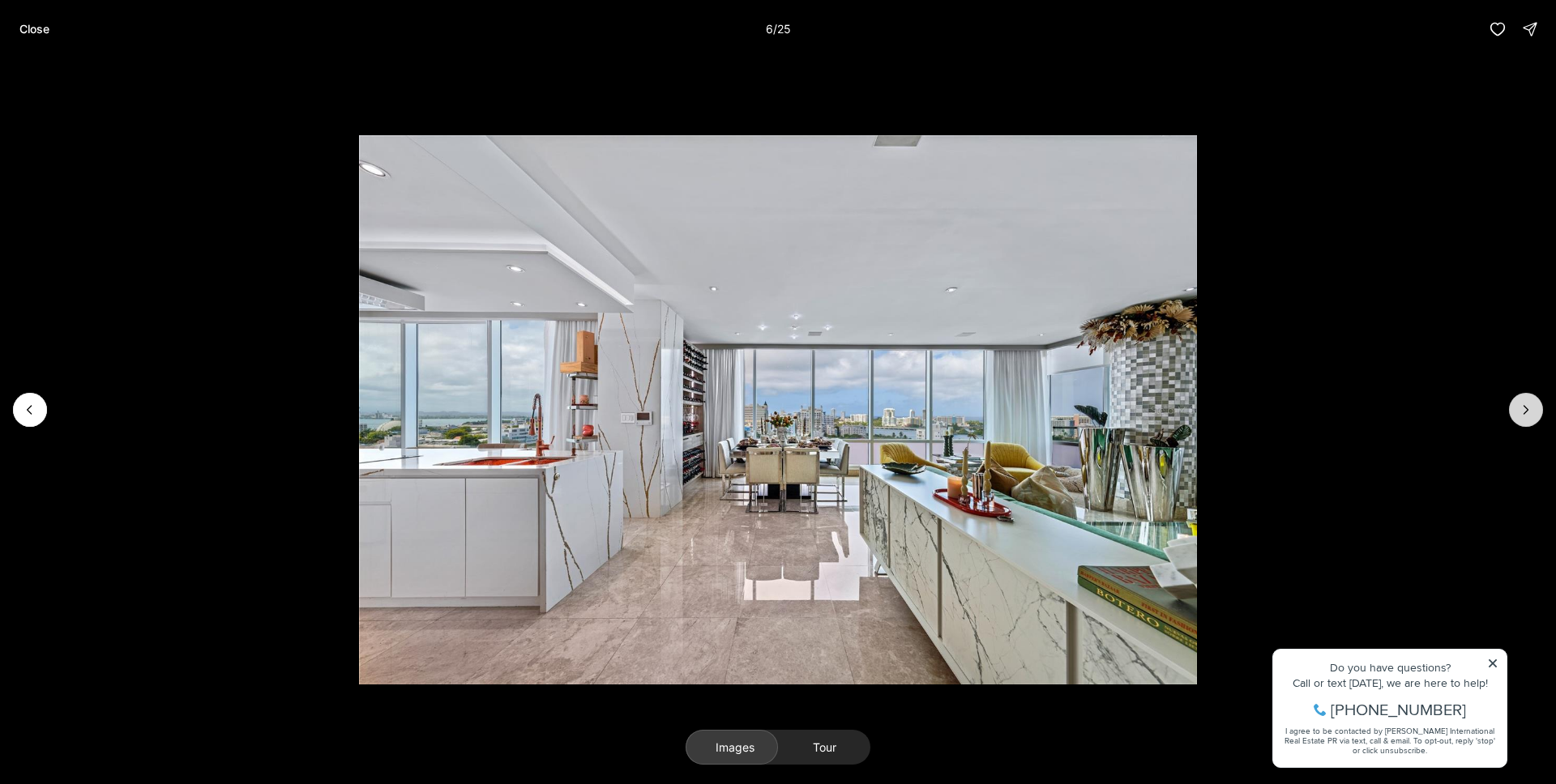
click at [1516, 407] on button "Next slide" at bounding box center [1525, 409] width 34 height 34
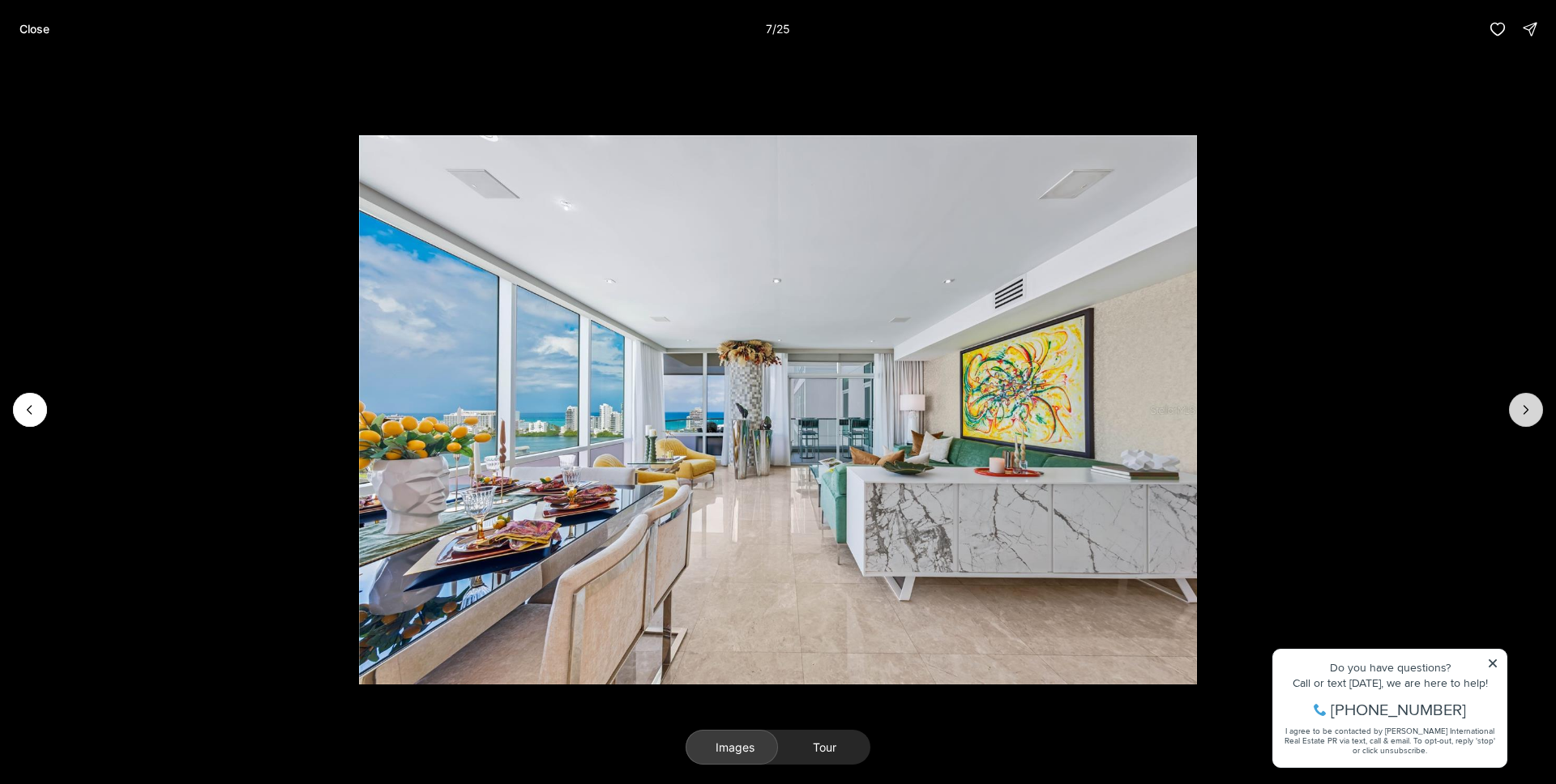
click at [1516, 407] on button "Next slide" at bounding box center [1525, 409] width 34 height 34
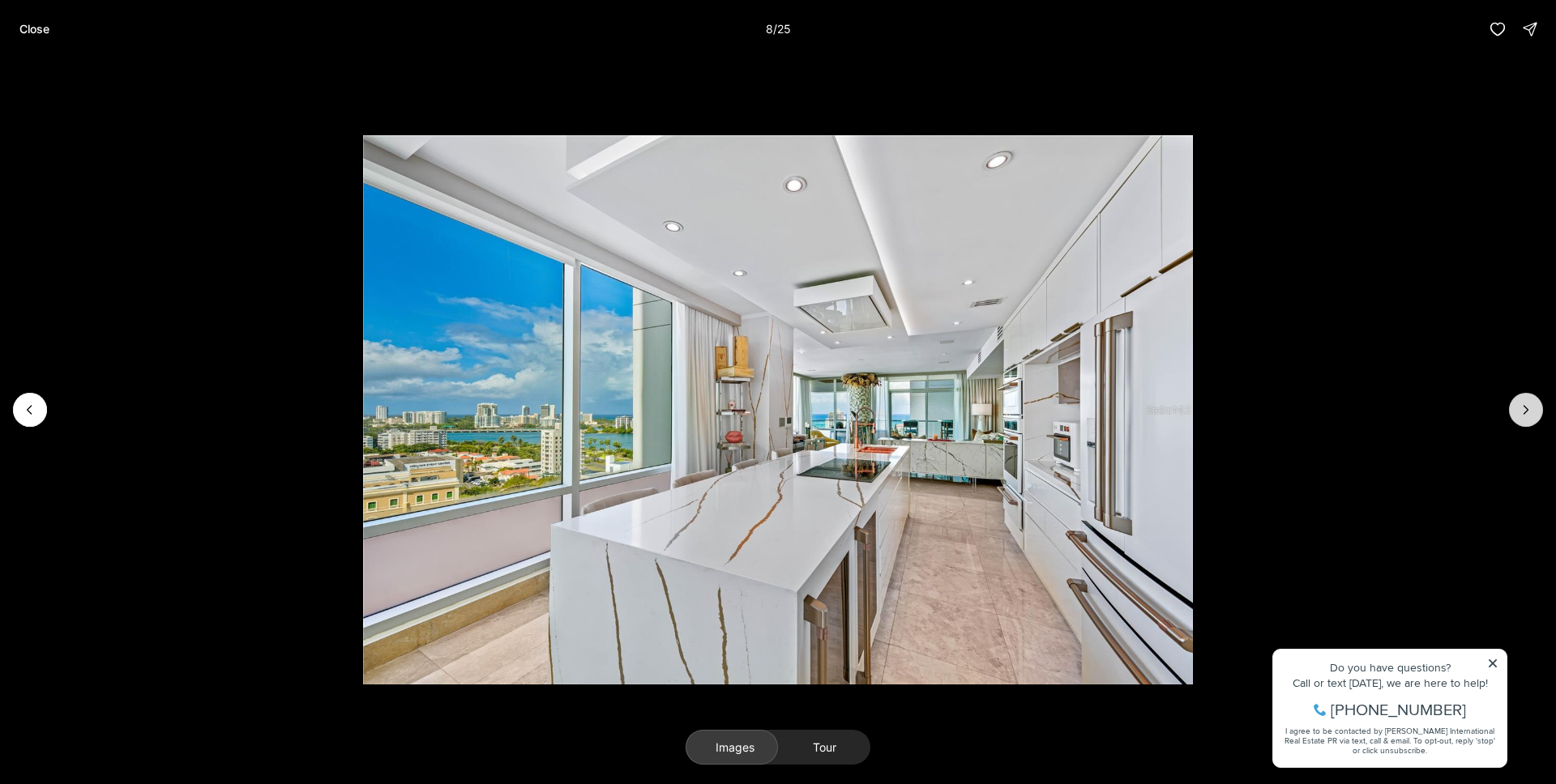
click at [1516, 407] on button "Next slide" at bounding box center [1525, 409] width 34 height 34
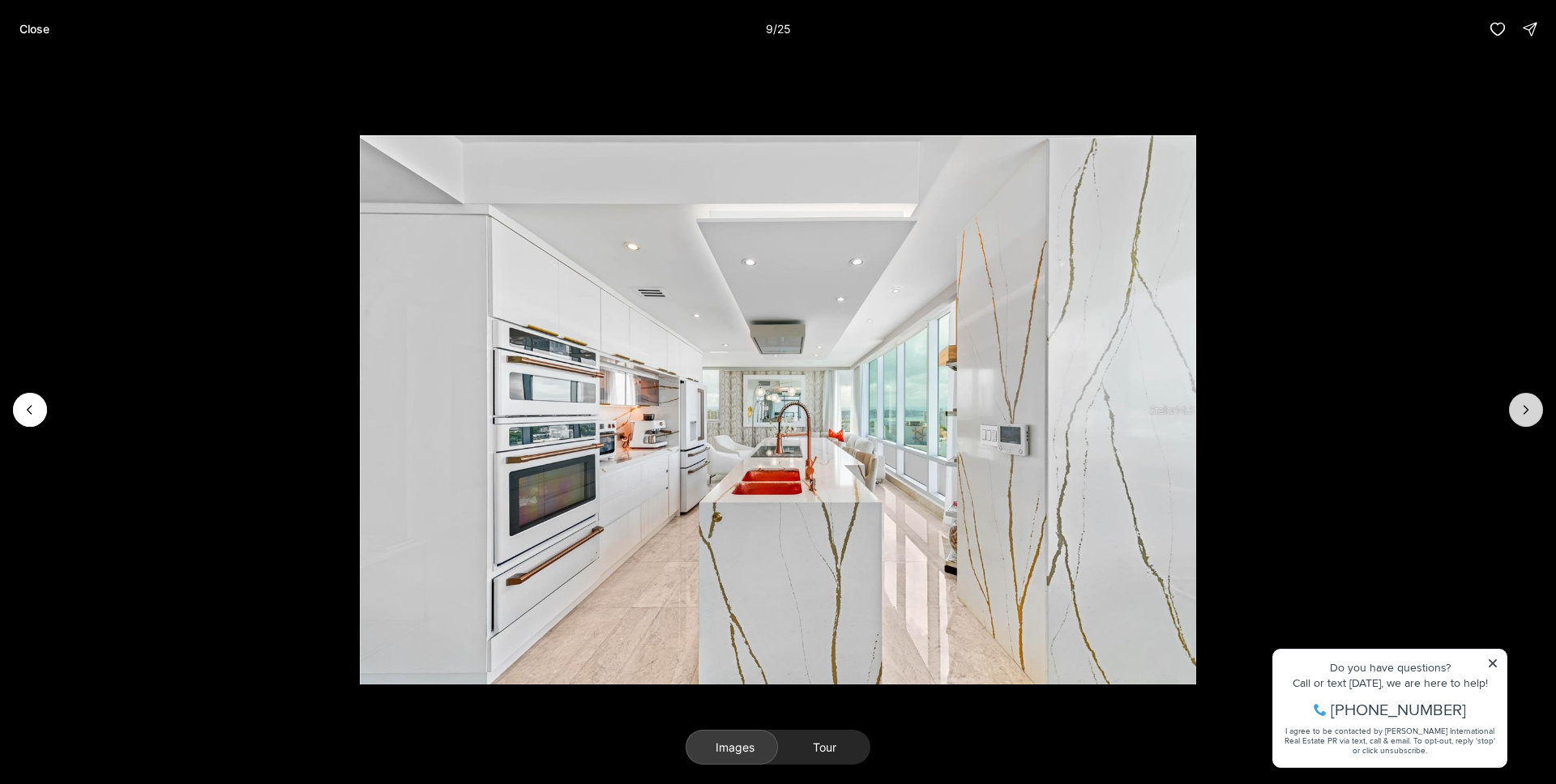
click at [1516, 407] on button "Next slide" at bounding box center [1525, 409] width 34 height 34
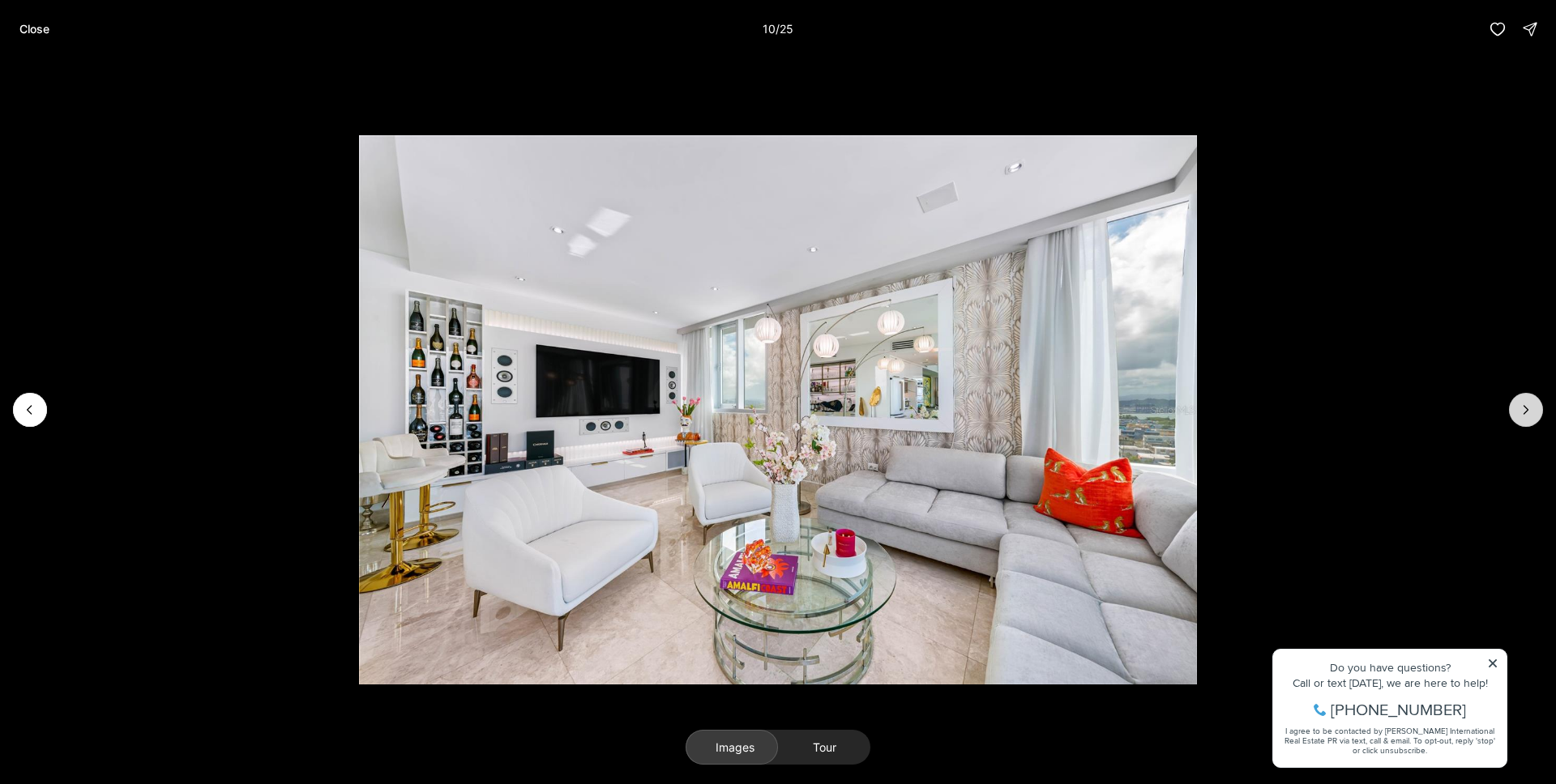
click at [1516, 407] on button "Next slide" at bounding box center [1525, 409] width 34 height 34
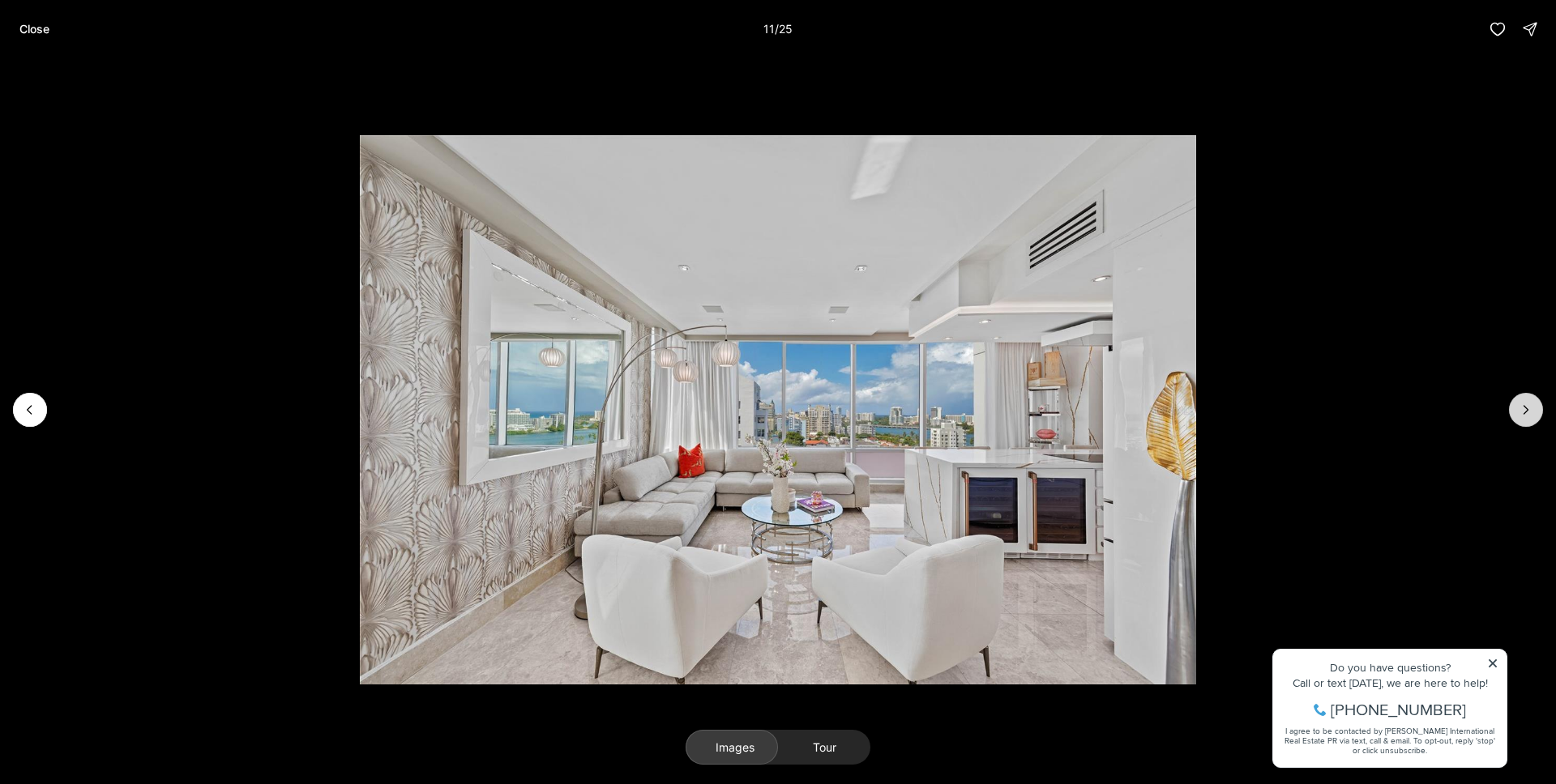
click at [1516, 407] on button "Next slide" at bounding box center [1525, 409] width 34 height 34
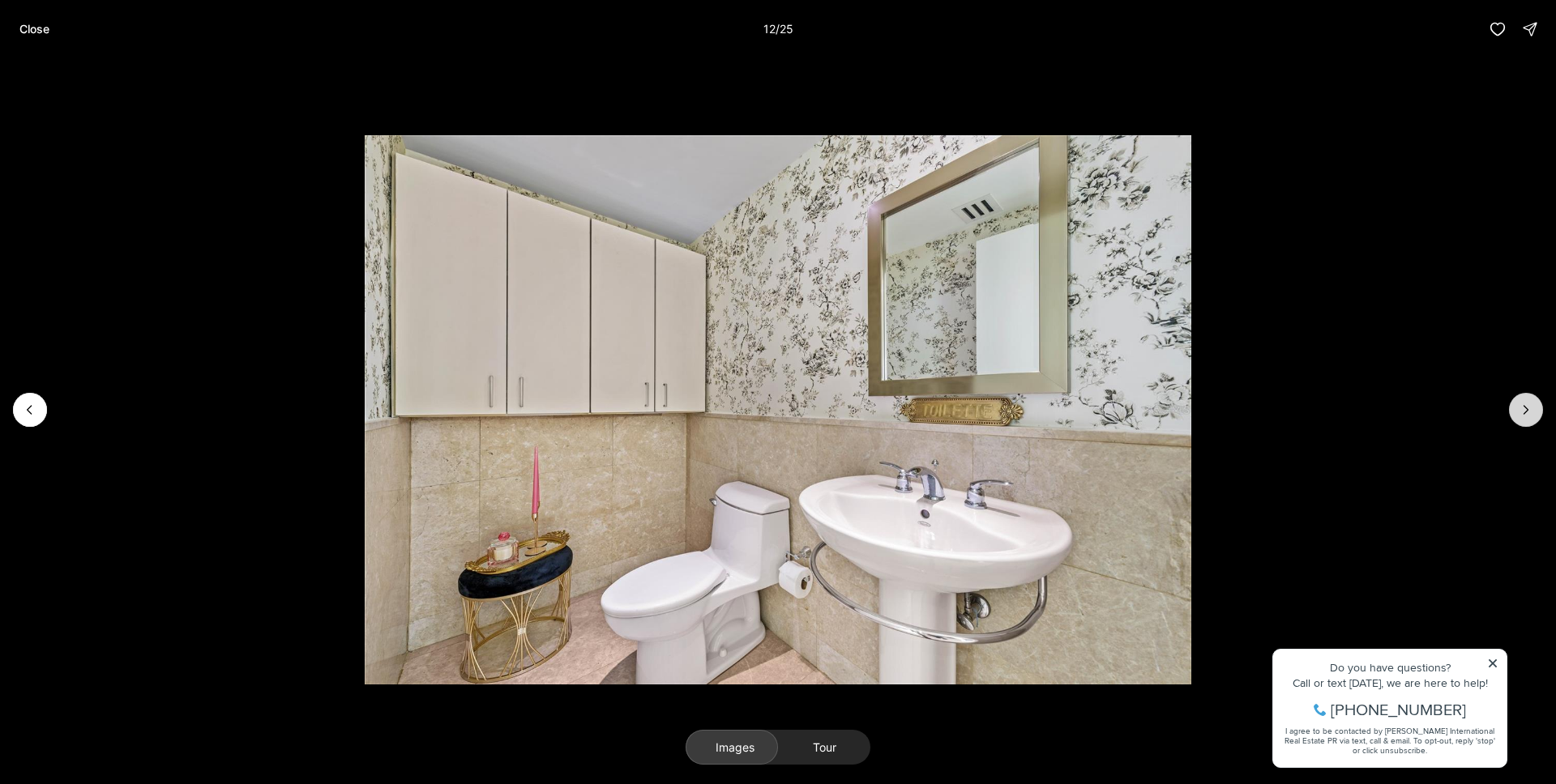
click at [1516, 407] on button "Next slide" at bounding box center [1525, 409] width 34 height 34
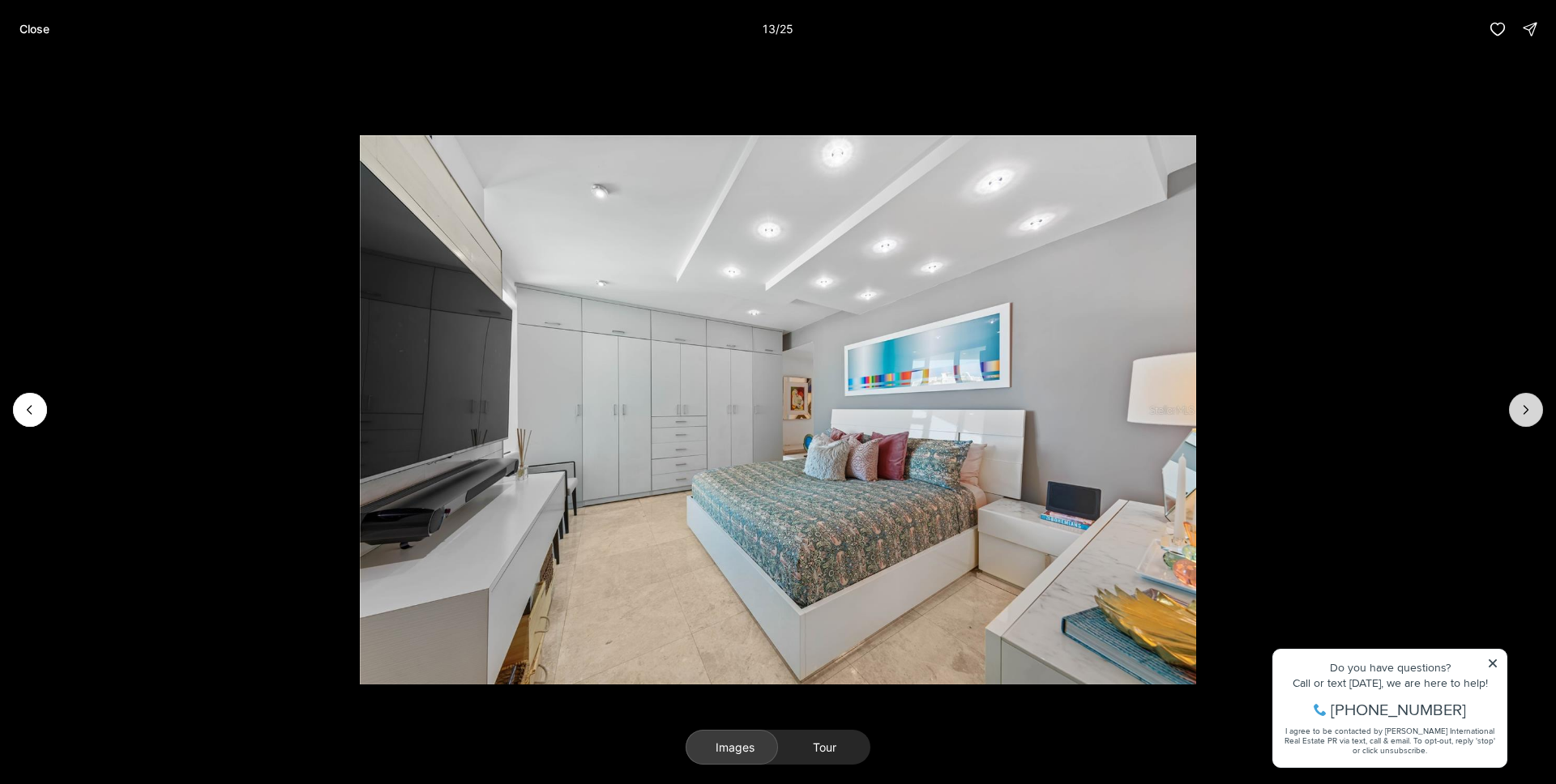
click at [1516, 407] on button "Next slide" at bounding box center [1525, 409] width 34 height 34
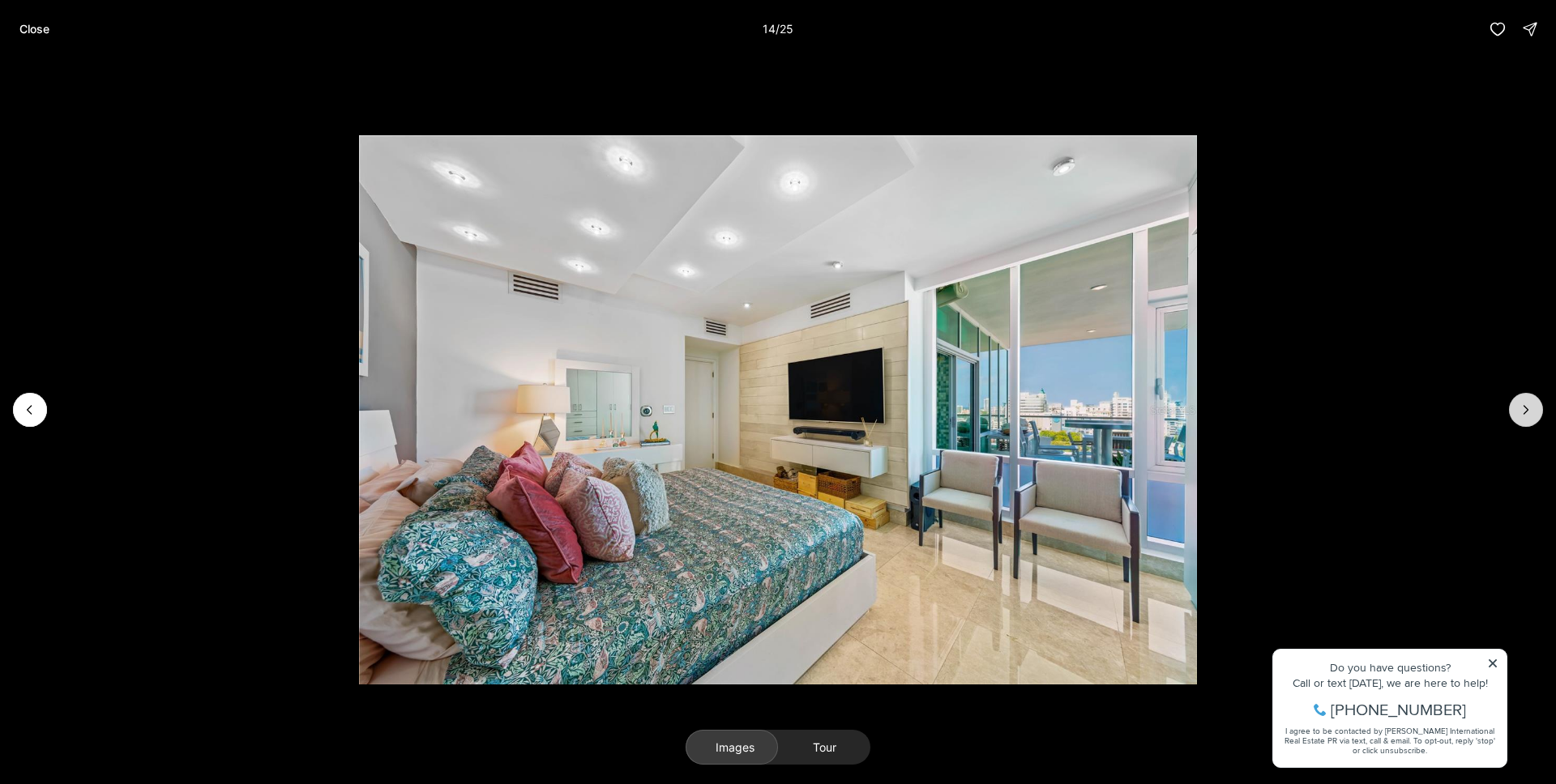
click at [1516, 407] on button "Next slide" at bounding box center [1525, 409] width 34 height 34
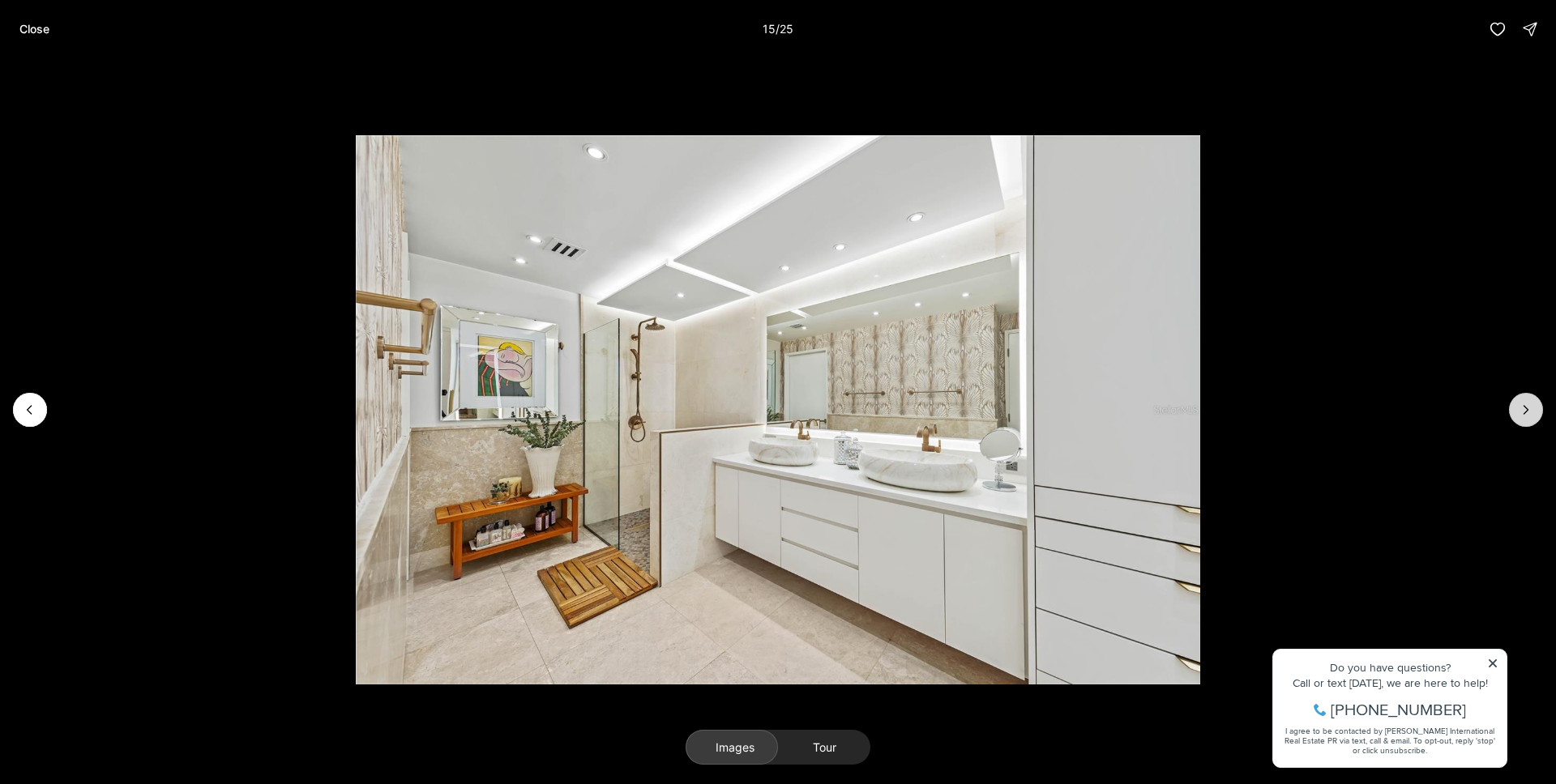
click at [1516, 407] on button "Next slide" at bounding box center [1525, 409] width 34 height 34
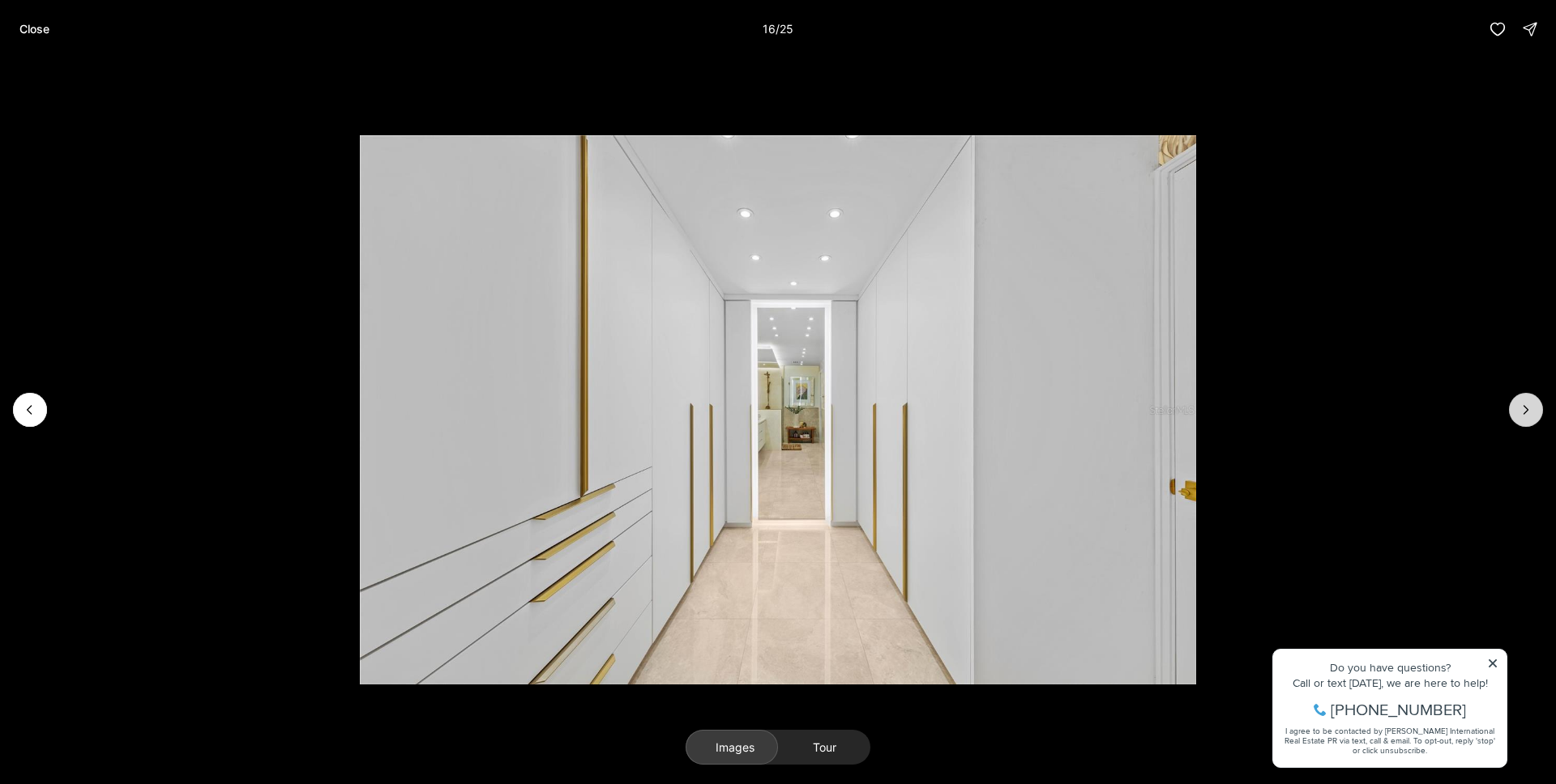
click at [1516, 407] on button "Next slide" at bounding box center [1525, 409] width 34 height 34
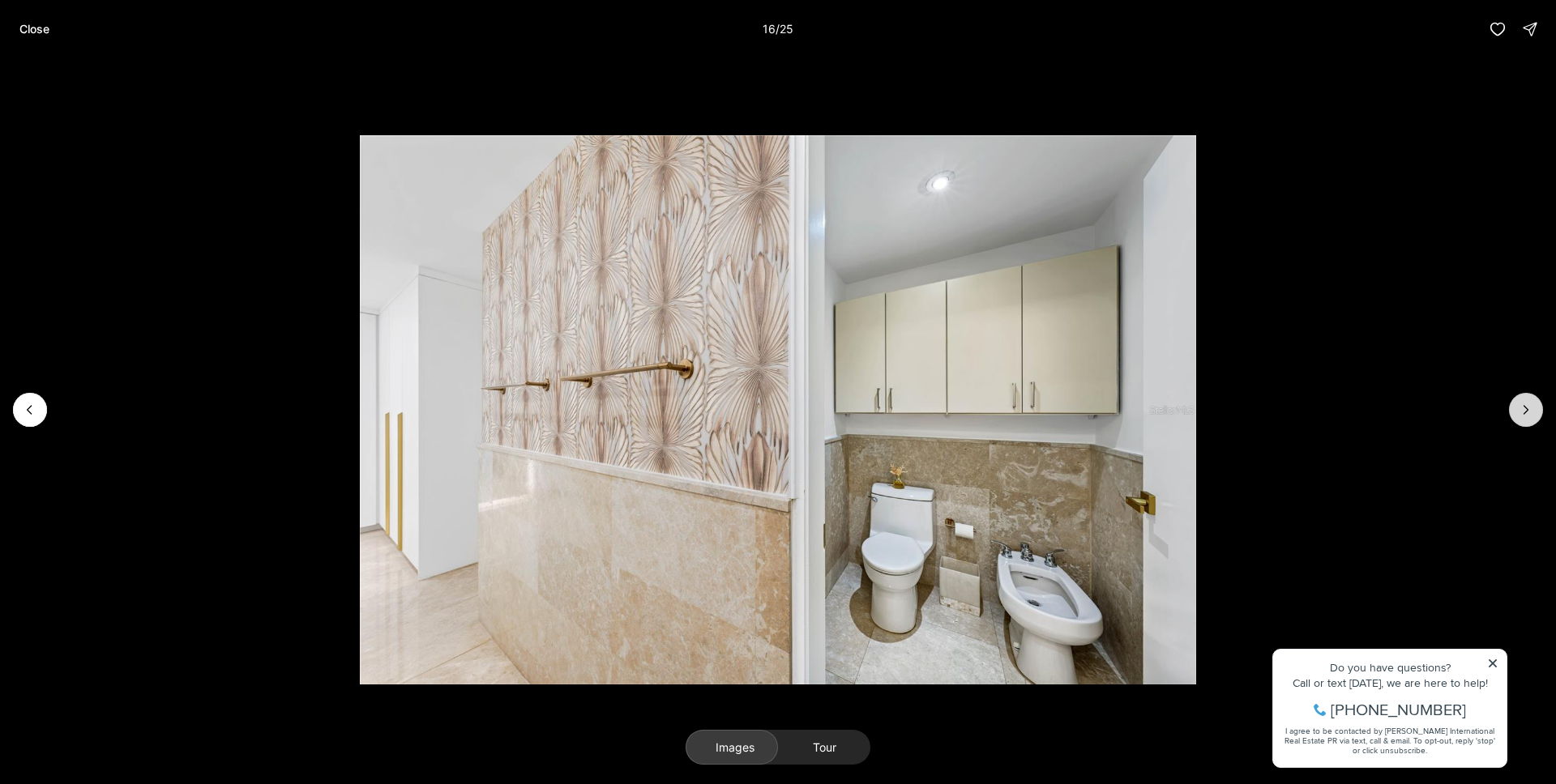
click at [1516, 407] on button "Next slide" at bounding box center [1525, 409] width 34 height 34
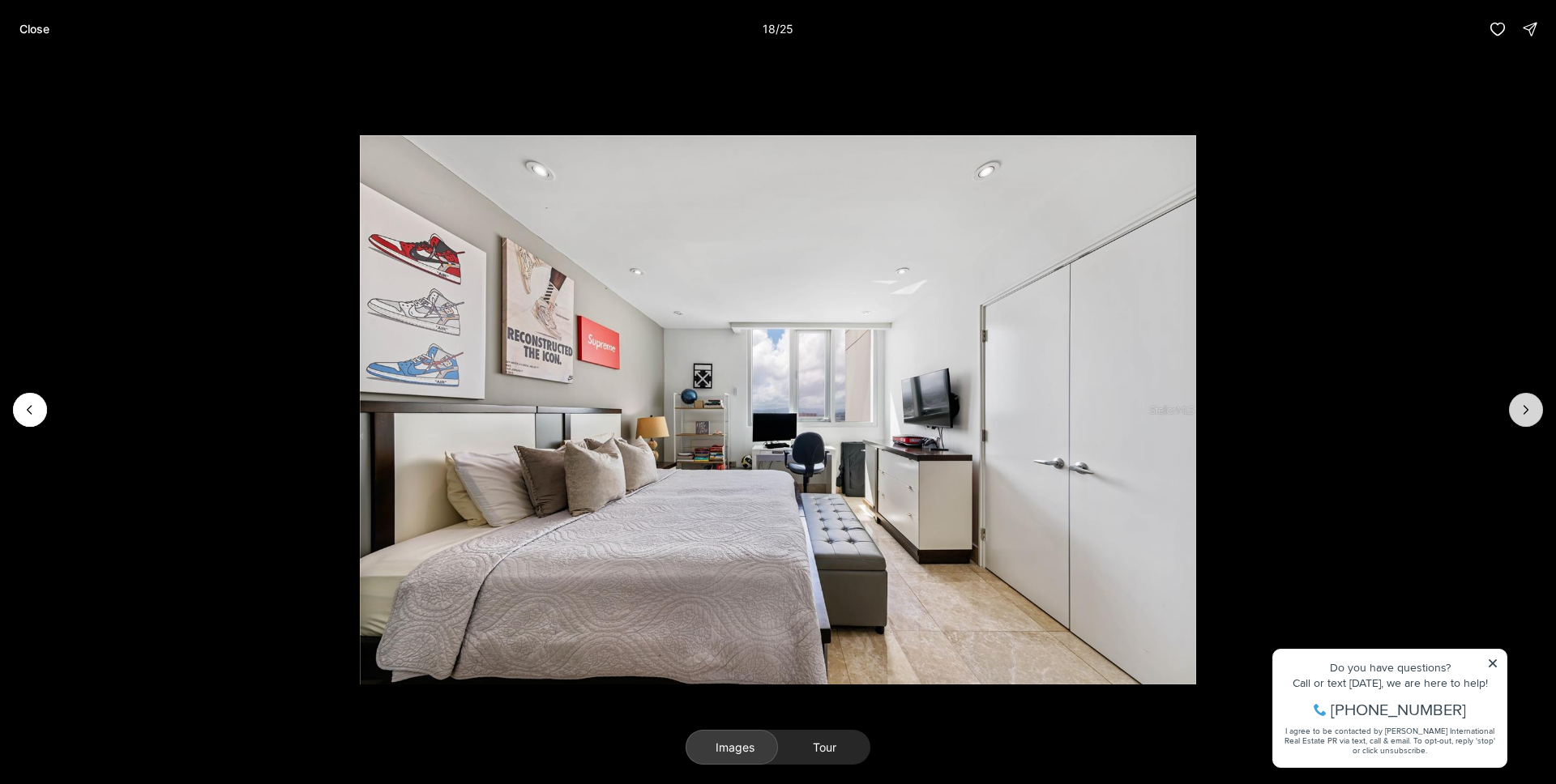
click at [1516, 407] on button "Next slide" at bounding box center [1525, 409] width 34 height 34
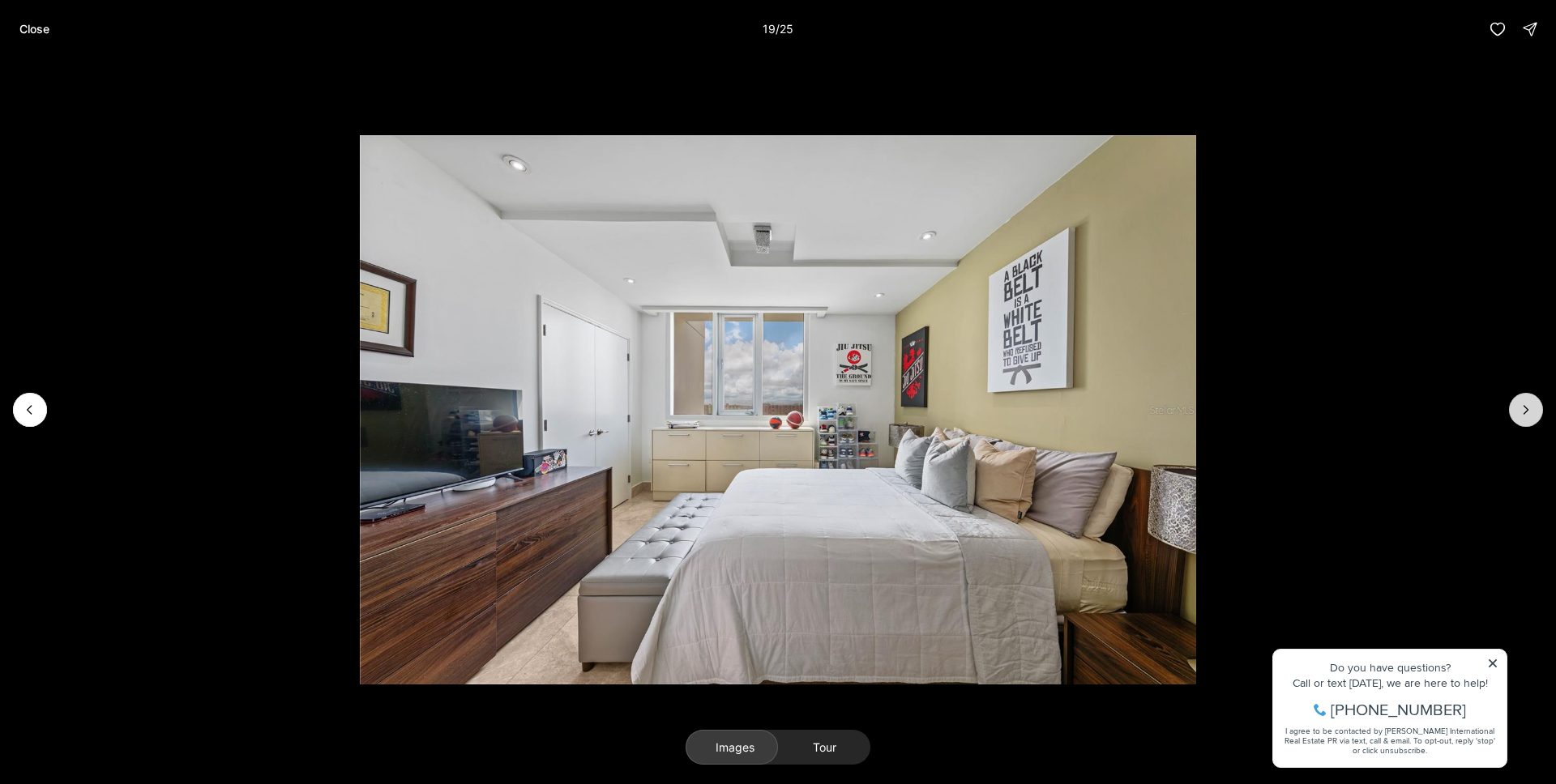
click at [1516, 407] on button "Next slide" at bounding box center [1525, 409] width 34 height 34
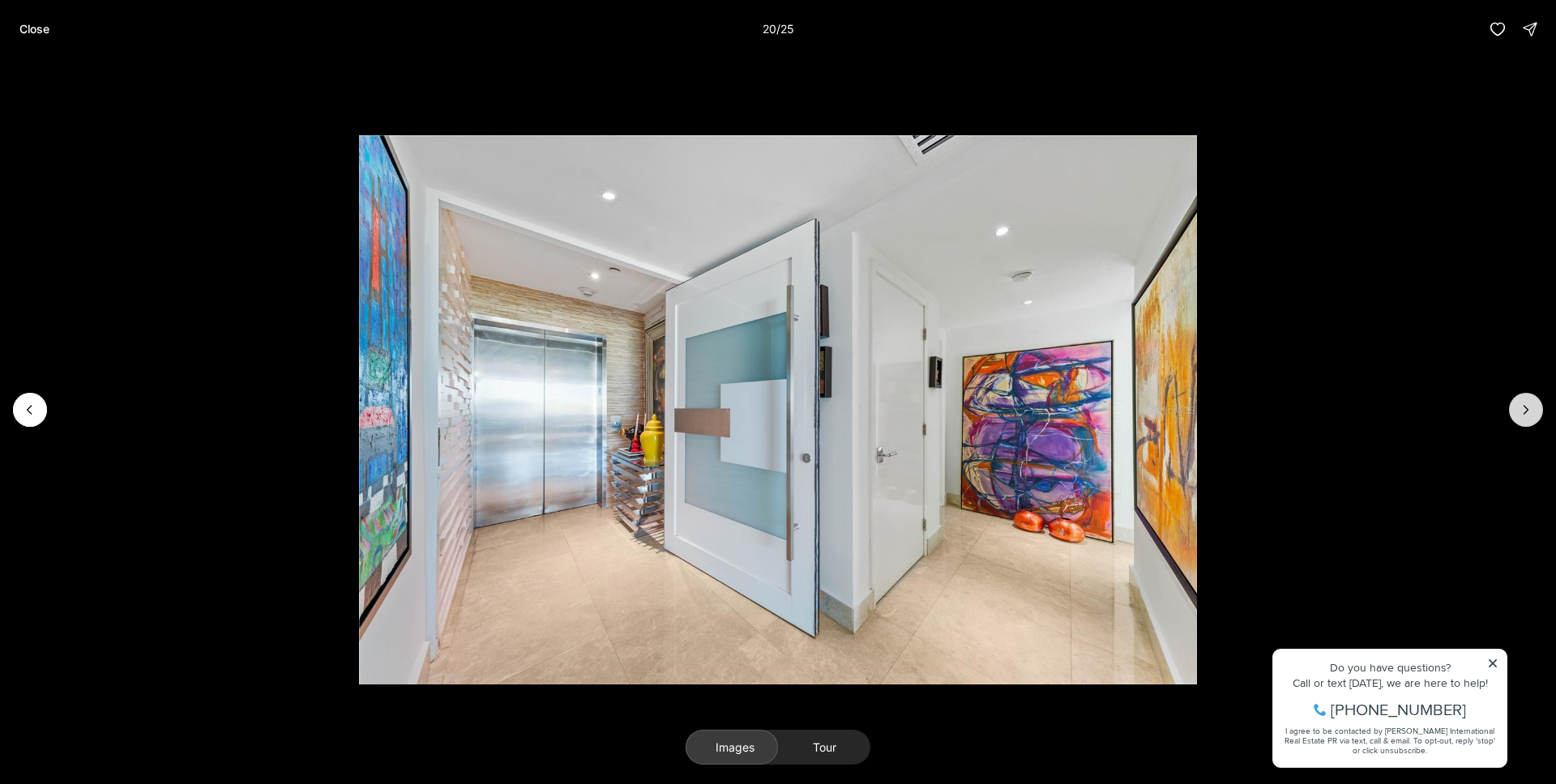
click at [1516, 407] on button "Next slide" at bounding box center [1525, 409] width 34 height 34
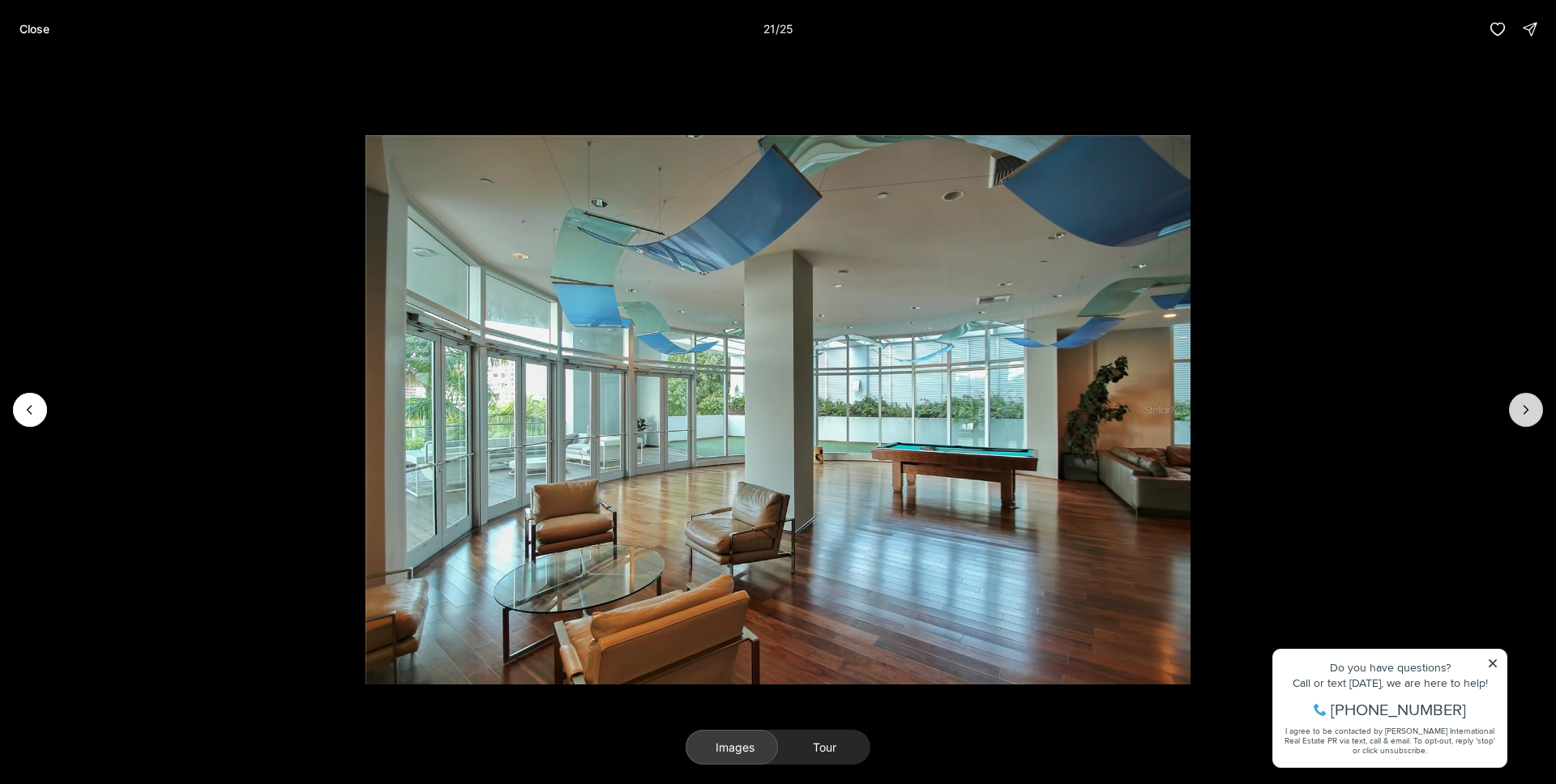
click at [1516, 407] on button "Next slide" at bounding box center [1525, 409] width 34 height 34
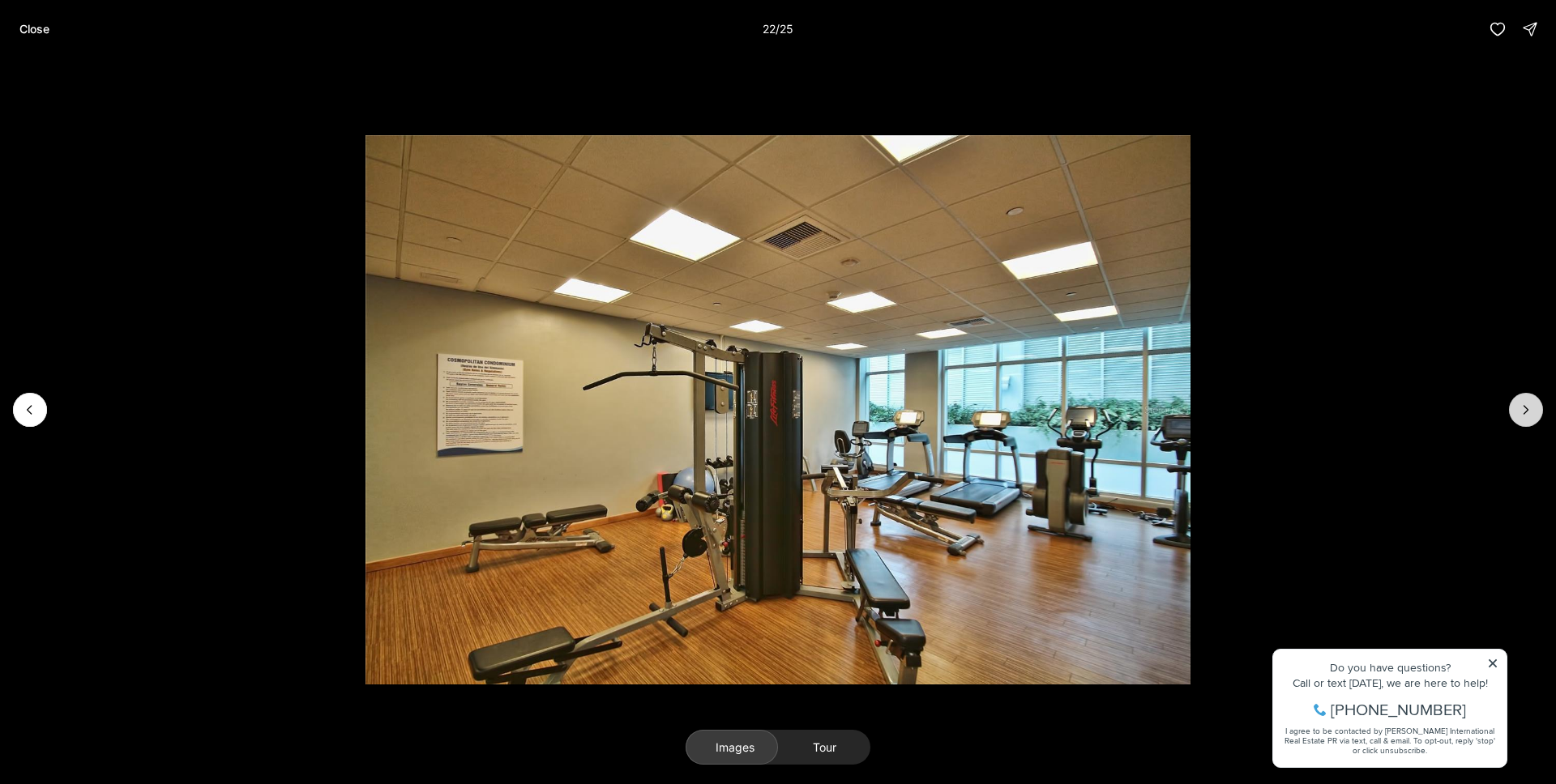
click at [1516, 407] on button "Next slide" at bounding box center [1525, 409] width 34 height 34
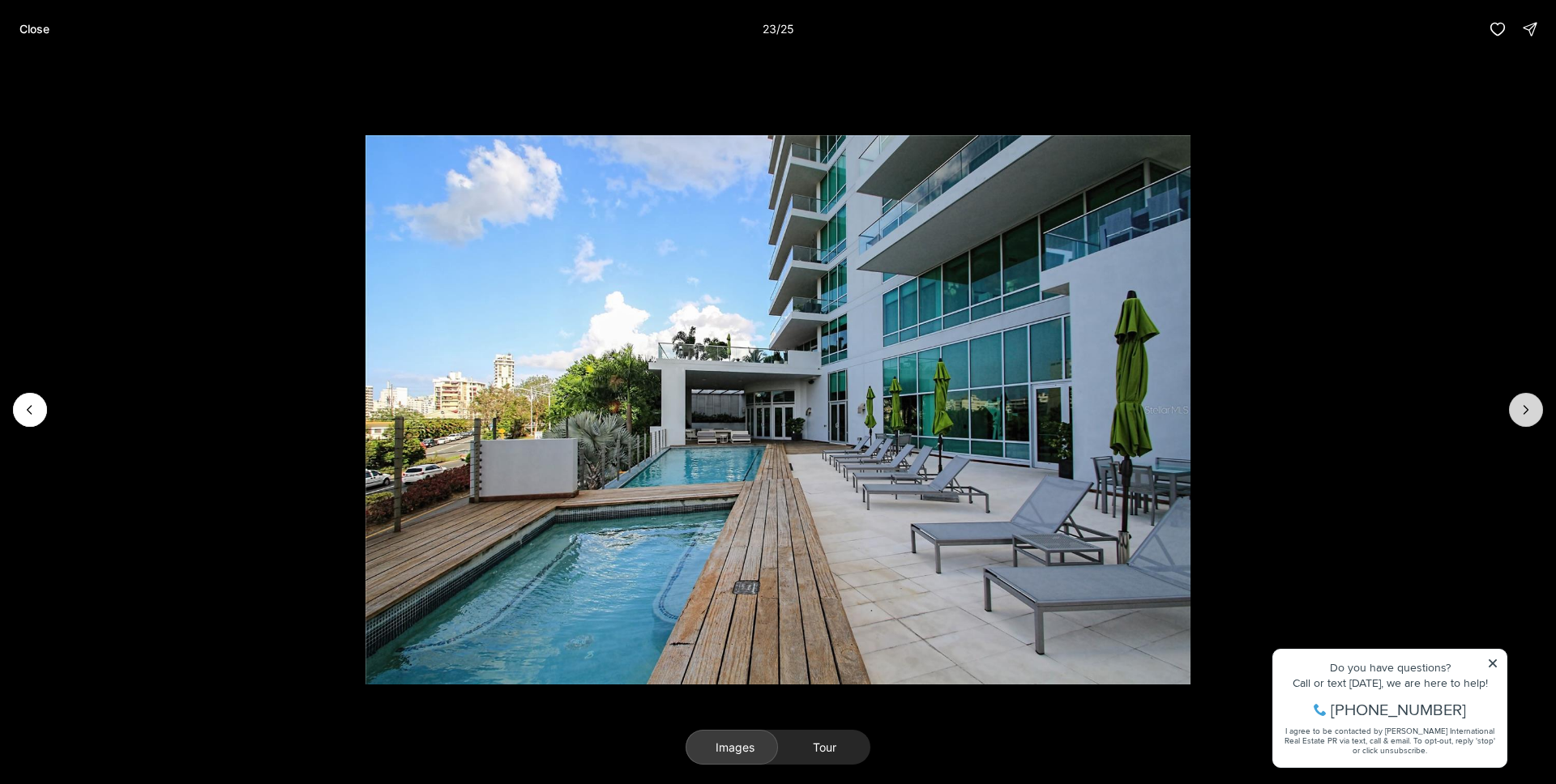
click at [1516, 407] on button "Next slide" at bounding box center [1525, 409] width 34 height 34
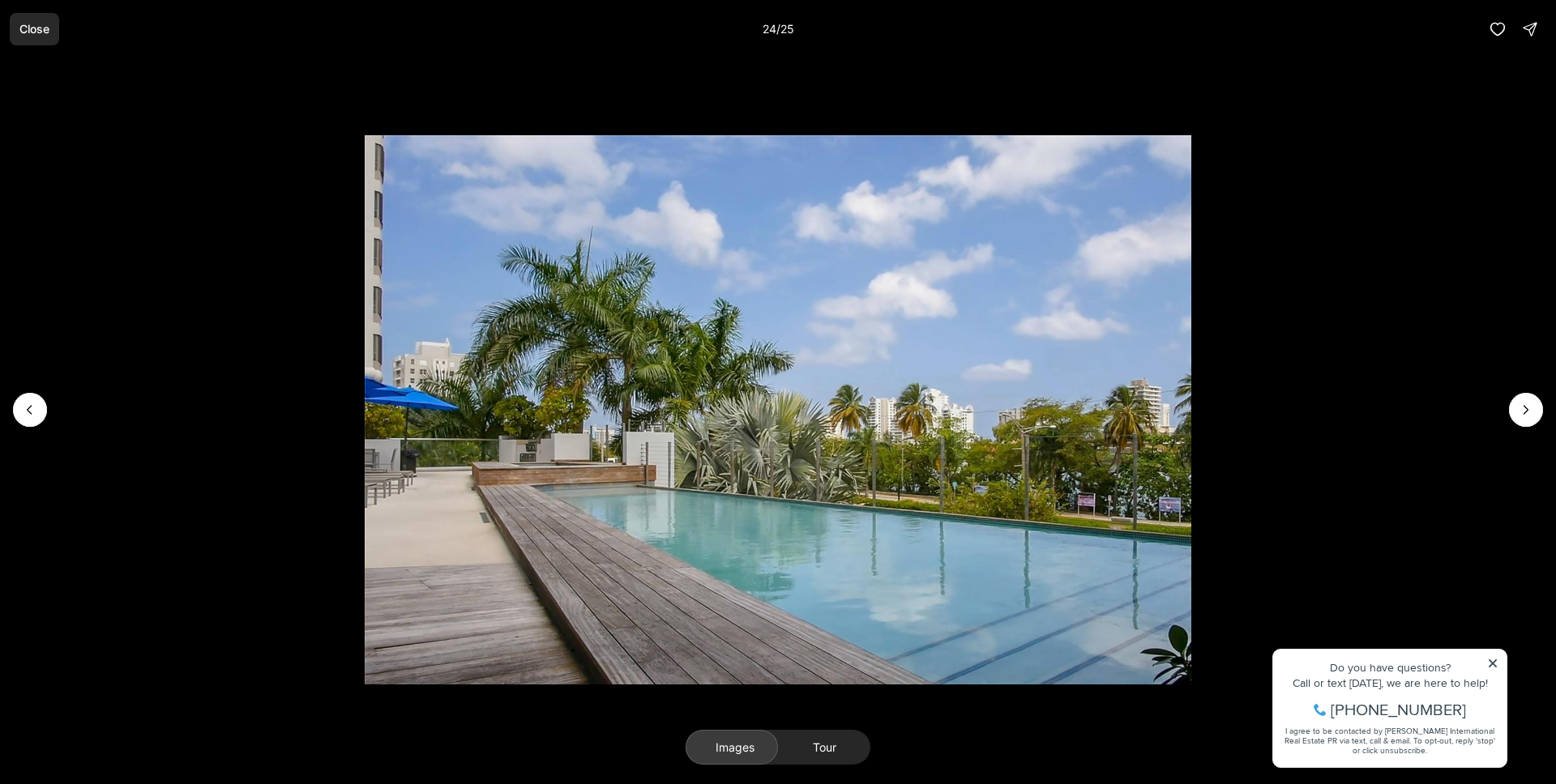
click at [27, 34] on p "Close" at bounding box center [34, 28] width 30 height 13
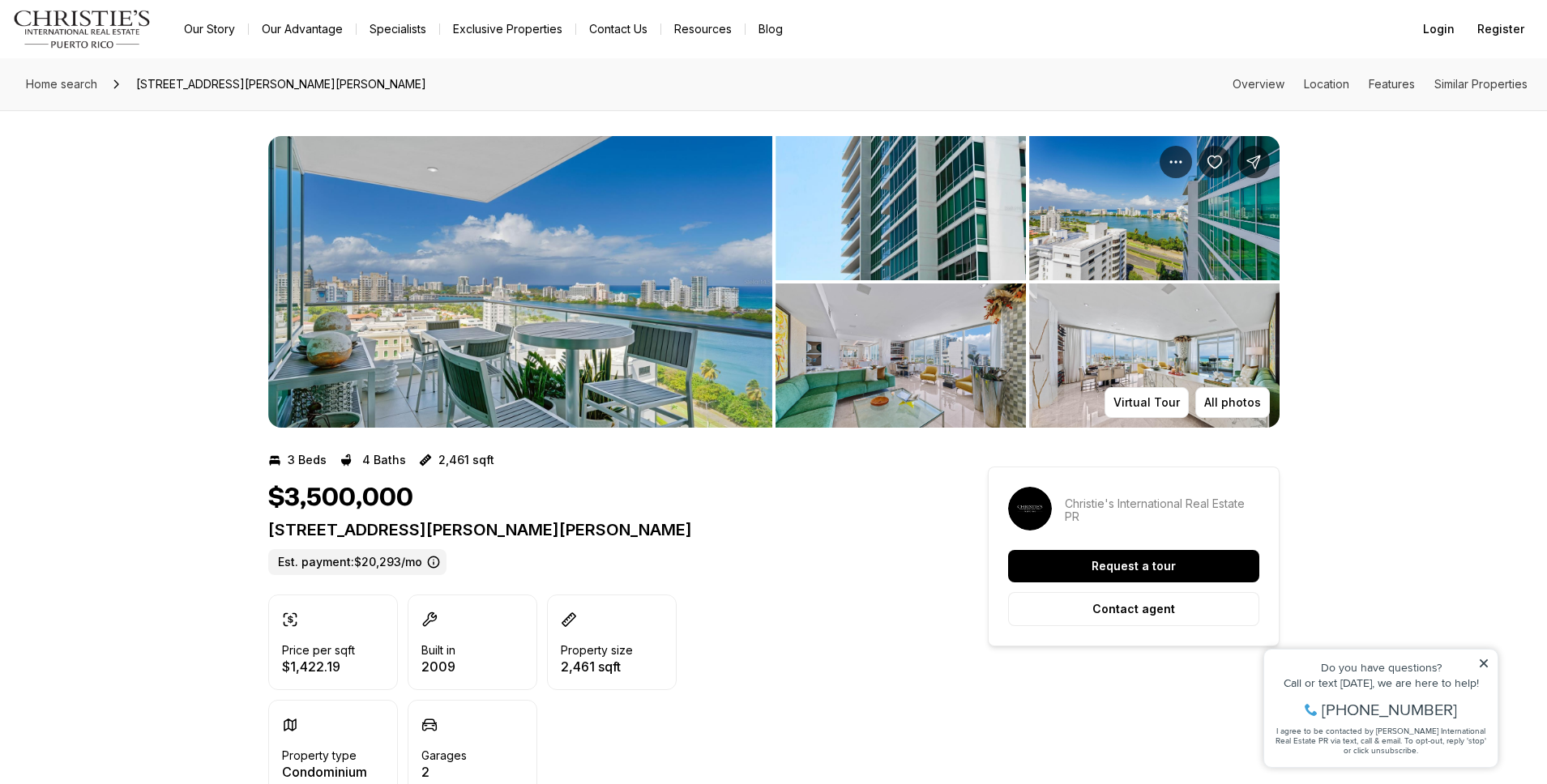
click at [503, 528] on p "555 MONSERRATE ST #1404 SAN JUAN PR, 00907" at bounding box center [598, 530] width 661 height 19
copy p "555 MONSERRATE ST #1404 SAN JUAN PR, 00907"
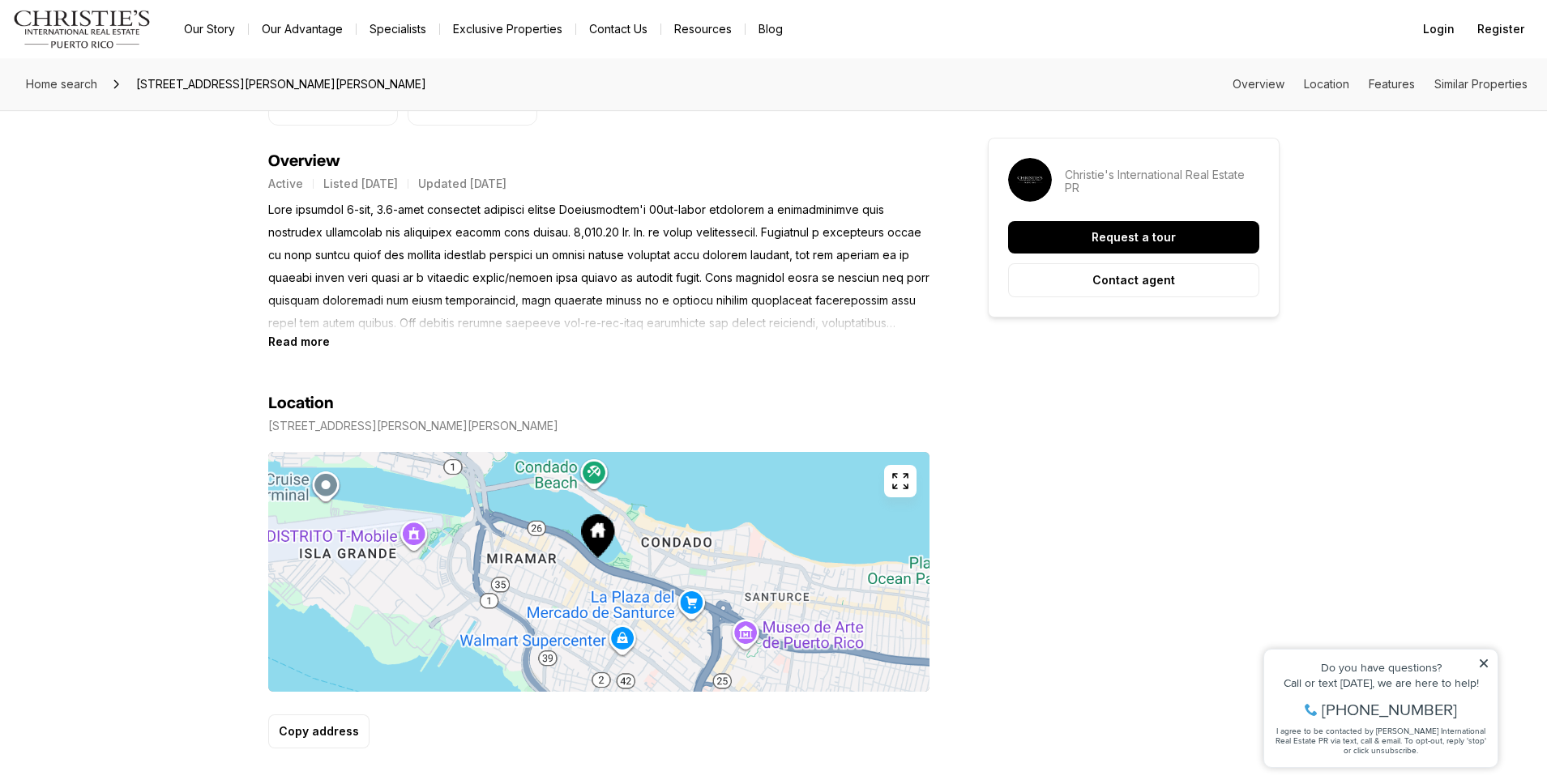
scroll to position [671, 0]
click at [303, 337] on b "Read more" at bounding box center [299, 340] width 62 height 14
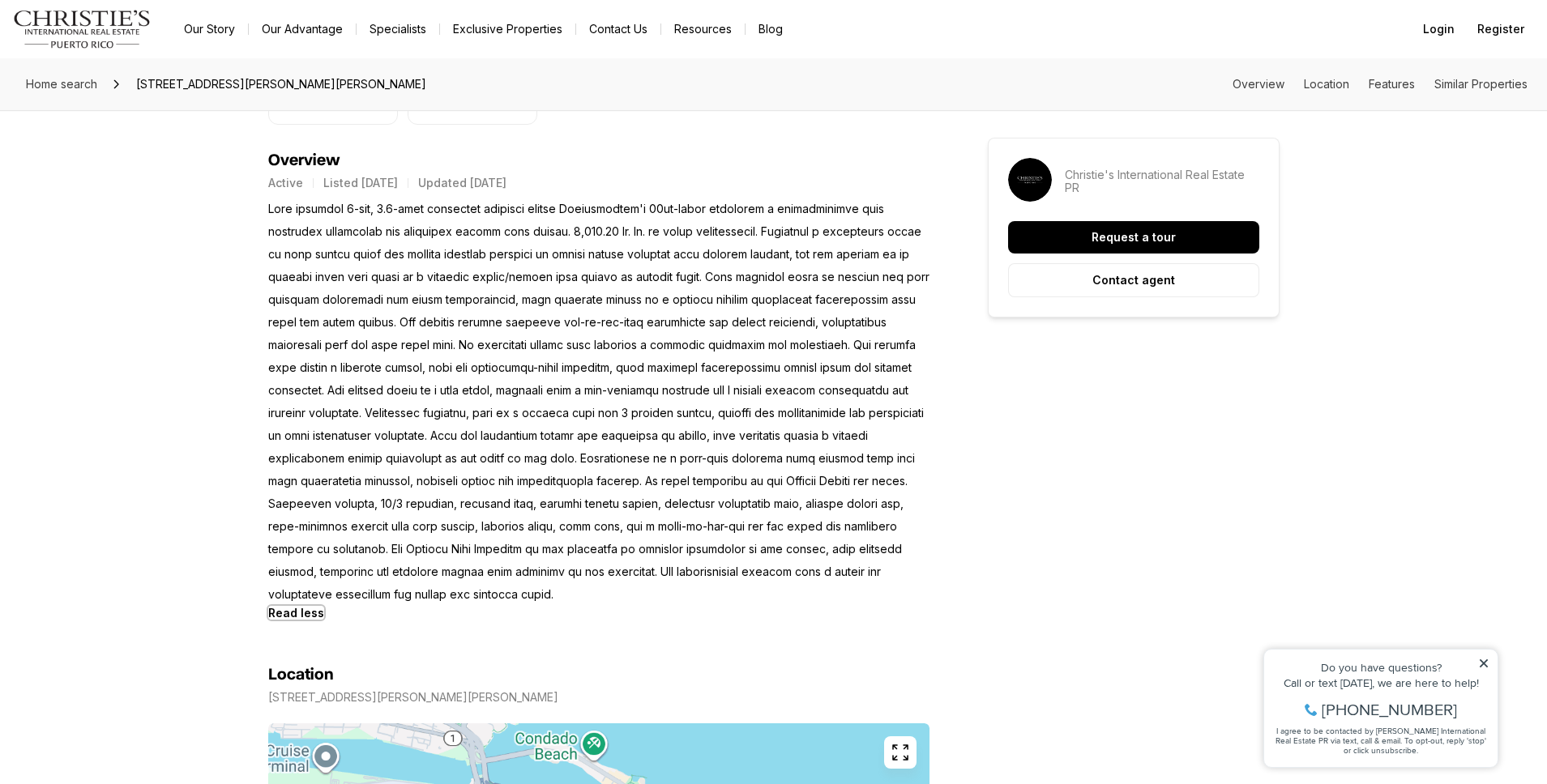
scroll to position [0, 0]
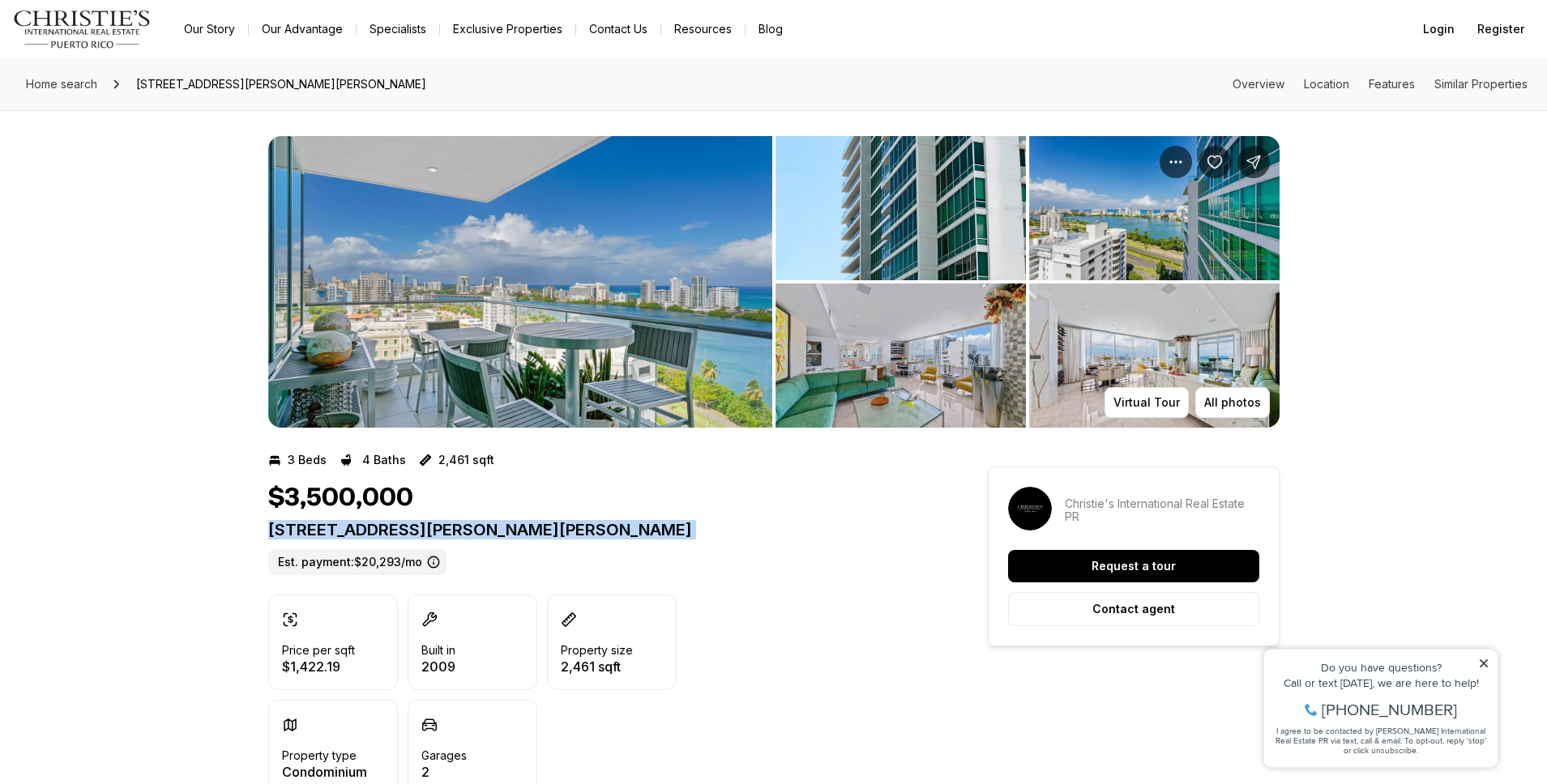
click at [467, 363] on img "View image gallery" at bounding box center [519, 282] width 504 height 292
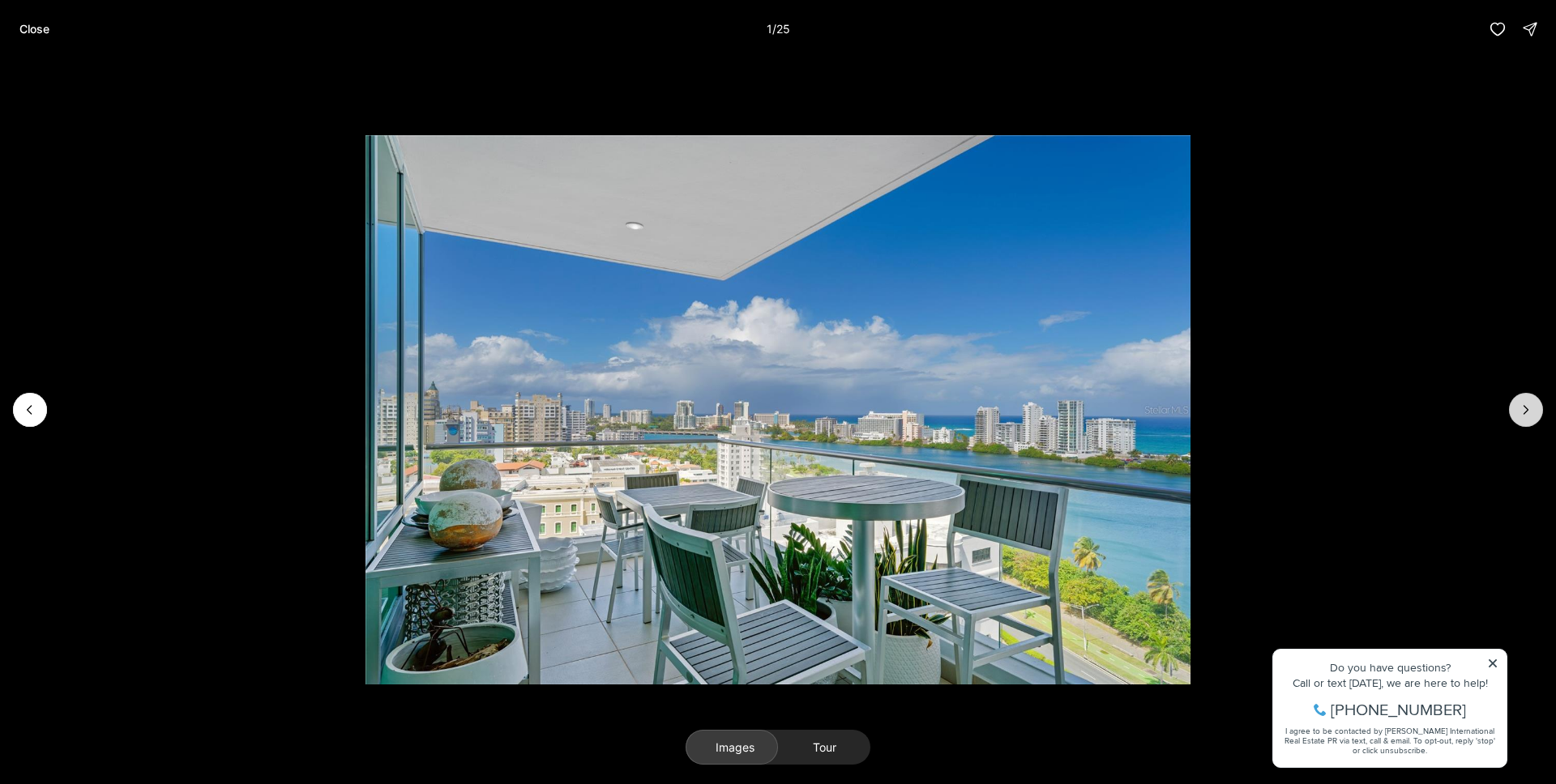
click at [1512, 402] on button "Next slide" at bounding box center [1525, 409] width 34 height 34
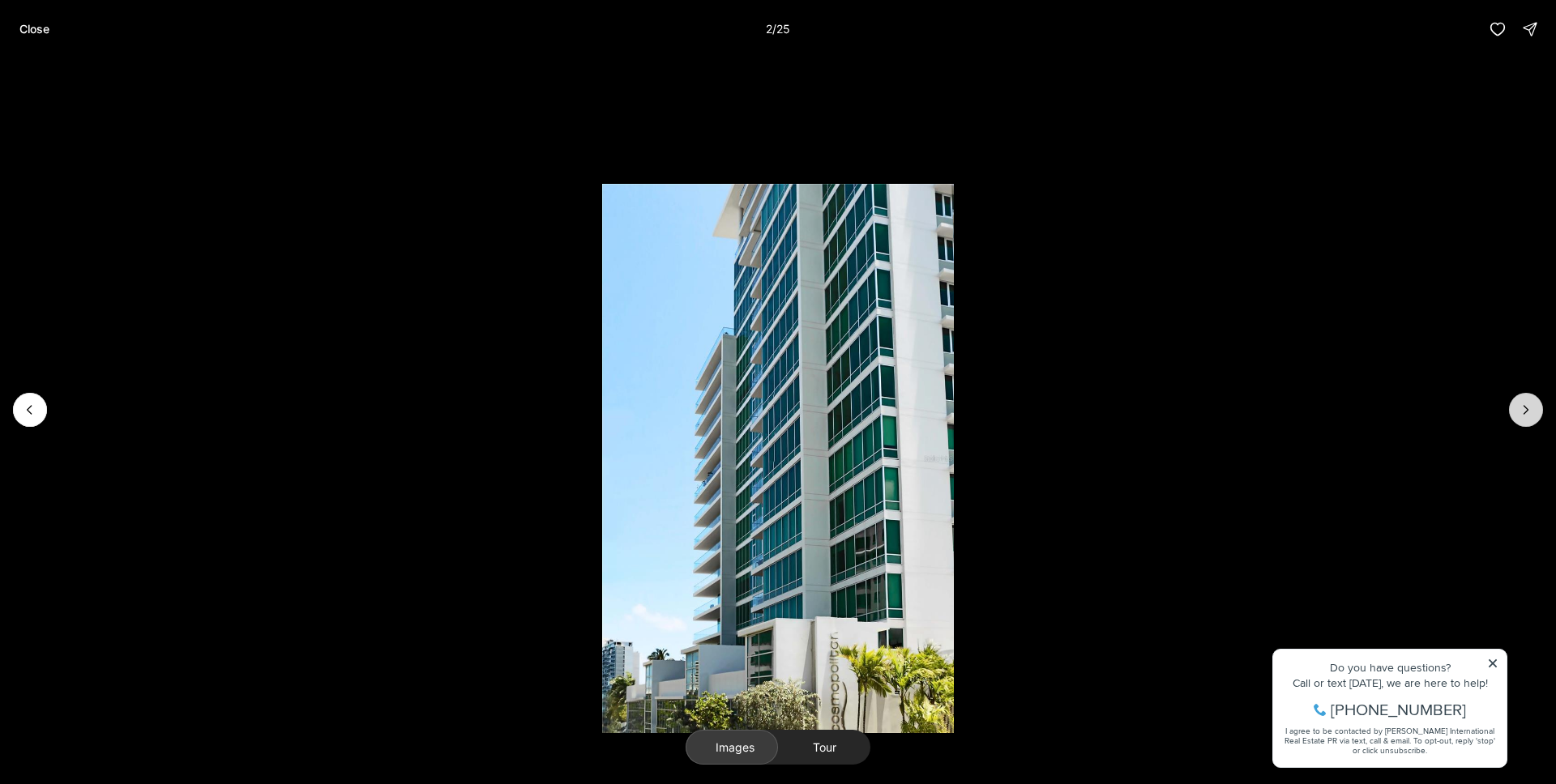
click at [1512, 402] on button "Next slide" at bounding box center [1525, 409] width 34 height 34
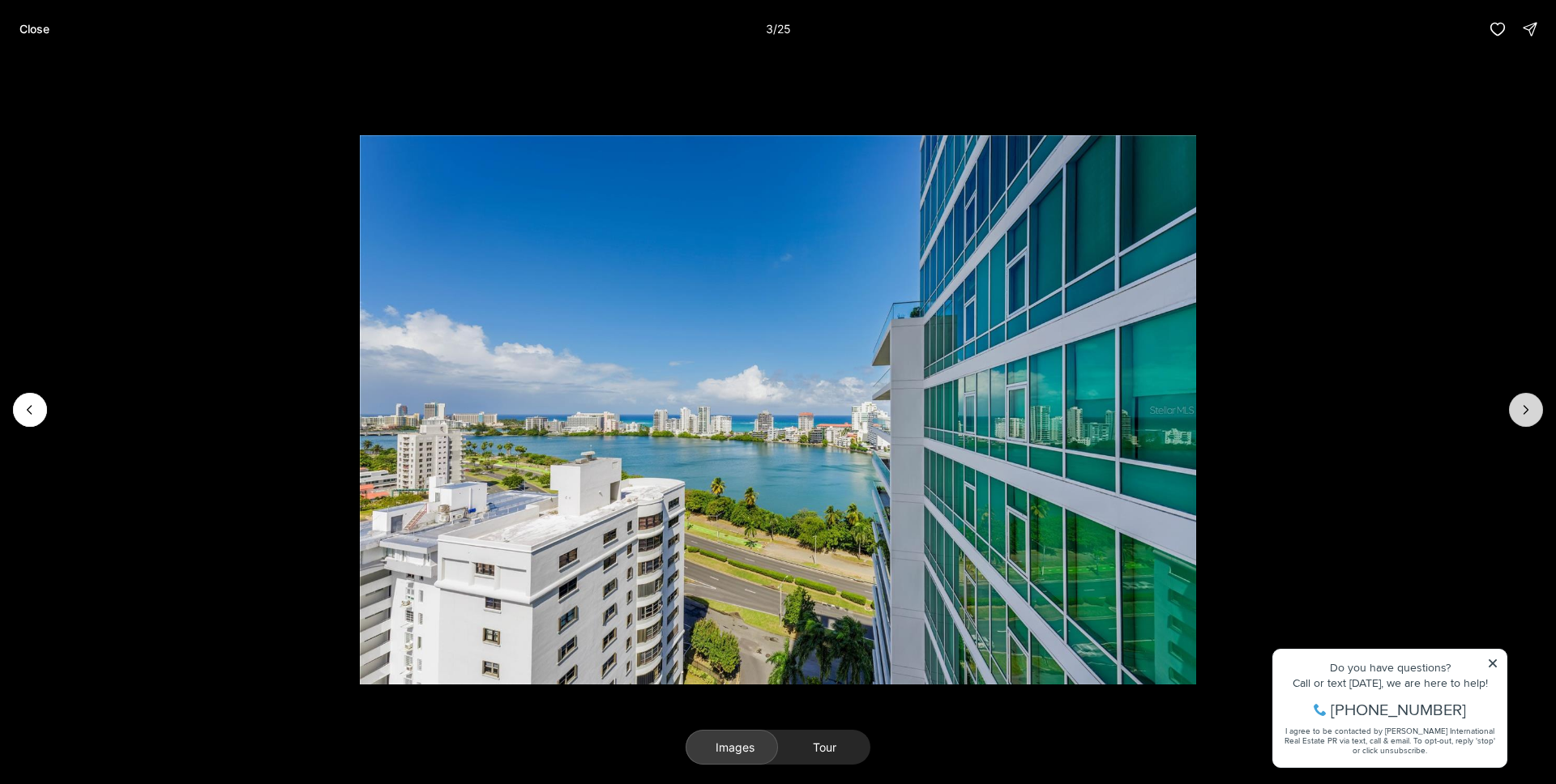
click at [1512, 402] on button "Next slide" at bounding box center [1525, 409] width 34 height 34
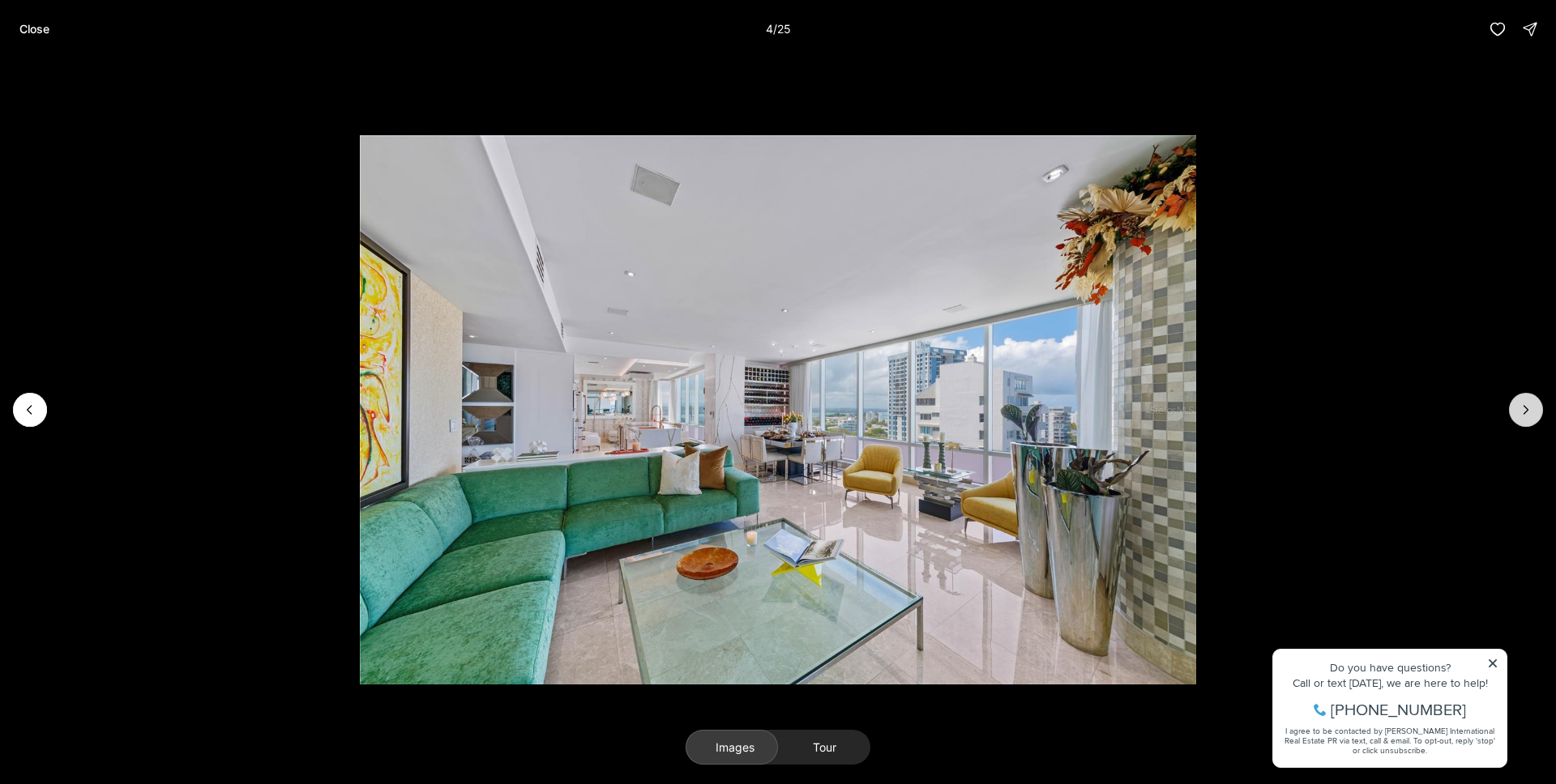
click at [1512, 402] on button "Next slide" at bounding box center [1525, 409] width 34 height 34
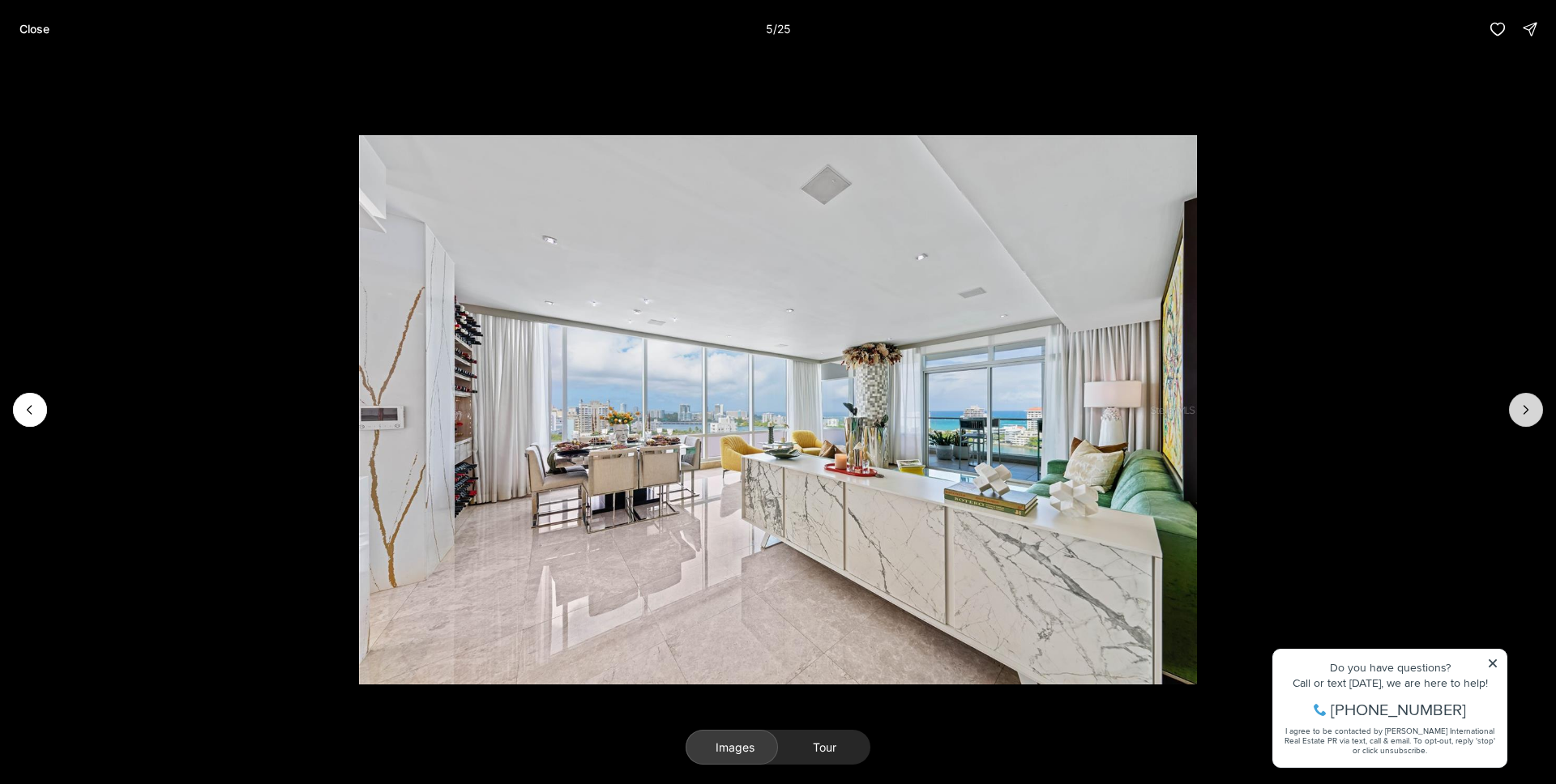
click at [1512, 402] on button "Next slide" at bounding box center [1525, 409] width 34 height 34
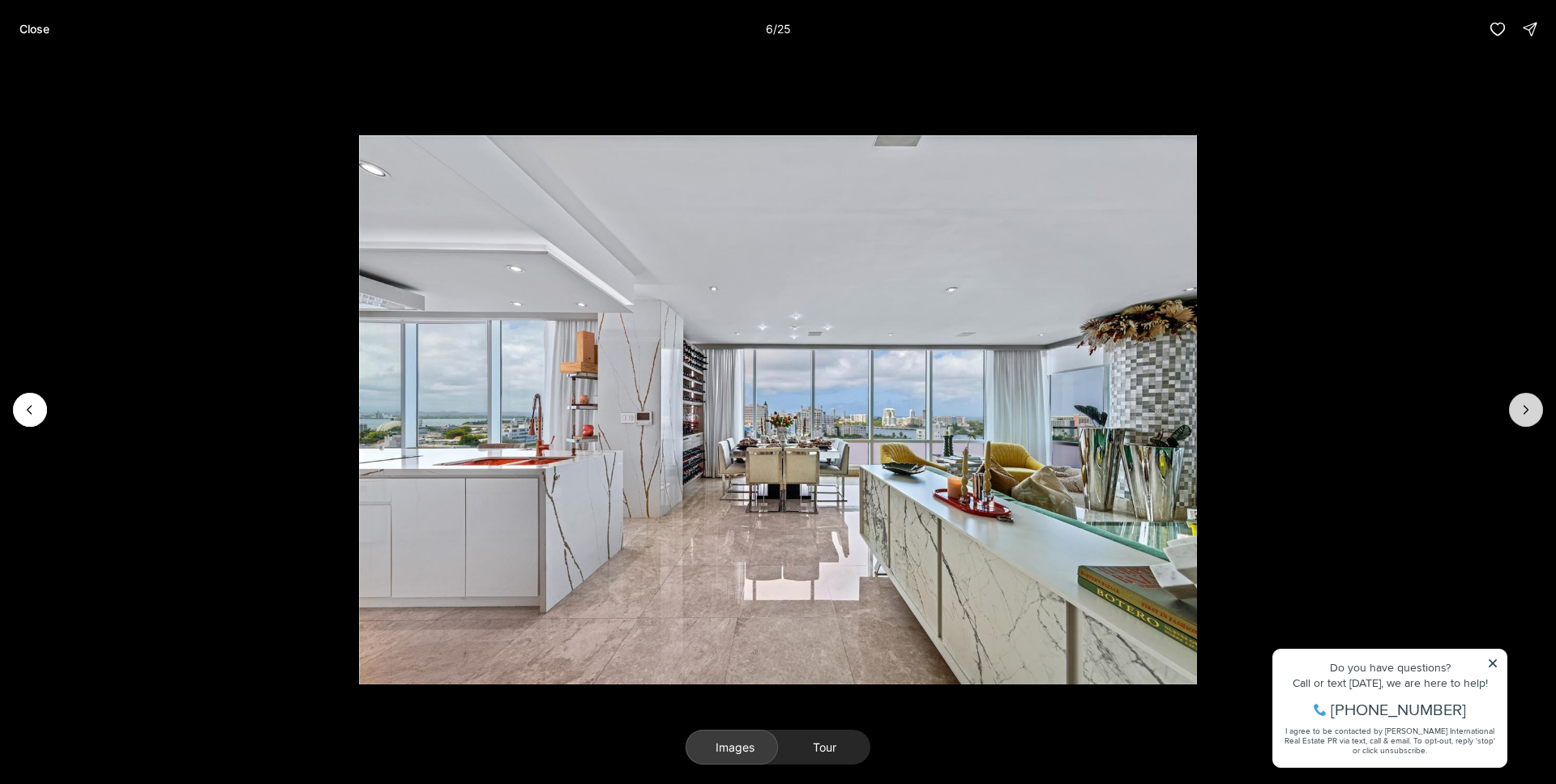
click at [1512, 402] on button "Next slide" at bounding box center [1525, 409] width 34 height 34
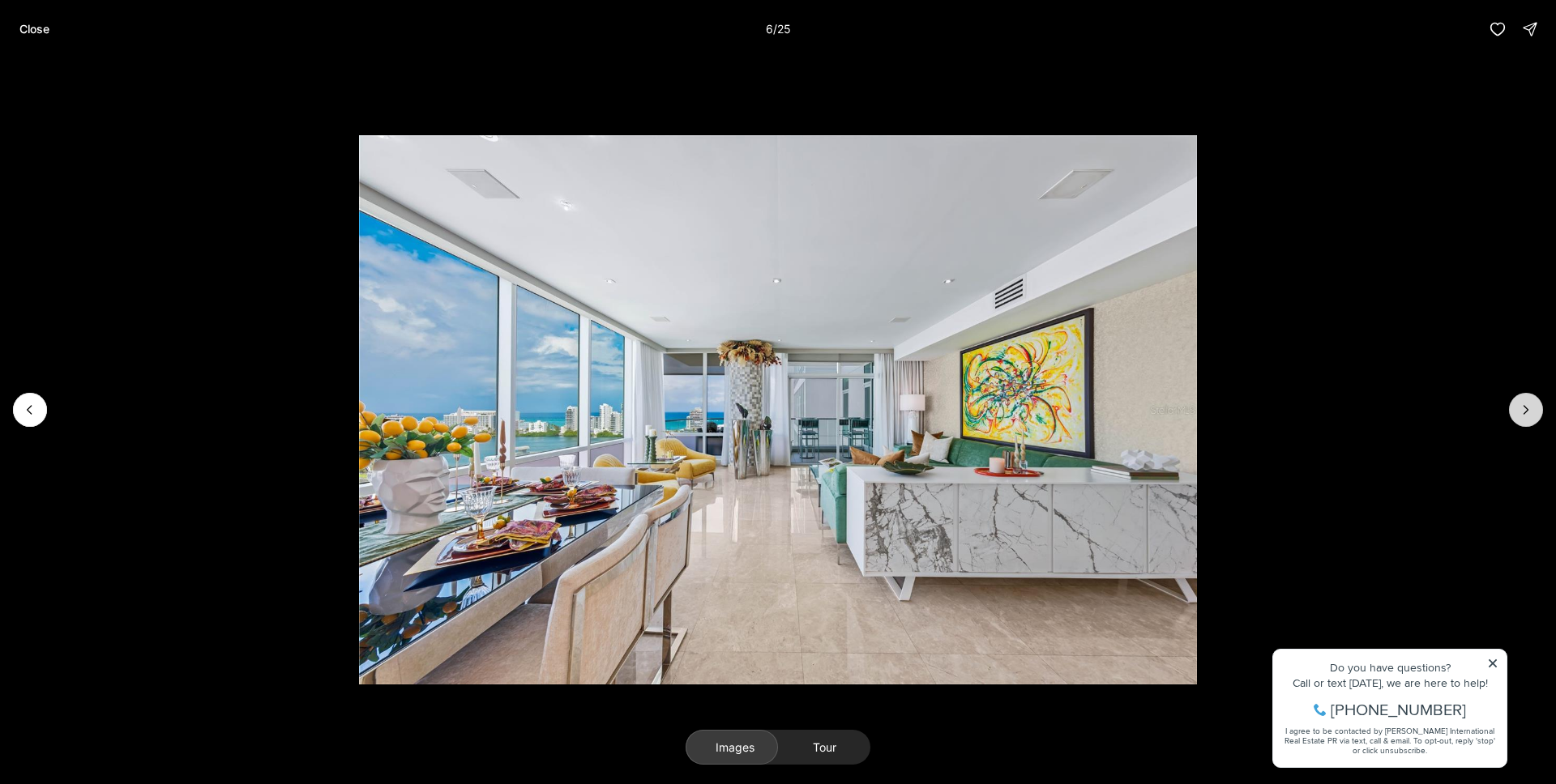
click at [1512, 402] on button "Next slide" at bounding box center [1525, 409] width 34 height 34
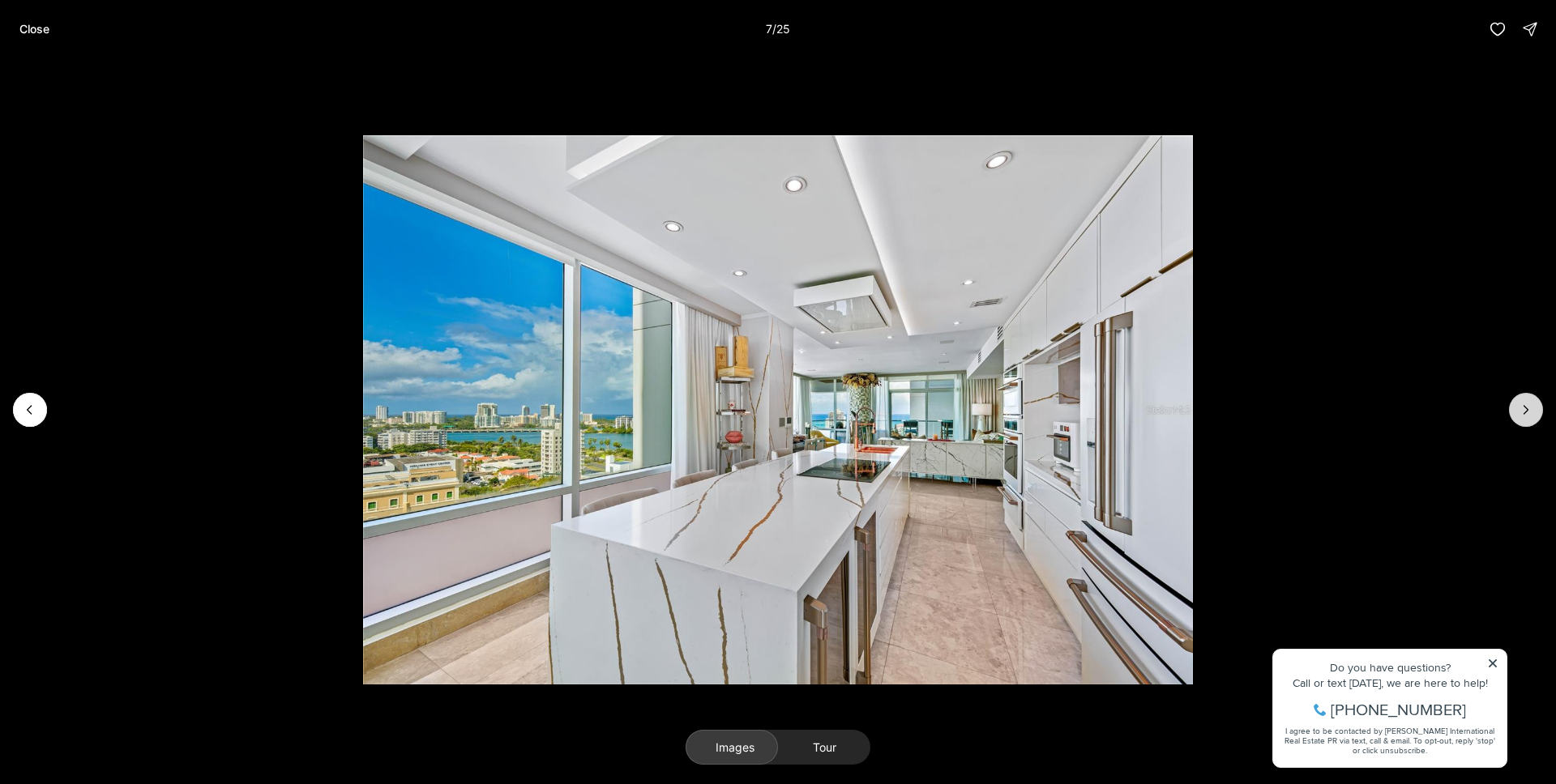
click at [1512, 402] on button "Next slide" at bounding box center [1525, 409] width 34 height 34
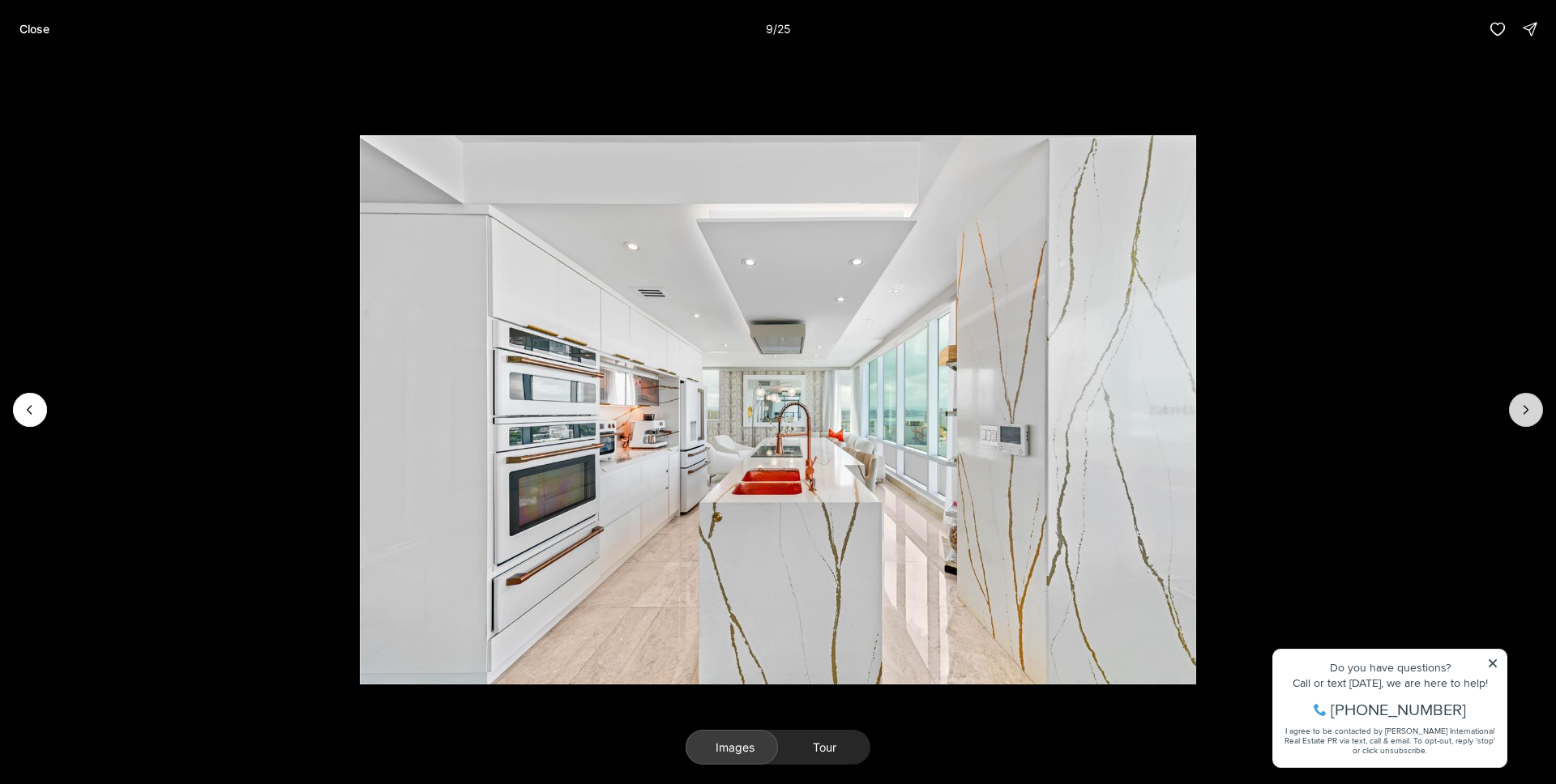
click at [1512, 402] on button "Next slide" at bounding box center [1525, 409] width 34 height 34
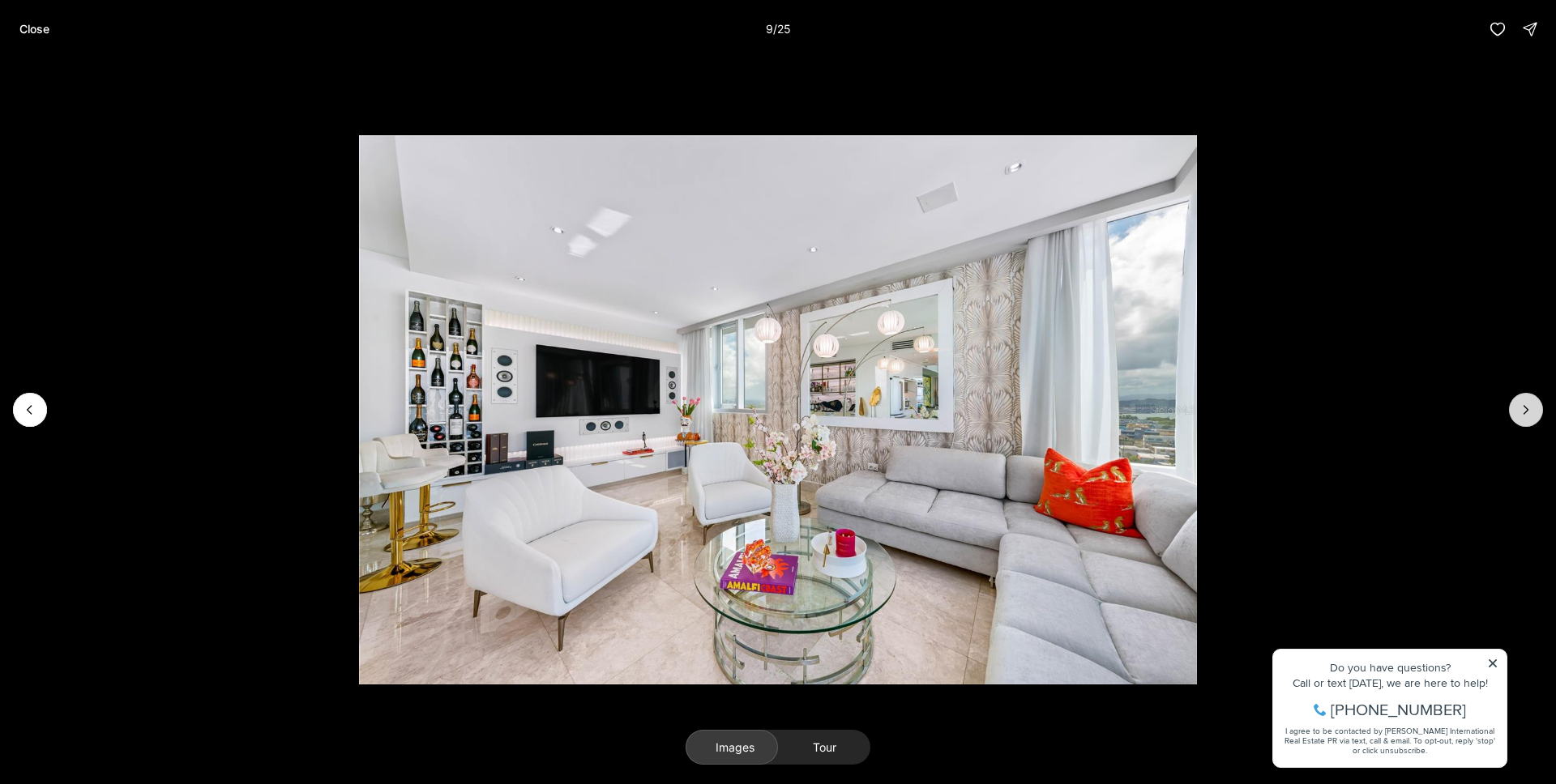
click at [1512, 402] on button "Next slide" at bounding box center [1525, 409] width 34 height 34
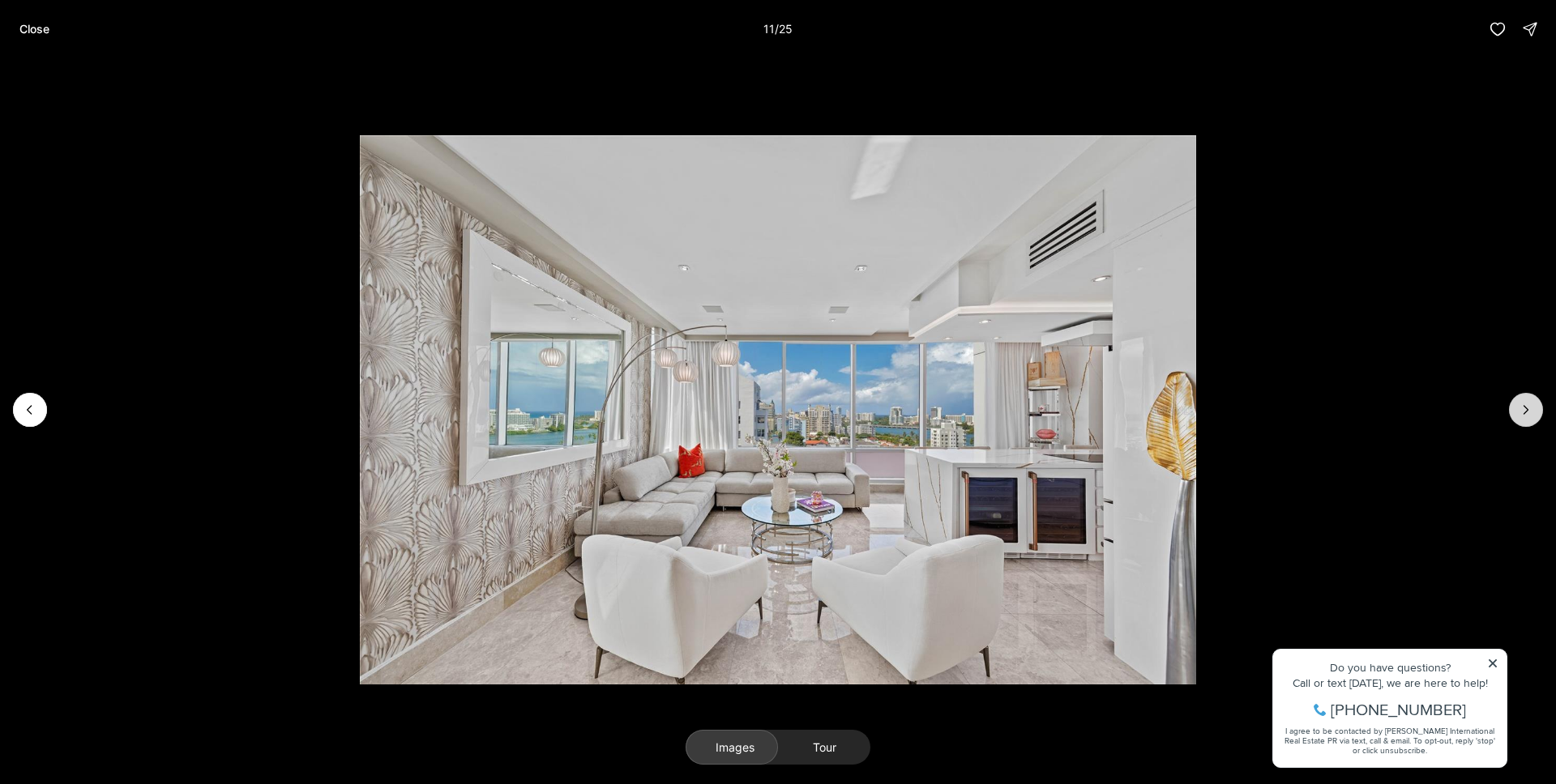
click at [1512, 402] on button "Next slide" at bounding box center [1525, 409] width 34 height 34
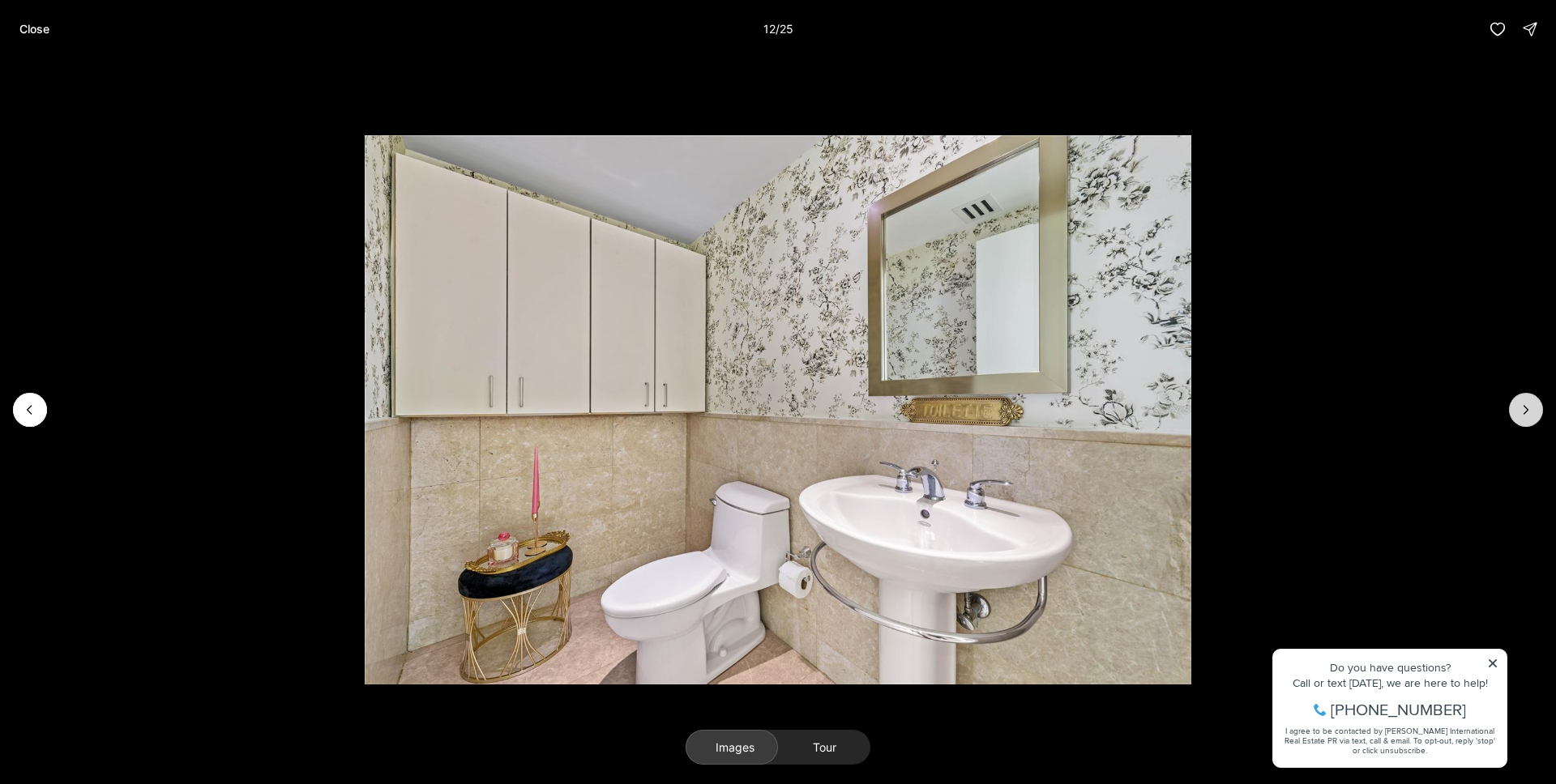
click at [1512, 402] on button "Next slide" at bounding box center [1525, 409] width 34 height 34
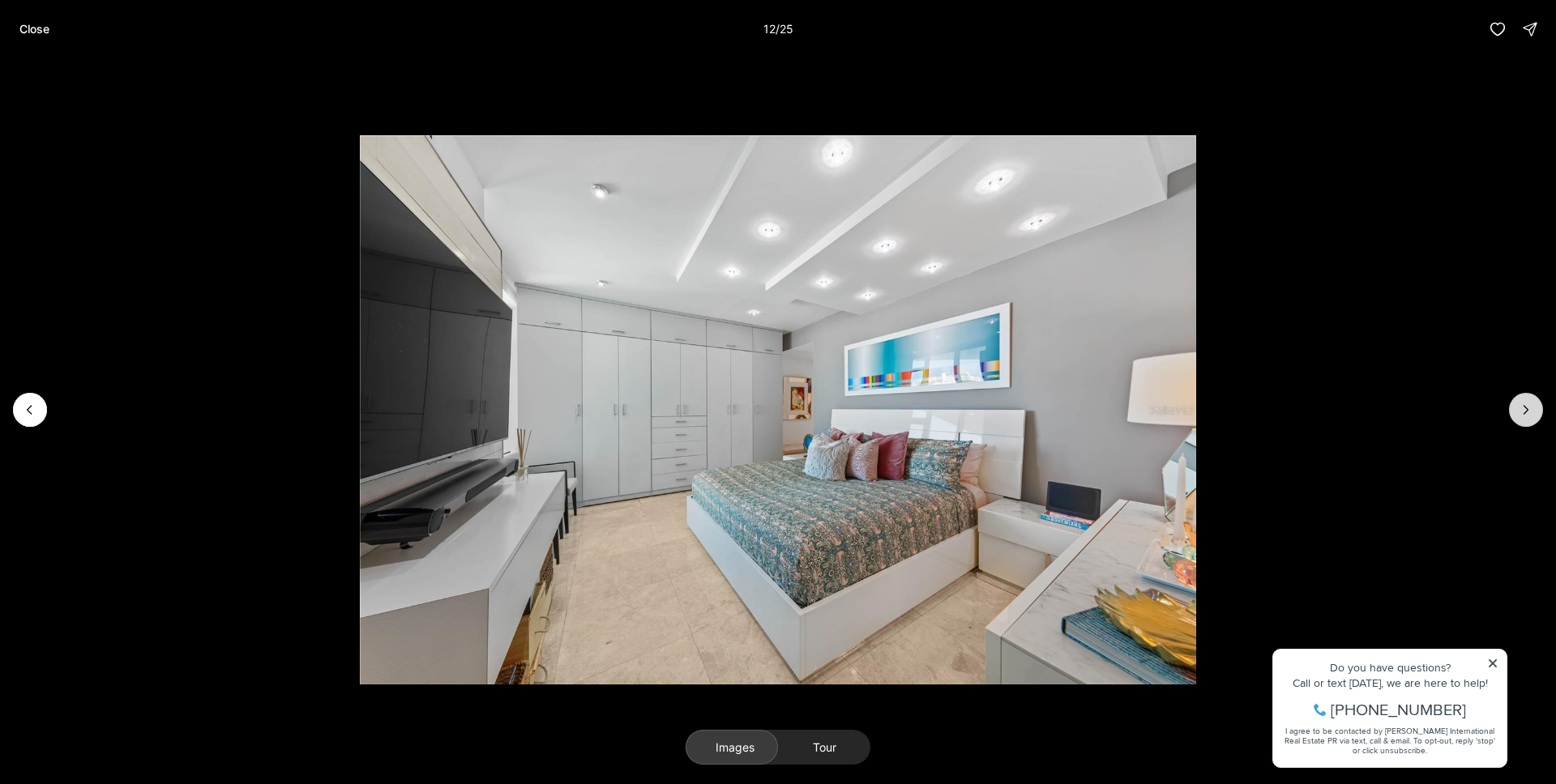
click at [1512, 402] on button "Next slide" at bounding box center [1525, 409] width 34 height 34
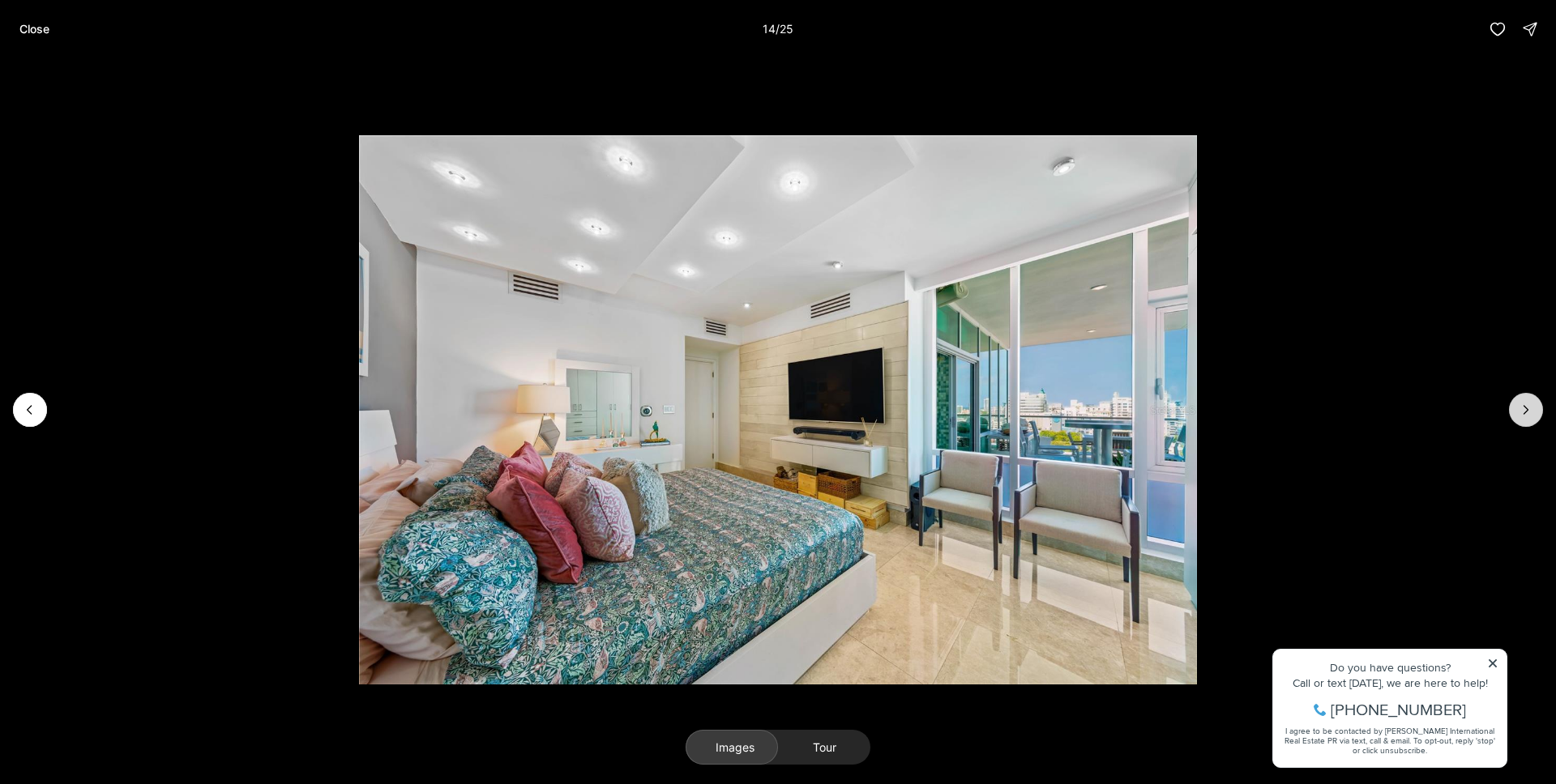
click at [1512, 402] on button "Next slide" at bounding box center [1525, 409] width 34 height 34
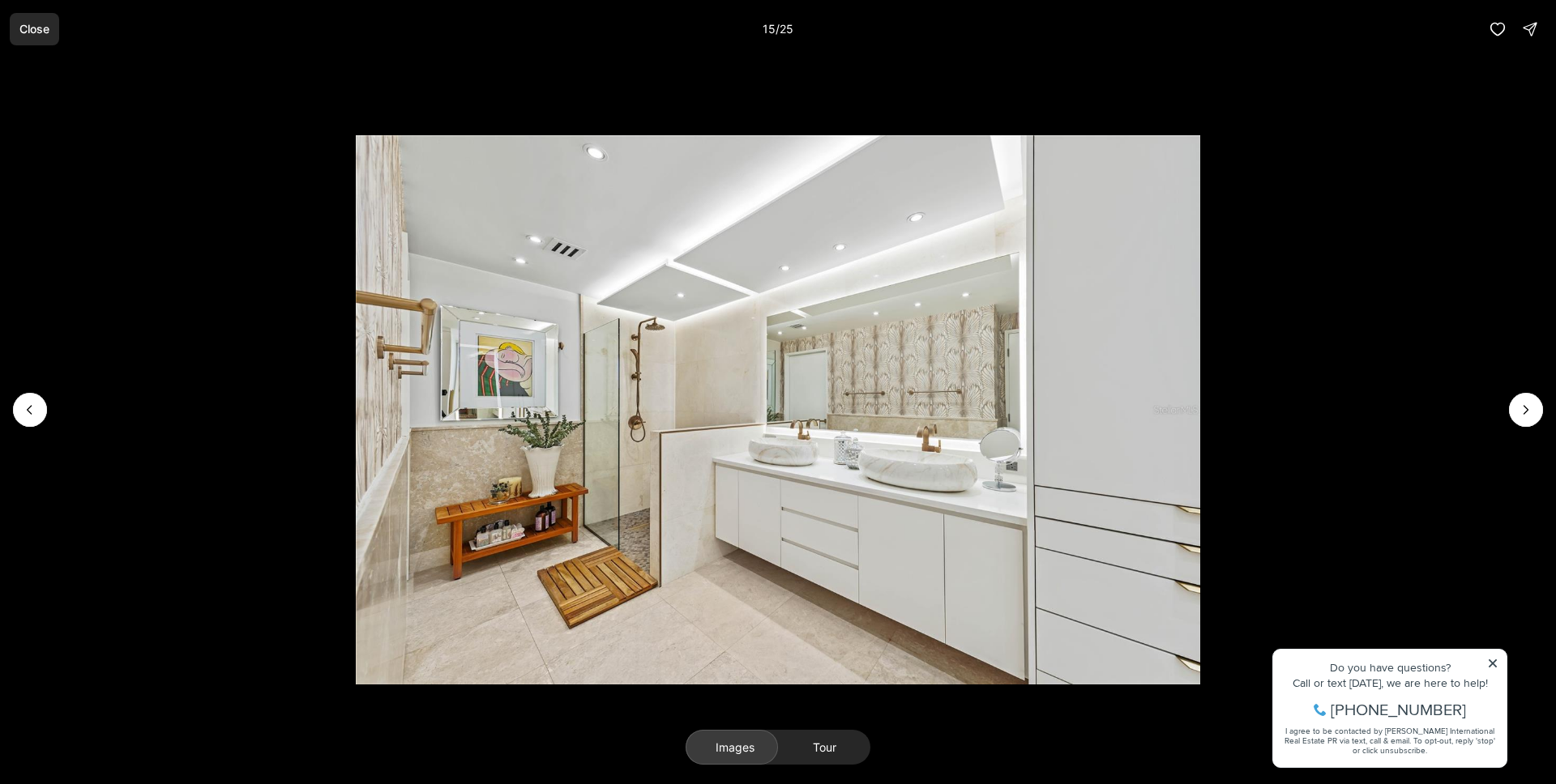
click at [35, 28] on p "Close" at bounding box center [34, 28] width 30 height 13
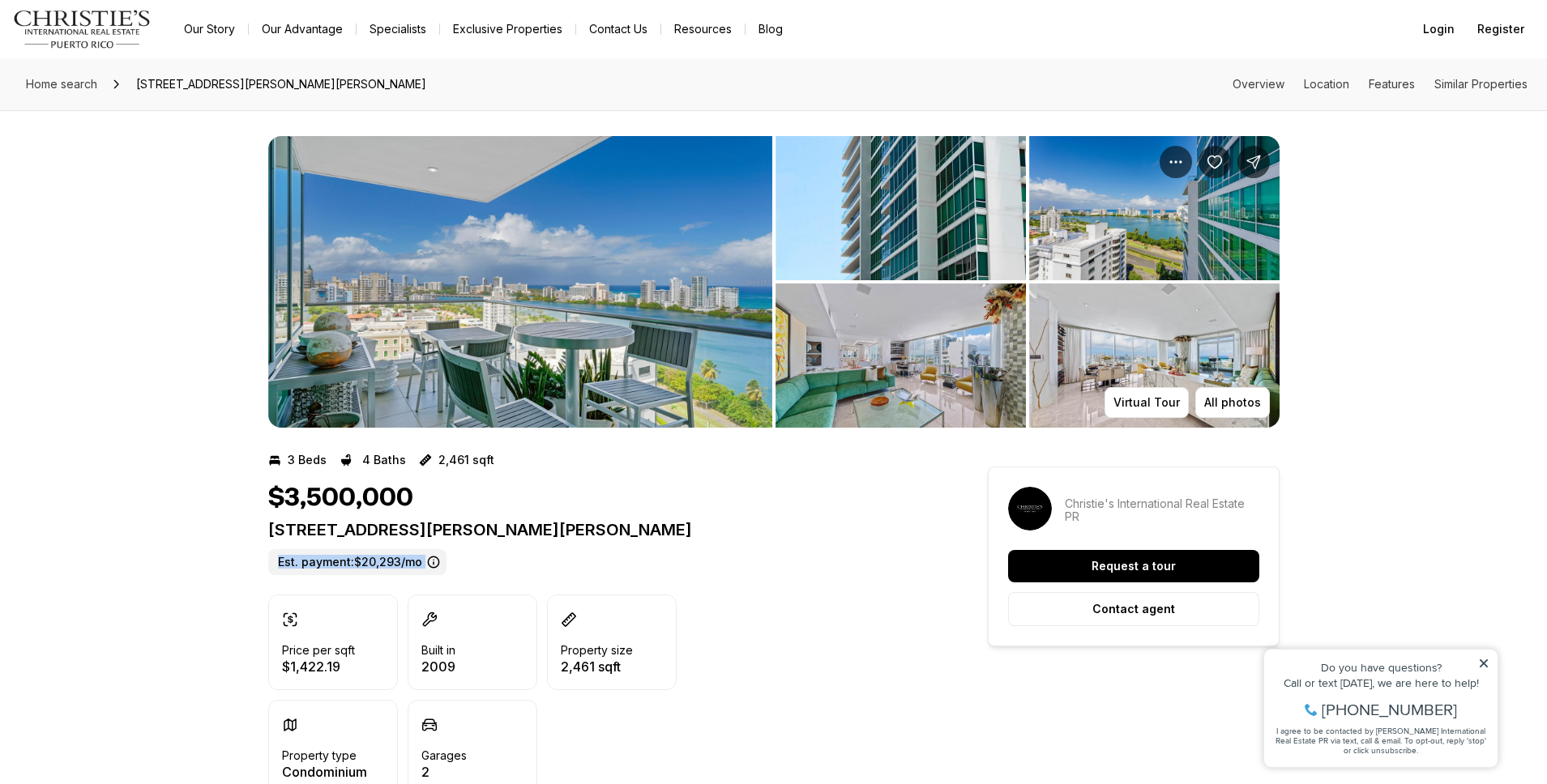
drag, startPoint x: 477, startPoint y: 556, endPoint x: 418, endPoint y: 566, distance: 59.8
click at [418, 566] on div "555 MONSERRATE ST #1404 SAN JUAN PR, 00907 Est. payment: $20,293/mo" at bounding box center [598, 547] width 661 height 55
copy div "Est. payment: $20,293/mo"
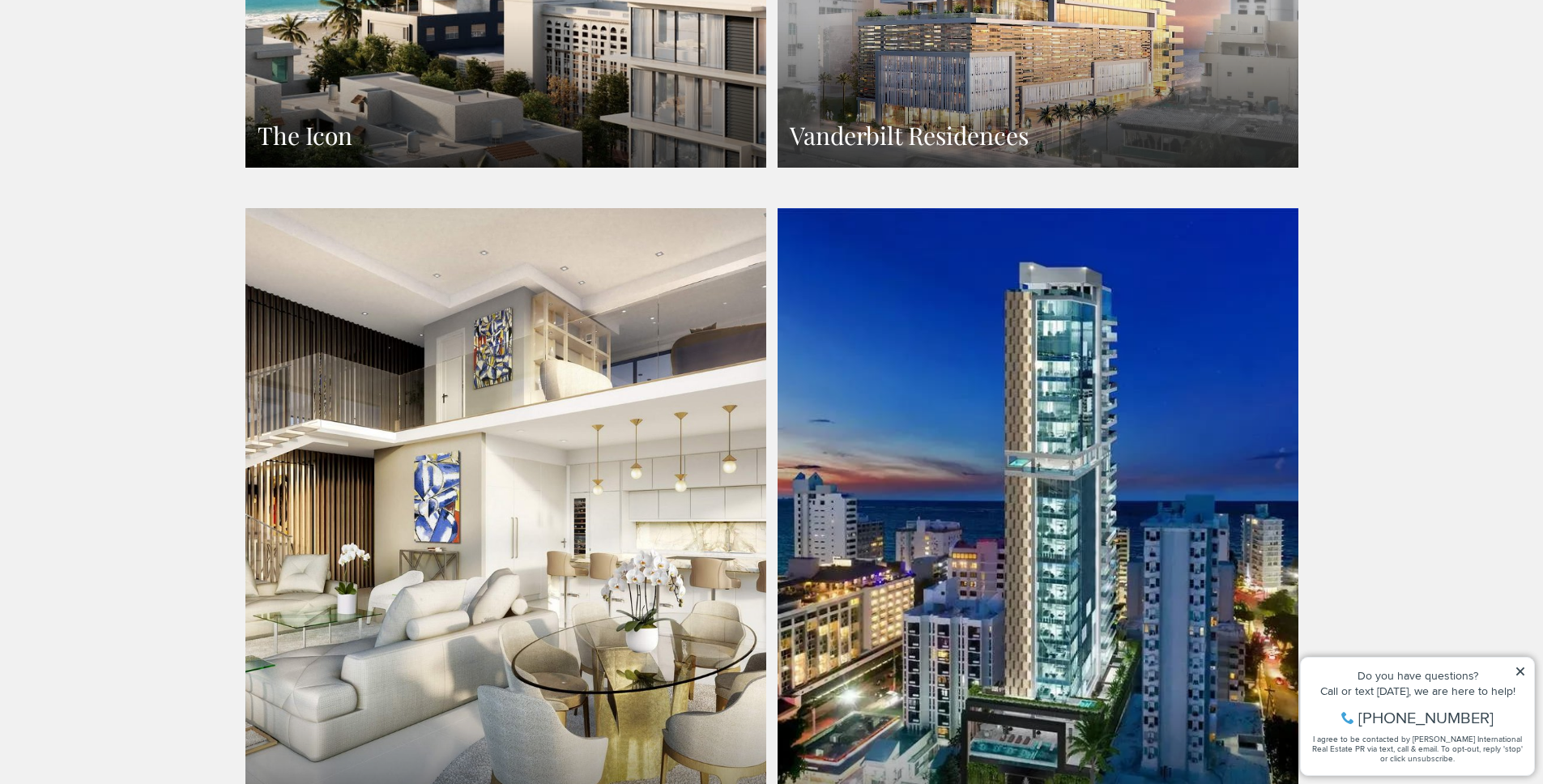
scroll to position [1768, 0]
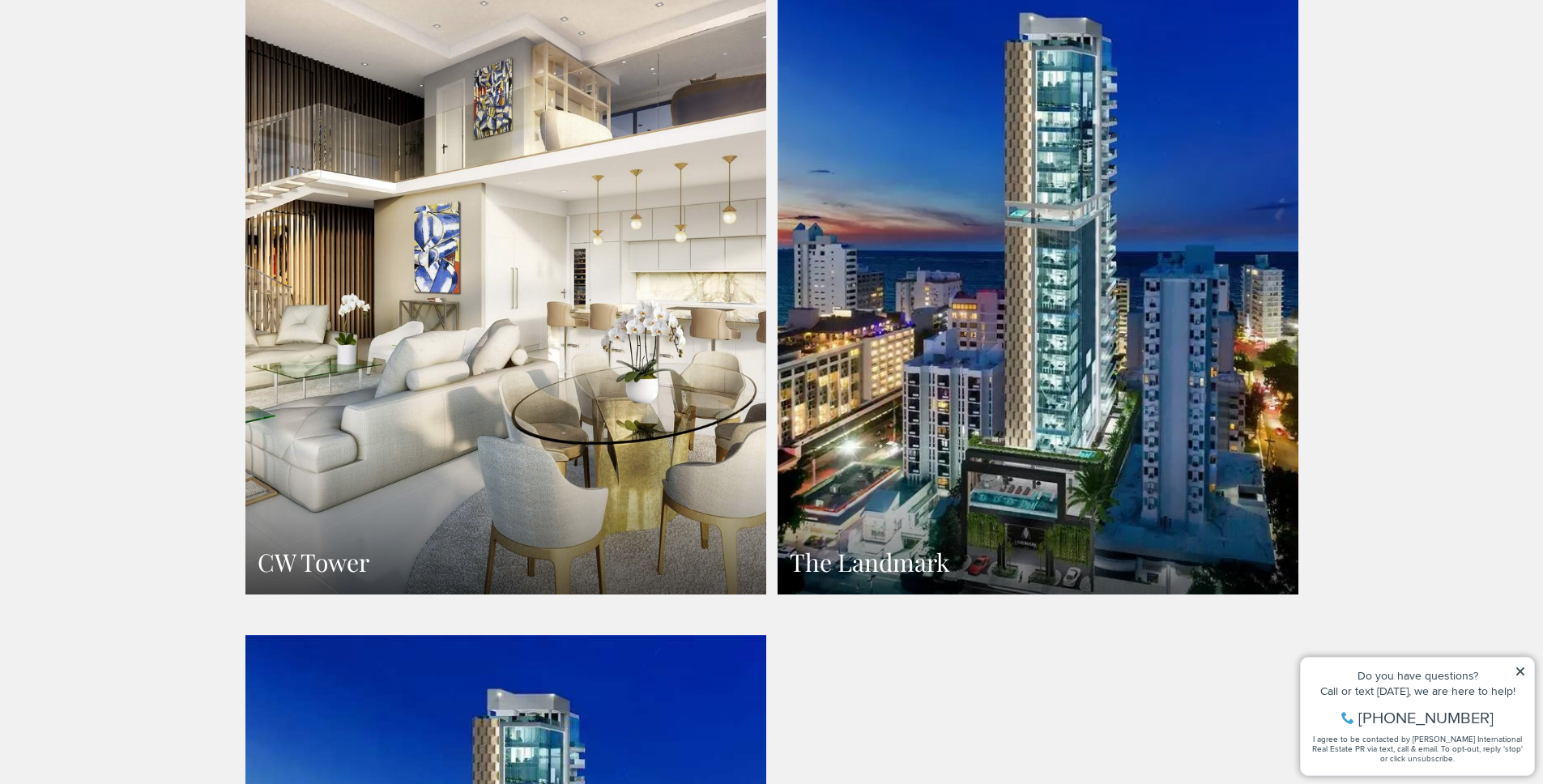
click at [563, 350] on link "CW Tower" at bounding box center [506, 276] width 521 height 636
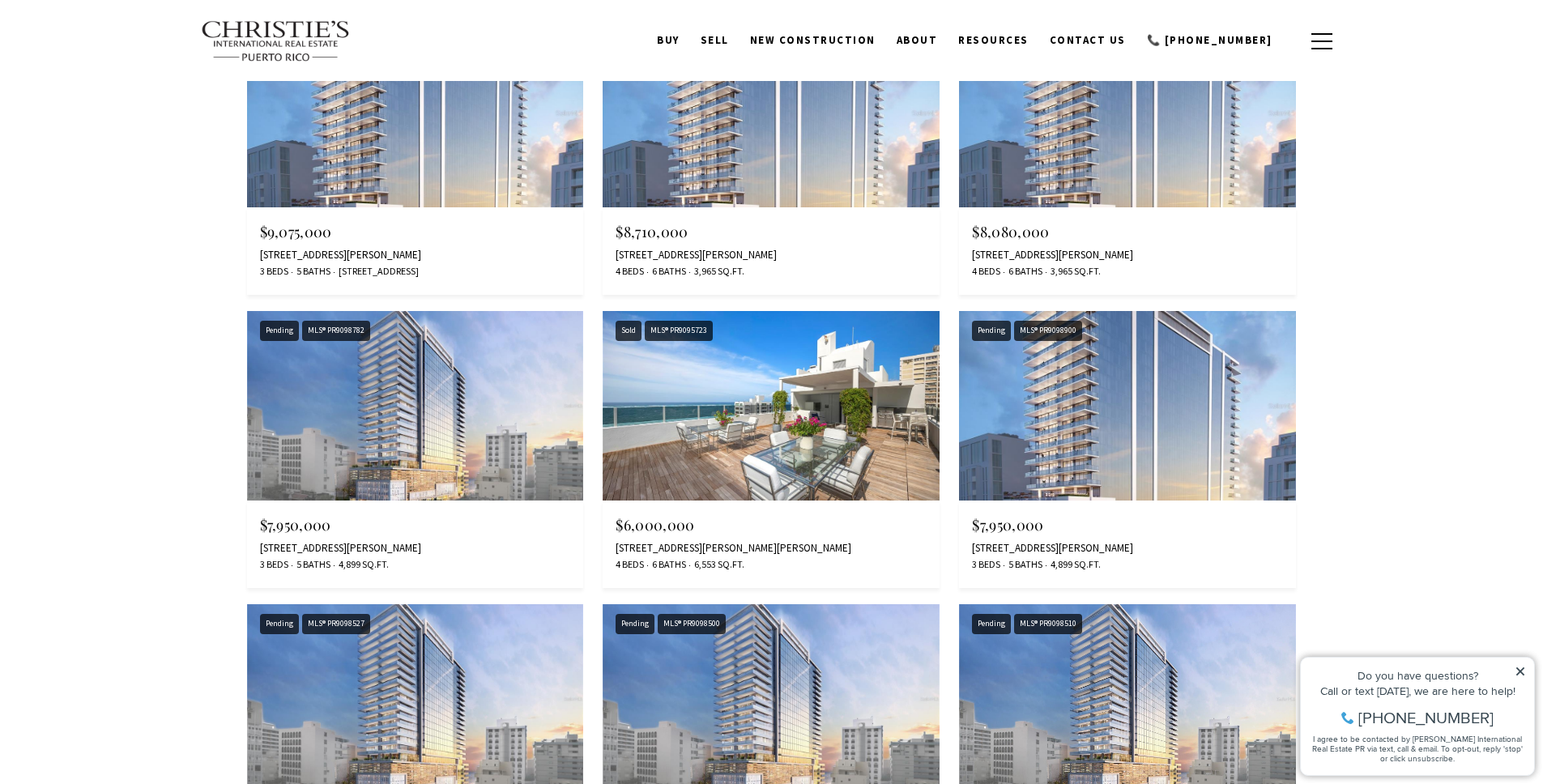
scroll to position [2388, 0]
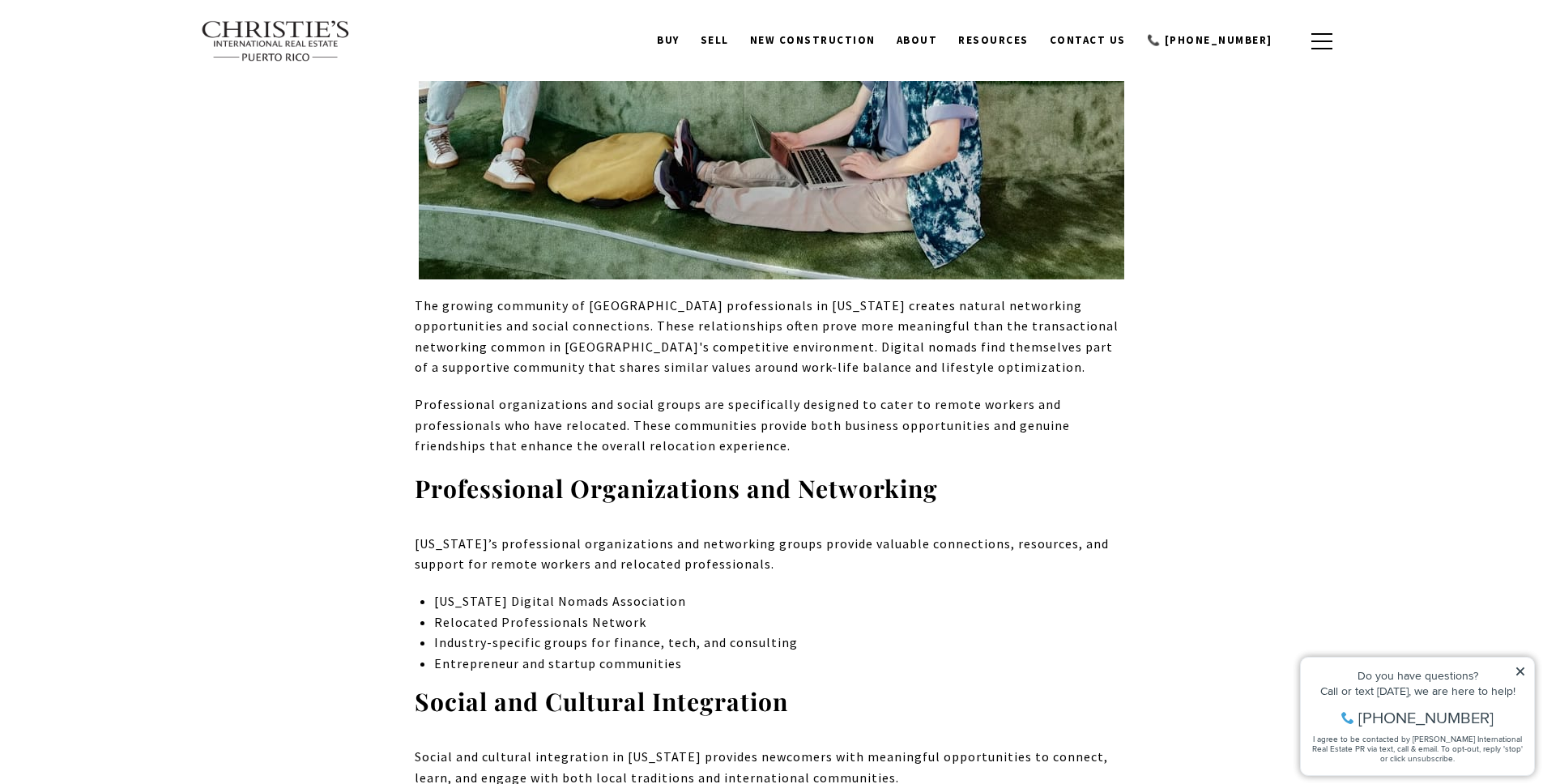
scroll to position [5993, 0]
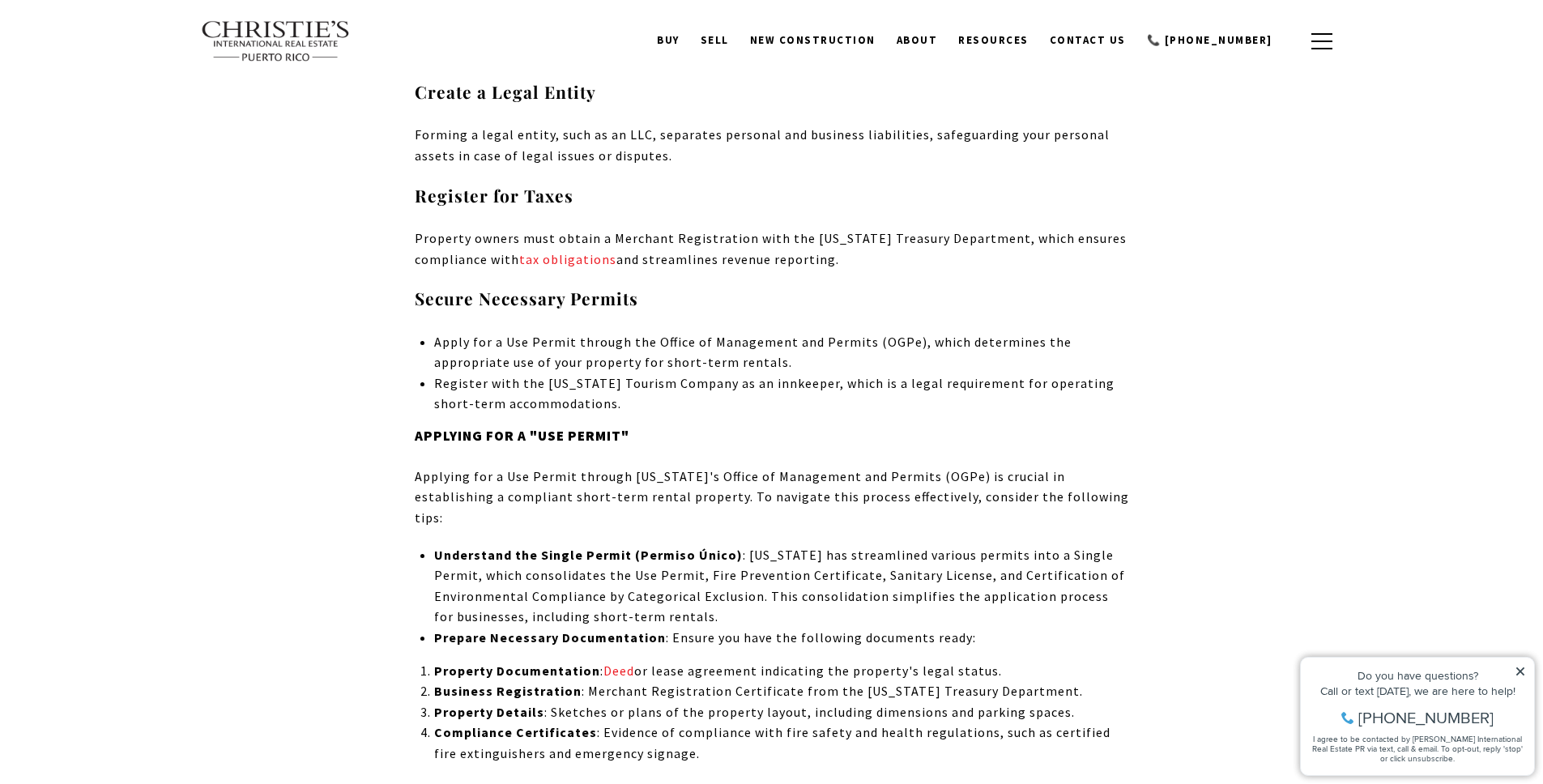
drag, startPoint x: 332, startPoint y: 468, endPoint x: 339, endPoint y: 457, distance: 13.0
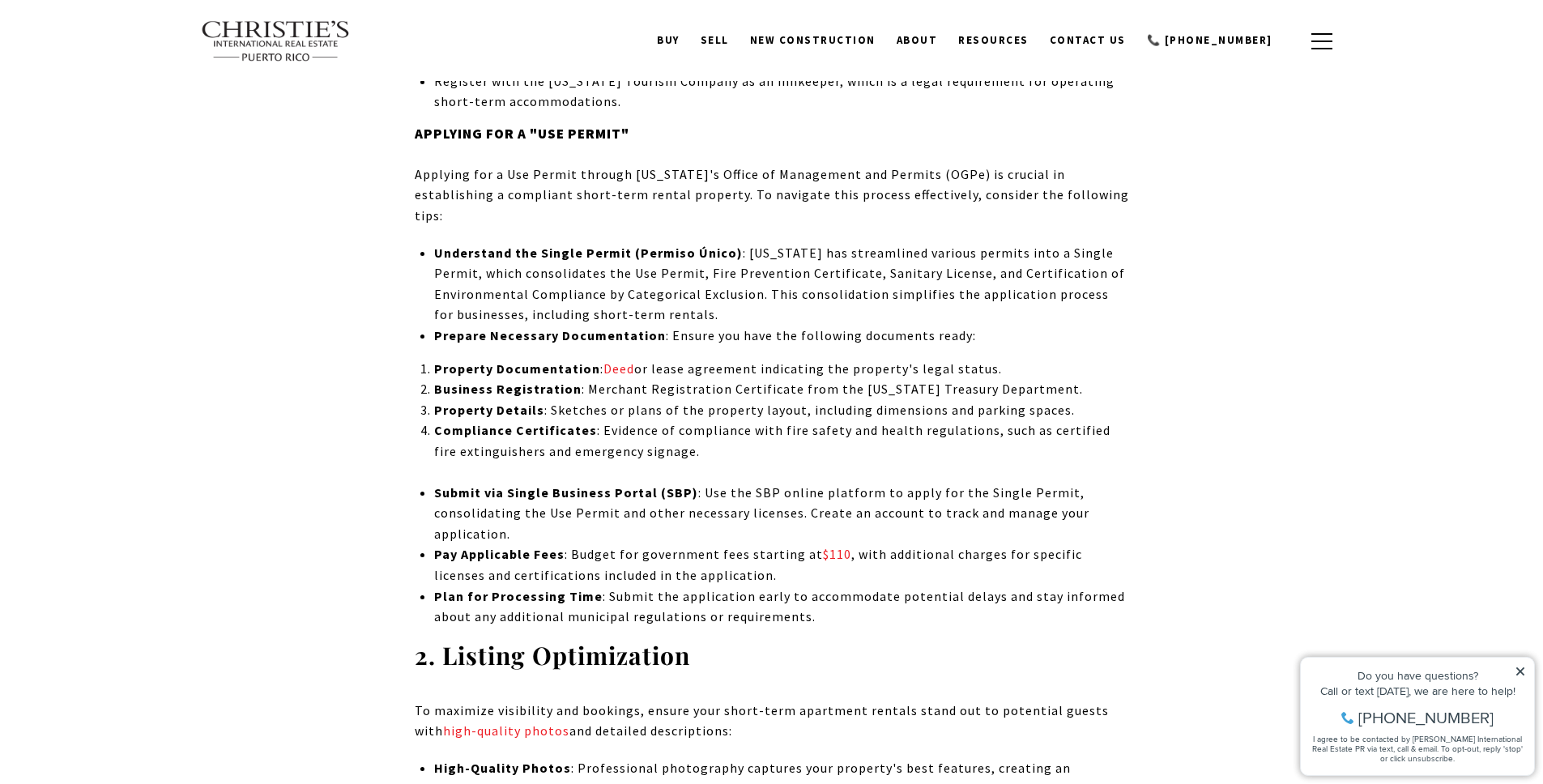
scroll to position [9174, 0]
